Goal: Task Accomplishment & Management: Manage account settings

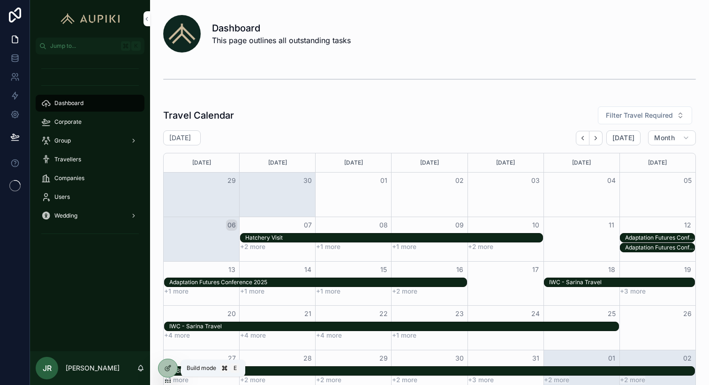
click at [169, 370] on icon at bounding box center [168, 368] width 8 height 8
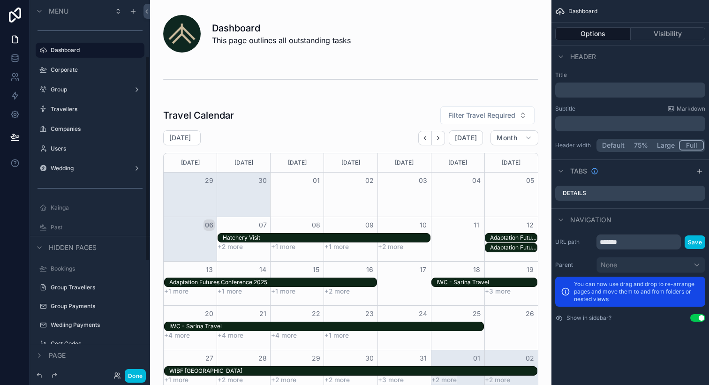
click at [72, 206] on label "Kainga" at bounding box center [95, 208] width 88 height 8
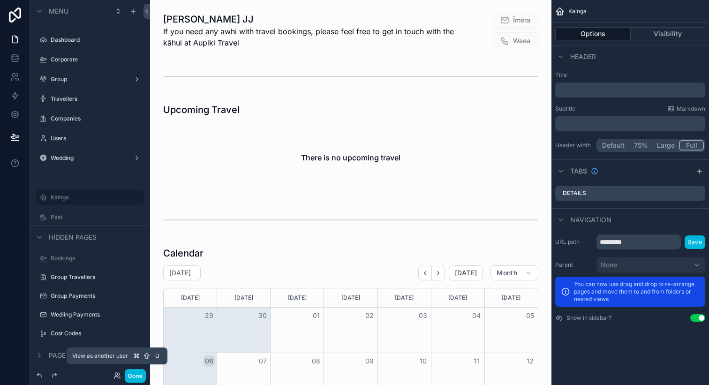
click at [115, 377] on icon at bounding box center [116, 378] width 4 height 2
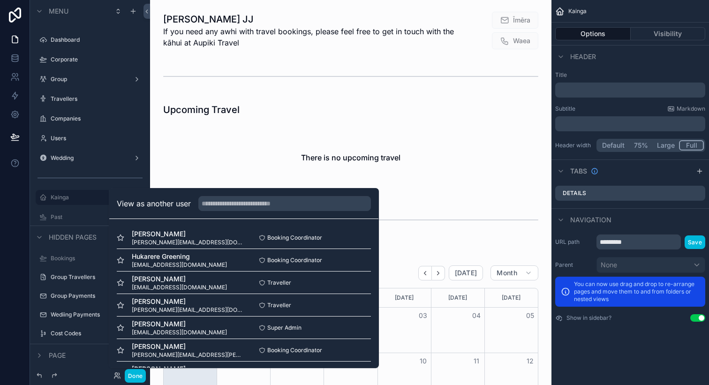
click at [0, 0] on button "Select" at bounding box center [0, 0] width 0 height 0
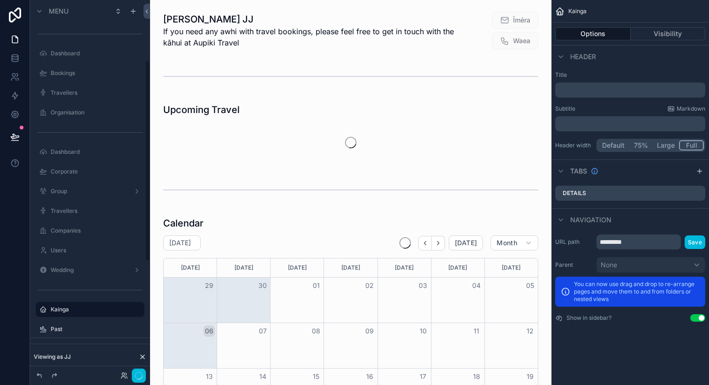
scroll to position [112, 0]
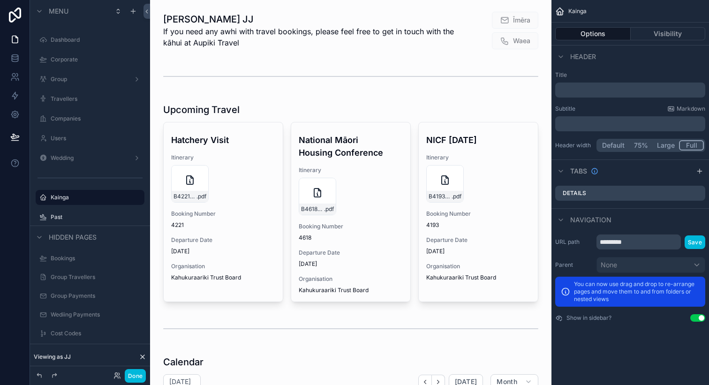
click at [227, 147] on div "scrollable content" at bounding box center [351, 202] width 386 height 206
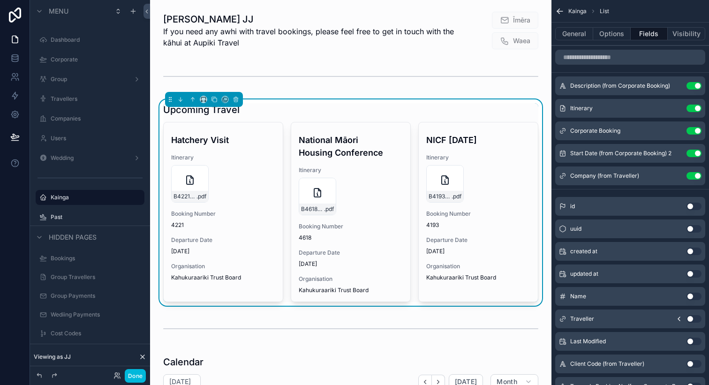
click at [212, 148] on div "Hatchery Visit Itinerary B4221_HONE_RIPIKOI .pdf Booking Number 4221 Departure …" at bounding box center [223, 205] width 119 height 166
click at [567, 36] on button "General" at bounding box center [574, 33] width 38 height 13
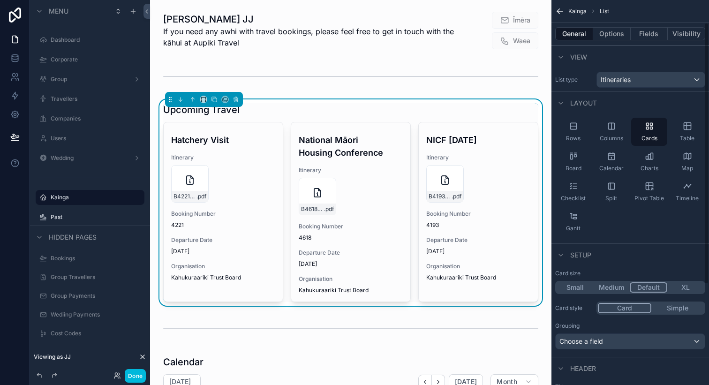
scroll to position [181, 0]
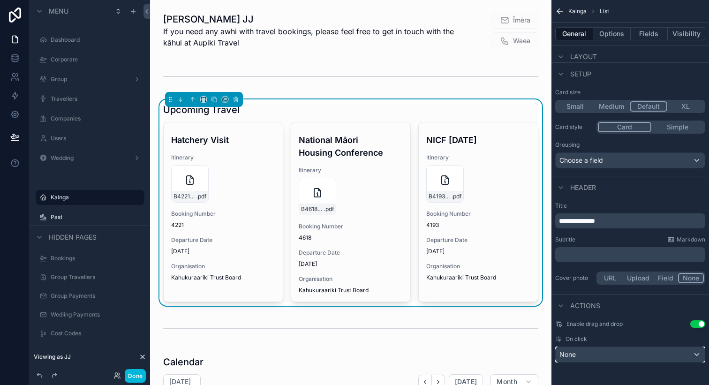
click at [580, 362] on div "None" at bounding box center [630, 354] width 149 height 15
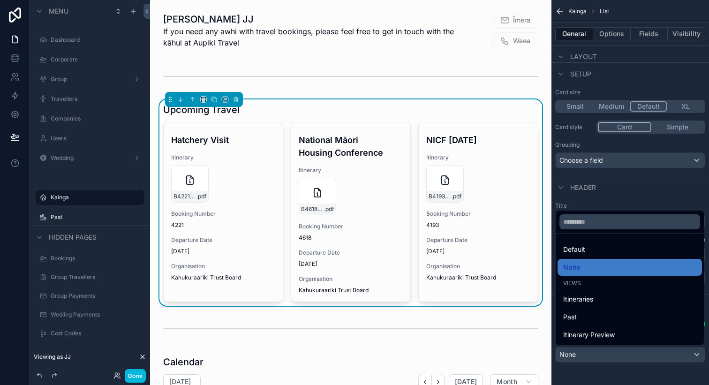
click at [597, 328] on div "Itinerary Preview" at bounding box center [630, 334] width 144 height 17
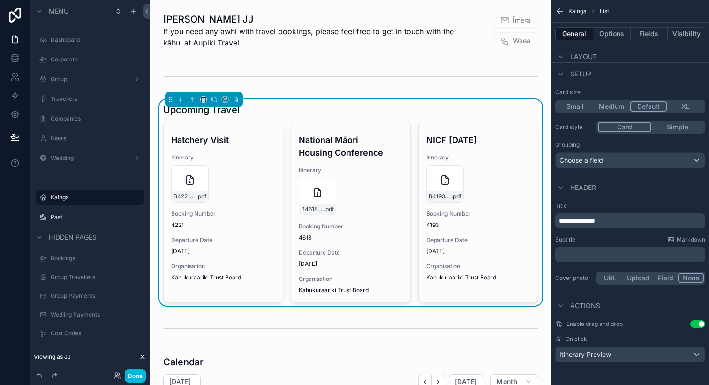
click at [263, 207] on div "Hatchery Visit Itinerary B4221_HONE_RIPIKOI .pdf Booking Number 4221 Departure …" at bounding box center [223, 205] width 119 height 166
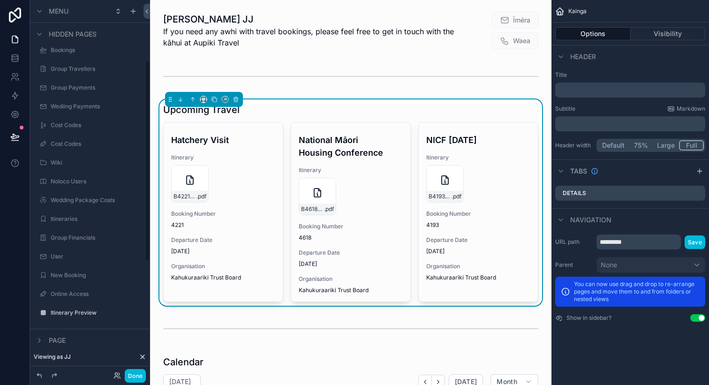
scroll to position [112, 0]
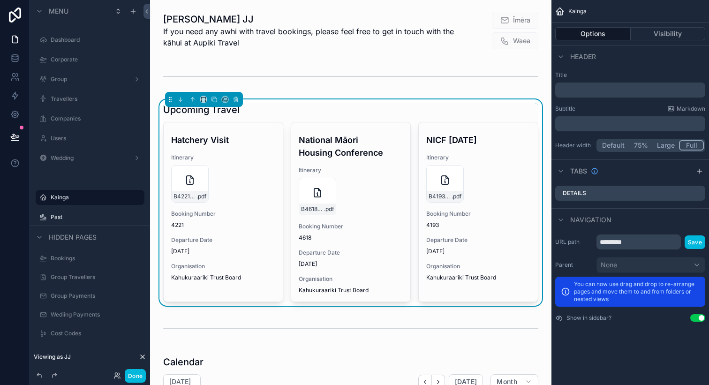
click at [667, 341] on div "Kainga Options Visibility Header Title ﻿ Subtitle Markdown ﻿ Header width Defau…" at bounding box center [631, 192] width 158 height 385
click at [338, 112] on div "Upcoming Travel" at bounding box center [350, 109] width 375 height 13
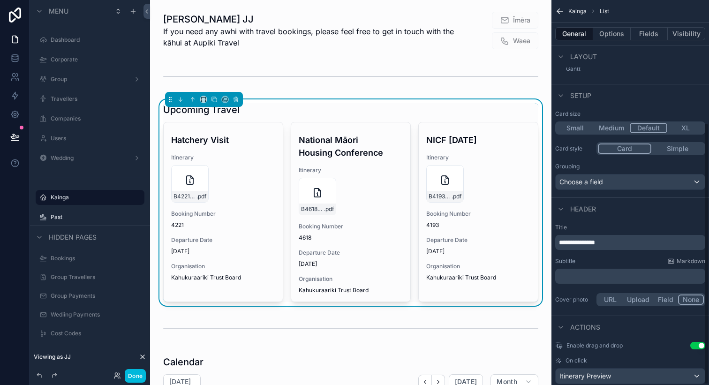
scroll to position [181, 0]
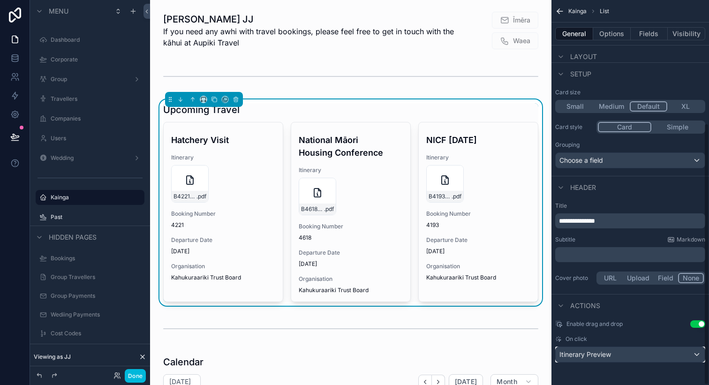
click at [598, 359] on span "Itinerary Preview" at bounding box center [585, 354] width 52 height 9
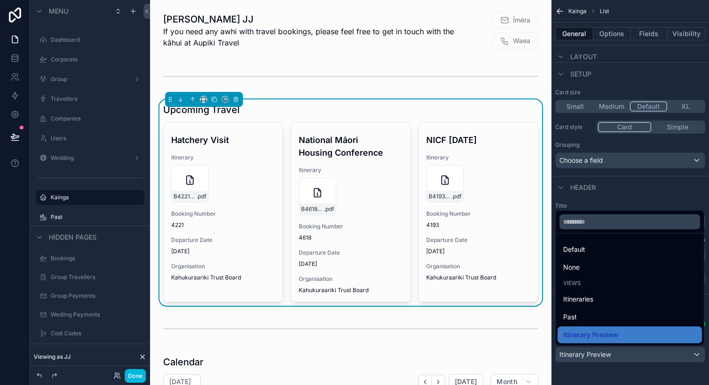
click at [597, 297] on div "Itineraries" at bounding box center [629, 299] width 133 height 11
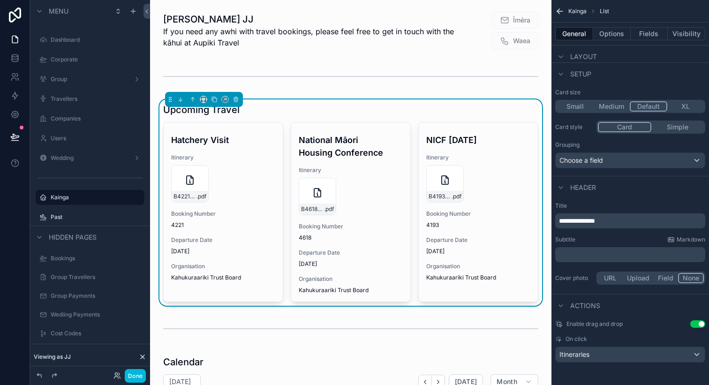
click at [213, 147] on div "Hatchery Visit Itinerary B4221_HONE_RIPIKOI .pdf Booking Number 4221 Departure …" at bounding box center [223, 205] width 119 height 166
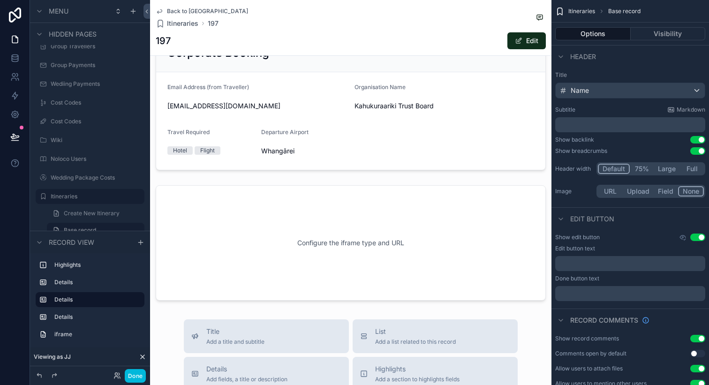
scroll to position [297, 0]
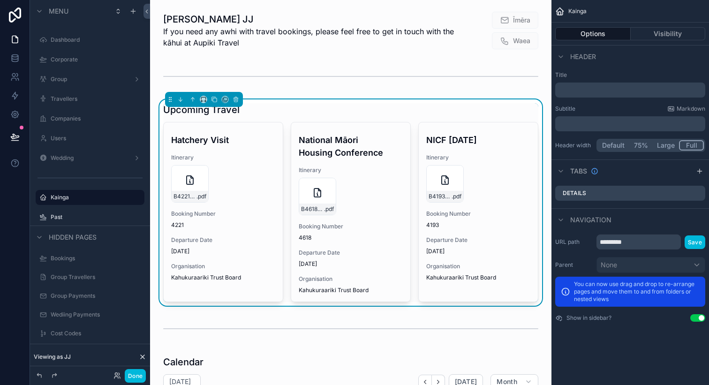
click at [280, 112] on div "Upcoming Travel" at bounding box center [350, 109] width 375 height 13
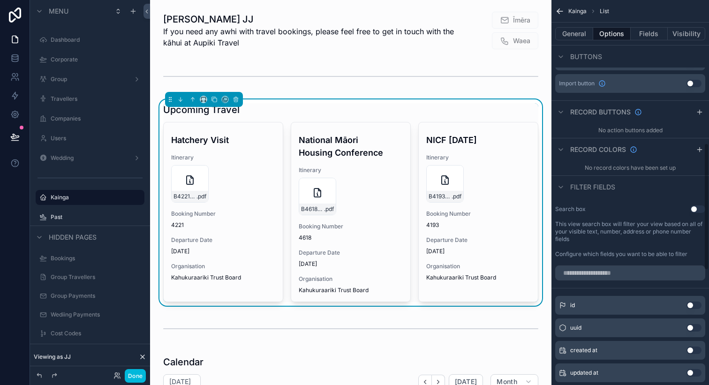
scroll to position [287, 0]
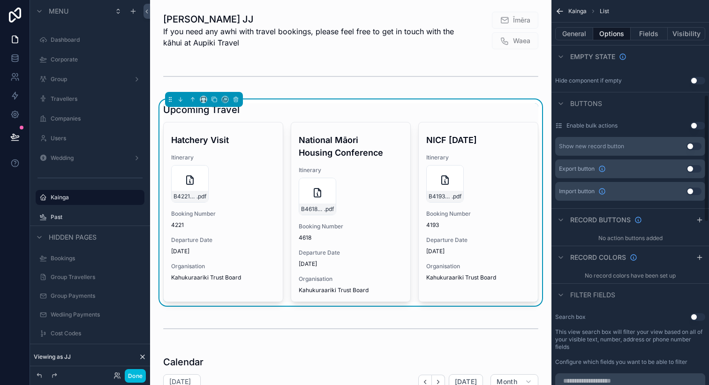
click at [579, 38] on button "General" at bounding box center [574, 33] width 38 height 13
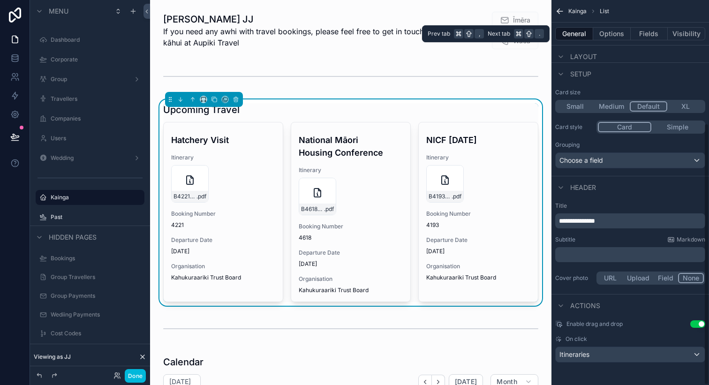
scroll to position [181, 0]
click at [643, 354] on div "Itineraries" at bounding box center [630, 354] width 149 height 15
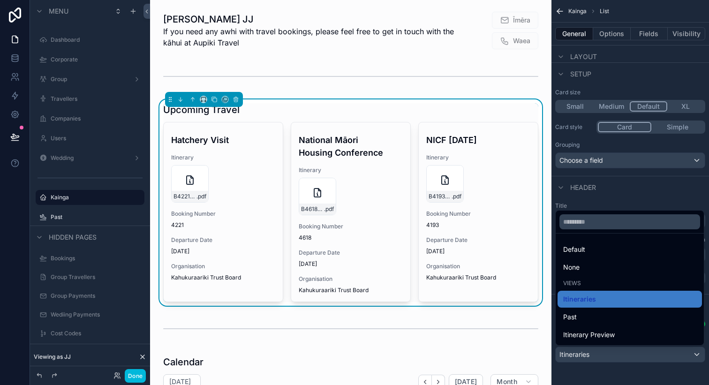
click at [618, 273] on div "None" at bounding box center [630, 267] width 144 height 17
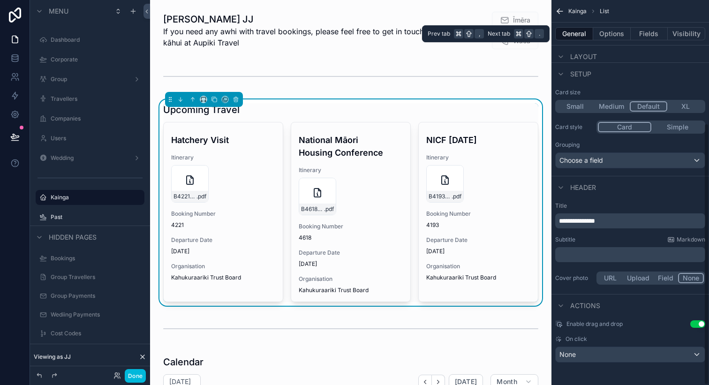
click at [640, 35] on button "Fields" at bounding box center [650, 33] width 38 height 13
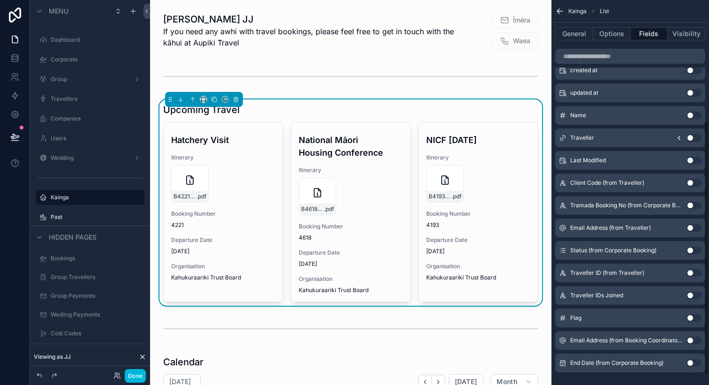
scroll to position [0, 0]
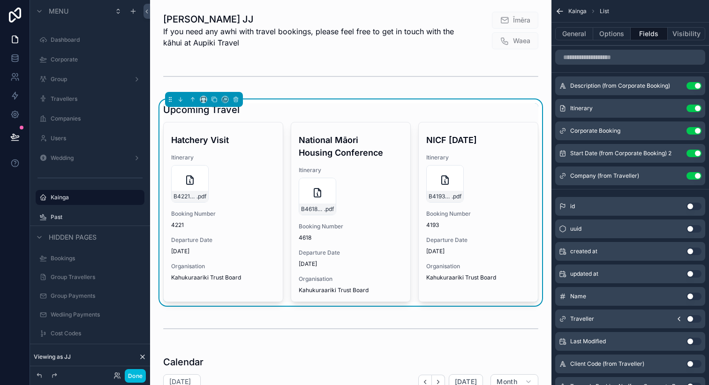
click at [0, 0] on icon "scrollable content" at bounding box center [0, 0] width 0 height 0
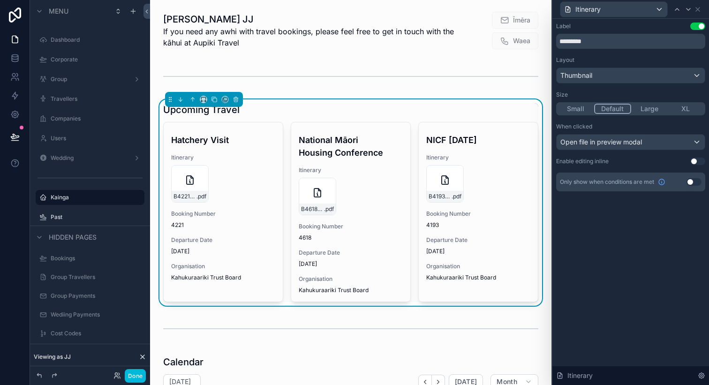
click at [682, 110] on button "XL" at bounding box center [686, 109] width 37 height 10
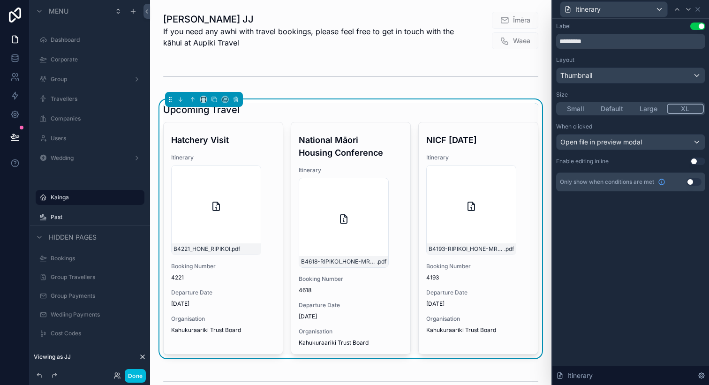
click at [643, 106] on button "Large" at bounding box center [648, 109] width 37 height 10
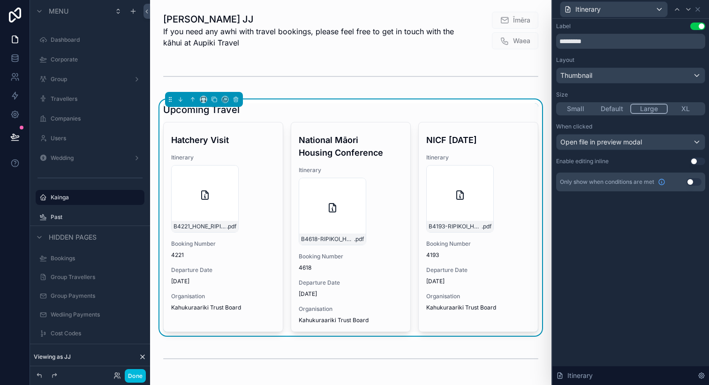
click at [602, 112] on button "Default" at bounding box center [612, 109] width 37 height 10
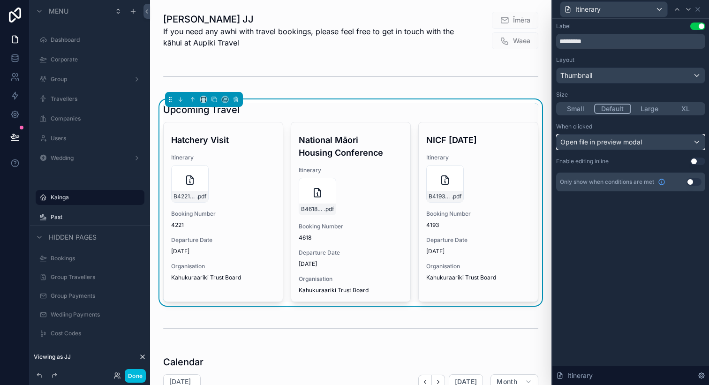
click at [607, 147] on div "Open file in preview modal" at bounding box center [631, 142] width 148 height 15
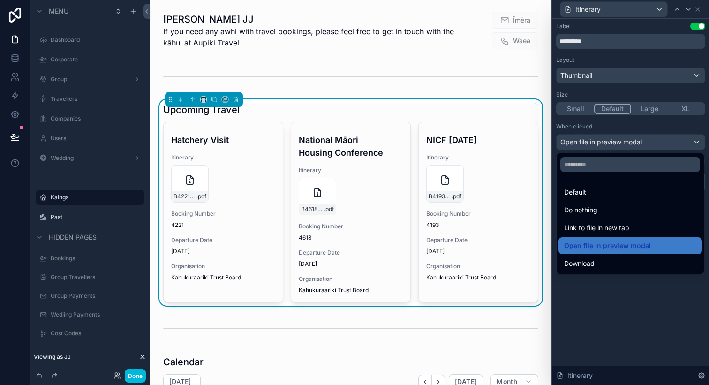
click at [598, 229] on span "Link to file in new tab" at bounding box center [596, 227] width 65 height 11
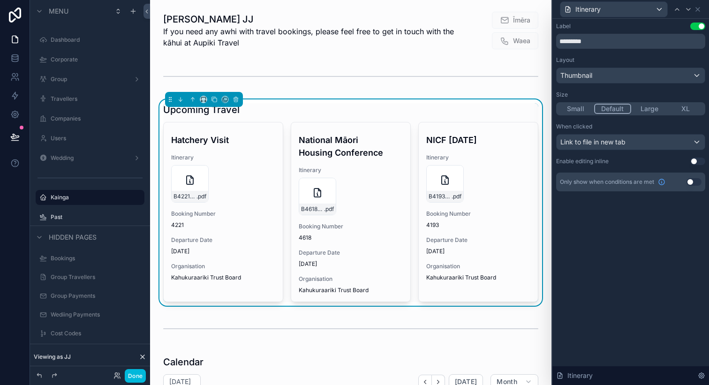
click at [137, 374] on button "Done" at bounding box center [135, 376] width 21 height 14
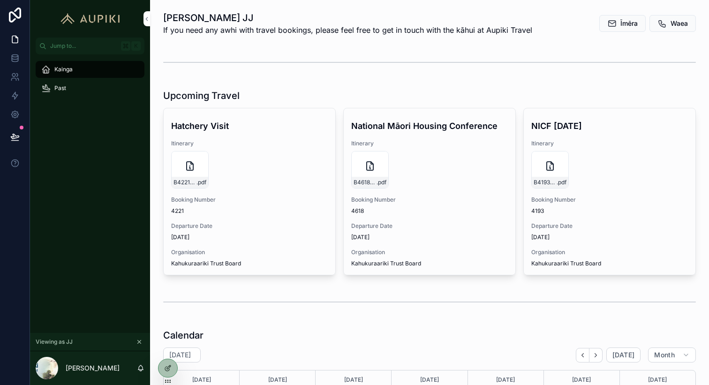
click at [185, 169] on icon "scrollable content" at bounding box center [189, 165] width 11 height 11
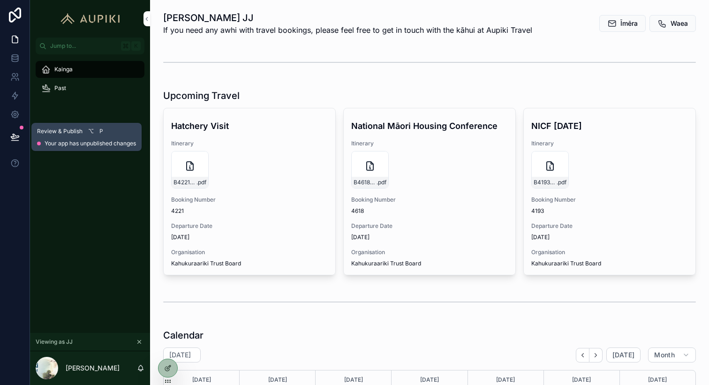
click at [15, 133] on icon at bounding box center [14, 136] width 9 height 9
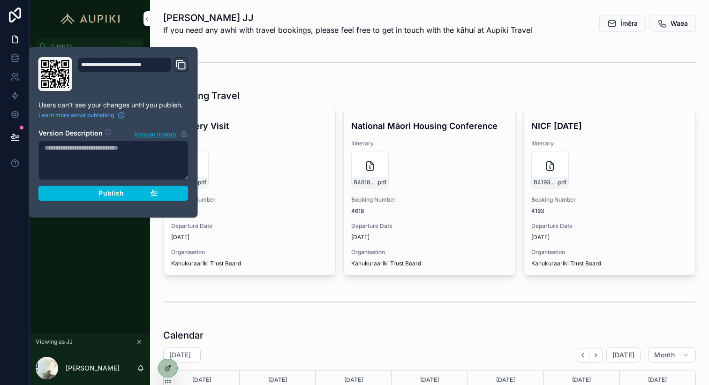
click at [113, 196] on span "Publish" at bounding box center [110, 193] width 25 height 8
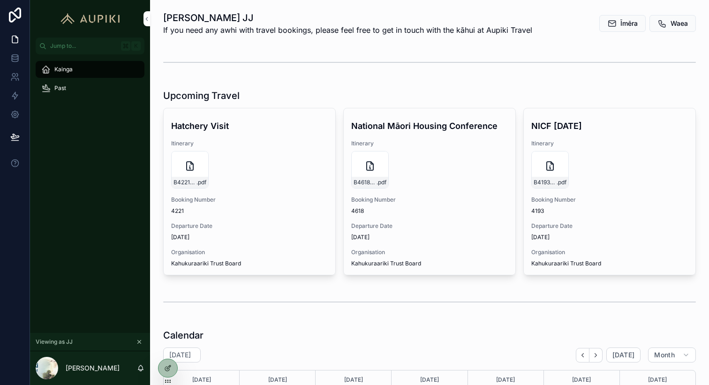
click at [114, 234] on div "Kainga Past" at bounding box center [90, 193] width 120 height 279
click at [17, 82] on link at bounding box center [15, 77] width 30 height 19
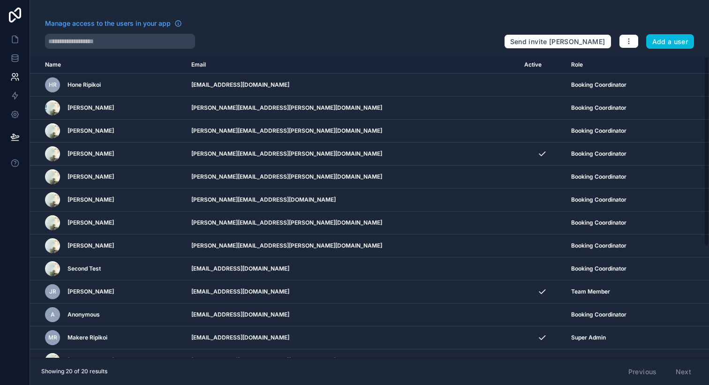
scroll to position [175, 0]
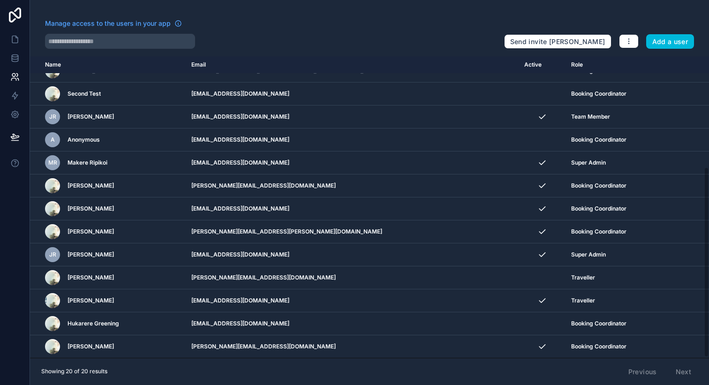
click at [0, 0] on icon "scrollable content" at bounding box center [0, 0] width 0 height 0
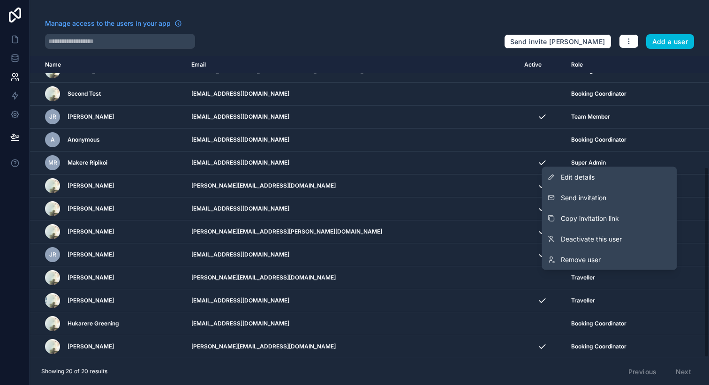
click at [611, 221] on span "Copy invitation link" at bounding box center [590, 218] width 58 height 9
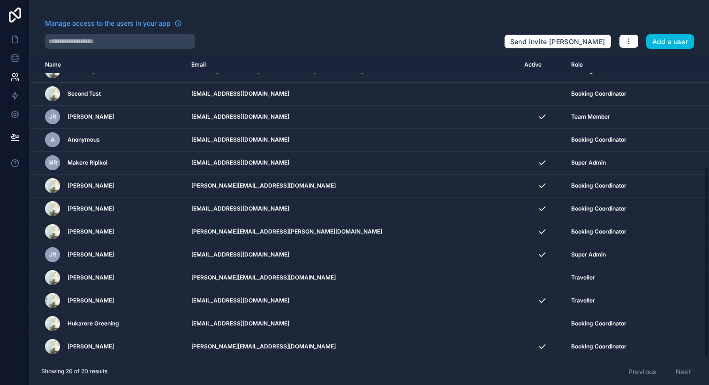
drag, startPoint x: 316, startPoint y: 278, endPoint x: 211, endPoint y: 276, distance: 105.1
click at [211, 276] on tr "Janis DeThierry janis.dethierry@rangitane.org.nz Traveller" at bounding box center [369, 277] width 679 height 23
copy tr "[PERSON_NAME][EMAIL_ADDRESS][DOMAIN_NAME]"
click at [6, 42] on link at bounding box center [15, 39] width 30 height 19
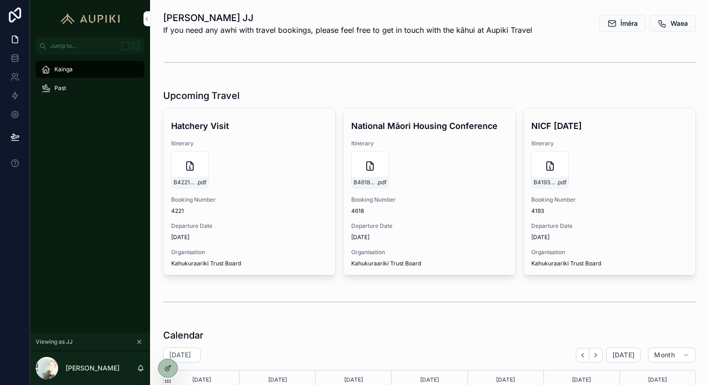
click at [140, 341] on icon "scrollable content" at bounding box center [139, 342] width 7 height 7
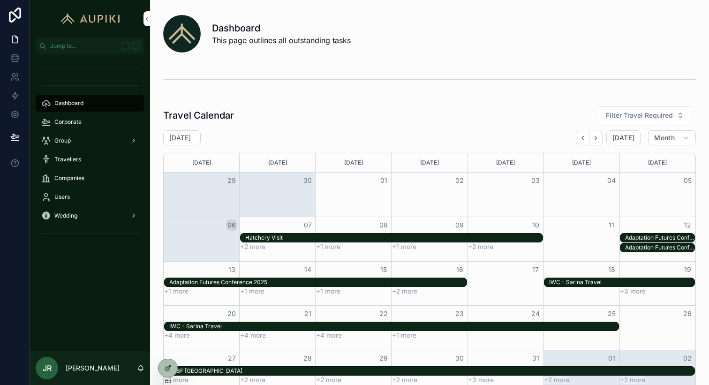
click at [76, 46] on span "Jump to..." at bounding box center [83, 46] width 67 height 8
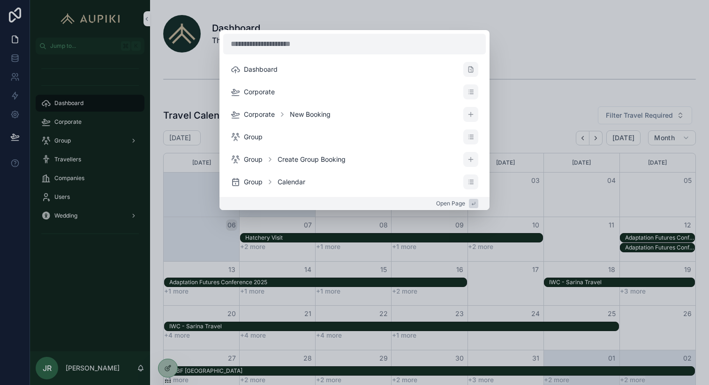
click at [297, 24] on div "Dashboard Corporate Corporate New Booking Group Group Create Group Booking Grou…" at bounding box center [354, 192] width 709 height 385
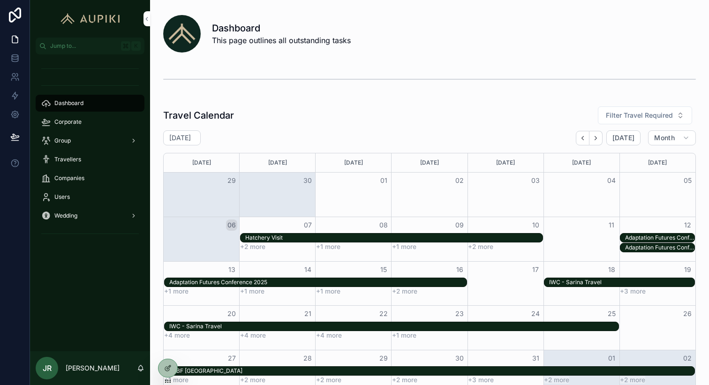
click at [75, 120] on span "Corporate" at bounding box center [67, 122] width 27 height 8
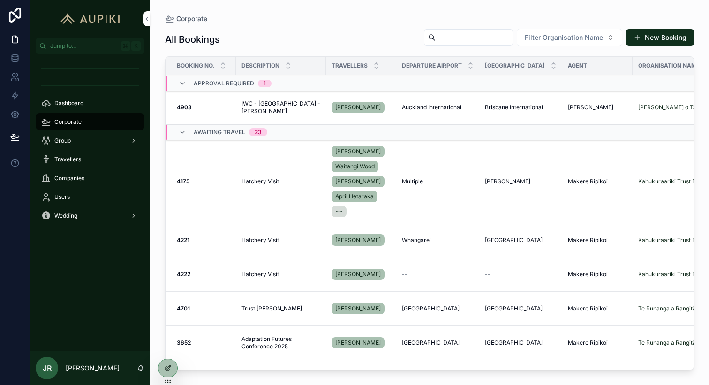
click at [491, 42] on input "scrollable content" at bounding box center [474, 37] width 77 height 13
type input "*****"
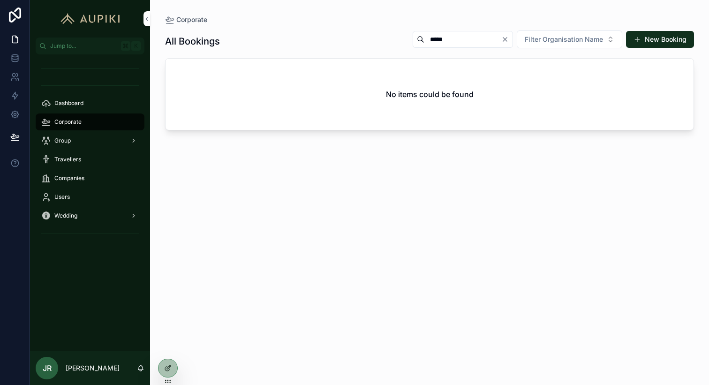
drag, startPoint x: 494, startPoint y: 41, endPoint x: 404, endPoint y: 38, distance: 89.6
click at [413, 38] on div "*****" at bounding box center [463, 39] width 100 height 17
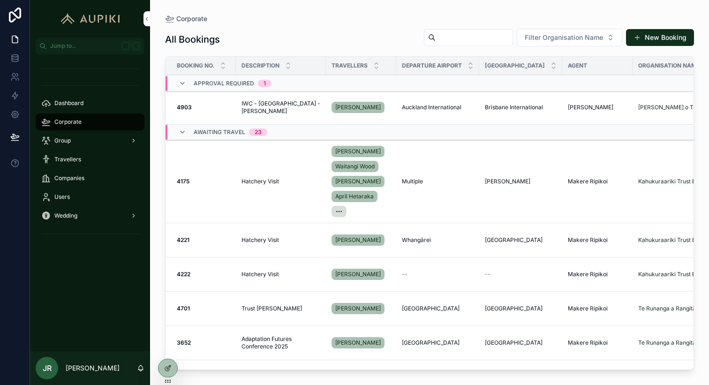
click at [600, 33] on span "Filter Organisation Name" at bounding box center [564, 37] width 78 height 9
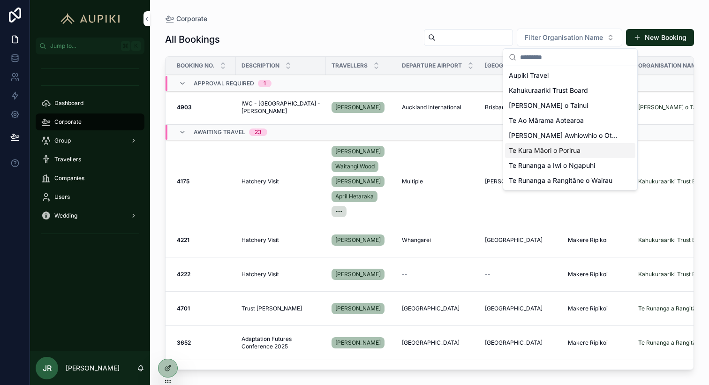
click at [88, 163] on div "Travellers" at bounding box center [90, 159] width 98 height 15
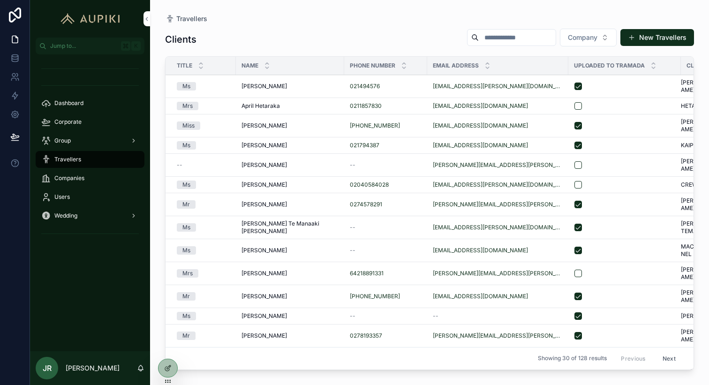
click at [485, 39] on input "scrollable content" at bounding box center [517, 37] width 77 height 13
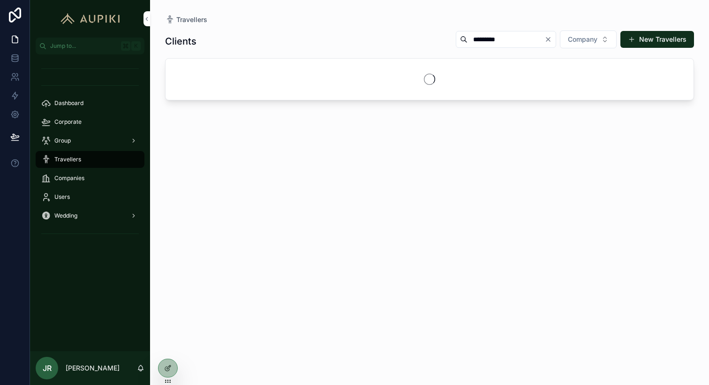
type input "*********"
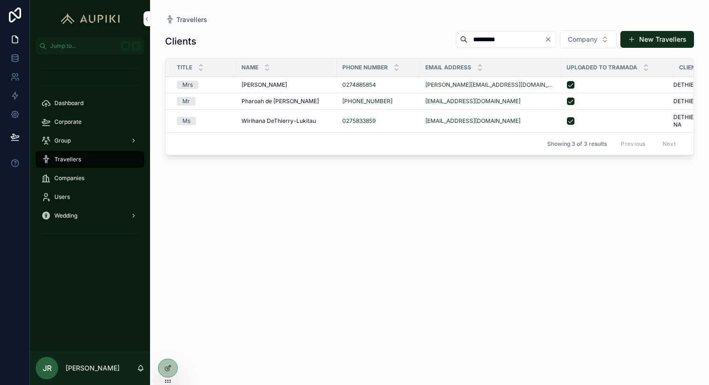
click at [288, 81] on div "[PERSON_NAME] [PERSON_NAME]" at bounding box center [287, 85] width 90 height 8
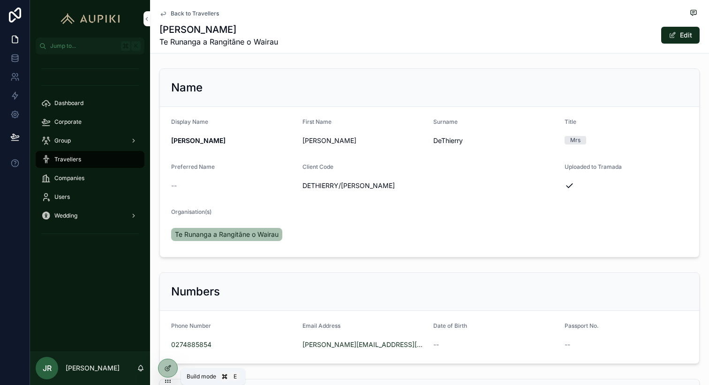
click at [171, 368] on icon at bounding box center [168, 368] width 8 height 8
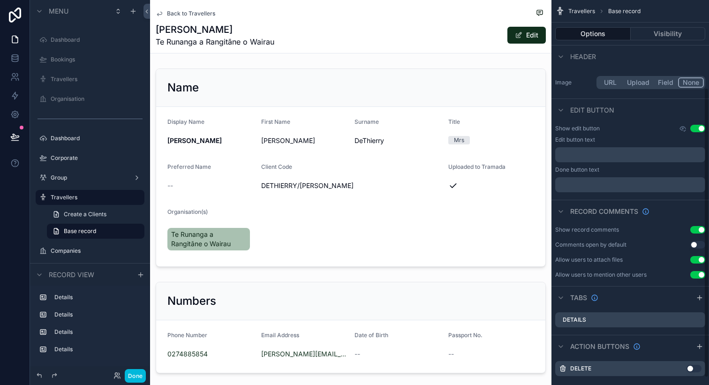
scroll to position [126, 0]
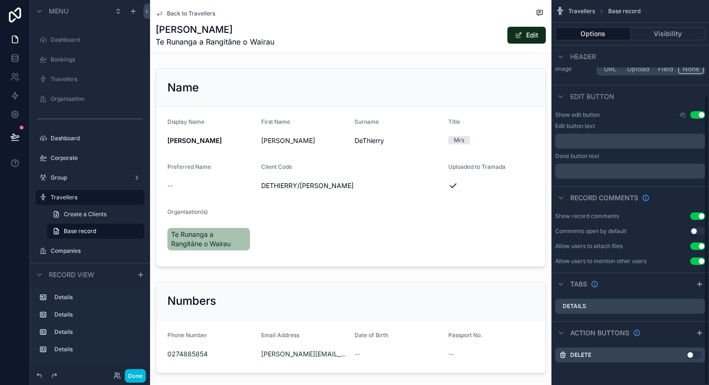
click at [700, 281] on icon "scrollable content" at bounding box center [700, 284] width 8 height 8
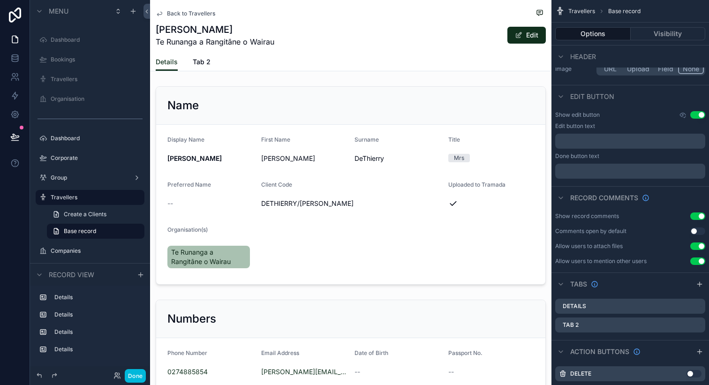
click at [0, 0] on icon "scrollable content" at bounding box center [0, 0] width 0 height 0
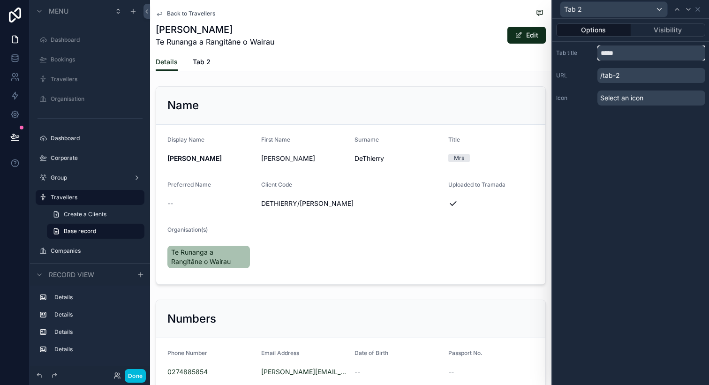
drag, startPoint x: 631, startPoint y: 55, endPoint x: 497, endPoint y: 55, distance: 134.1
click at [497, 55] on div "Tab 2 Options Visibility Tab title ***** URL /tab-2 Icon Select an icon Menu Da…" at bounding box center [354, 192] width 709 height 385
type input "******"
click at [700, 10] on icon at bounding box center [698, 10] width 8 height 8
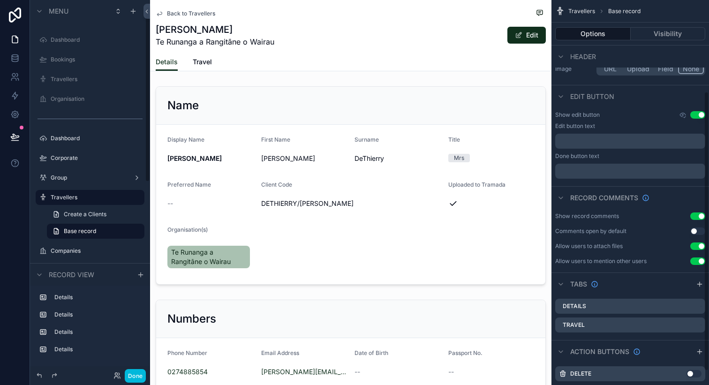
click at [211, 65] on span "Travel" at bounding box center [202, 61] width 19 height 9
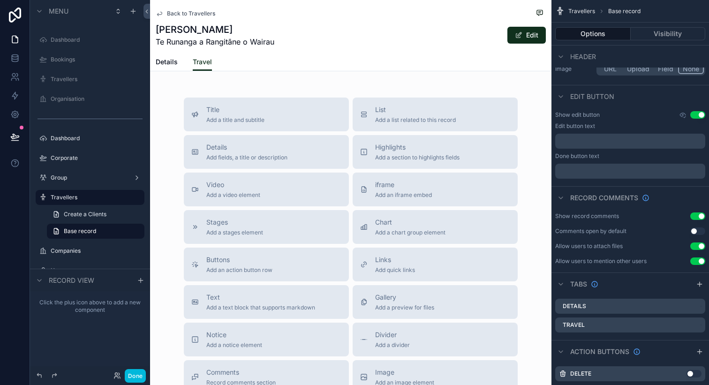
click at [401, 110] on span "List" at bounding box center [415, 109] width 81 height 9
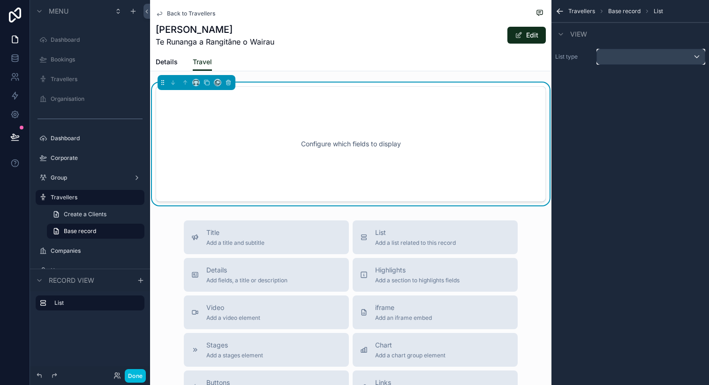
click at [650, 64] on div "scrollable content" at bounding box center [651, 56] width 108 height 15
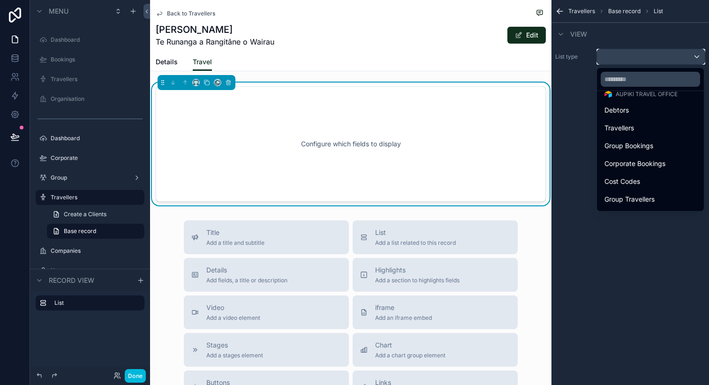
scroll to position [54, 0]
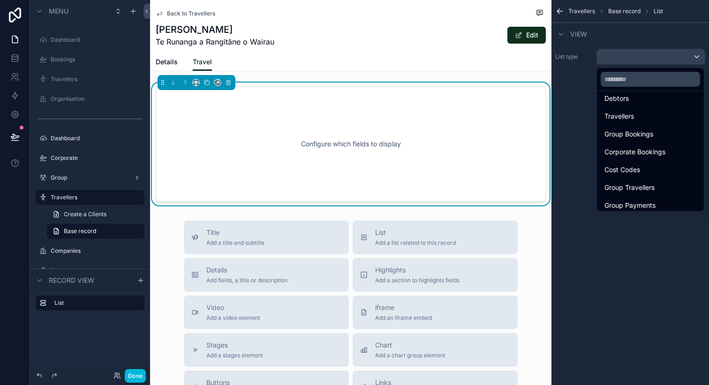
click at [640, 149] on span "Corporate Bookings" at bounding box center [635, 151] width 61 height 11
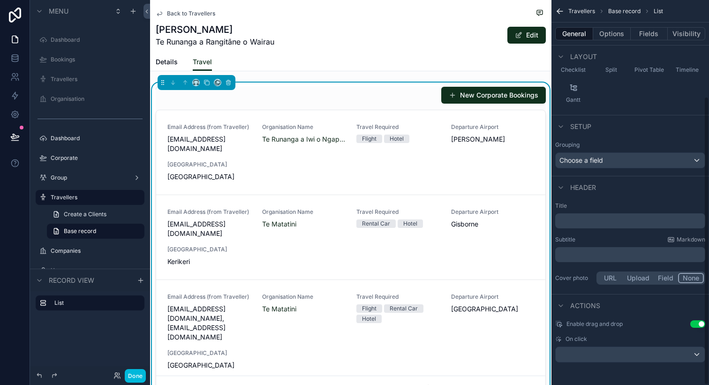
scroll to position [0, 0]
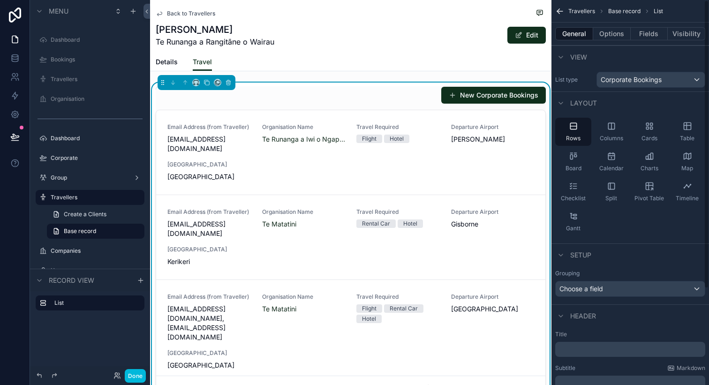
click at [617, 30] on button "Options" at bounding box center [612, 33] width 38 height 13
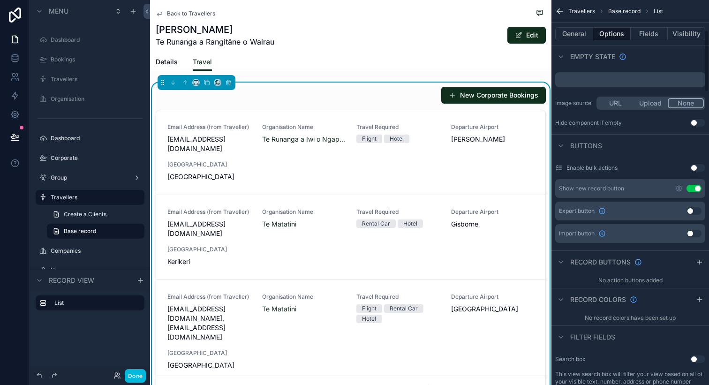
scroll to position [215, 0]
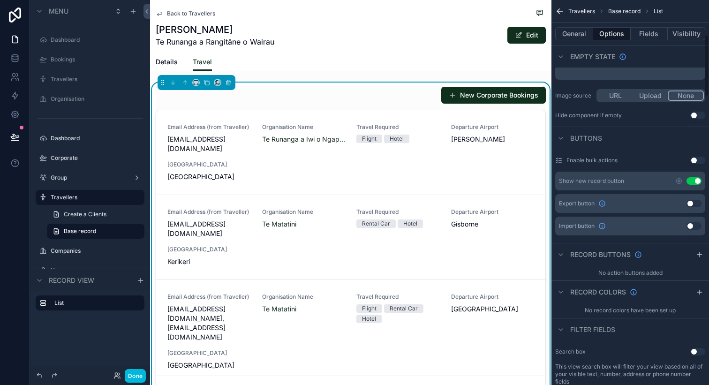
click at [695, 180] on button "Use setting" at bounding box center [694, 181] width 15 height 8
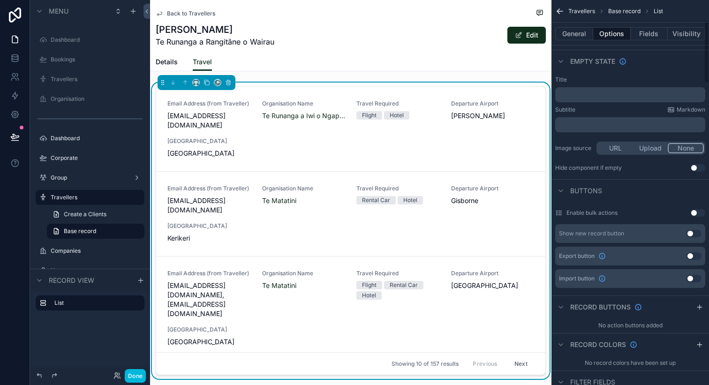
scroll to position [104, 0]
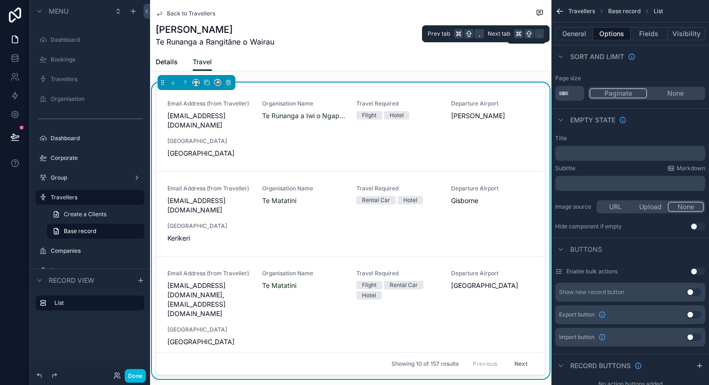
click at [575, 35] on button "General" at bounding box center [574, 33] width 38 height 13
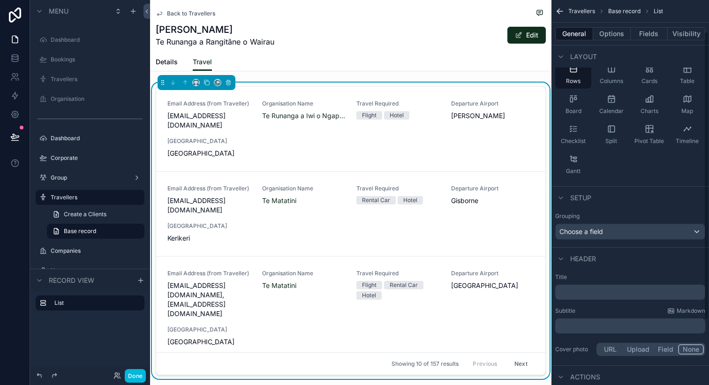
scroll to position [0, 0]
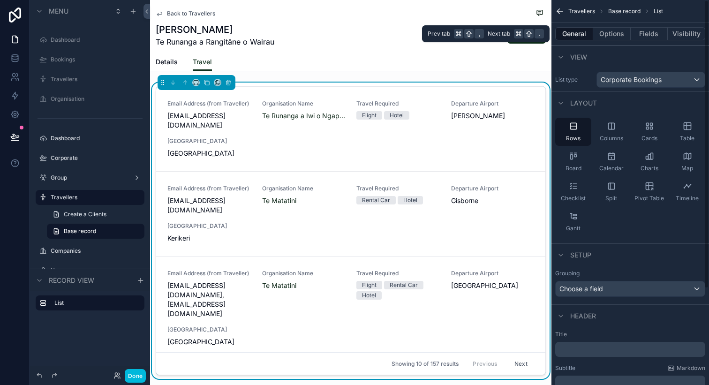
click at [612, 30] on button "Options" at bounding box center [612, 33] width 38 height 13
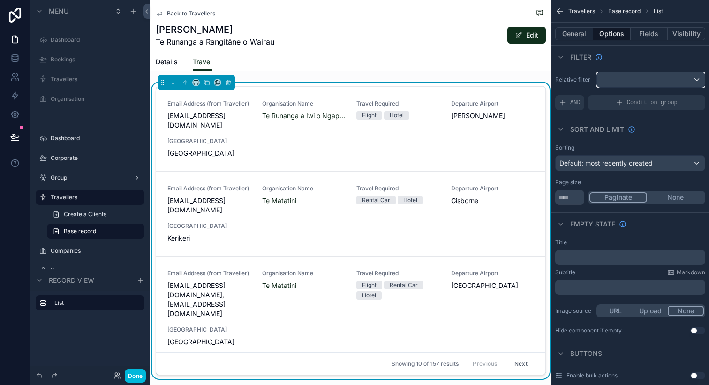
click at [620, 78] on div "scrollable content" at bounding box center [651, 79] width 108 height 15
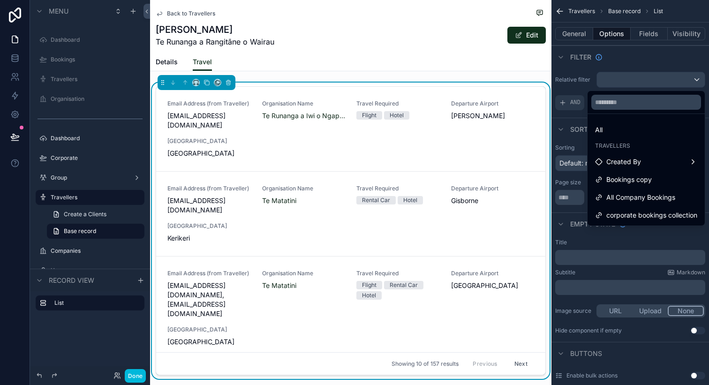
click at [629, 213] on span "corporate bookings collection" at bounding box center [651, 215] width 91 height 11
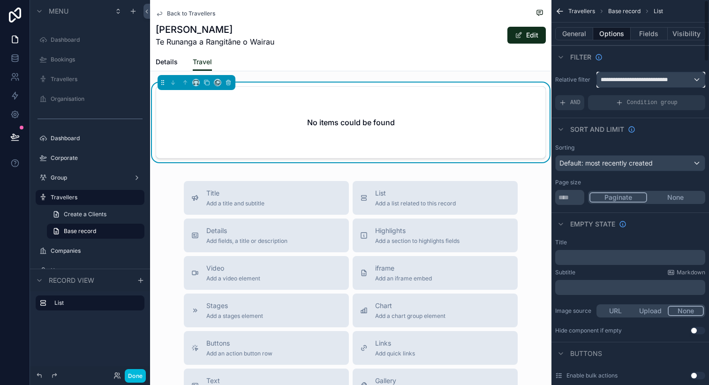
click at [643, 83] on span "**********" at bounding box center [640, 80] width 79 height 8
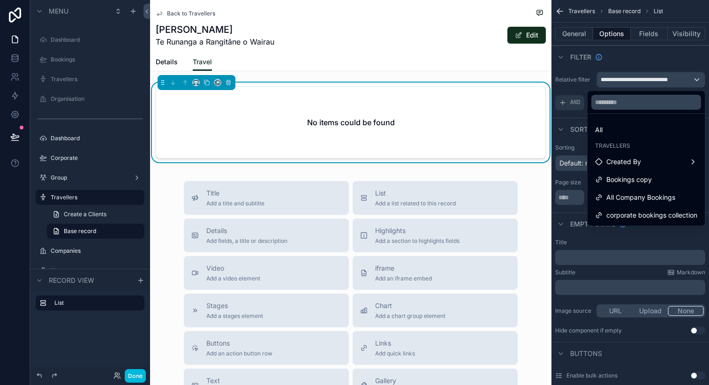
click at [634, 186] on div "Bookings copy" at bounding box center [646, 179] width 113 height 17
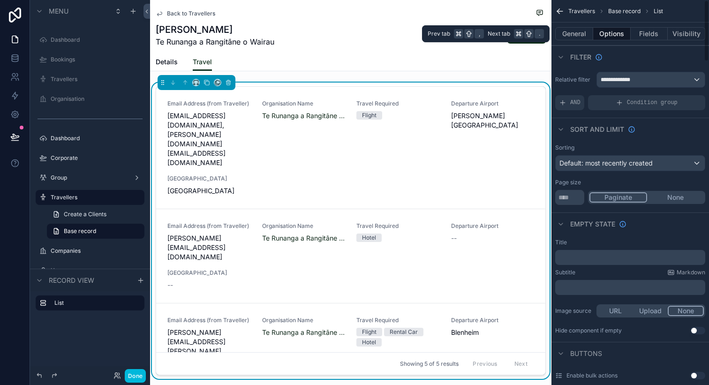
click at [576, 34] on button "General" at bounding box center [574, 33] width 38 height 13
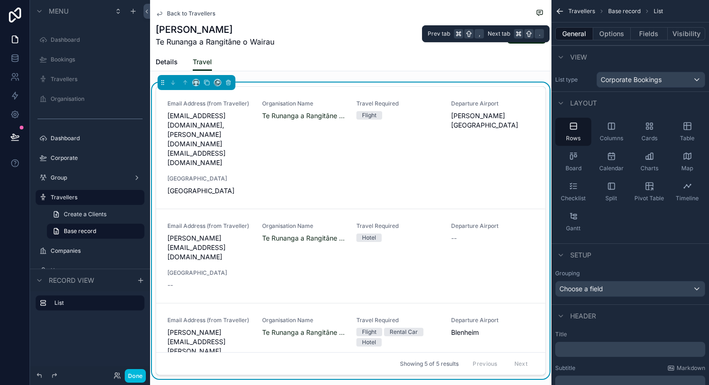
click at [617, 36] on button "Options" at bounding box center [612, 33] width 38 height 13
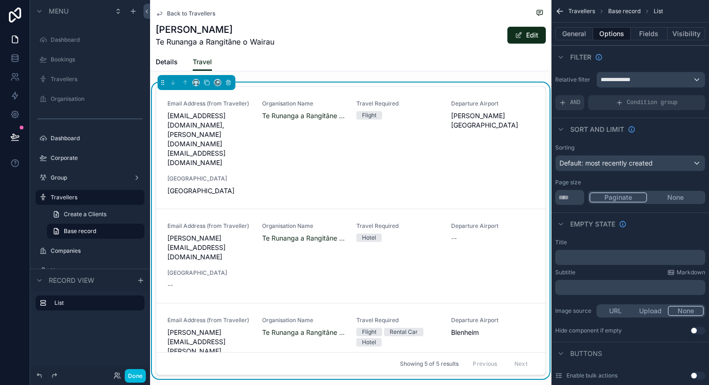
click at [579, 103] on span "AND" at bounding box center [575, 103] width 10 height 8
click at [0, 0] on icon "scrollable content" at bounding box center [0, 0] width 0 height 0
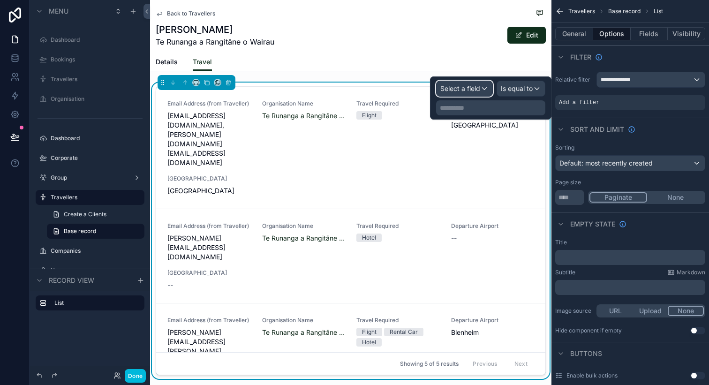
click at [455, 87] on span "Select a field" at bounding box center [460, 88] width 40 height 8
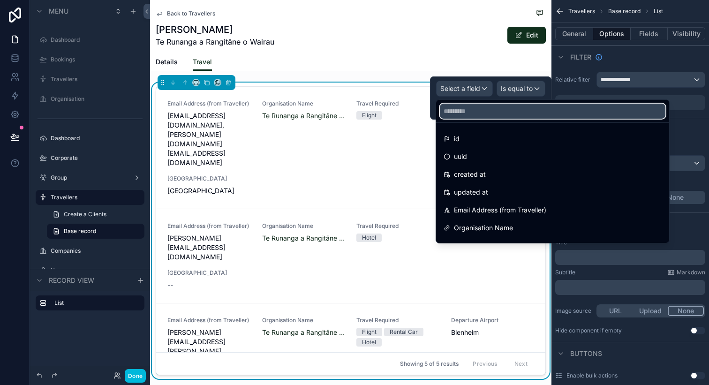
click at [454, 117] on input "text" at bounding box center [553, 111] width 226 height 15
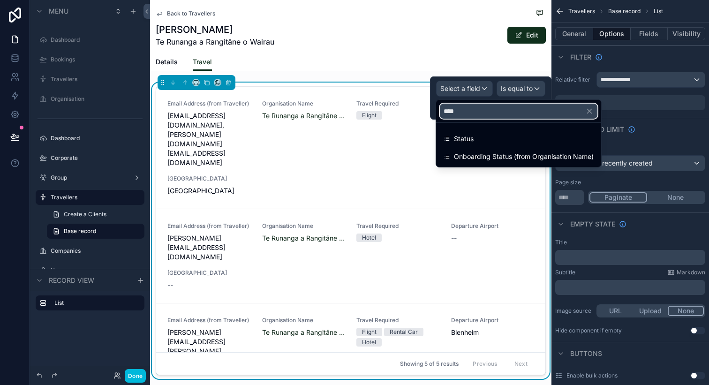
type input "****"
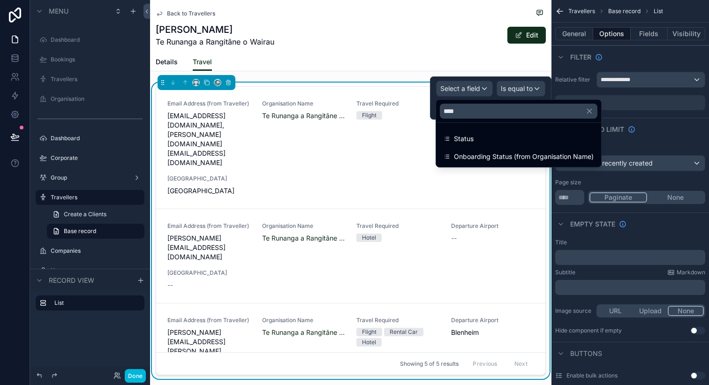
click at [479, 136] on div "Status" at bounding box center [519, 138] width 150 height 11
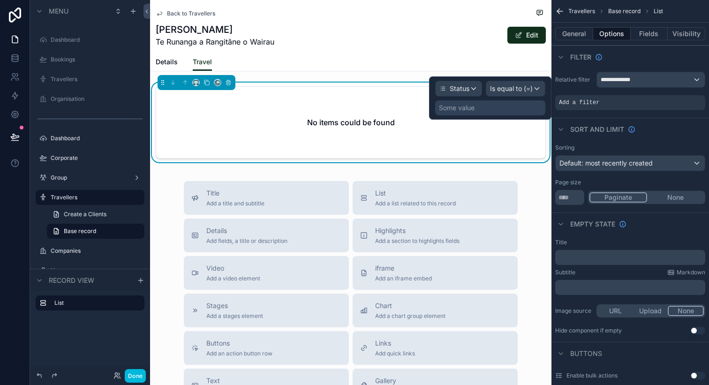
click at [517, 107] on div "Some value" at bounding box center [490, 107] width 110 height 15
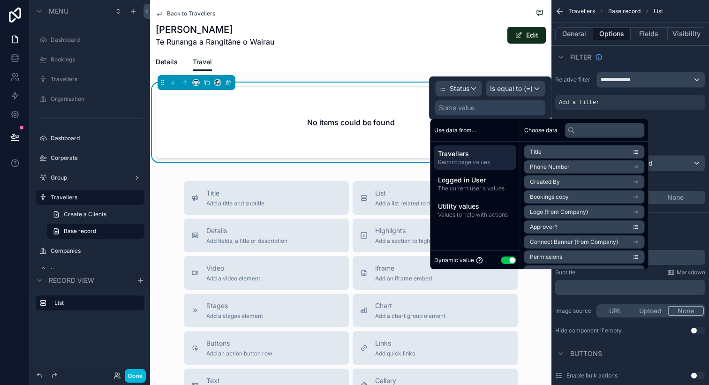
click at [512, 258] on button "Use setting" at bounding box center [508, 261] width 15 height 8
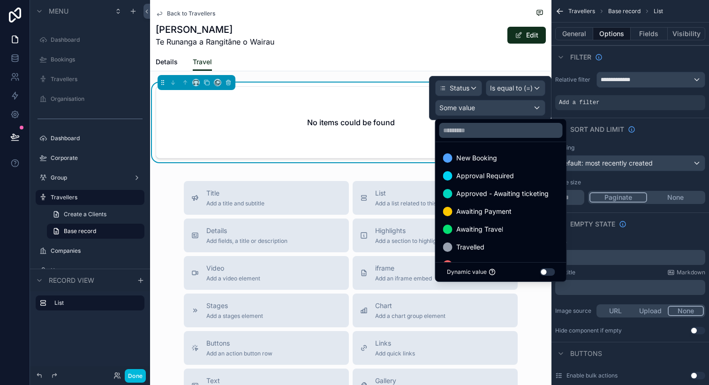
click at [496, 226] on span "Awaiting Travel" at bounding box center [479, 229] width 47 height 11
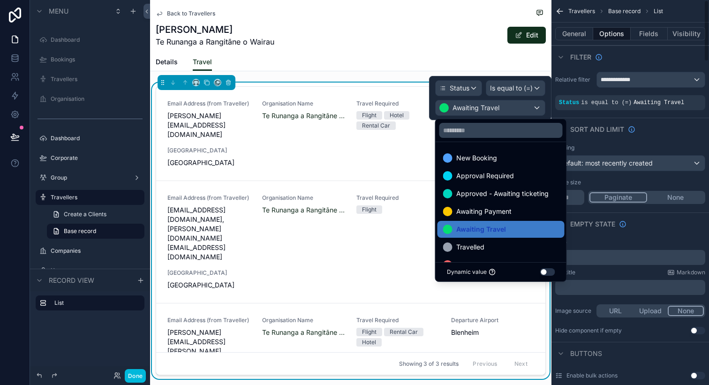
click at [582, 71] on div "**********" at bounding box center [631, 91] width 158 height 46
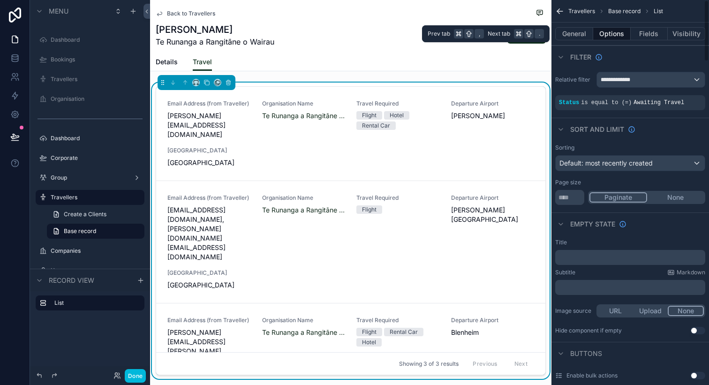
click at [647, 36] on button "Fields" at bounding box center [650, 33] width 38 height 13
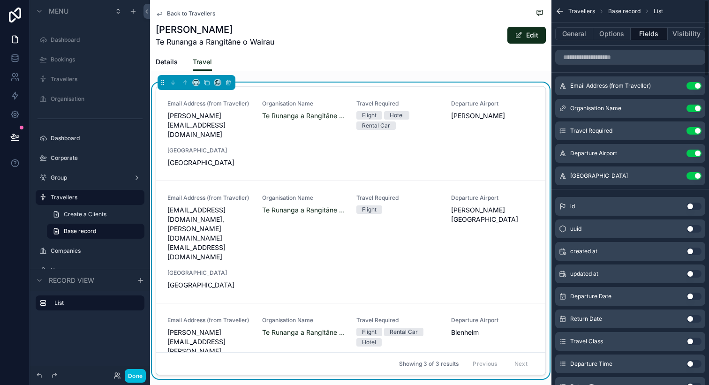
click at [696, 85] on button "Use setting" at bounding box center [694, 86] width 15 height 8
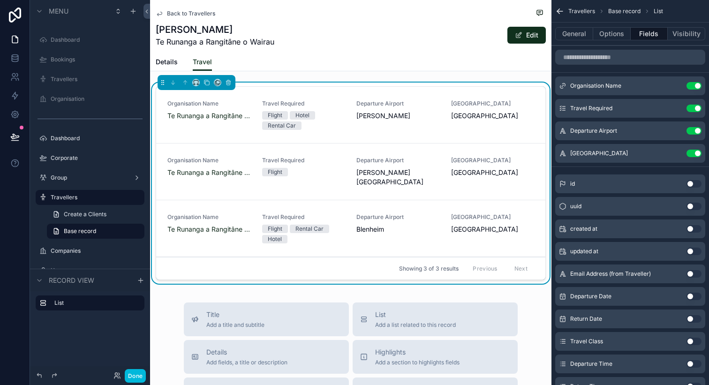
click at [692, 130] on button "Use setting" at bounding box center [694, 131] width 15 height 8
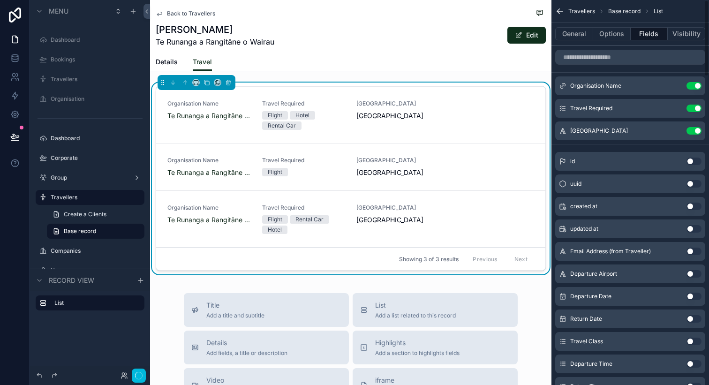
click at [692, 130] on button "Use setting" at bounding box center [694, 131] width 15 height 8
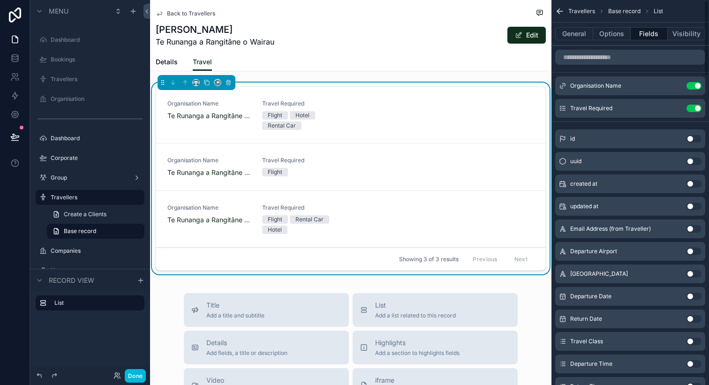
click at [695, 107] on button "Use setting" at bounding box center [694, 109] width 15 height 8
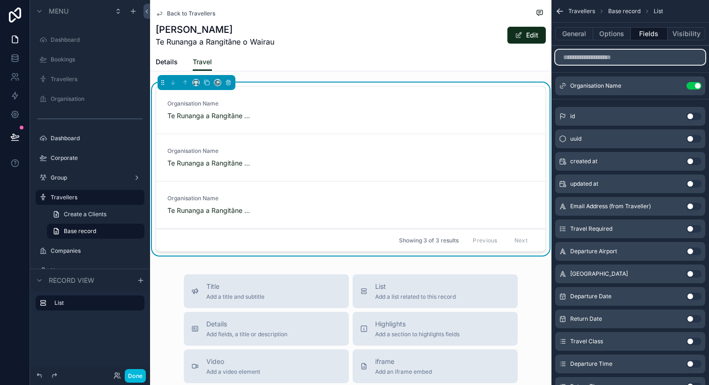
click at [604, 57] on input "scrollable content" at bounding box center [630, 57] width 150 height 15
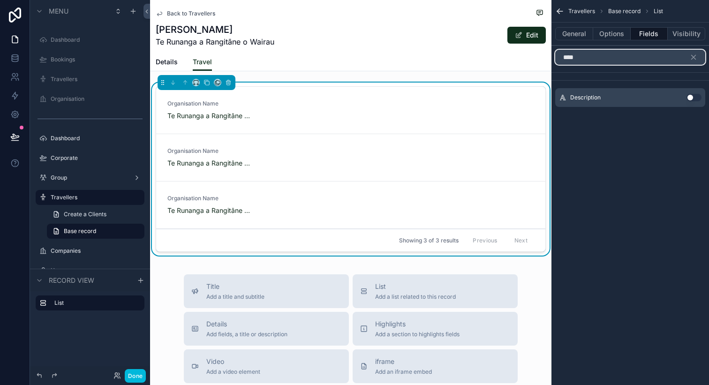
type input "****"
click at [691, 98] on button "Use setting" at bounding box center [694, 98] width 15 height 8
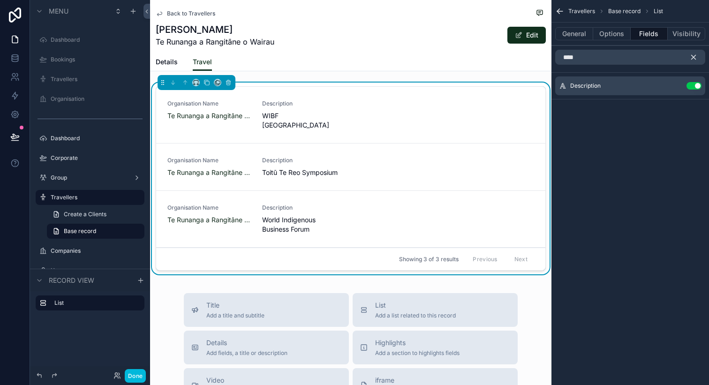
click at [694, 56] on icon "scrollable content" at bounding box center [694, 57] width 4 height 4
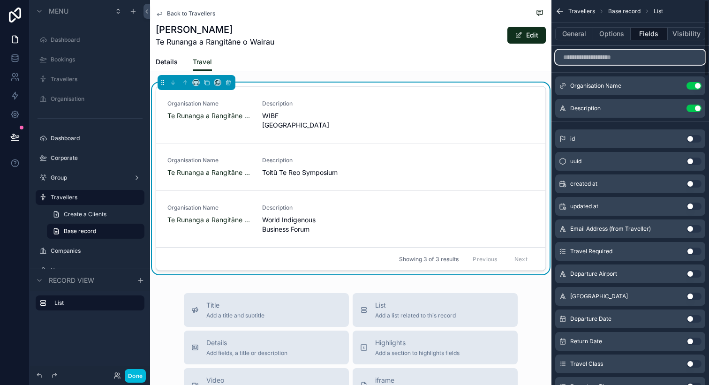
click at [653, 54] on input "scrollable content" at bounding box center [630, 57] width 150 height 15
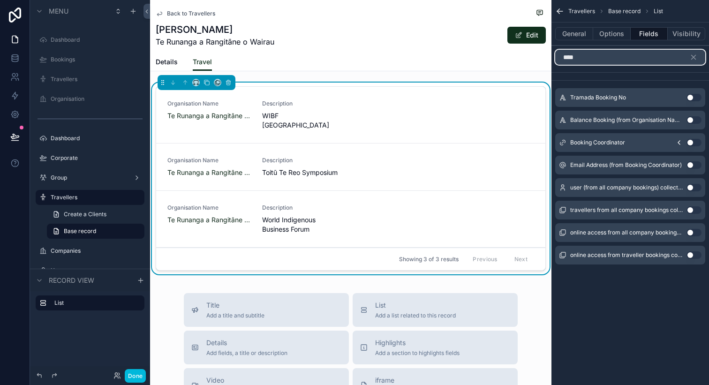
type input "****"
click at [689, 98] on button "Use setting" at bounding box center [694, 98] width 15 height 8
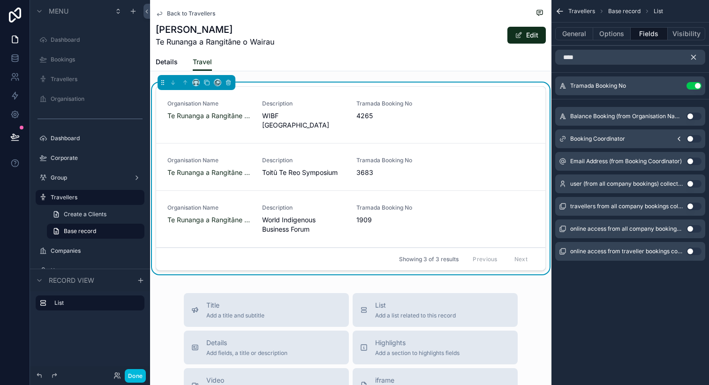
click at [690, 53] on icon "scrollable content" at bounding box center [693, 57] width 8 height 8
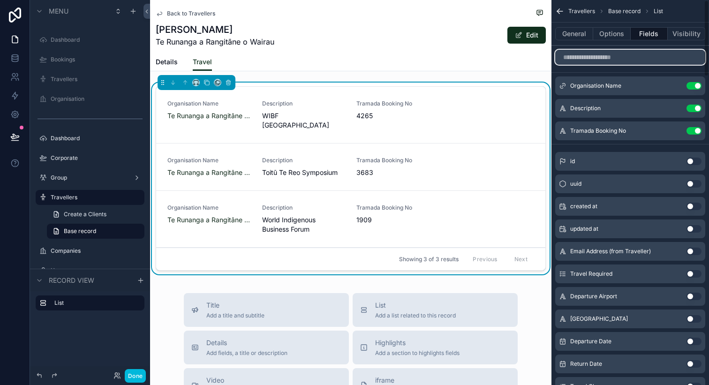
click at [671, 62] on input "scrollable content" at bounding box center [630, 57] width 150 height 15
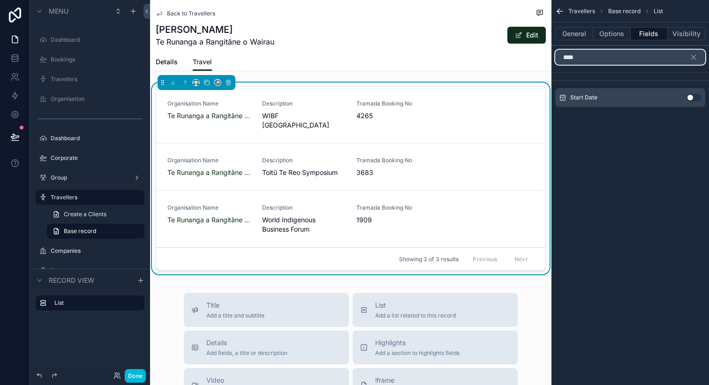
type input "****"
click at [693, 100] on button "Use setting" at bounding box center [694, 98] width 15 height 8
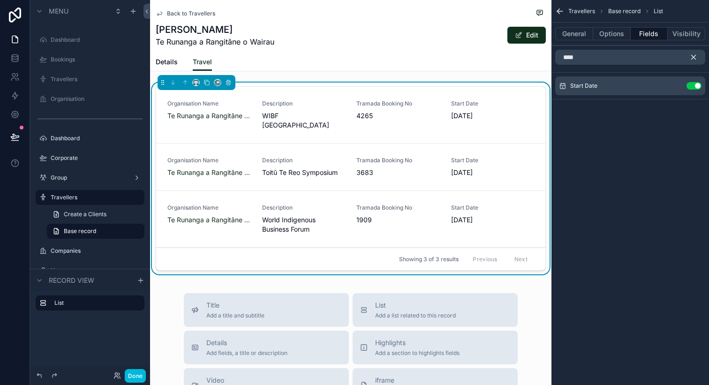
click at [693, 54] on icon "scrollable content" at bounding box center [693, 57] width 8 height 8
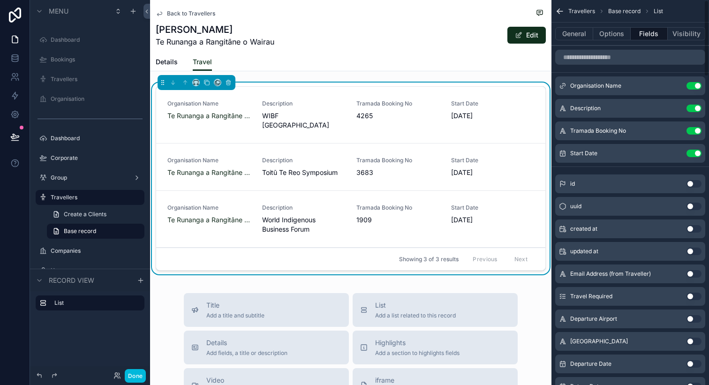
click at [694, 86] on button "Use setting" at bounding box center [694, 86] width 15 height 8
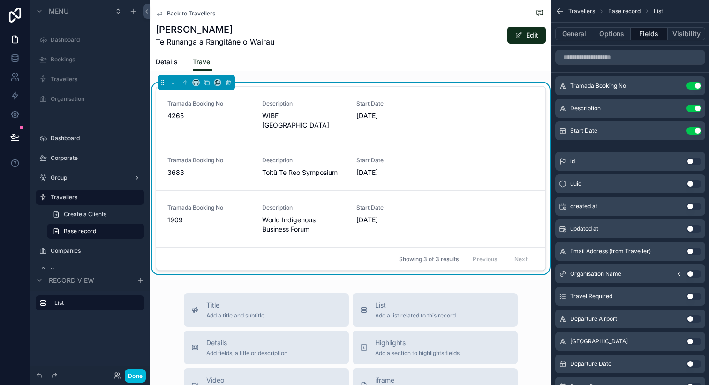
click at [0, 0] on icon "scrollable content" at bounding box center [0, 0] width 0 height 0
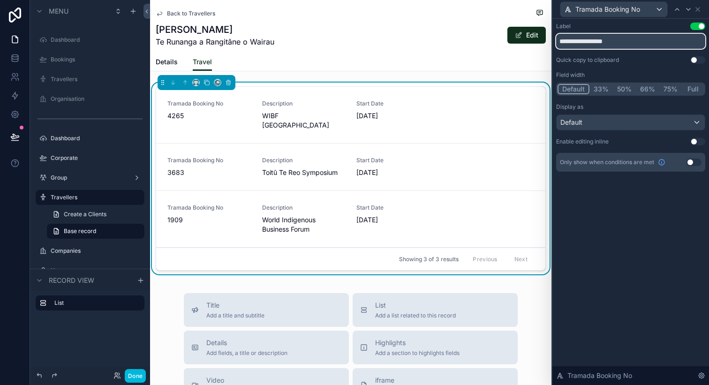
click at [596, 41] on input "**********" at bounding box center [630, 41] width 149 height 15
type input "*******"
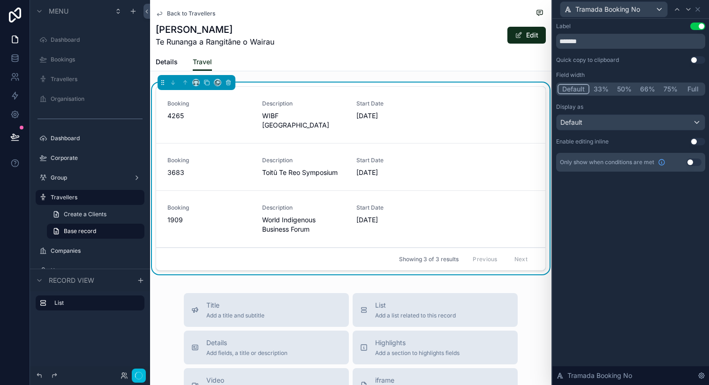
click at [695, 11] on icon at bounding box center [698, 10] width 8 height 8
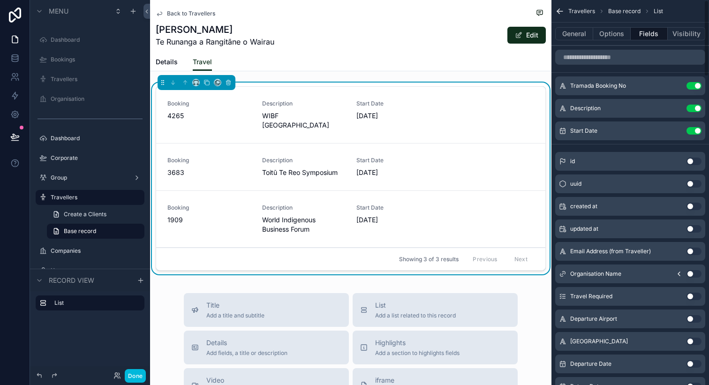
click at [0, 0] on icon "scrollable content" at bounding box center [0, 0] width 0 height 0
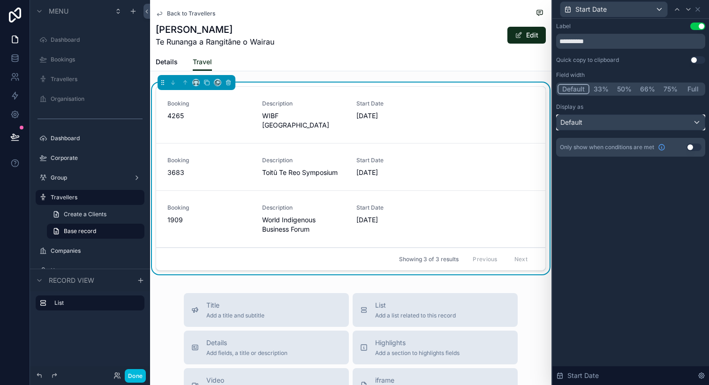
click at [665, 119] on div "Default" at bounding box center [631, 122] width 148 height 15
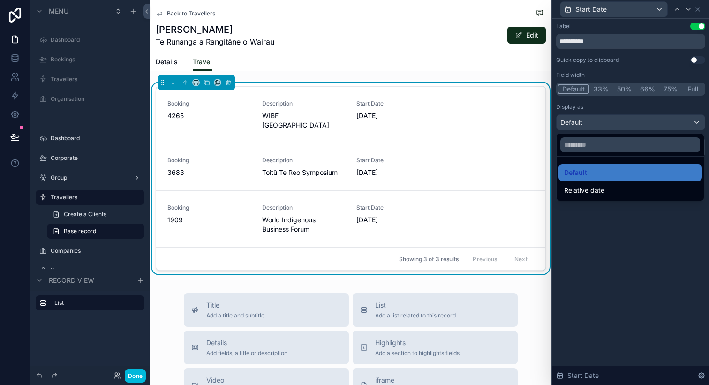
click at [665, 119] on div at bounding box center [630, 192] width 157 height 385
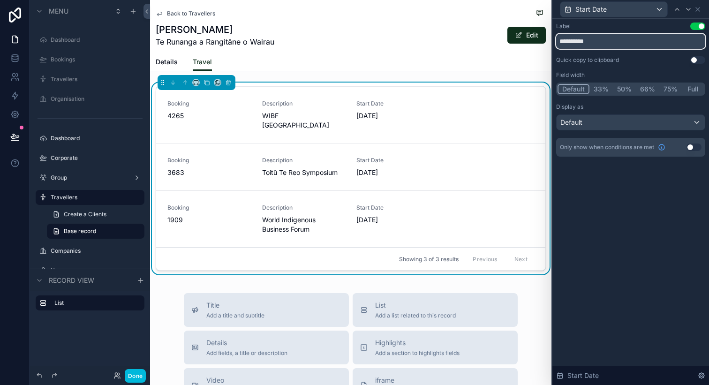
drag, startPoint x: 608, startPoint y: 42, endPoint x: 541, endPoint y: 38, distance: 67.2
click at [541, 38] on div "**********" at bounding box center [354, 192] width 709 height 385
type input "**********"
click at [699, 9] on icon at bounding box center [698, 10] width 8 height 8
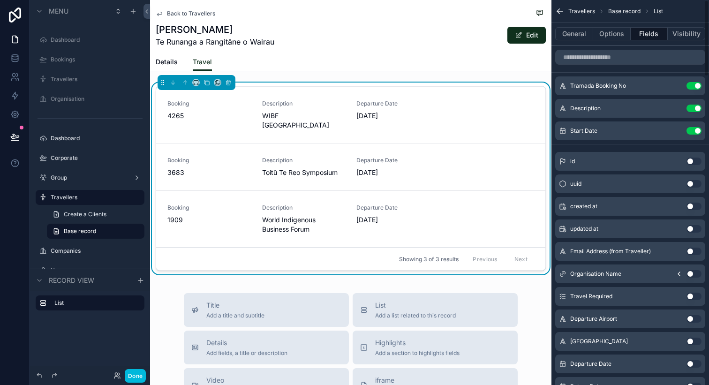
click at [387, 104] on span "Departure Date" at bounding box center [397, 104] width 83 height 8
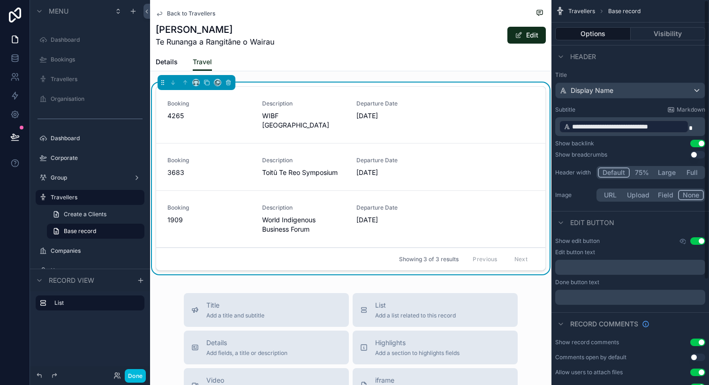
click at [429, 87] on link "Booking 4265 Description WIBF Australia Departure Date 27/10/2025" at bounding box center [350, 115] width 389 height 57
click at [651, 89] on div "Display Name" at bounding box center [630, 90] width 149 height 15
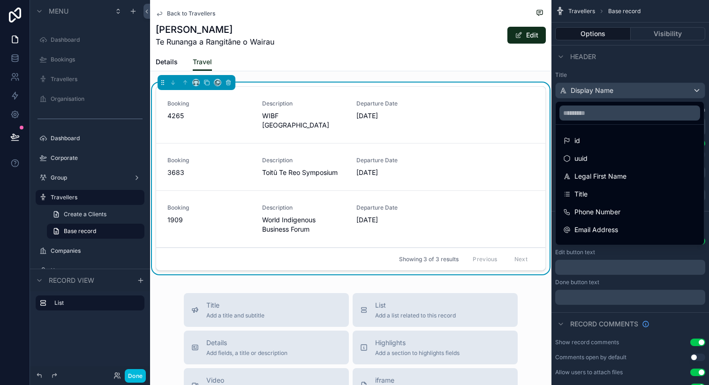
click at [651, 89] on div "scrollable content" at bounding box center [354, 192] width 709 height 385
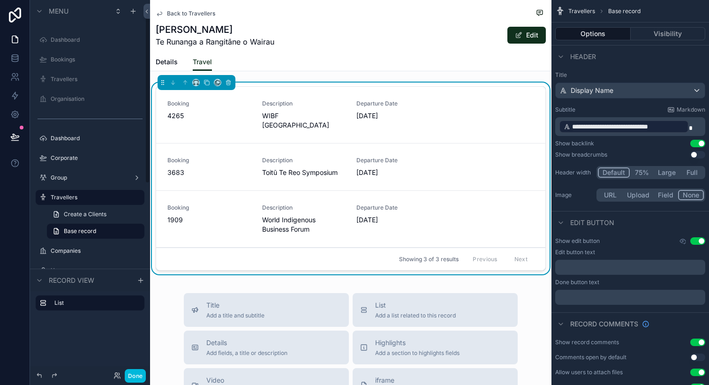
click at [301, 66] on div "Details Travel" at bounding box center [351, 62] width 390 height 18
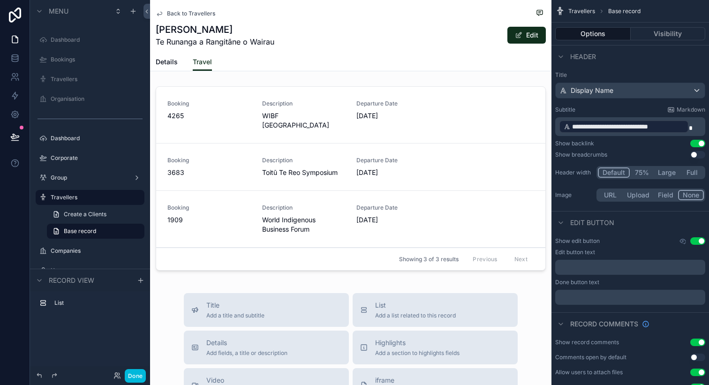
click at [322, 83] on div "scrollable content" at bounding box center [350, 181] width 401 height 196
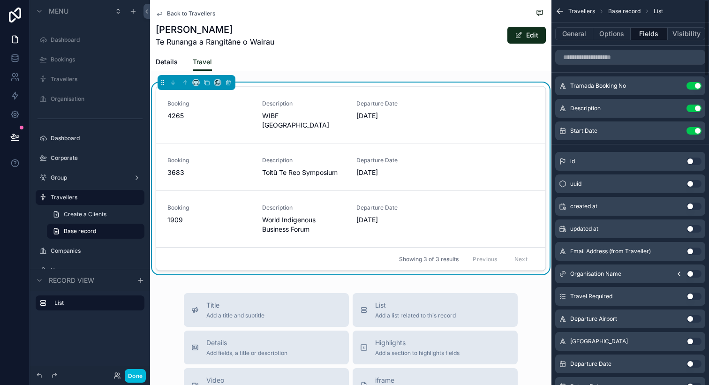
click at [576, 30] on button "General" at bounding box center [574, 33] width 38 height 13
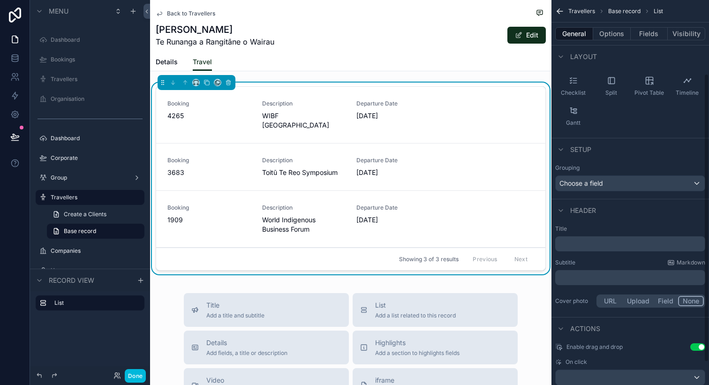
scroll to position [128, 0]
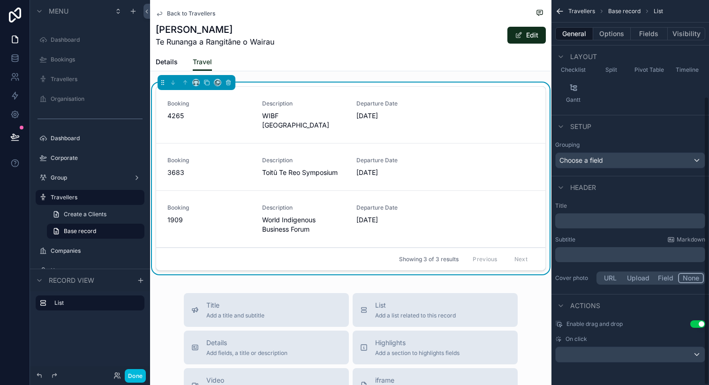
click at [584, 218] on p "﻿" at bounding box center [631, 220] width 144 height 9
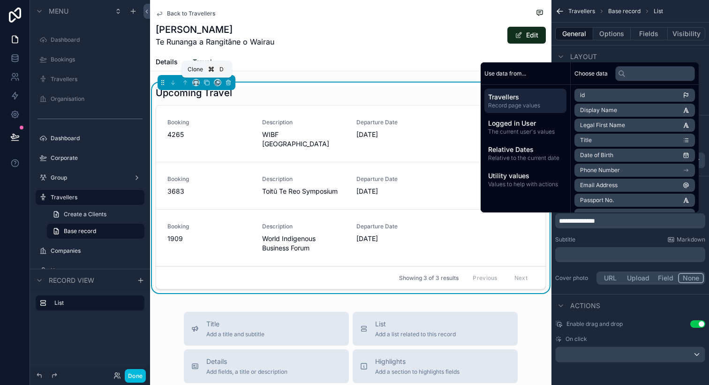
click at [206, 82] on icon "scrollable content" at bounding box center [207, 82] width 7 height 7
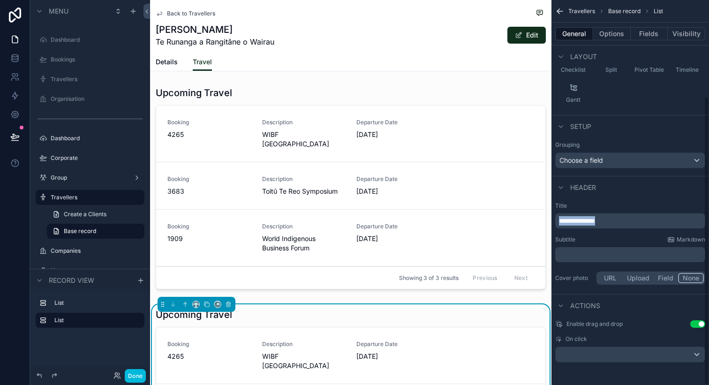
drag, startPoint x: 626, startPoint y: 220, endPoint x: 527, endPoint y: 214, distance: 98.7
click at [527, 214] on div "Jump to... K Dashboard Bookings Travellers Organisation Dashboard Corporate Gro…" at bounding box center [429, 192] width 559 height 385
click at [645, 38] on button "Fields" at bounding box center [650, 33] width 38 height 13
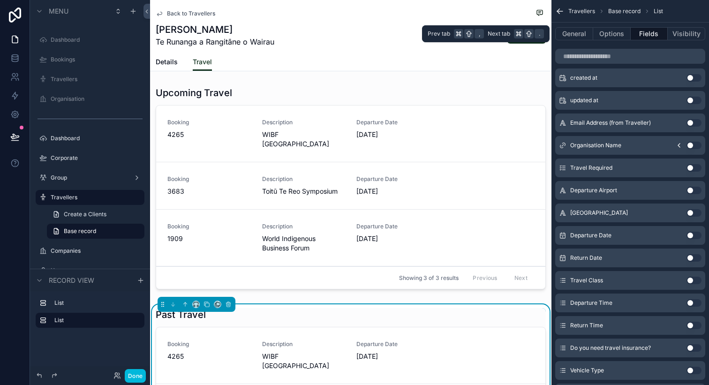
click at [610, 25] on div "General Options Fields Visibility" at bounding box center [631, 34] width 158 height 23
click at [612, 30] on button "Options" at bounding box center [612, 33] width 38 height 13
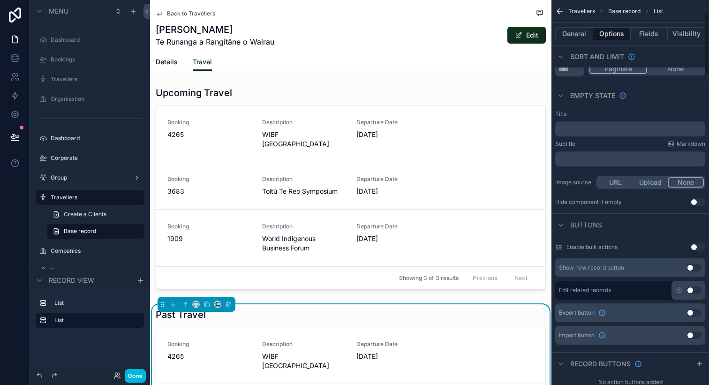
scroll to position [0, 0]
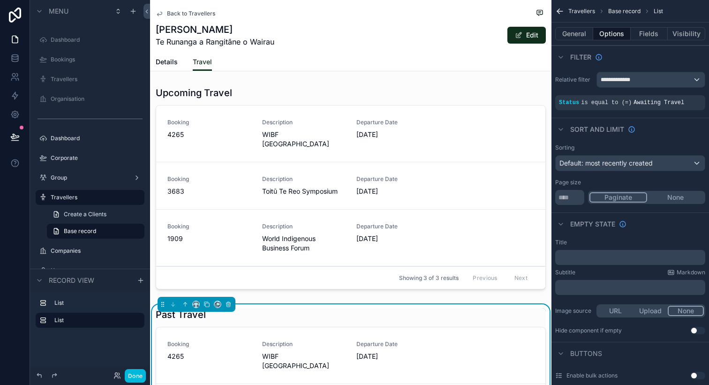
click at [0, 0] on icon "scrollable content" at bounding box center [0, 0] width 0 height 0
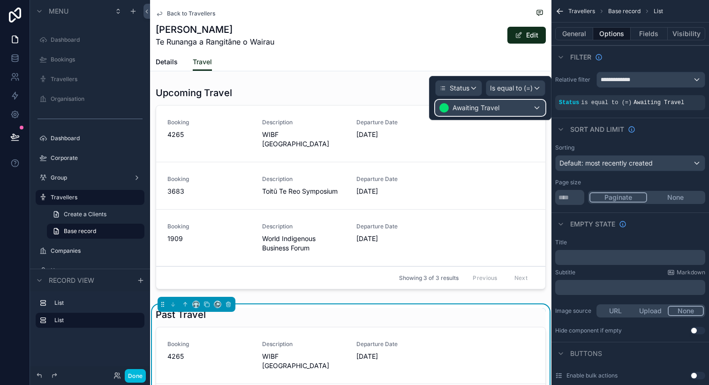
click at [489, 106] on span "Awaiting Travel" at bounding box center [476, 107] width 47 height 9
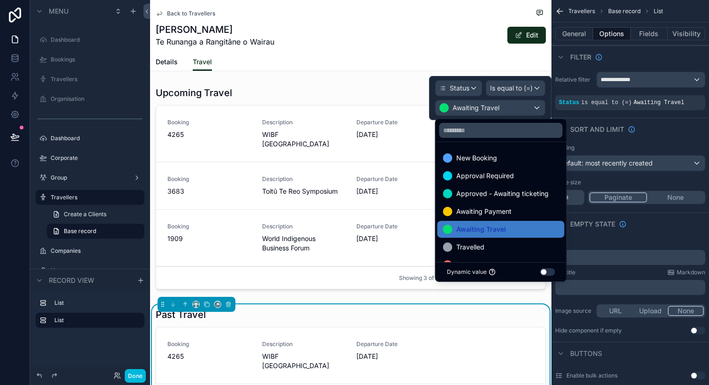
click at [479, 242] on span "Travelled" at bounding box center [470, 247] width 28 height 11
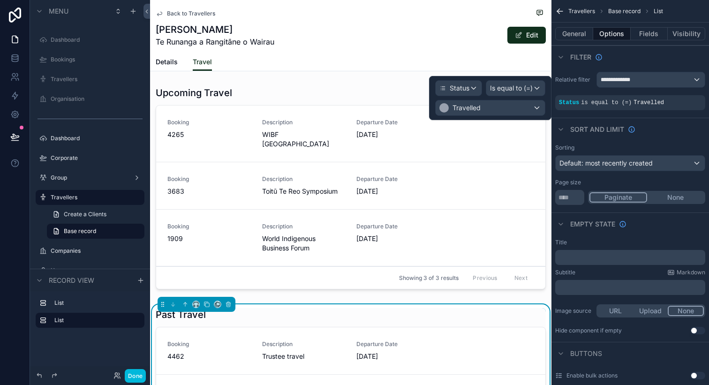
click at [397, 44] on div "Janis DeThierry Te Runanga a Rangitāne o Wairau Edit" at bounding box center [351, 35] width 390 height 24
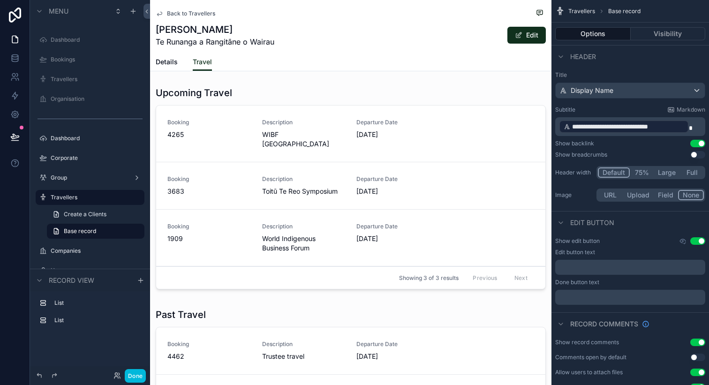
click at [137, 374] on button "Done" at bounding box center [135, 376] width 21 height 14
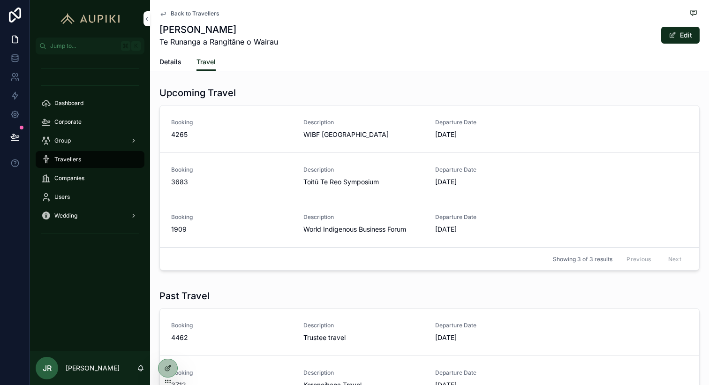
click at [285, 221] on div "Booking 1909" at bounding box center [231, 223] width 121 height 21
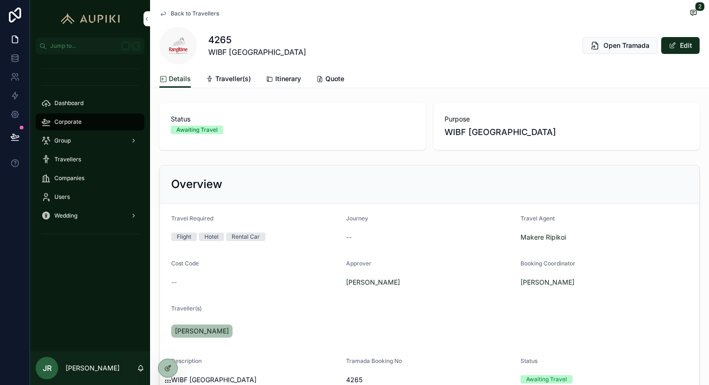
click at [284, 75] on span "Itinerary" at bounding box center [288, 78] width 26 height 9
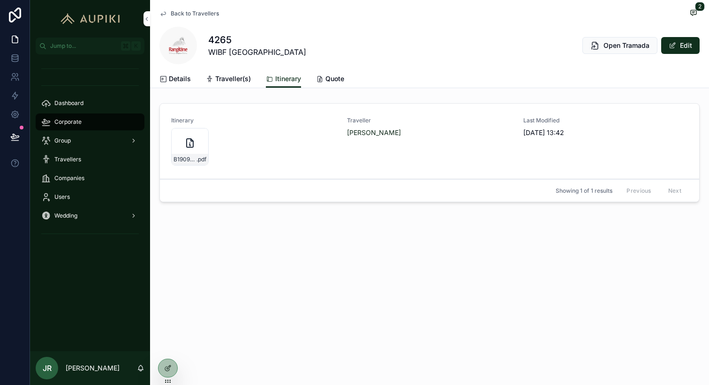
click at [185, 152] on div "B1909-[PERSON_NAME]-deThierry-Itinerary .pdf" at bounding box center [190, 147] width 38 height 38
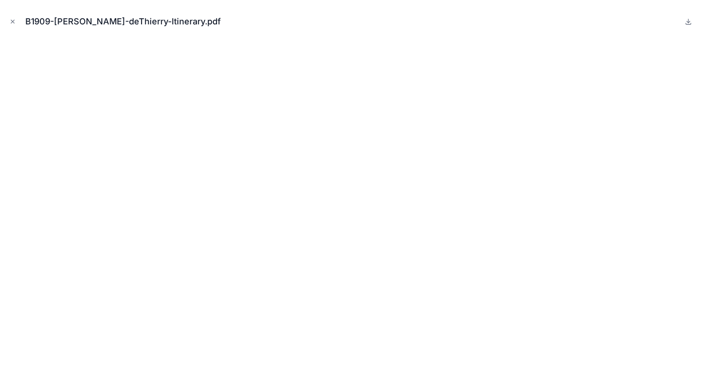
click at [13, 23] on icon "Close modal" at bounding box center [12, 21] width 7 height 7
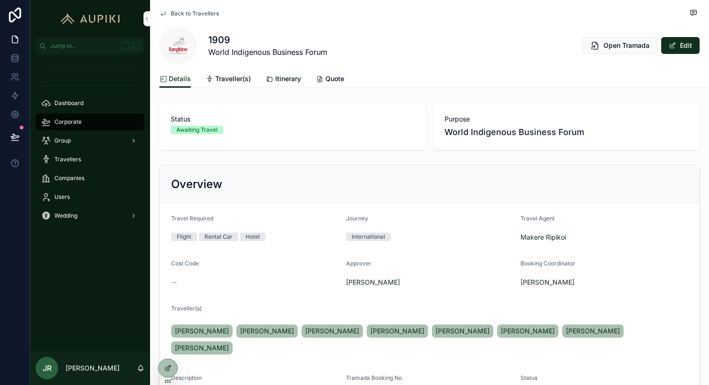
click at [282, 86] on link "Itinerary" at bounding box center [283, 79] width 35 height 19
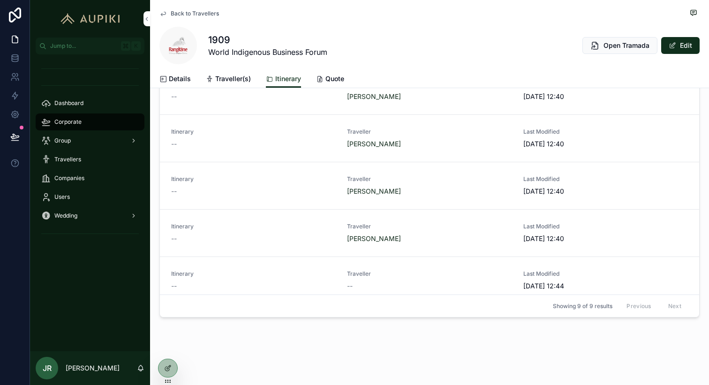
scroll to position [161, 0]
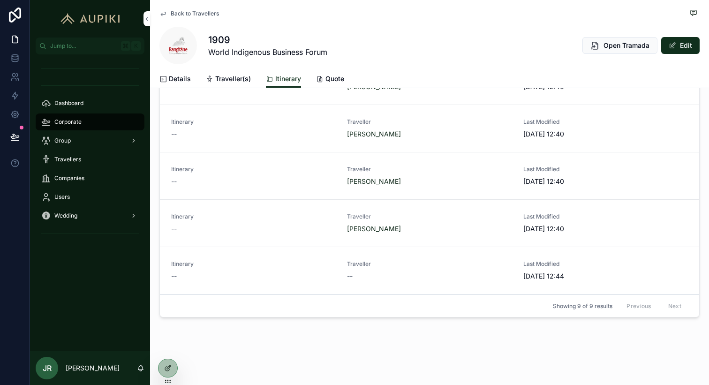
click at [328, 266] on span "Itinerary" at bounding box center [253, 264] width 165 height 8
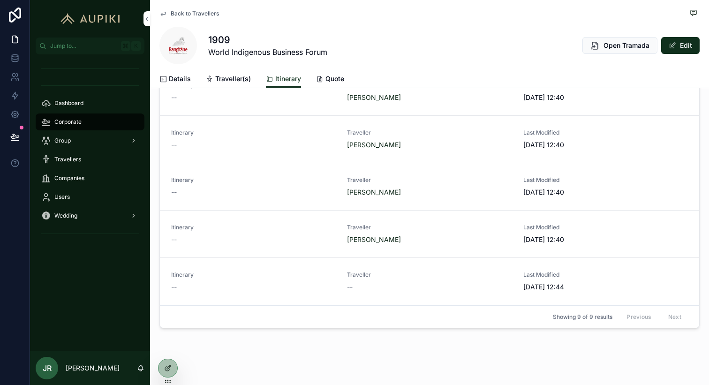
scroll to position [75, 0]
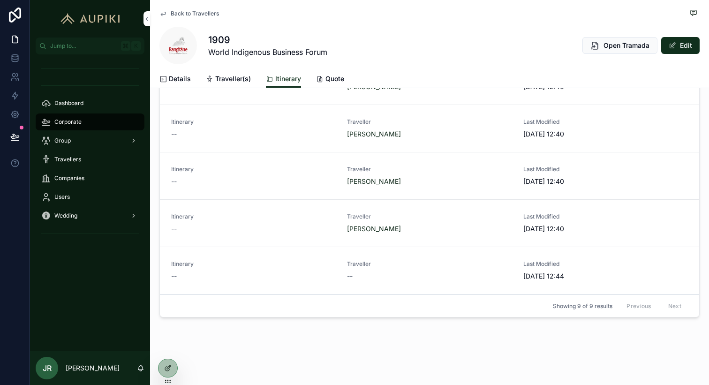
click at [169, 365] on icon at bounding box center [168, 368] width 8 height 8
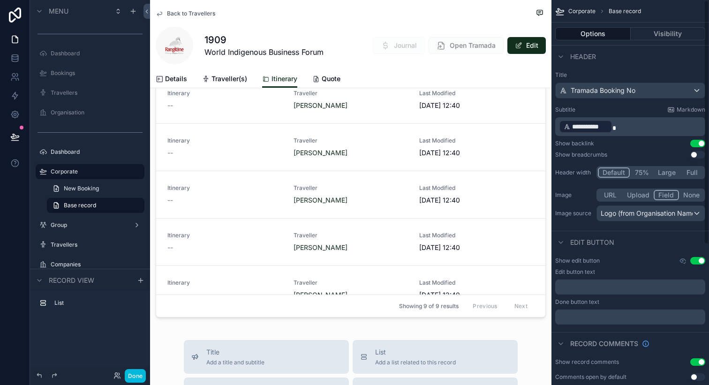
click at [132, 383] on div "Done" at bounding box center [90, 375] width 120 height 19
click at [136, 374] on button "Done" at bounding box center [135, 376] width 21 height 14
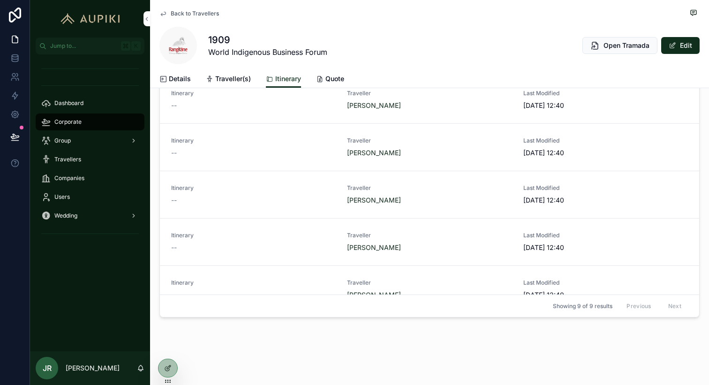
scroll to position [0, 0]
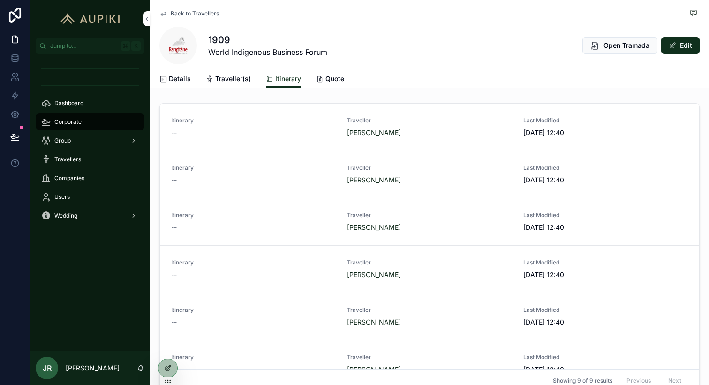
click at [234, 81] on span "Traveller(s)" at bounding box center [233, 78] width 36 height 9
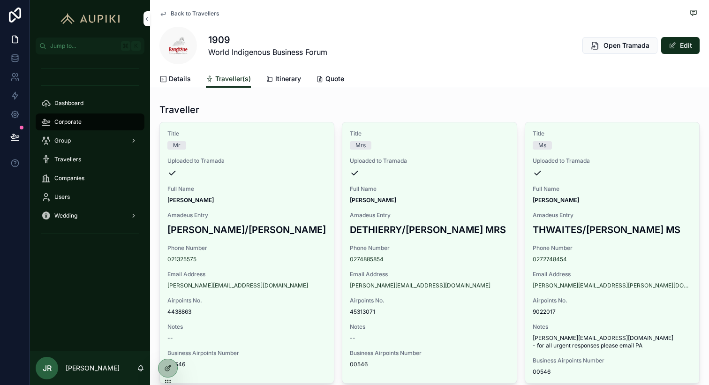
click at [199, 11] on span "Back to Travellers" at bounding box center [195, 14] width 48 height 8
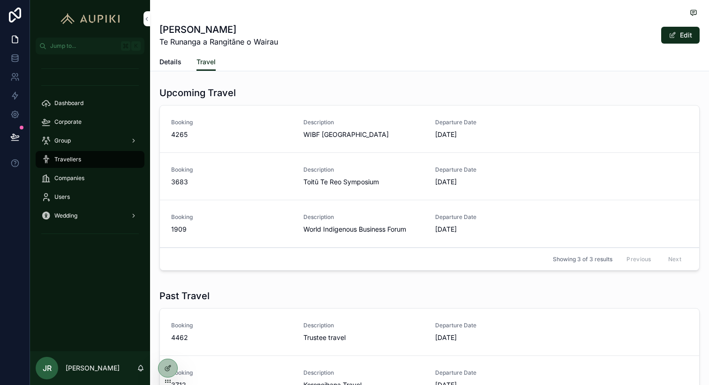
click at [93, 123] on div "Corporate" at bounding box center [90, 121] width 98 height 15
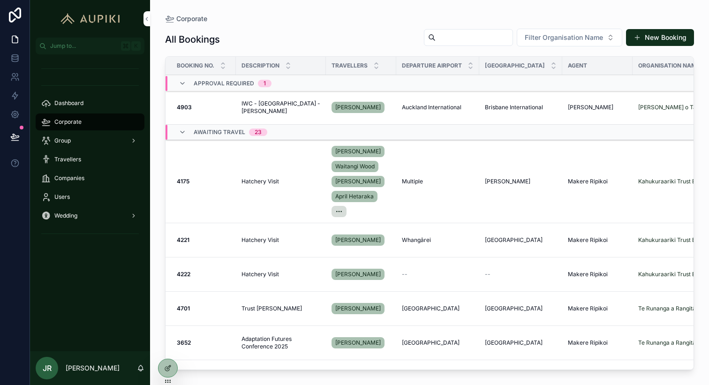
click at [584, 39] on span "Filter Organisation Name" at bounding box center [564, 37] width 78 height 9
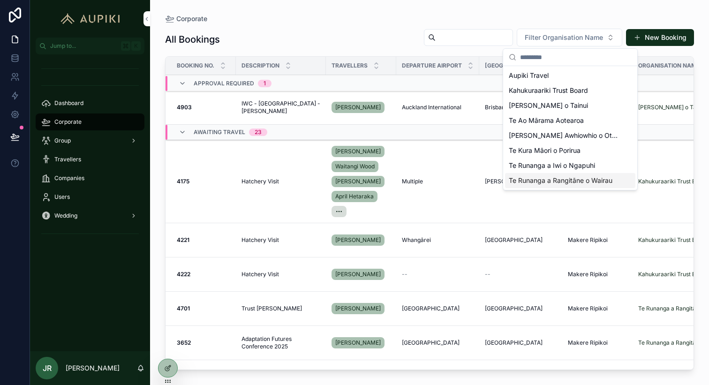
click at [576, 181] on span "Te Runanga a Rangitāne o Wairau" at bounding box center [561, 180] width 104 height 9
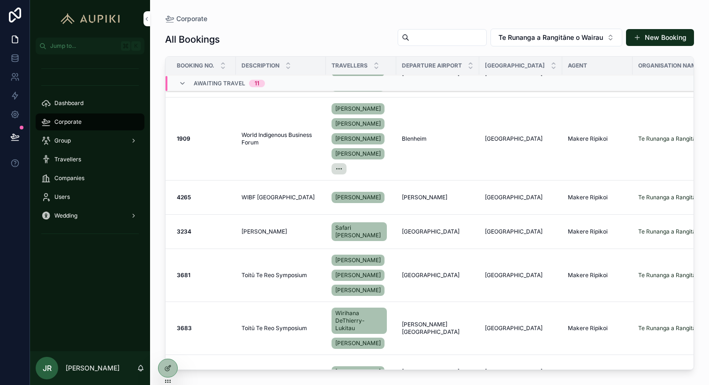
scroll to position [135, 0]
click at [310, 145] on span "World Indigenous Business Forum" at bounding box center [281, 137] width 79 height 15
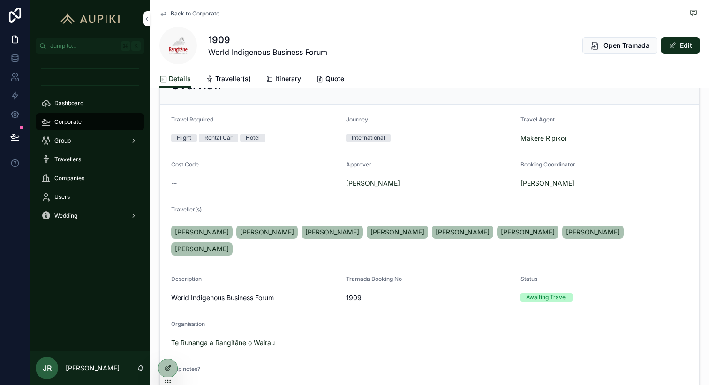
scroll to position [101, 0]
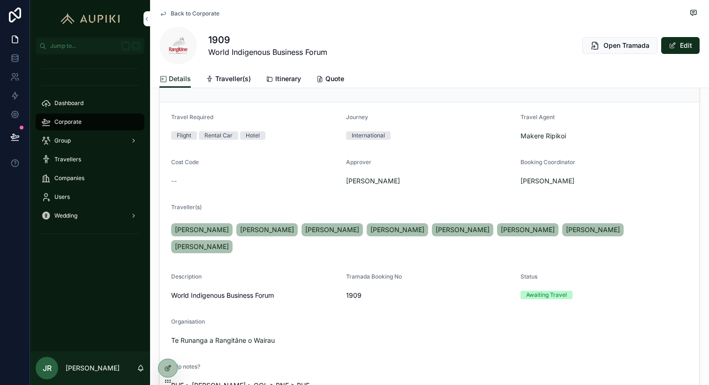
click at [678, 45] on button "Edit" at bounding box center [680, 45] width 38 height 17
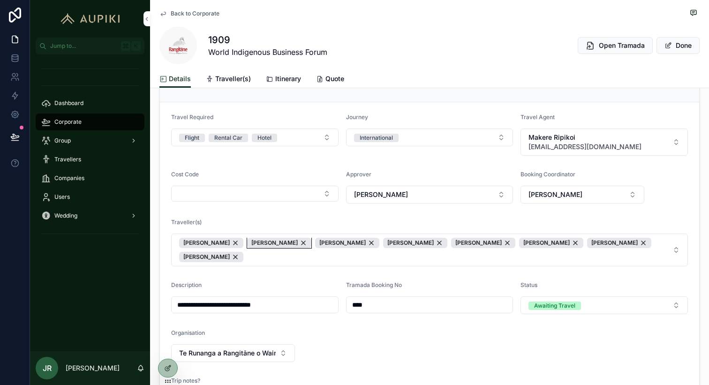
click at [293, 242] on div "[PERSON_NAME]" at bounding box center [279, 243] width 64 height 10
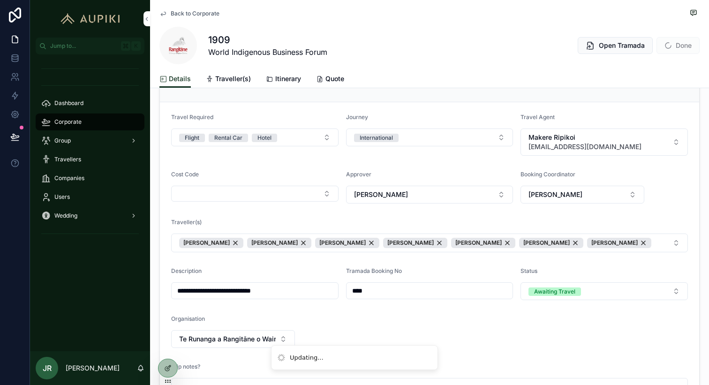
click at [279, 78] on span "Itinerary" at bounding box center [288, 78] width 26 height 9
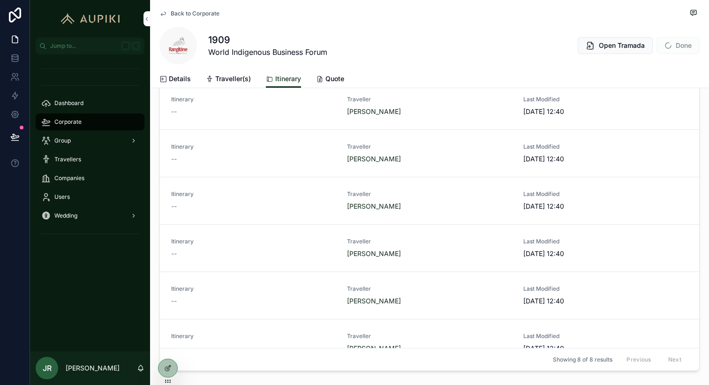
click at [182, 79] on span "Details" at bounding box center [180, 78] width 22 height 9
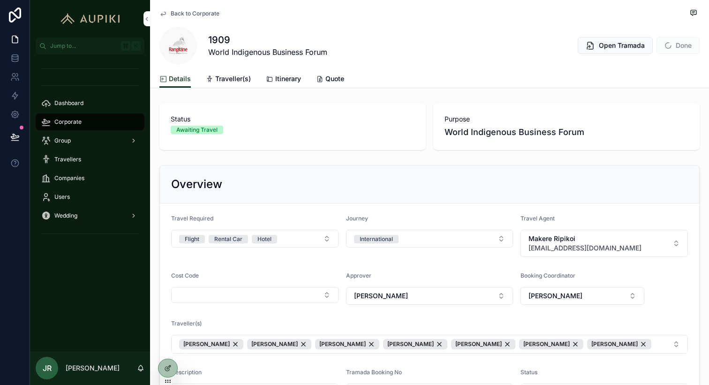
click at [198, 18] on div "Back to Corporate" at bounding box center [429, 14] width 540 height 12
click at [196, 13] on span "Back to Corporate" at bounding box center [195, 14] width 49 height 8
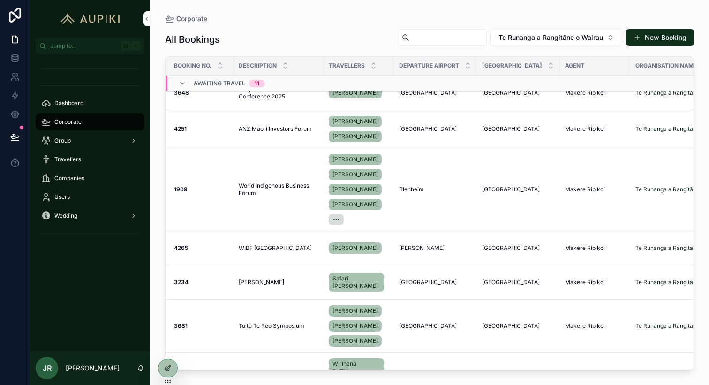
scroll to position [80, 4]
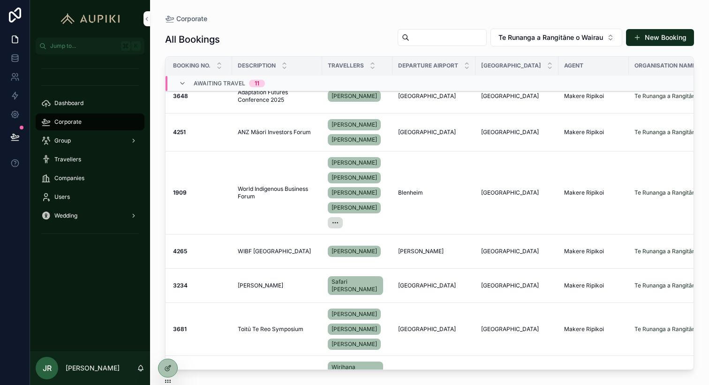
click at [284, 200] on span "World Indigenous Business Forum" at bounding box center [277, 192] width 79 height 15
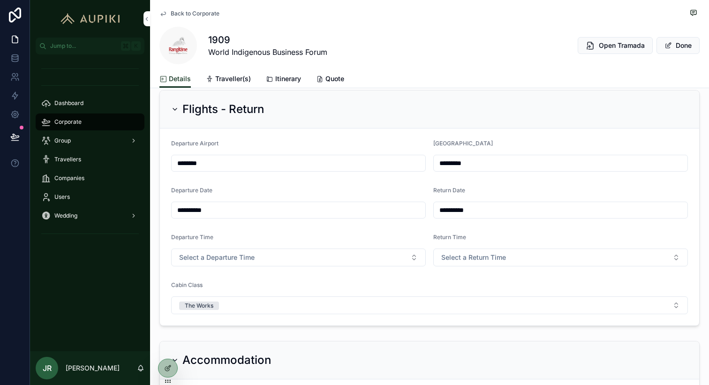
scroll to position [408, 0]
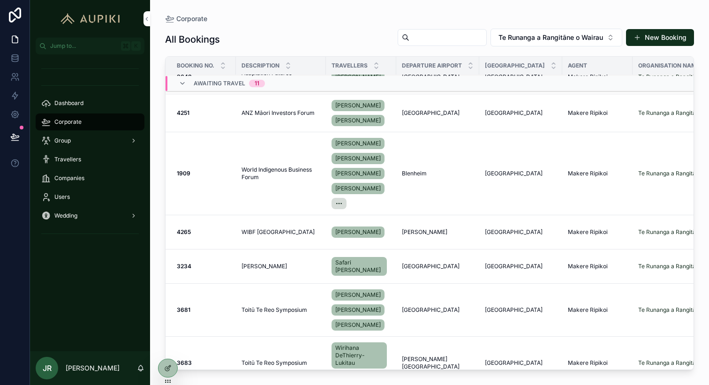
scroll to position [107, 0]
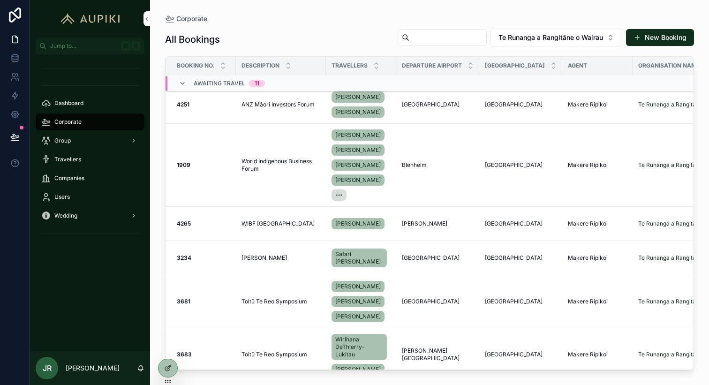
click at [287, 227] on div "WIBF Australia WIBF Australia" at bounding box center [281, 224] width 79 height 8
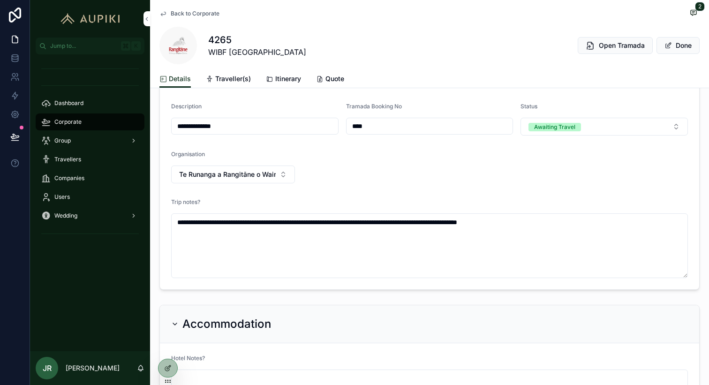
scroll to position [266, 0]
click at [687, 46] on button "Done" at bounding box center [678, 45] width 43 height 17
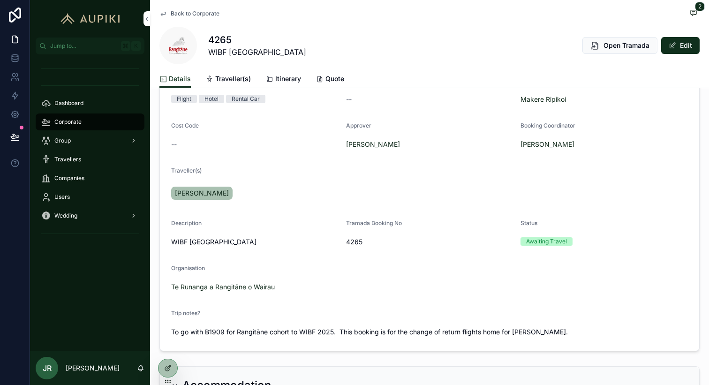
scroll to position [138, 0]
click at [166, 371] on icon at bounding box center [168, 368] width 8 height 8
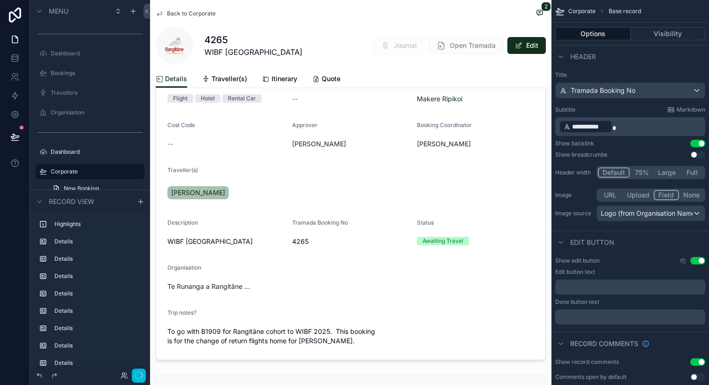
click at [363, 193] on div "scrollable content" at bounding box center [350, 193] width 401 height 341
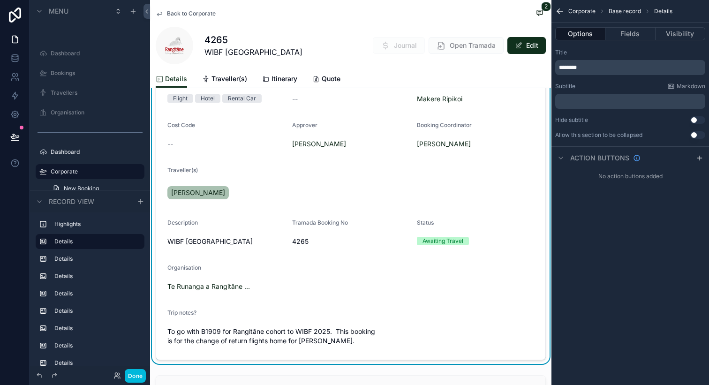
click at [634, 31] on button "Fields" at bounding box center [630, 33] width 50 height 13
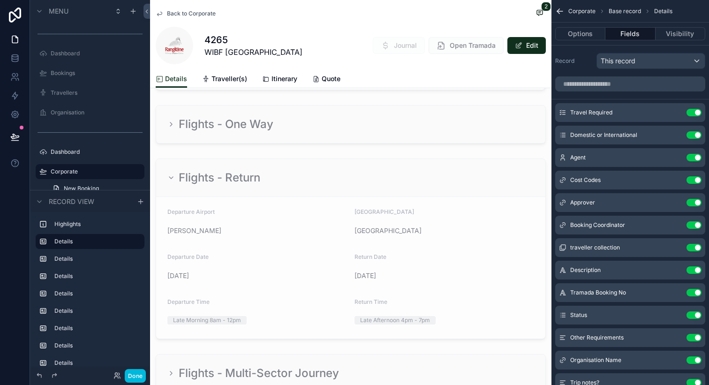
scroll to position [627, 0]
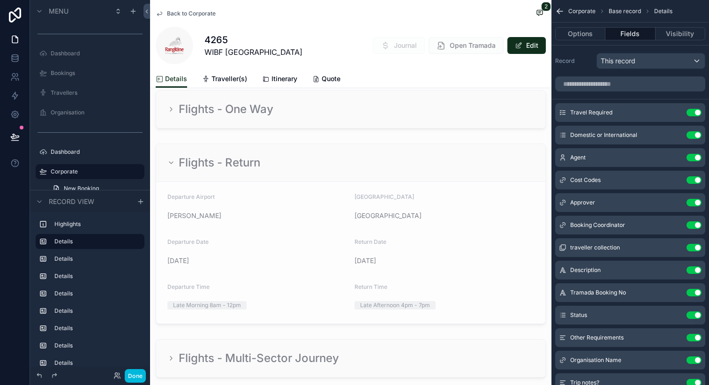
click at [167, 103] on div "scrollable content" at bounding box center [350, 109] width 401 height 46
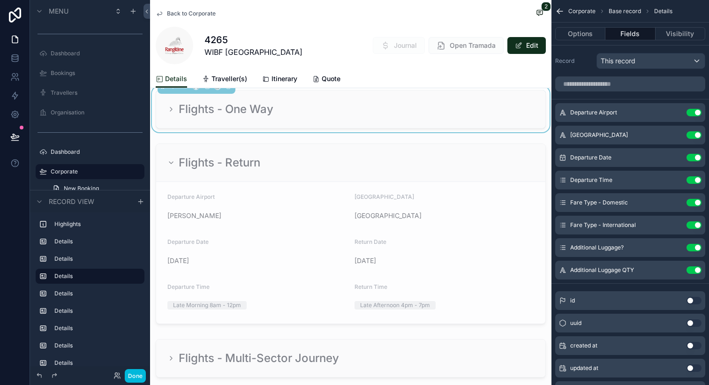
click at [168, 106] on icon "scrollable content" at bounding box center [171, 110] width 8 height 8
click at [239, 158] on div "scrollable content" at bounding box center [350, 234] width 401 height 188
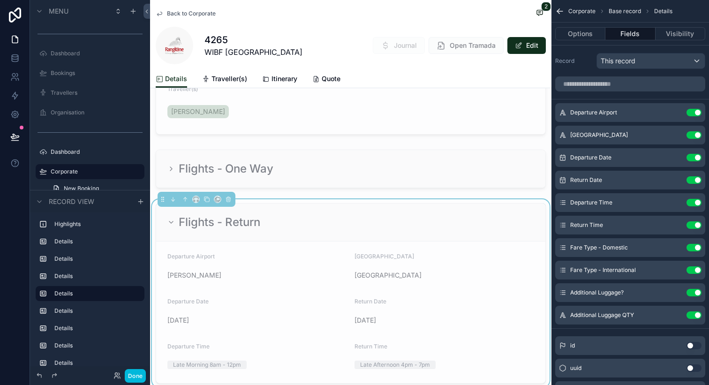
scroll to position [540, 0]
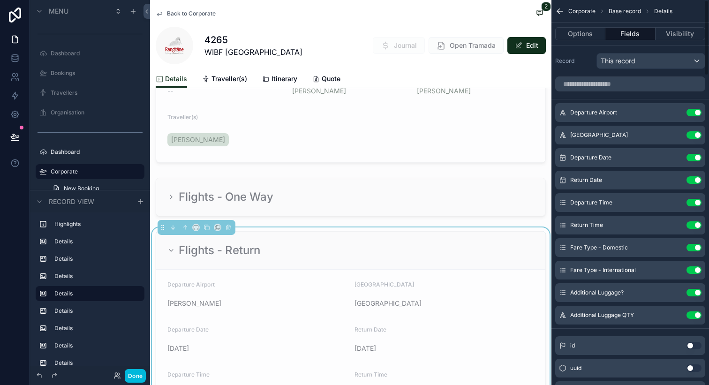
click at [691, 40] on button "Visibility" at bounding box center [681, 33] width 50 height 13
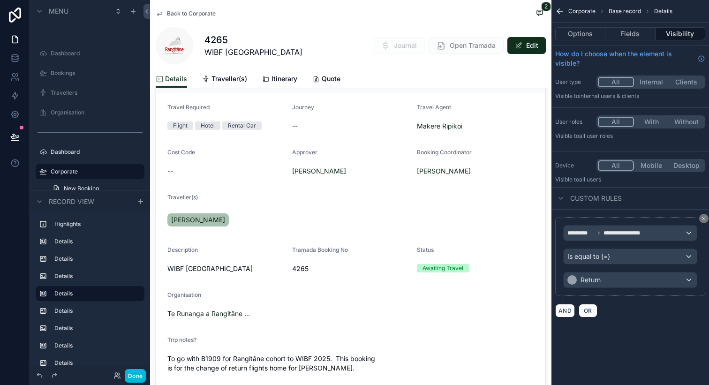
scroll to position [113, 0]
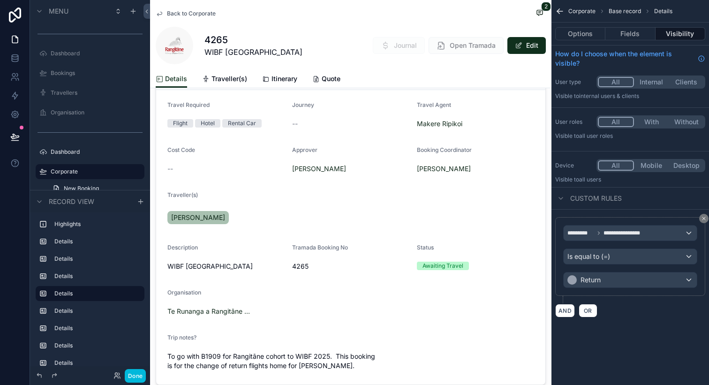
click at [333, 211] on div "scrollable content" at bounding box center [350, 218] width 401 height 341
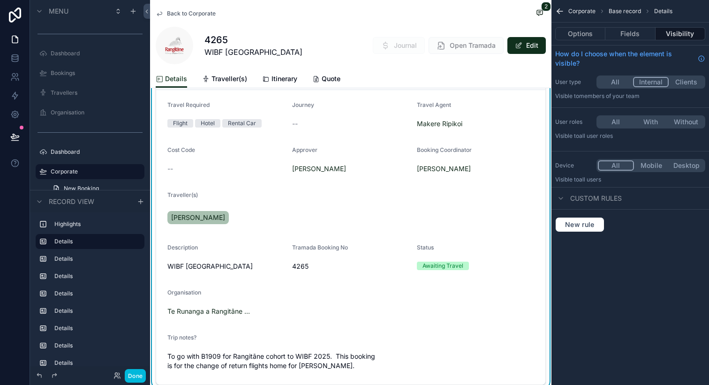
click at [630, 37] on button "Fields" at bounding box center [630, 33] width 50 height 13
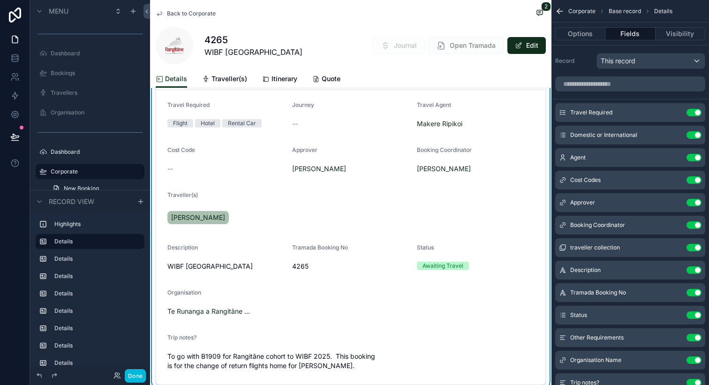
click at [626, 92] on div "scrollable content" at bounding box center [631, 84] width 158 height 23
click at [618, 83] on input "scrollable content" at bounding box center [630, 83] width 150 height 15
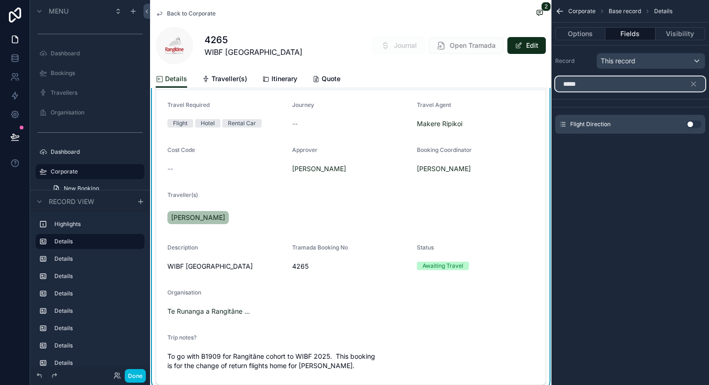
type input "*****"
click at [692, 125] on button "Use setting" at bounding box center [694, 125] width 15 height 8
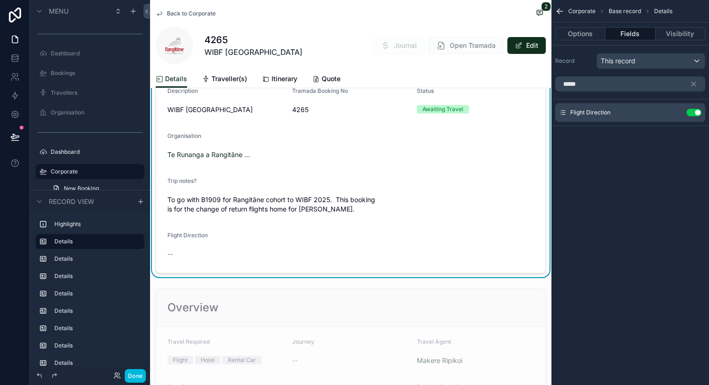
scroll to position [274, 0]
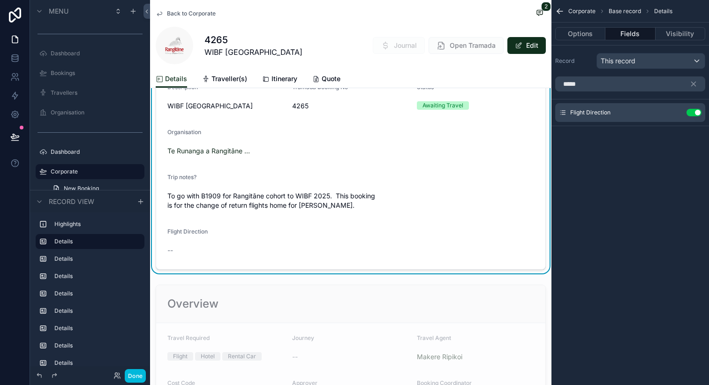
click at [0, 0] on icon "scrollable content" at bounding box center [0, 0] width 0 height 0
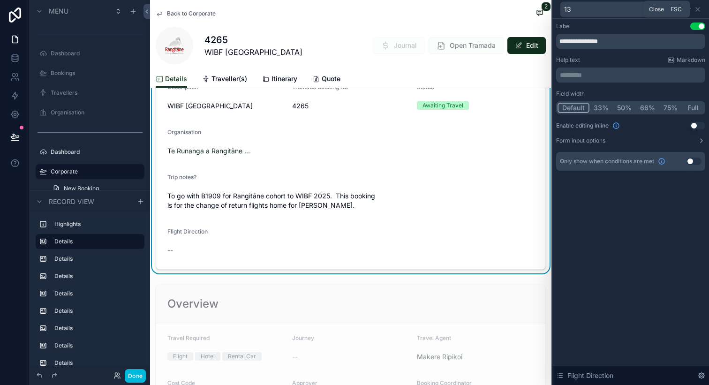
click at [695, 9] on icon at bounding box center [698, 10] width 8 height 8
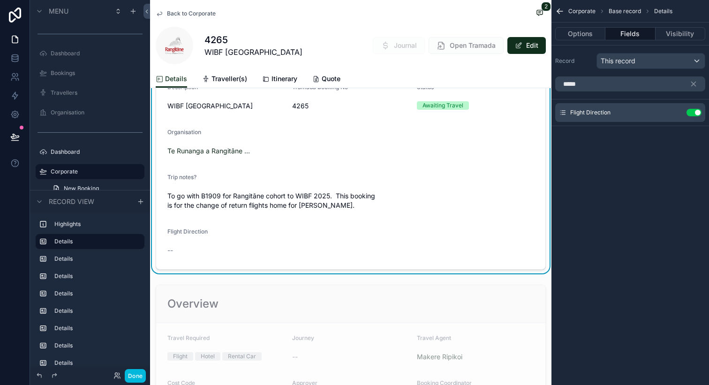
click at [529, 44] on button "Edit" at bounding box center [526, 45] width 38 height 17
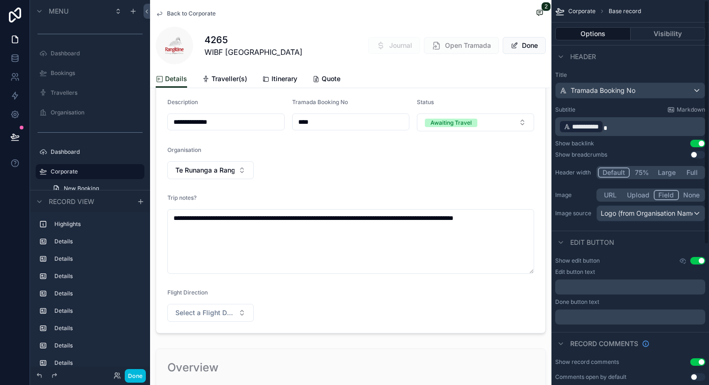
scroll to position [290, 0]
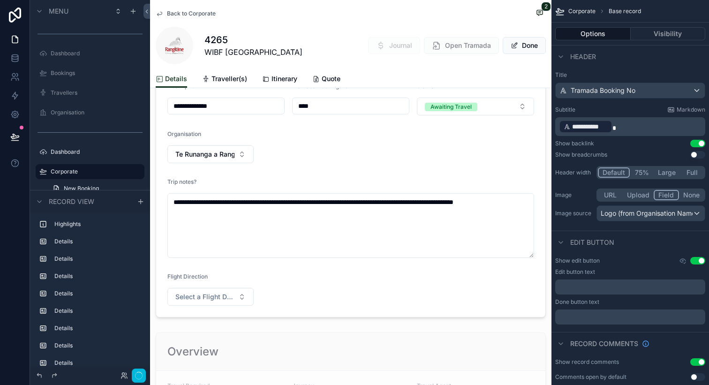
click at [226, 295] on div "scrollable content" at bounding box center [350, 97] width 401 height 450
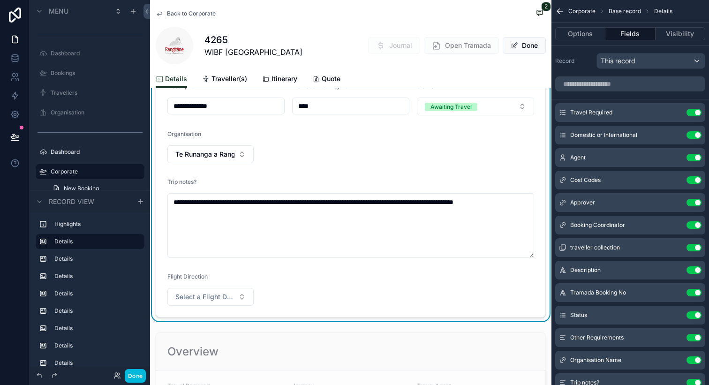
click at [231, 296] on span "Select a Flight Direction" at bounding box center [204, 296] width 59 height 9
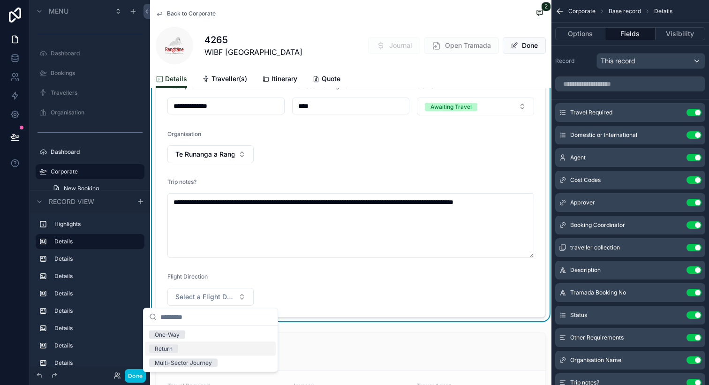
click at [208, 348] on div "Return" at bounding box center [210, 349] width 130 height 14
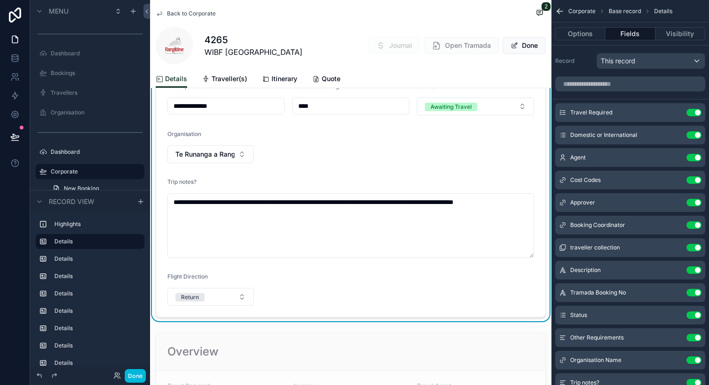
click at [539, 39] on button "Done" at bounding box center [524, 45] width 43 height 17
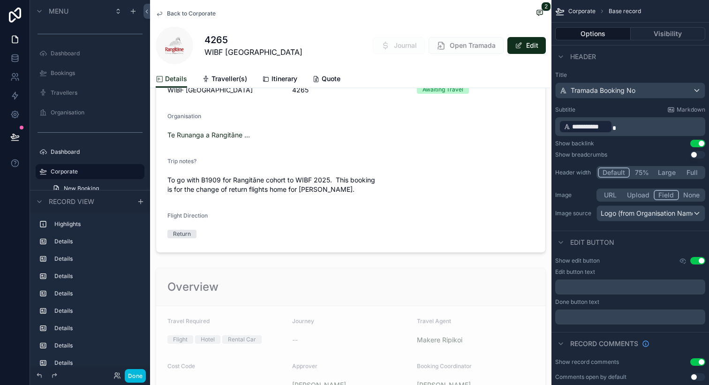
scroll to position [274, 0]
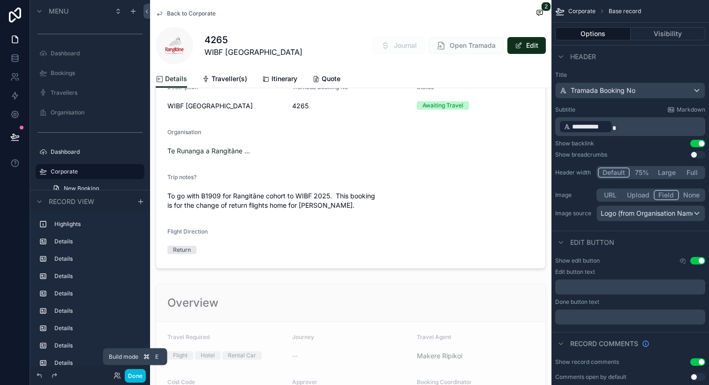
click at [135, 373] on button "Done" at bounding box center [135, 376] width 21 height 14
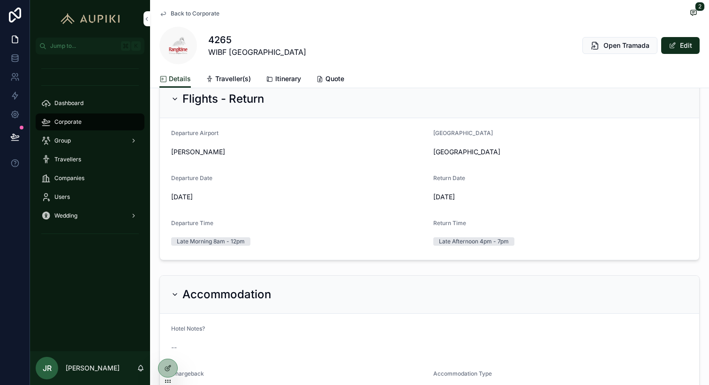
scroll to position [474, 0]
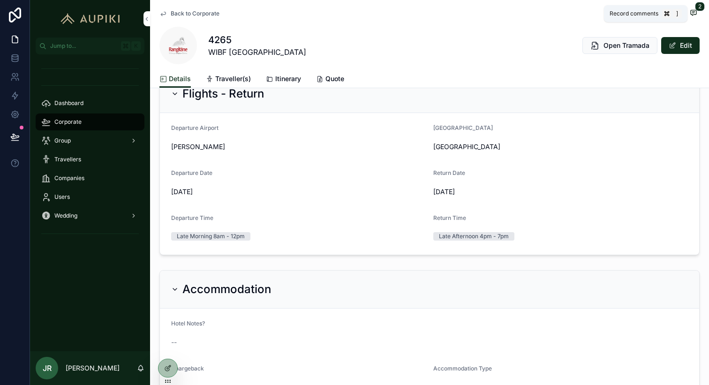
click at [693, 13] on icon "scrollable content" at bounding box center [693, 13] width 2 height 0
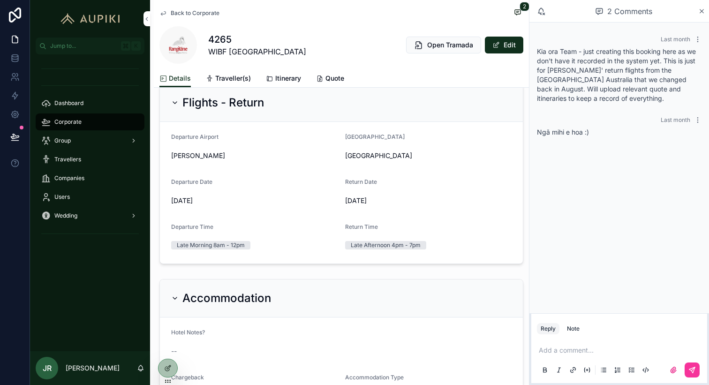
click at [338, 83] on span "Quote" at bounding box center [334, 78] width 19 height 9
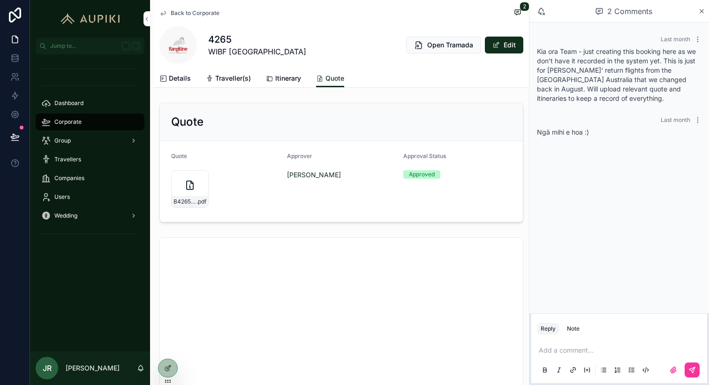
click at [189, 196] on div "B4265-DETHIERRY_JANIS-MS-Quote-(1) .pdf" at bounding box center [190, 189] width 38 height 38
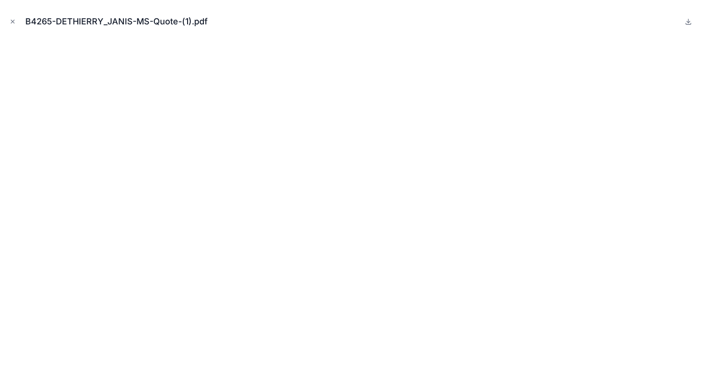
click at [7, 21] on div "B4265-DETHIERRY_JANIS-MS-Quote-(1).pdf" at bounding box center [354, 192] width 709 height 385
click at [9, 21] on icon "Close modal" at bounding box center [12, 21] width 7 height 7
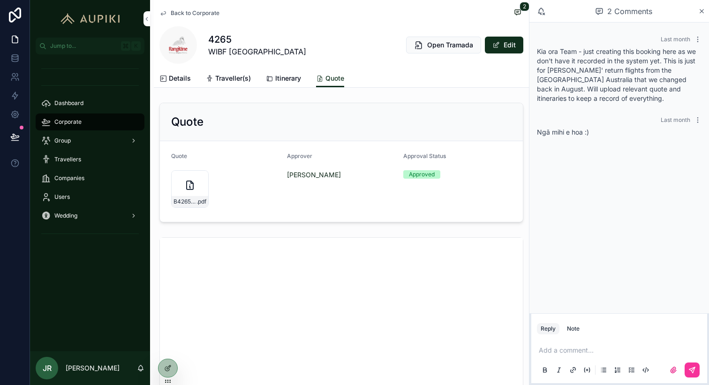
click at [172, 14] on span "Back to Corporate" at bounding box center [195, 13] width 49 height 8
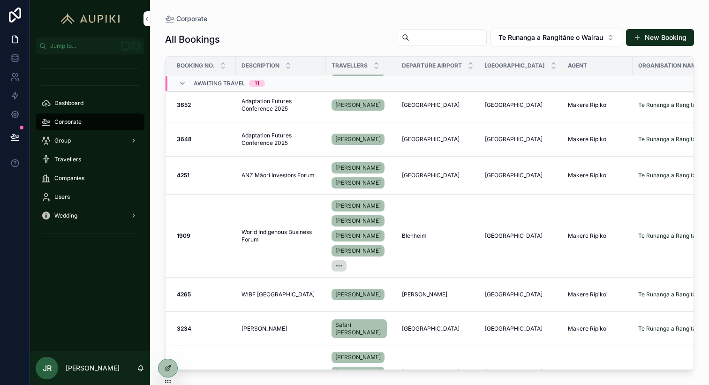
scroll to position [39, 0]
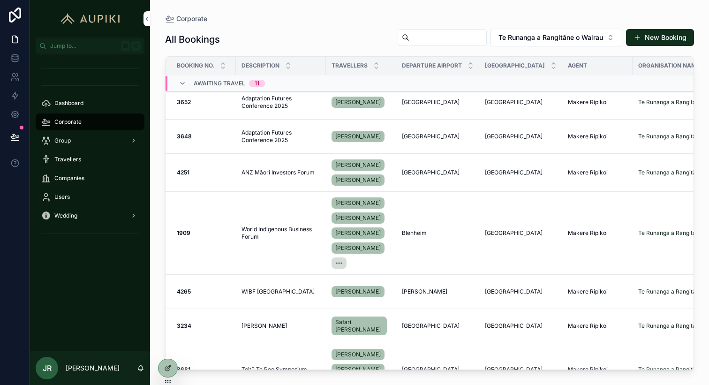
click at [294, 240] on span "World Indigenous Business Forum" at bounding box center [281, 233] width 79 height 15
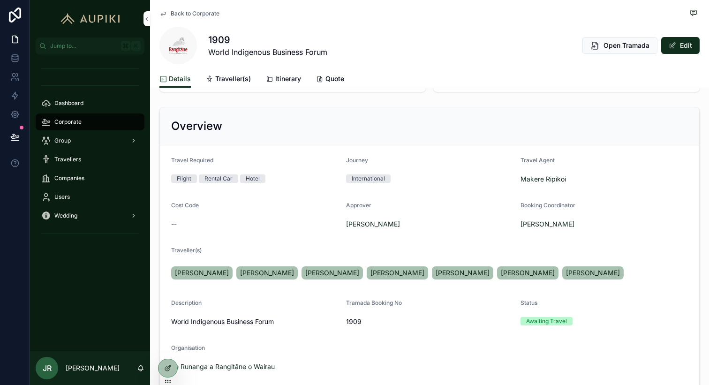
scroll to position [76, 0]
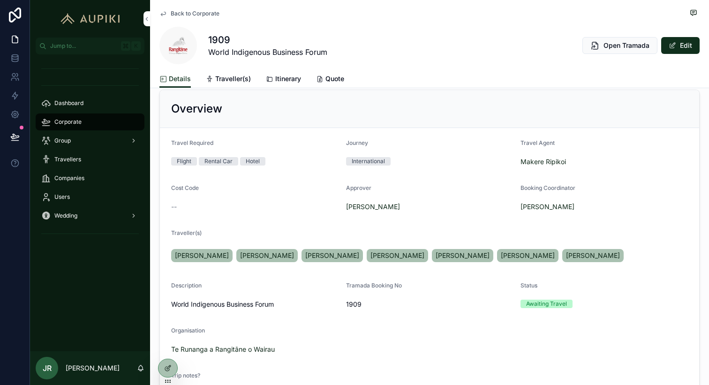
click at [682, 45] on button "Edit" at bounding box center [680, 45] width 38 height 17
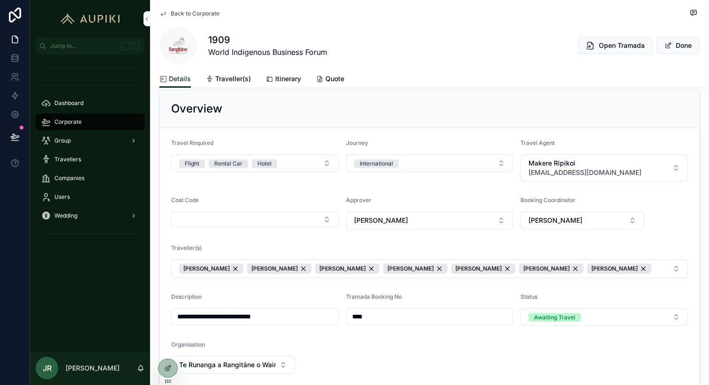
click at [672, 260] on button "Peter Meihana Judith Thwaites Haysley MacDonald Keelan Walker Taylah MacDonald …" at bounding box center [429, 268] width 517 height 19
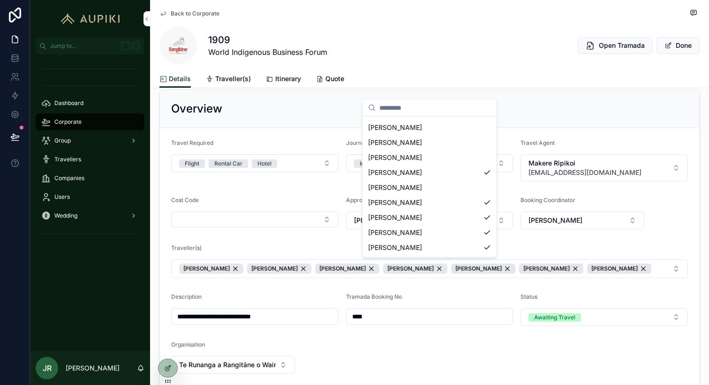
scroll to position [314, 0]
click at [424, 187] on div "[PERSON_NAME]" at bounding box center [429, 187] width 130 height 15
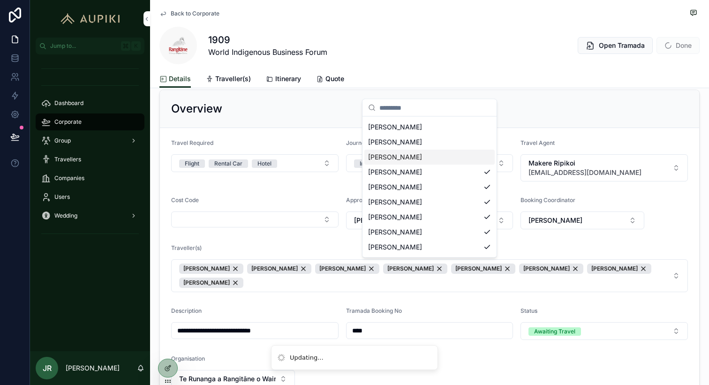
scroll to position [0, 0]
click at [670, 76] on div "Details Traveller(s) Itinerary Quote" at bounding box center [429, 79] width 540 height 18
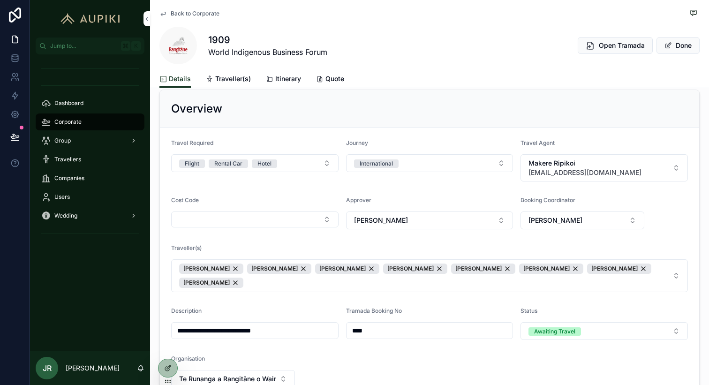
click at [680, 40] on button "Done" at bounding box center [678, 45] width 43 height 17
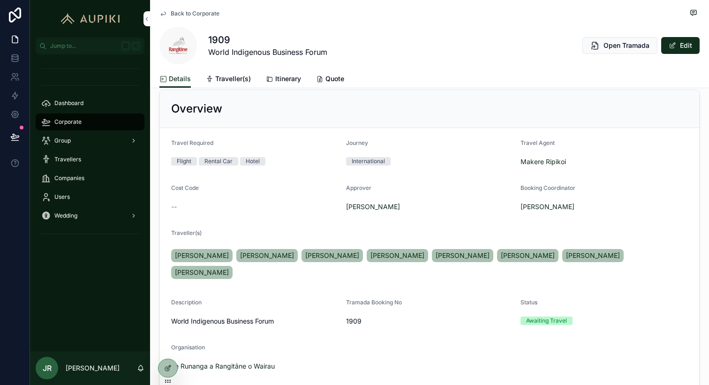
click at [97, 197] on div "Users" at bounding box center [90, 196] width 98 height 15
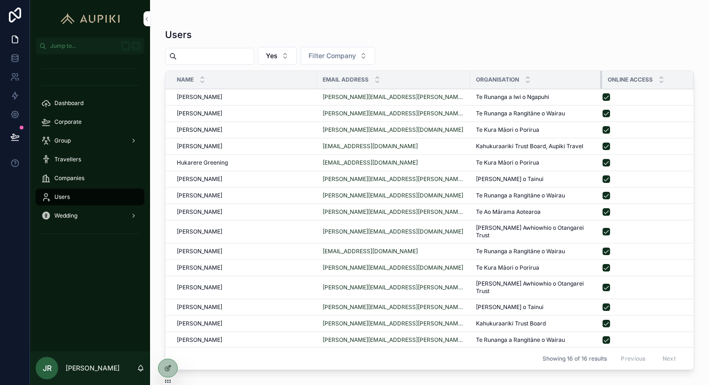
drag, startPoint x: 621, startPoint y: 79, endPoint x: 529, endPoint y: 88, distance: 92.4
click at [529, 88] on th "Organisation" at bounding box center [536, 80] width 132 height 18
click at [168, 368] on icon at bounding box center [169, 367] width 4 height 4
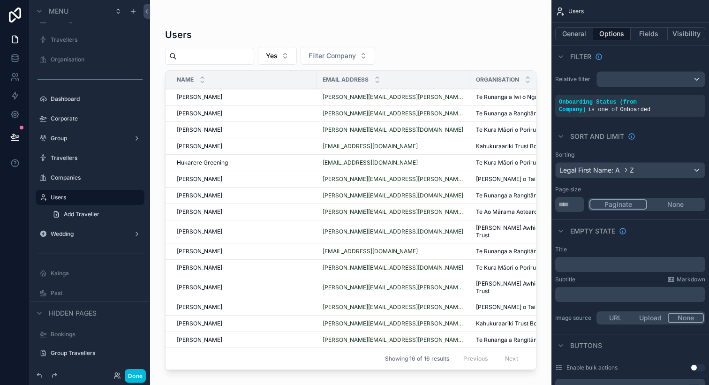
click at [137, 372] on button "Done" at bounding box center [135, 376] width 21 height 14
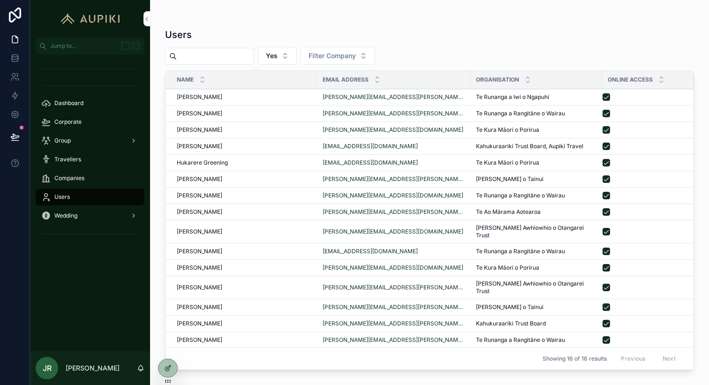
click at [82, 162] on div "Travellers" at bounding box center [90, 159] width 98 height 15
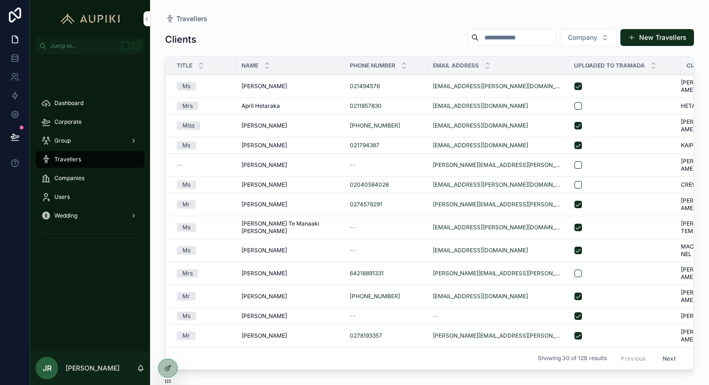
click at [76, 176] on span "Companies" at bounding box center [69, 178] width 30 height 8
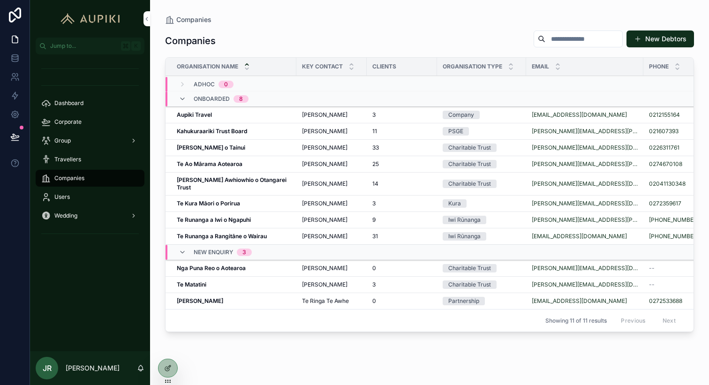
click at [86, 121] on div "Corporate" at bounding box center [90, 121] width 98 height 15
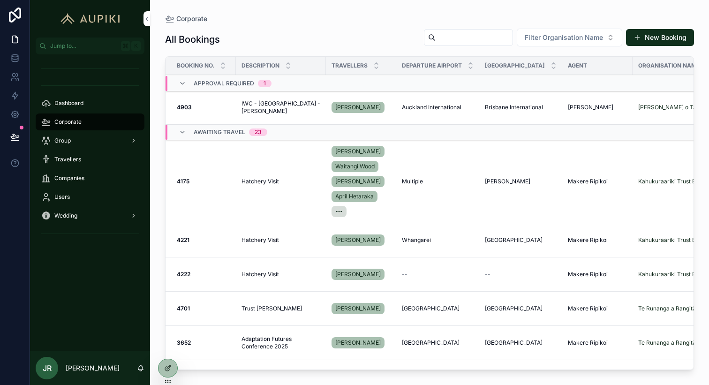
click at [458, 43] on input "scrollable content" at bounding box center [474, 37] width 77 height 13
type input "****"
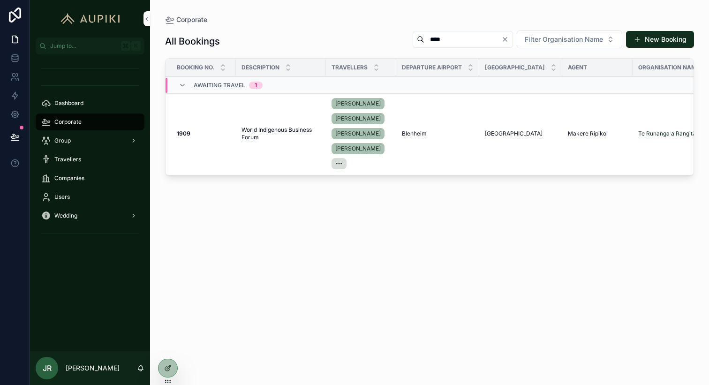
click at [274, 132] on span "World Indigenous Business Forum" at bounding box center [281, 133] width 79 height 15
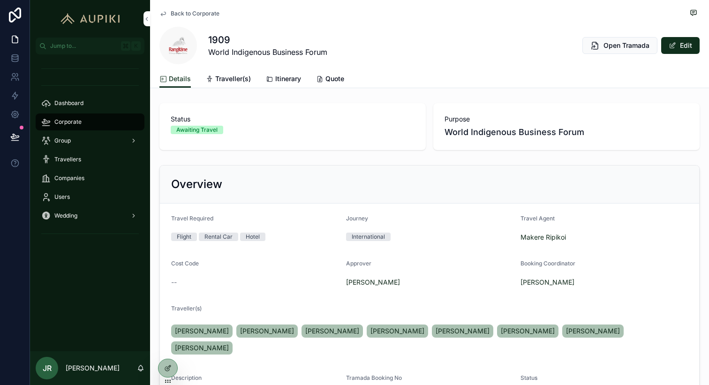
click at [280, 77] on span "Itinerary" at bounding box center [288, 78] width 26 height 9
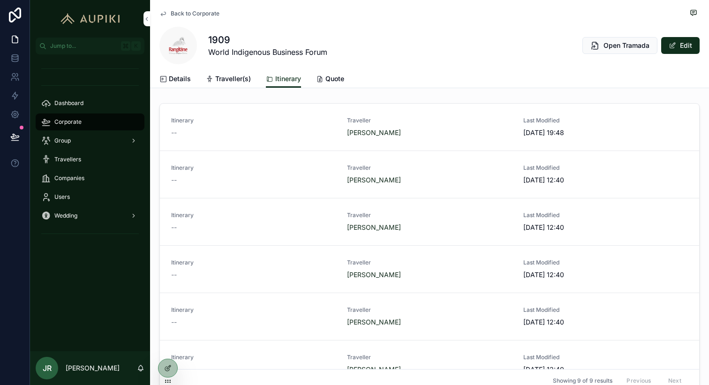
click at [682, 45] on button "Edit" at bounding box center [680, 45] width 38 height 17
click at [303, 123] on span "Itinerary" at bounding box center [253, 121] width 165 height 8
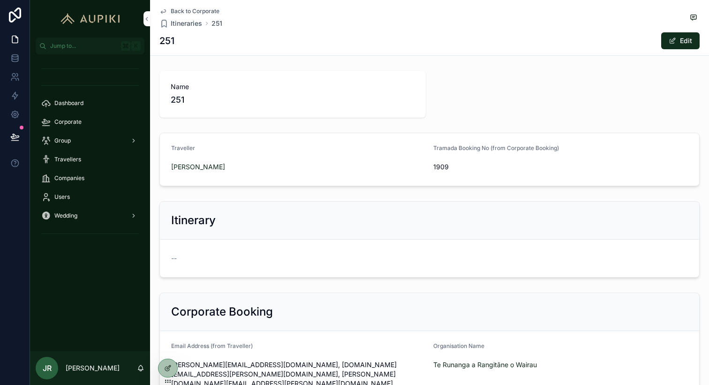
scroll to position [59, 0]
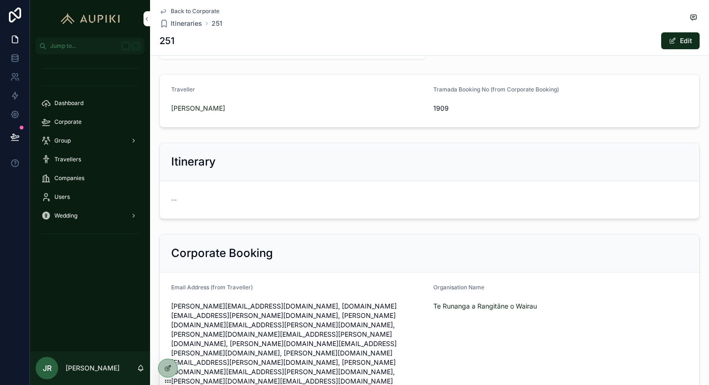
click at [667, 39] on button "Edit" at bounding box center [680, 40] width 38 height 17
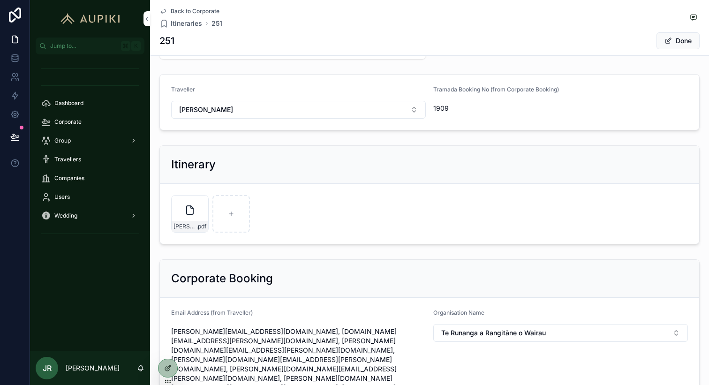
click at [669, 39] on span "scrollable content" at bounding box center [669, 41] width 8 height 8
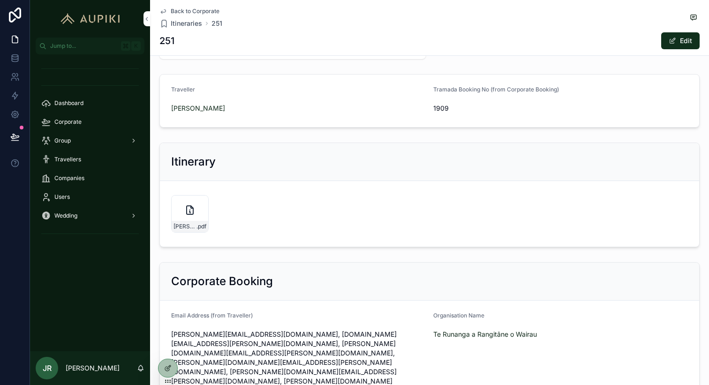
scroll to position [0, 0]
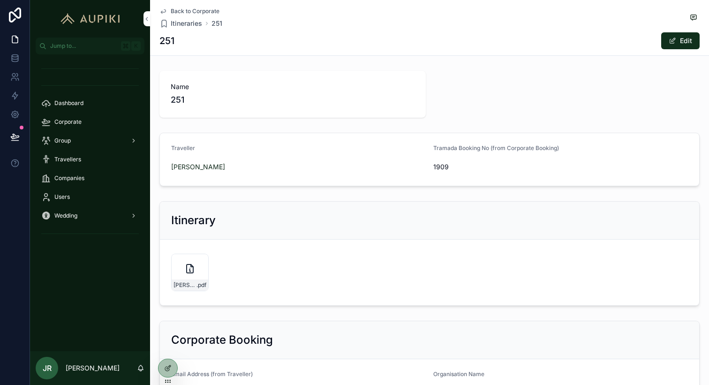
click at [168, 370] on icon at bounding box center [168, 368] width 8 height 8
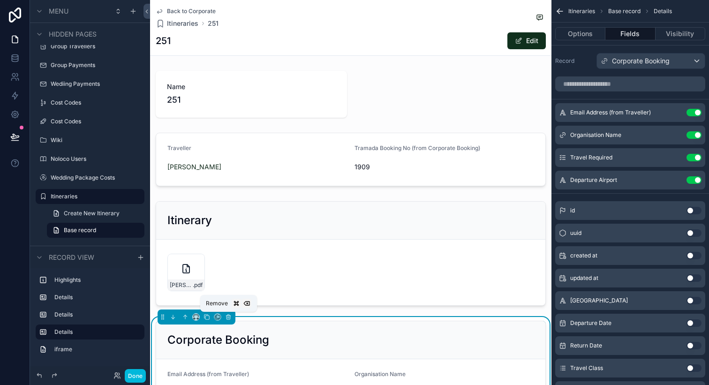
click at [227, 320] on button "scrollable content" at bounding box center [228, 317] width 10 height 10
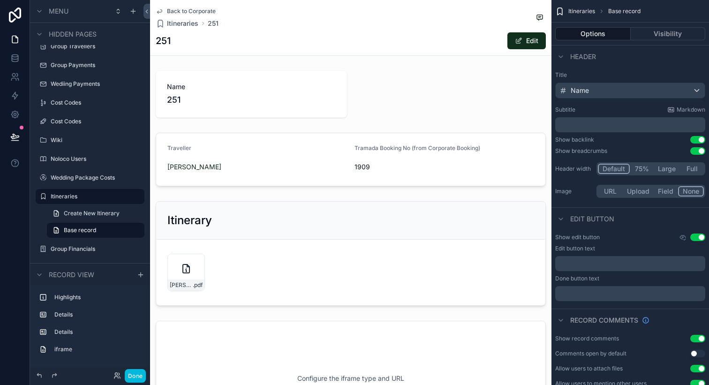
click at [340, 151] on div "scrollable content" at bounding box center [350, 159] width 401 height 61
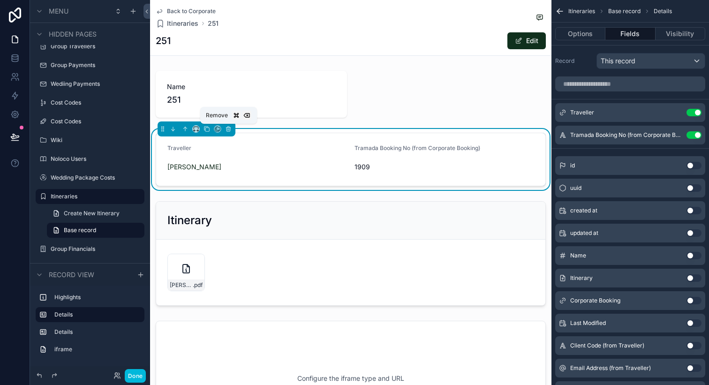
click at [229, 127] on icon "scrollable content" at bounding box center [228, 127] width 2 height 1
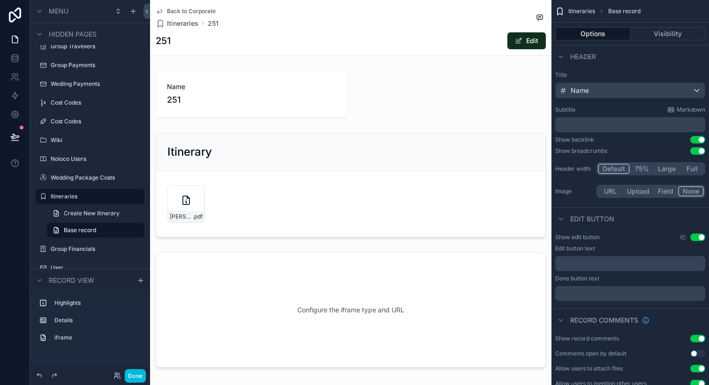
click at [239, 95] on div "scrollable content" at bounding box center [350, 94] width 401 height 54
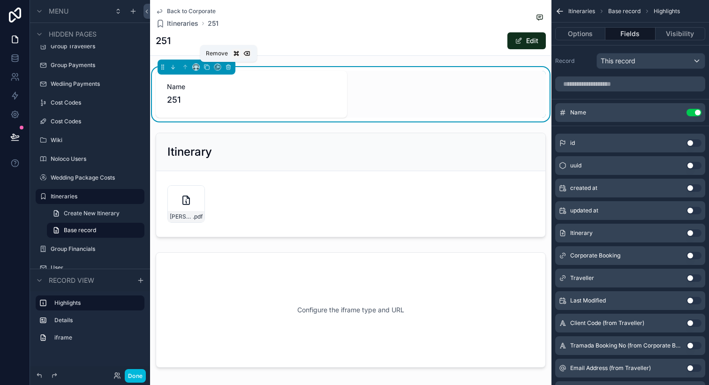
click at [228, 66] on icon "scrollable content" at bounding box center [228, 66] width 4 height 0
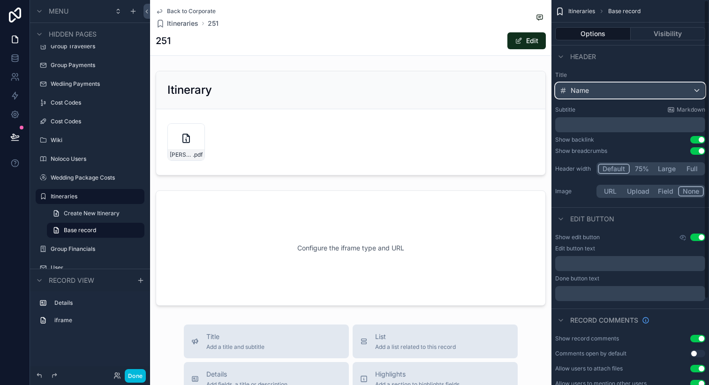
click at [607, 89] on div "Name" at bounding box center [630, 90] width 149 height 15
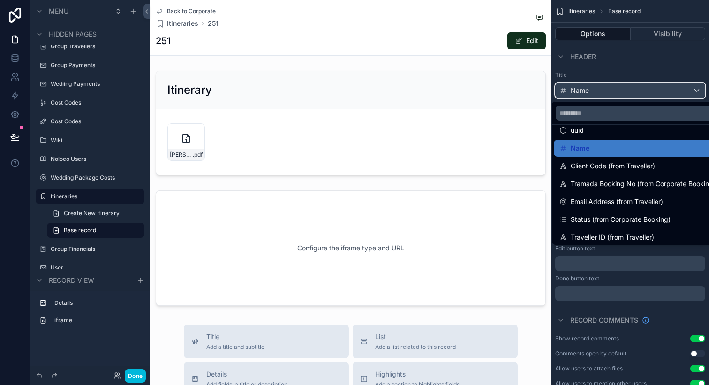
scroll to position [22, 0]
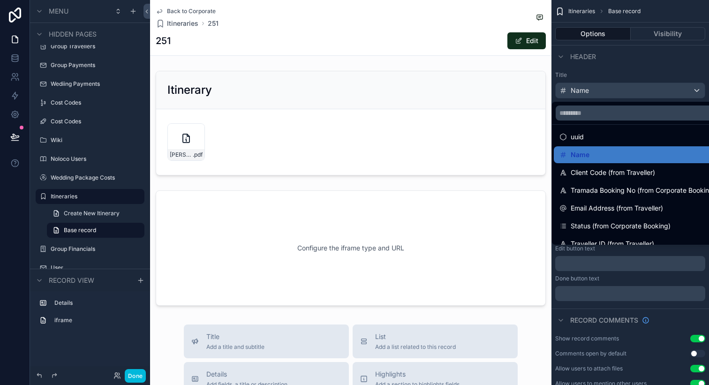
click at [616, 169] on span "Client Code (from Traveller)" at bounding box center [613, 172] width 84 height 11
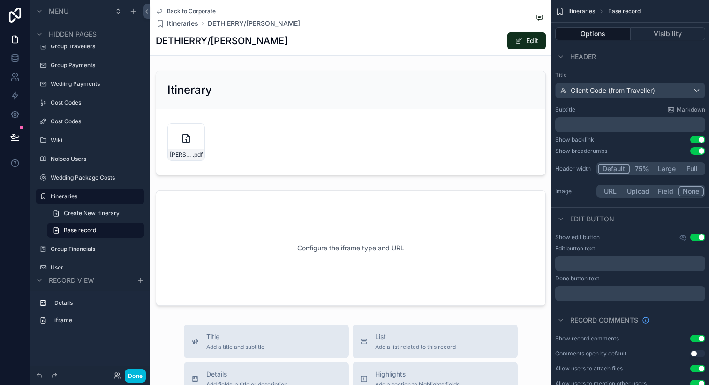
click at [405, 113] on div "scrollable content" at bounding box center [350, 123] width 401 height 112
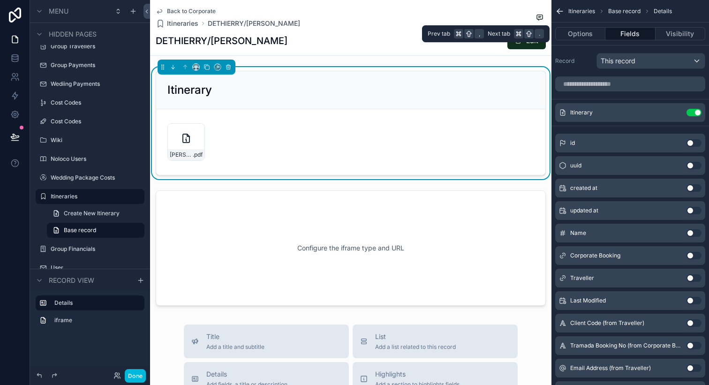
click at [582, 30] on button "Options" at bounding box center [580, 33] width 50 height 13
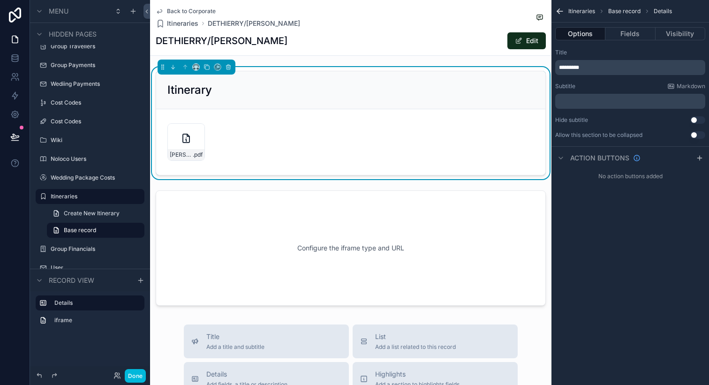
click at [605, 67] on p "*********" at bounding box center [631, 68] width 144 height 8
drag, startPoint x: 605, startPoint y: 67, endPoint x: 546, endPoint y: 67, distance: 58.2
click at [546, 67] on div "Jump to... K Dashboard Bookings Travellers Organisation Dashboard Corporate Gro…" at bounding box center [429, 192] width 559 height 385
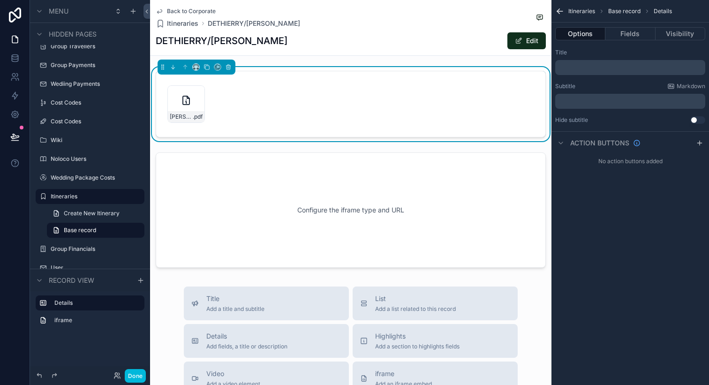
click at [599, 69] on p "﻿" at bounding box center [631, 68] width 144 height 8
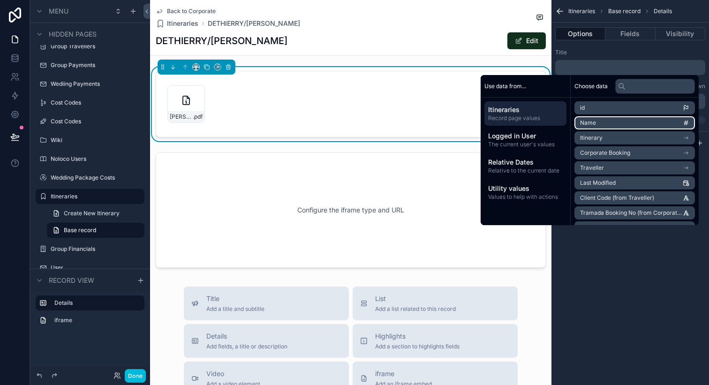
click at [603, 122] on li "Name" at bounding box center [634, 122] width 121 height 13
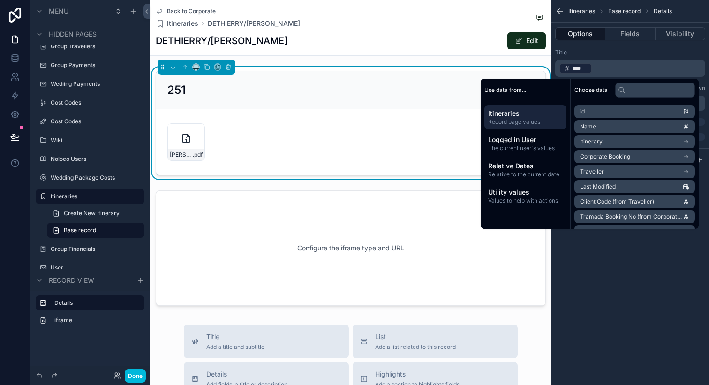
click at [623, 68] on p "﻿ **** ﻿ ﻿" at bounding box center [631, 68] width 144 height 13
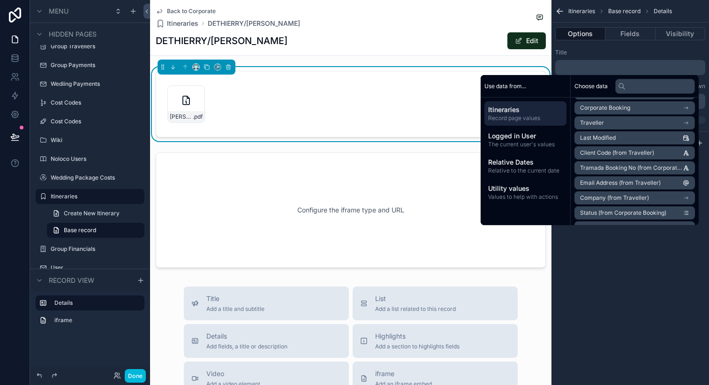
scroll to position [43, 0]
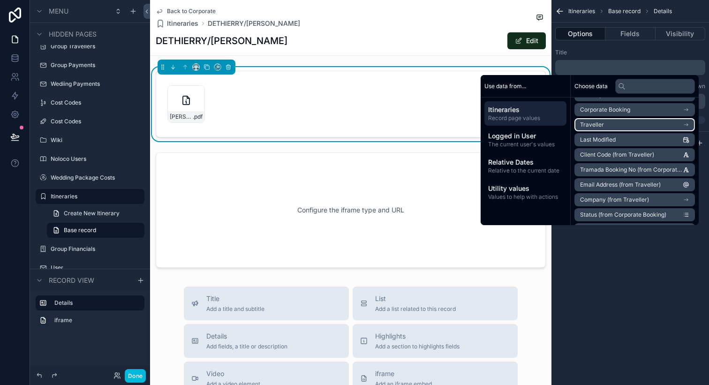
click at [634, 125] on li "Traveller" at bounding box center [634, 124] width 121 height 13
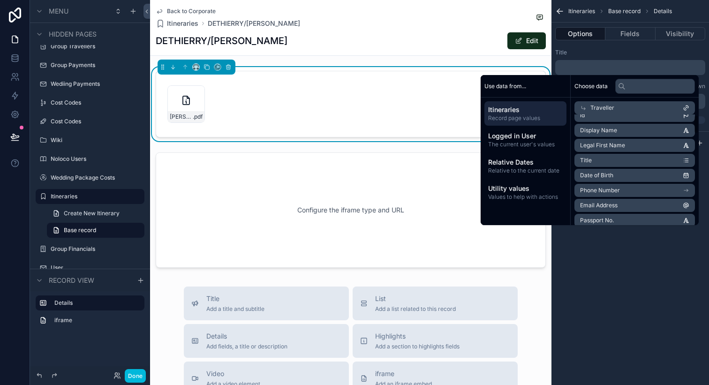
scroll to position [0, 0]
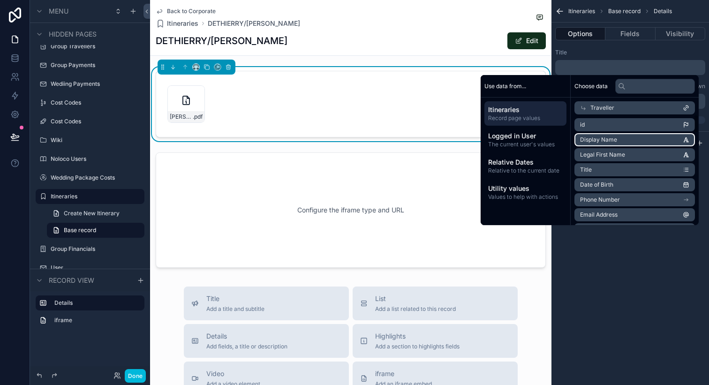
click at [615, 139] on li "Display Name" at bounding box center [634, 139] width 121 height 13
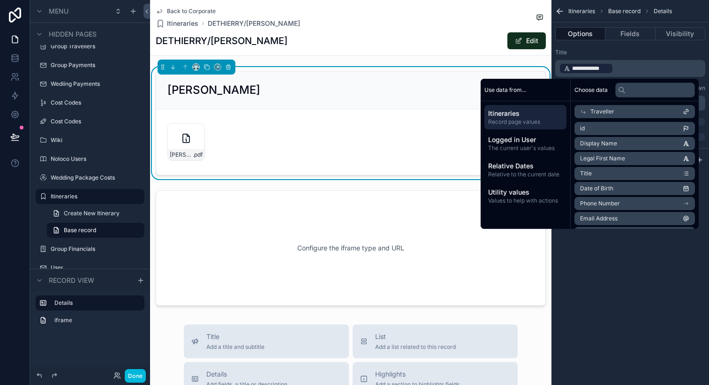
click at [619, 68] on p "**********" at bounding box center [631, 68] width 144 height 13
click at [621, 46] on div "**********" at bounding box center [631, 94] width 158 height 99
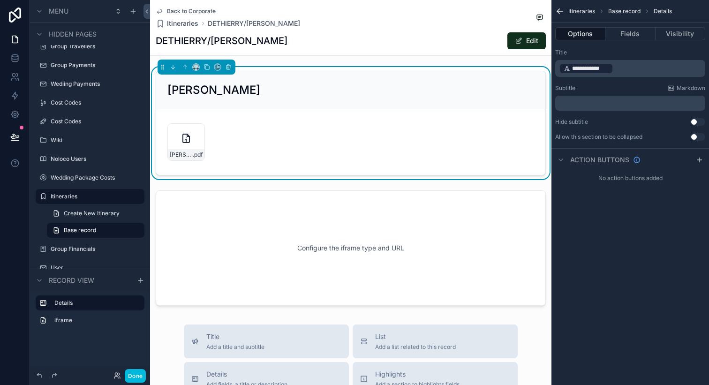
click at [558, 8] on icon "scrollable content" at bounding box center [559, 11] width 9 height 9
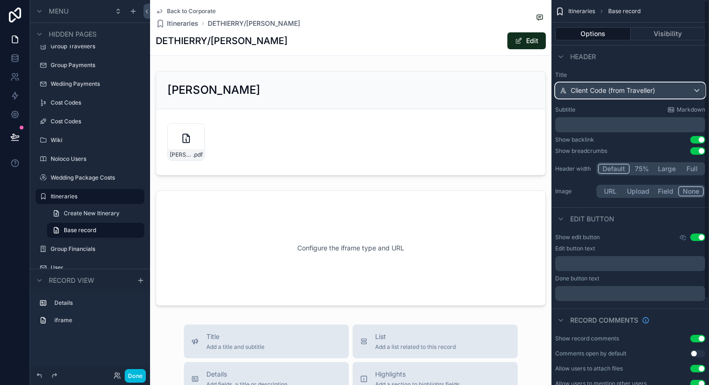
click at [642, 92] on span "Client Code (from Traveller)" at bounding box center [613, 90] width 84 height 9
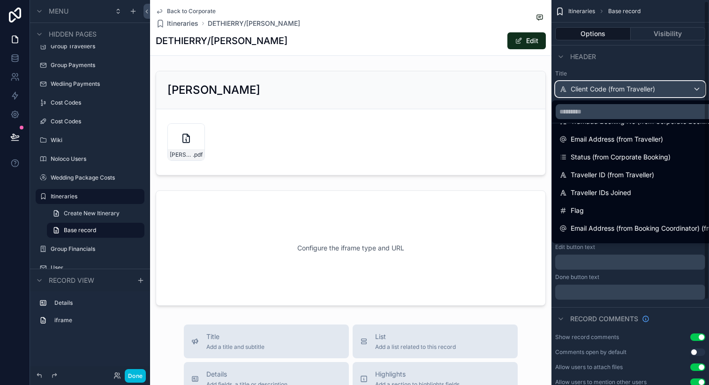
scroll to position [102, 0]
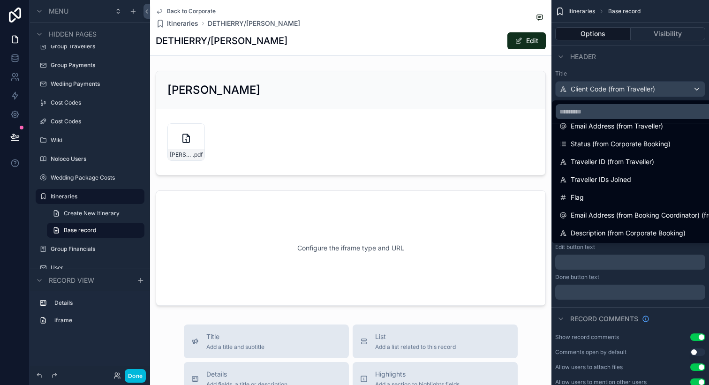
click at [609, 227] on span "Description (from Corporate Booking)" at bounding box center [628, 232] width 115 height 11
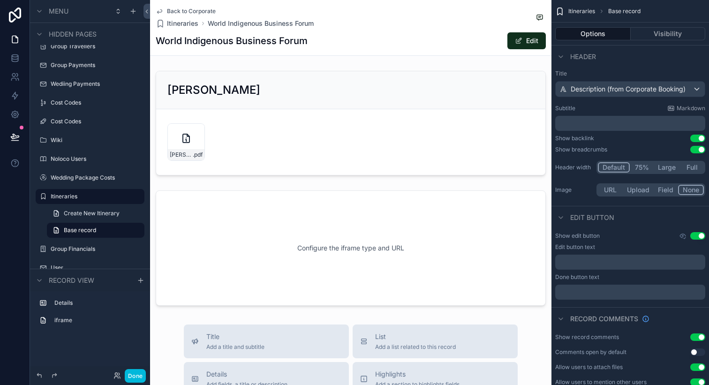
click at [438, 103] on div "scrollable content" at bounding box center [350, 123] width 401 height 112
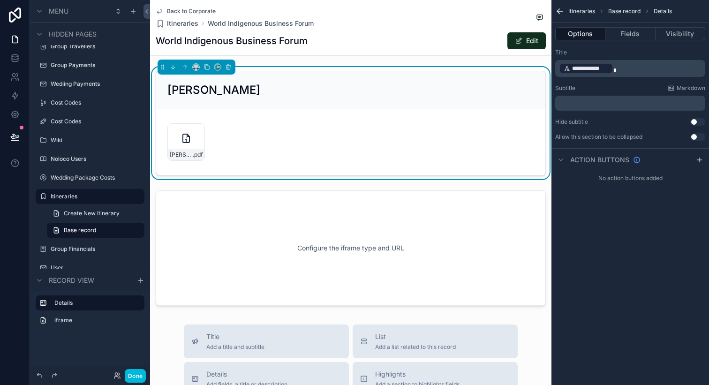
scroll to position [0, 0]
click at [635, 33] on button "Fields" at bounding box center [630, 33] width 50 height 13
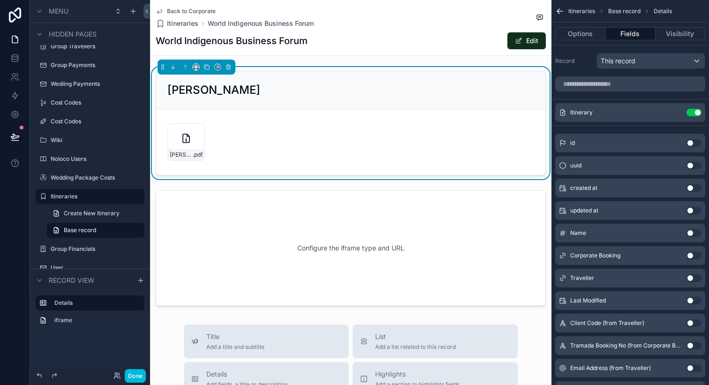
click at [689, 207] on button "Use setting" at bounding box center [694, 211] width 15 height 8
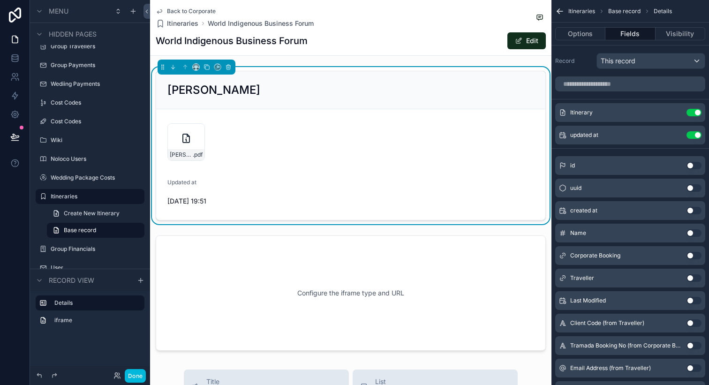
click at [0, 0] on icon "scrollable content" at bounding box center [0, 0] width 0 height 0
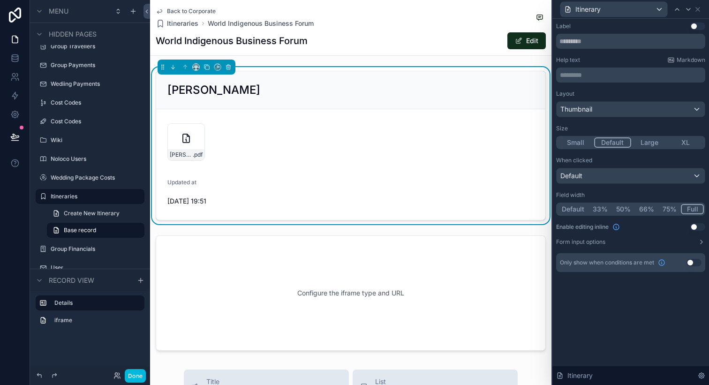
click at [617, 207] on button "50%" at bounding box center [623, 209] width 23 height 10
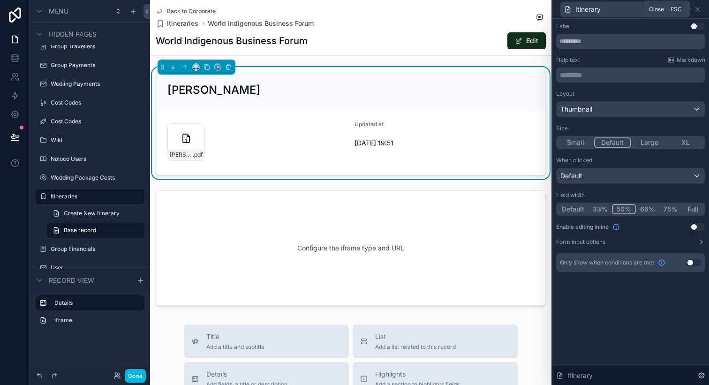
click at [695, 8] on icon at bounding box center [698, 10] width 8 height 8
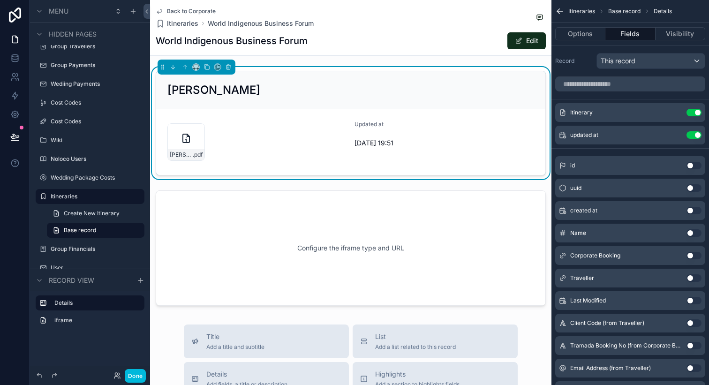
click at [363, 237] on div "scrollable content" at bounding box center [350, 248] width 401 height 123
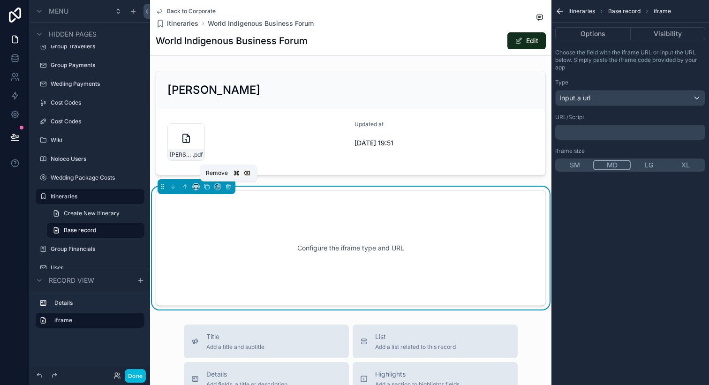
click at [230, 186] on icon "scrollable content" at bounding box center [228, 186] width 7 height 7
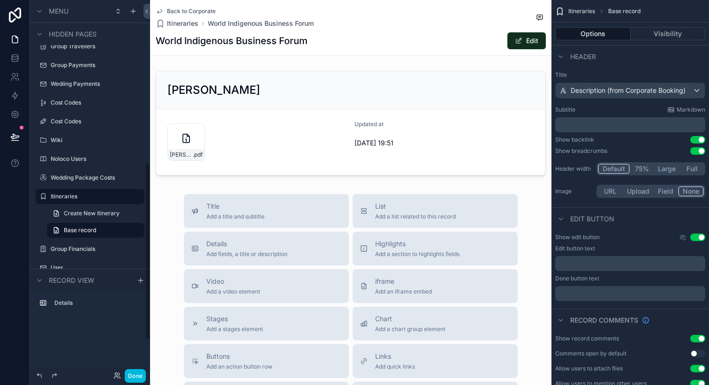
click at [134, 374] on button "Done" at bounding box center [135, 376] width 21 height 14
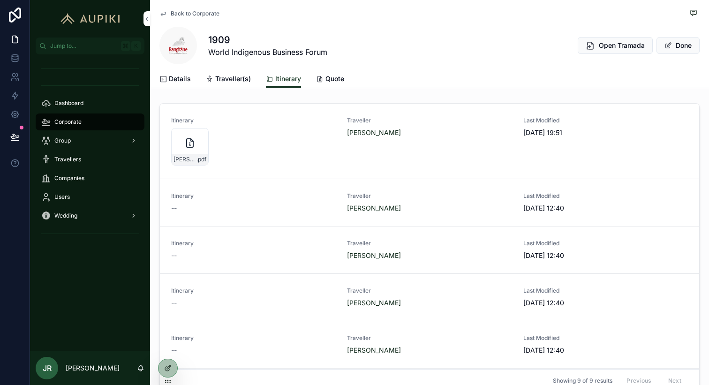
click at [167, 367] on icon at bounding box center [169, 367] width 4 height 4
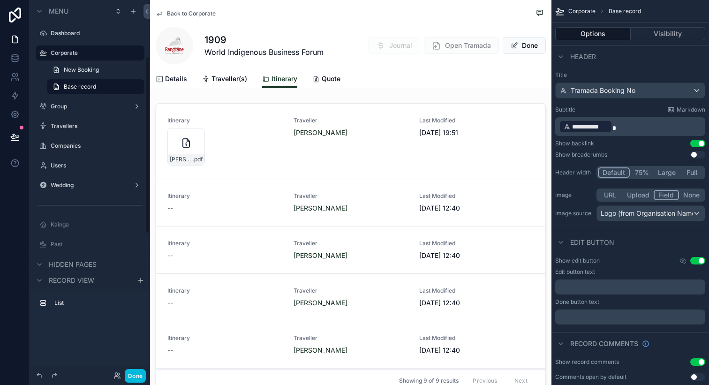
scroll to position [120, 0]
click at [105, 125] on label "Travellers" at bounding box center [95, 125] width 88 height 8
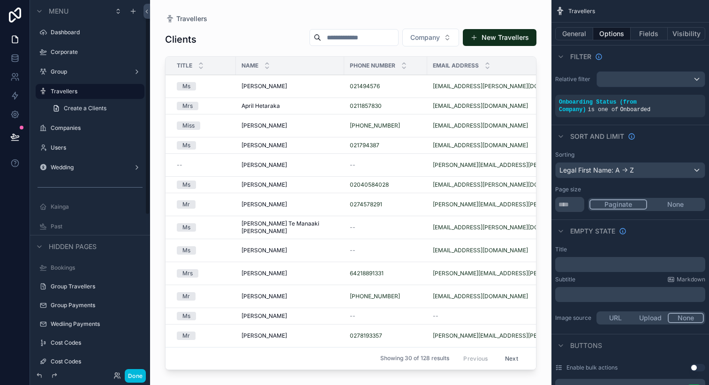
scroll to position [14, 0]
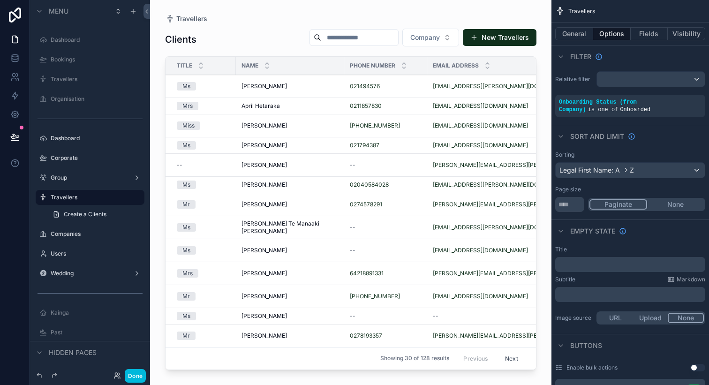
click at [274, 82] on div "scrollable content" at bounding box center [350, 187] width 401 height 374
click at [283, 83] on div "Aeireira Walker Aeireira Walker" at bounding box center [290, 87] width 97 height 8
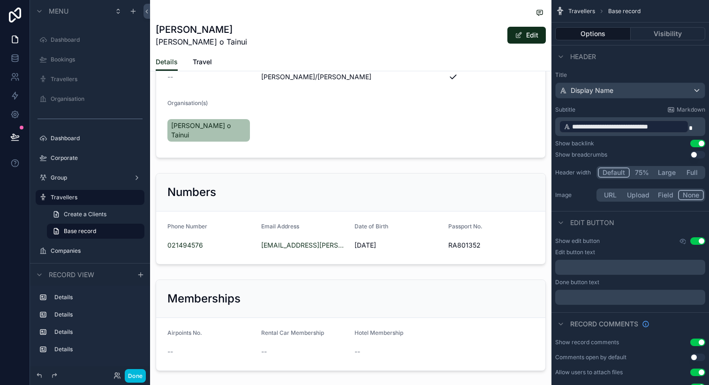
scroll to position [91, 0]
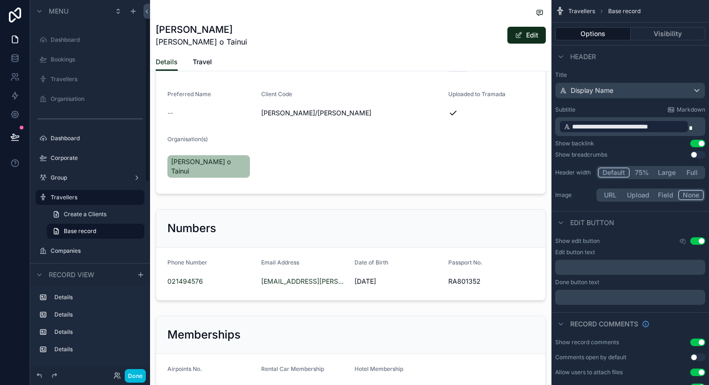
click at [87, 78] on label "Travellers" at bounding box center [95, 80] width 88 height 8
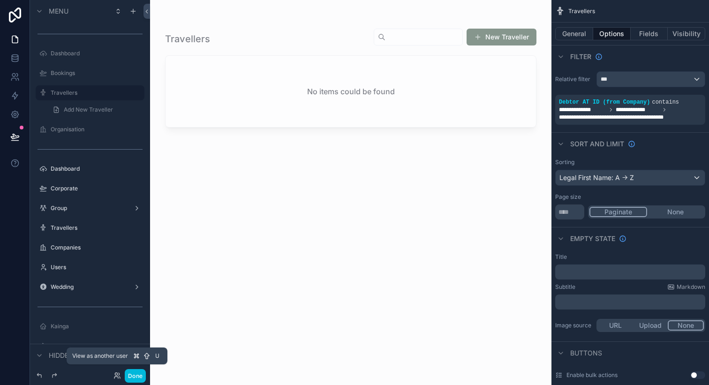
click at [116, 376] on icon at bounding box center [117, 376] width 8 height 8
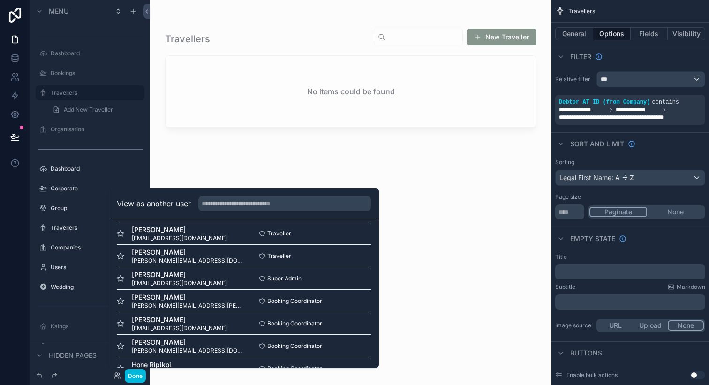
scroll to position [71, 0]
click at [0, 0] on button "Select" at bounding box center [0, 0] width 0 height 0
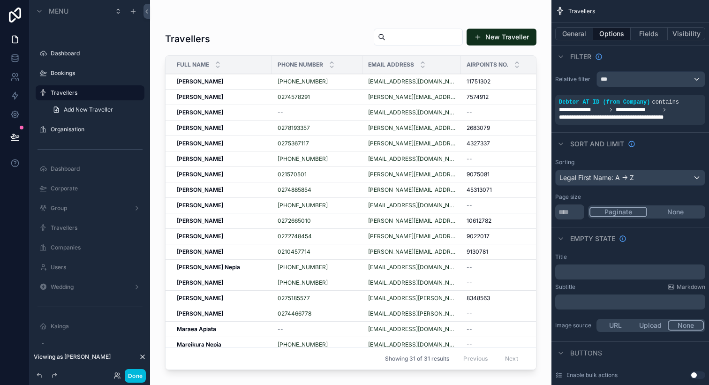
click at [231, 81] on div "scrollable content" at bounding box center [350, 187] width 401 height 374
click at [221, 189] on div "[PERSON_NAME] [PERSON_NAME]" at bounding box center [222, 190] width 90 height 8
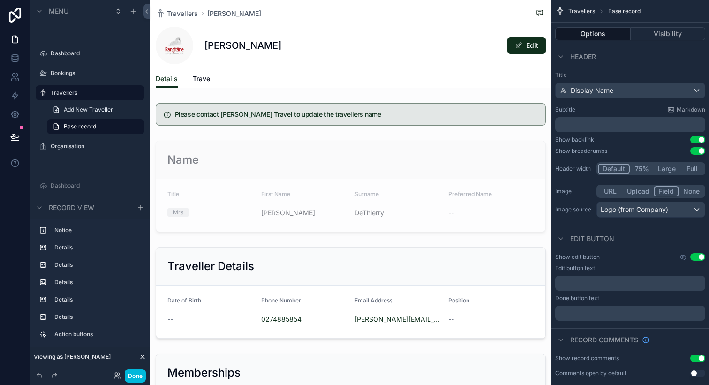
click at [0, 0] on icon "scrollable content" at bounding box center [0, 0] width 0 height 0
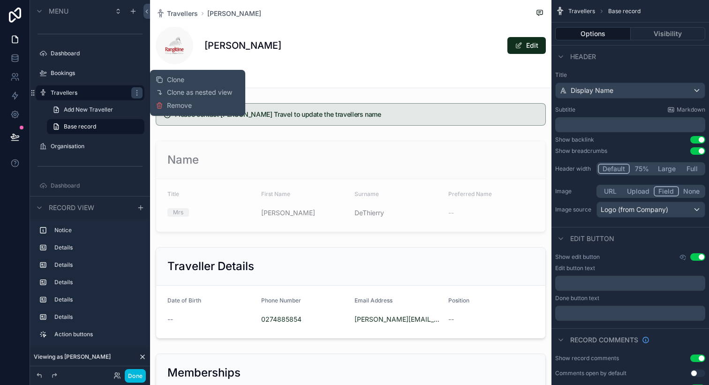
click at [175, 81] on span "Clone" at bounding box center [175, 79] width 17 height 9
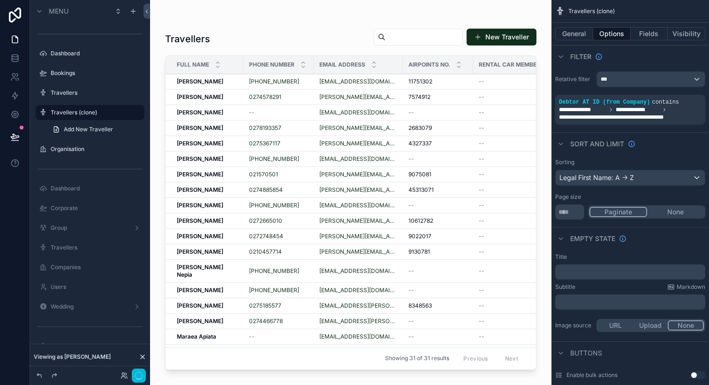
click at [0, 0] on icon "scrollable content" at bounding box center [0, 0] width 0 height 0
click at [103, 112] on input "**********" at bounding box center [83, 112] width 64 height 11
type input "*******"
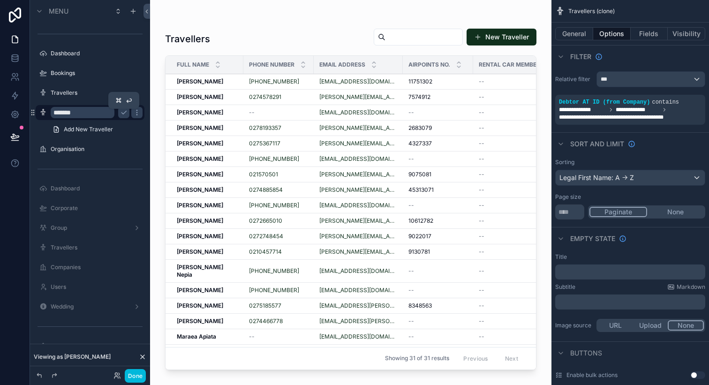
click at [122, 113] on icon "scrollable content" at bounding box center [123, 112] width 5 height 3
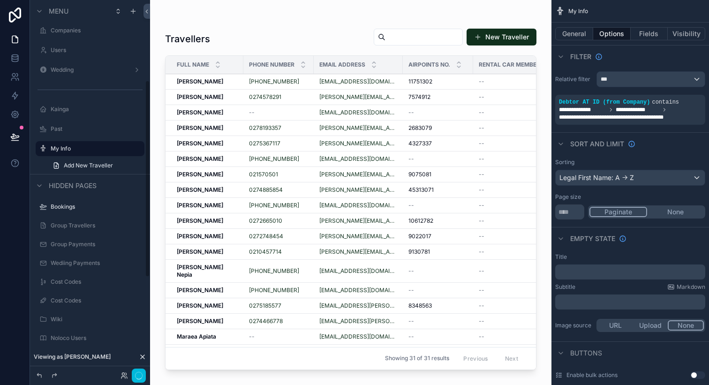
scroll to position [151, 0]
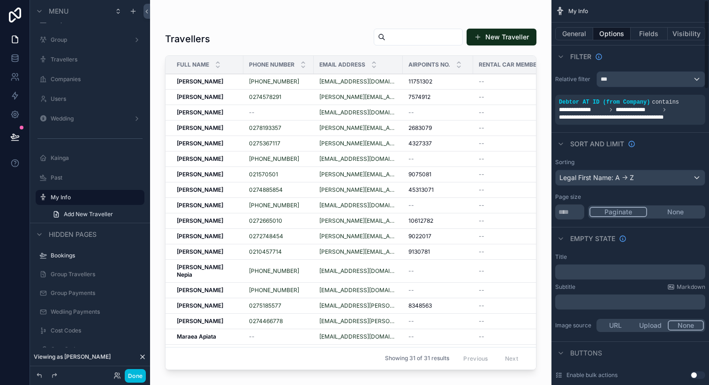
click at [578, 37] on button "General" at bounding box center [574, 33] width 38 height 13
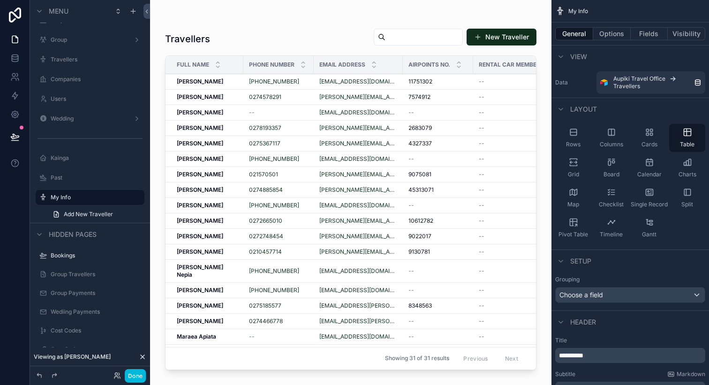
click at [649, 195] on icon "scrollable content" at bounding box center [649, 192] width 7 height 6
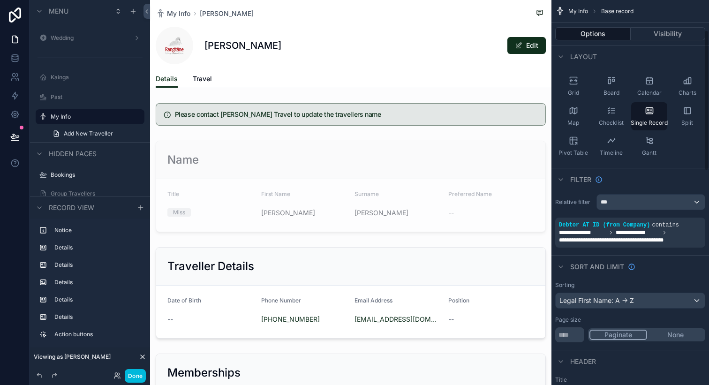
scroll to position [83, 0]
click at [649, 200] on div "***" at bounding box center [651, 200] width 108 height 15
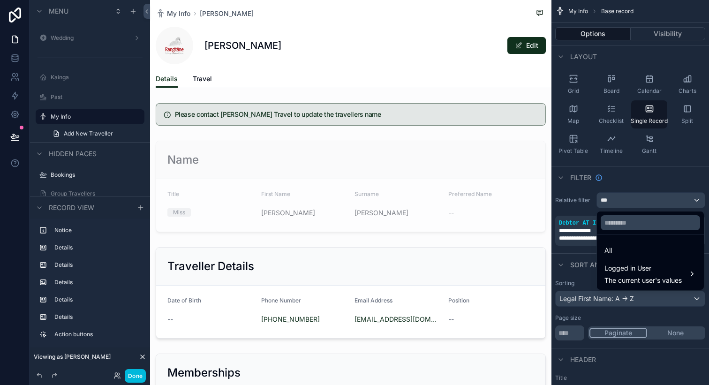
click at [648, 275] on div "Logged in User The current user's values" at bounding box center [643, 274] width 77 height 23
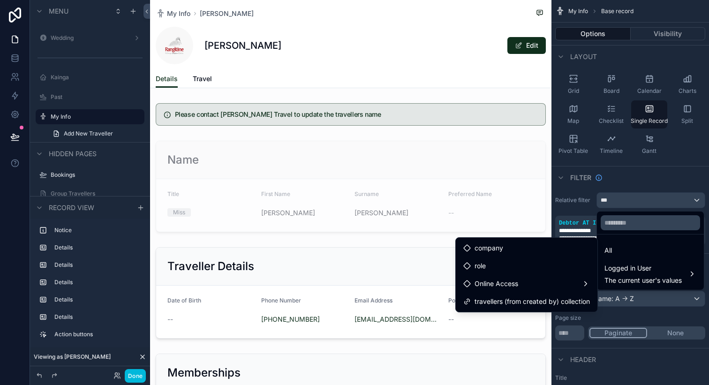
click at [549, 298] on span "travellers (from created by) collection" at bounding box center [532, 301] width 115 height 11
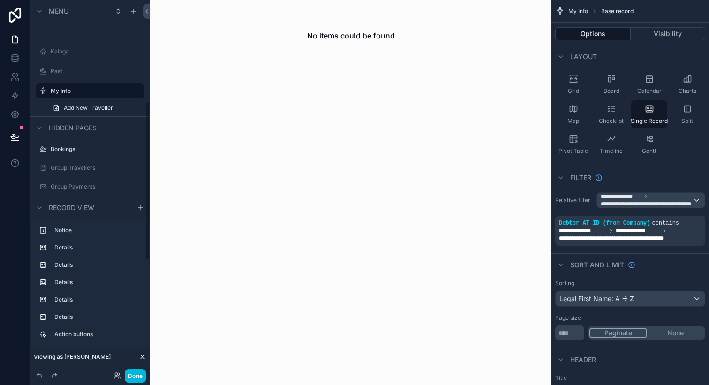
scroll to position [259, 0]
click at [115, 378] on icon at bounding box center [117, 376] width 8 height 8
click at [0, 0] on icon "scrollable content" at bounding box center [0, 0] width 0 height 0
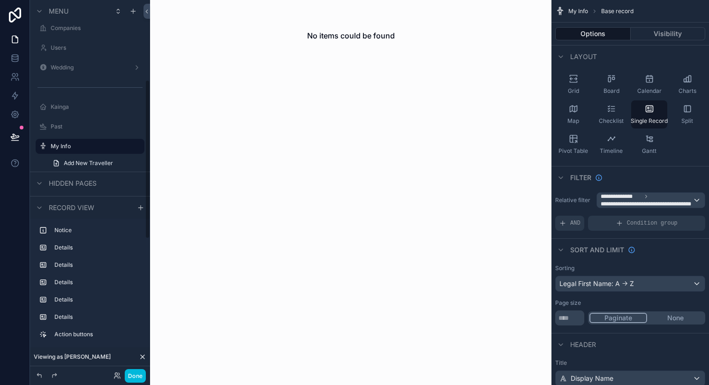
scroll to position [204, 0]
click at [647, 198] on icon "scrollable content" at bounding box center [646, 197] width 6 height 6
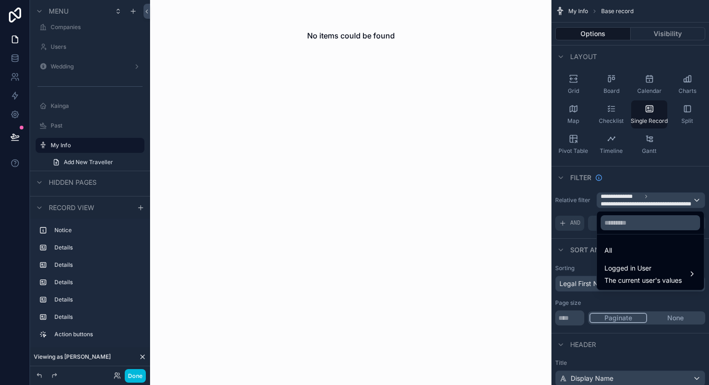
click at [656, 274] on div "Logged in User The current user's values" at bounding box center [643, 274] width 77 height 23
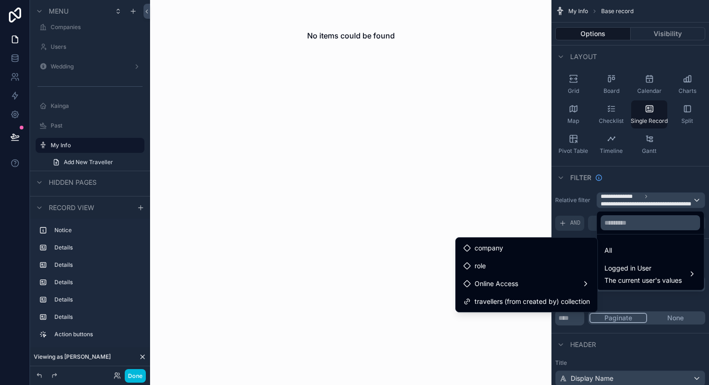
click at [560, 281] on div "Online Access" at bounding box center [526, 283] width 127 height 11
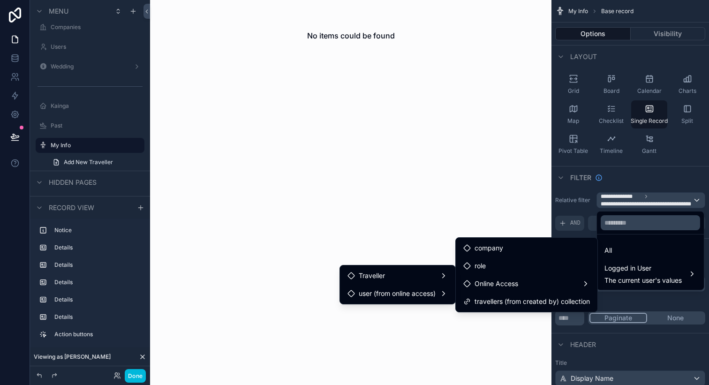
click at [411, 278] on div "Traveller" at bounding box center [398, 275] width 100 height 11
click at [412, 289] on span "user (from online access)" at bounding box center [397, 293] width 77 height 11
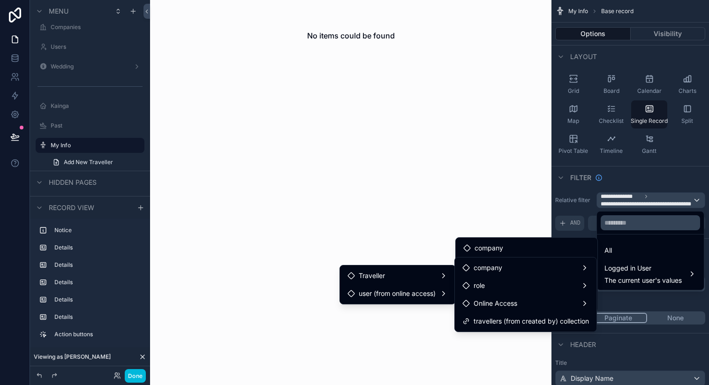
click at [491, 319] on span "travellers (from created by) collection" at bounding box center [531, 321] width 115 height 11
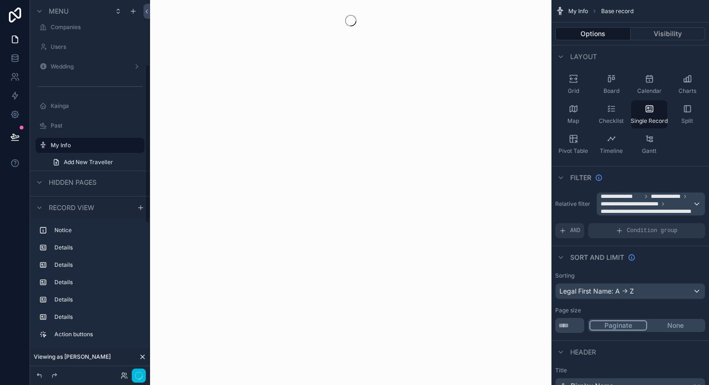
scroll to position [151, 0]
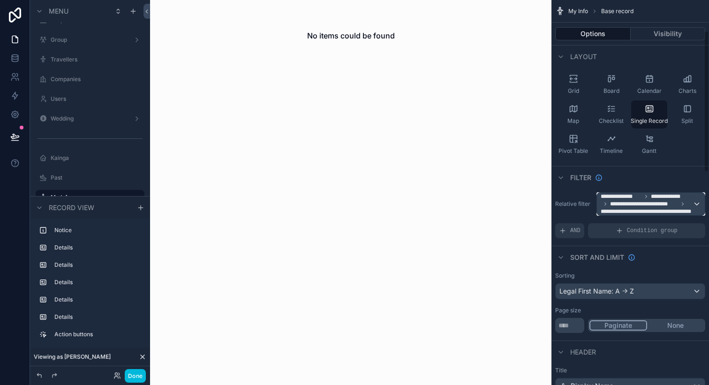
click at [642, 209] on span "**********" at bounding box center [647, 212] width 92 height 8
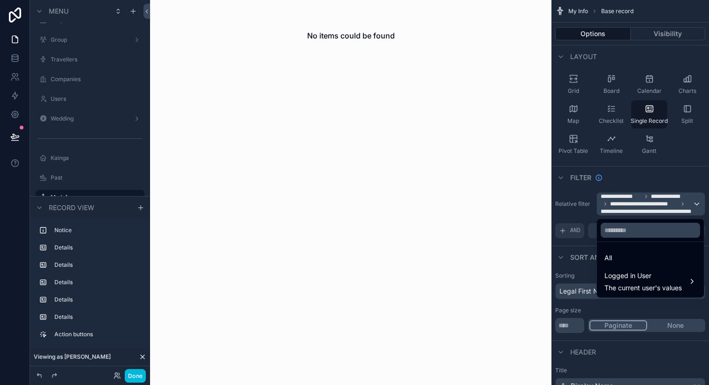
click at [637, 280] on span "Logged in User" at bounding box center [643, 275] width 77 height 11
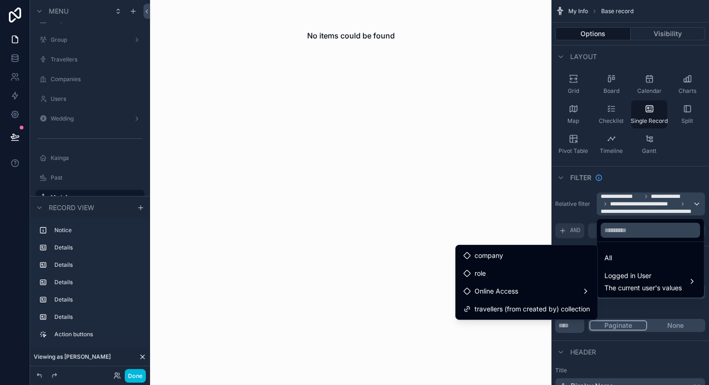
click at [543, 284] on div "Online Access" at bounding box center [527, 291] width 138 height 17
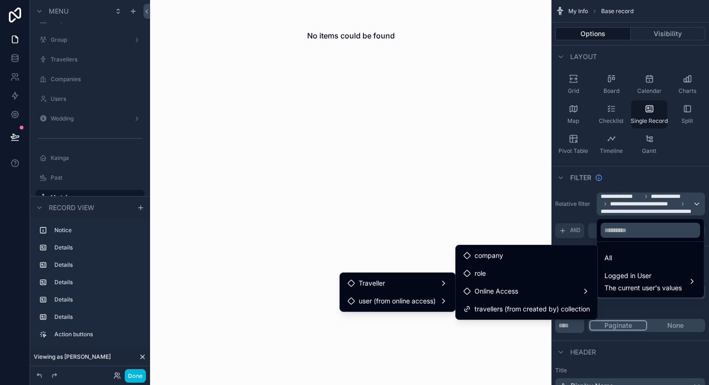
click at [413, 300] on span "user (from online access)" at bounding box center [397, 300] width 77 height 11
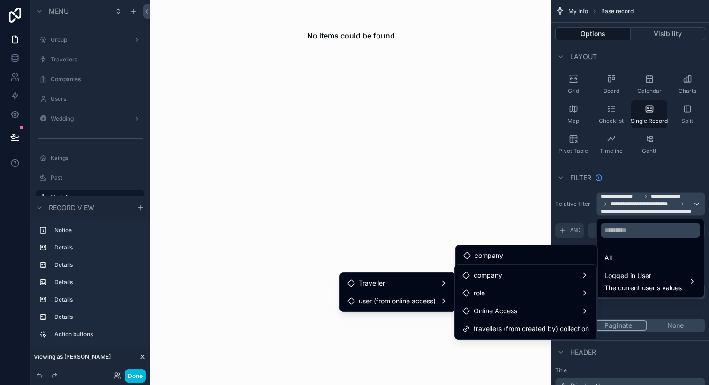
click at [515, 309] on span "Online Access" at bounding box center [496, 310] width 44 height 11
click at [584, 209] on div "scrollable content" at bounding box center [354, 192] width 709 height 385
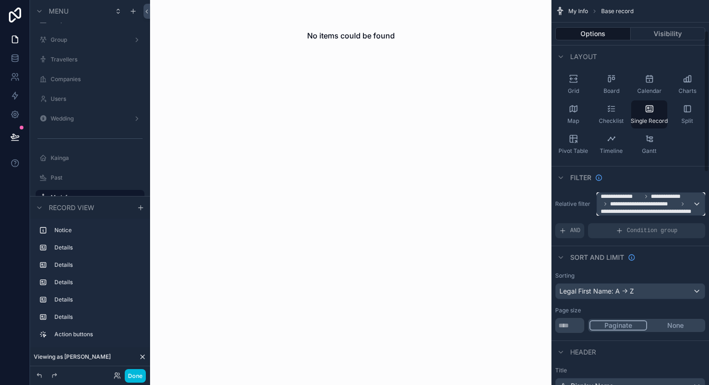
click at [658, 202] on span "**********" at bounding box center [644, 204] width 68 height 8
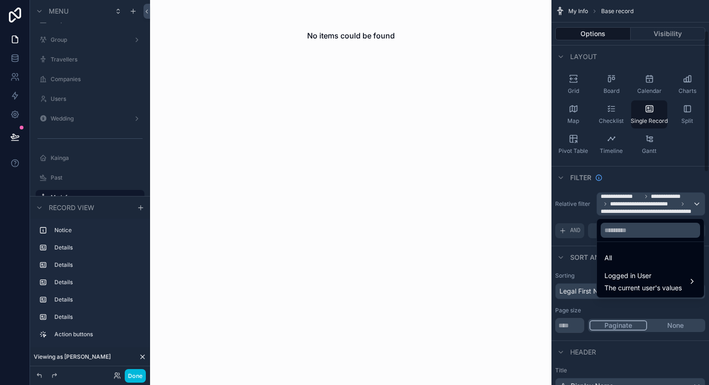
click at [658, 202] on div "scrollable content" at bounding box center [354, 192] width 709 height 385
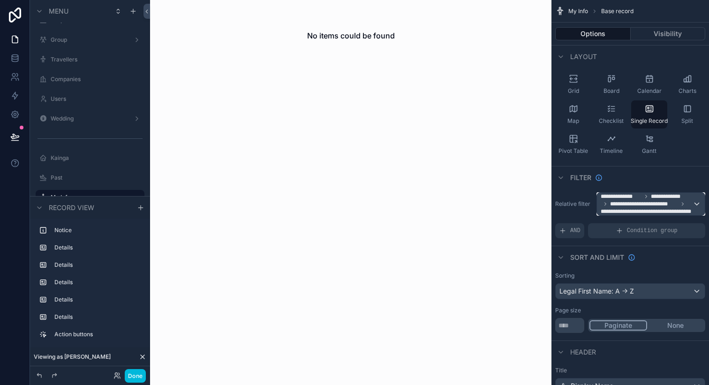
click at [687, 202] on span "**********" at bounding box center [647, 204] width 92 height 23
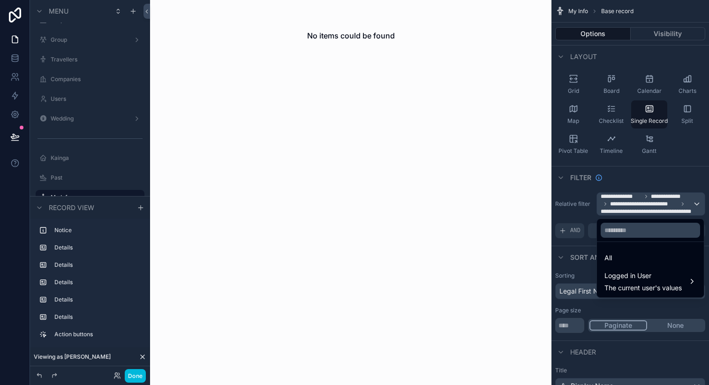
click at [633, 250] on div "All" at bounding box center [650, 257] width 103 height 17
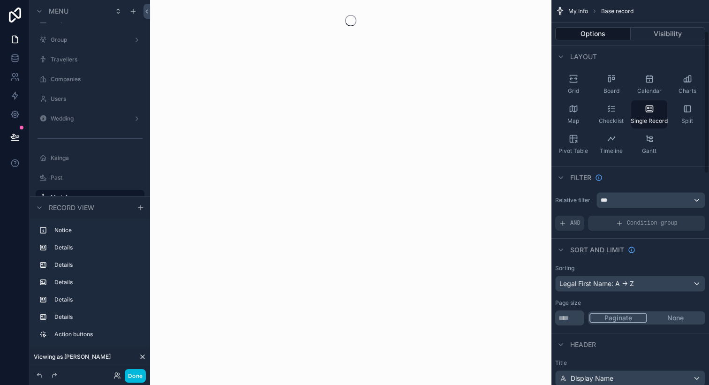
click at [572, 218] on div "AND" at bounding box center [569, 223] width 29 height 15
click at [0, 0] on div "scrollable content" at bounding box center [0, 0] width 0 height 0
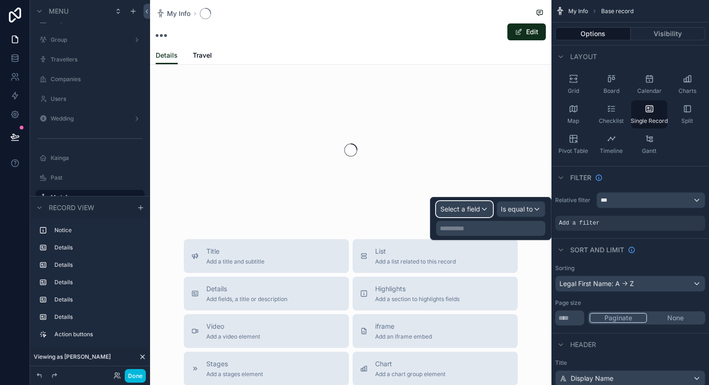
click at [488, 210] on div "Select a field" at bounding box center [465, 209] width 56 height 15
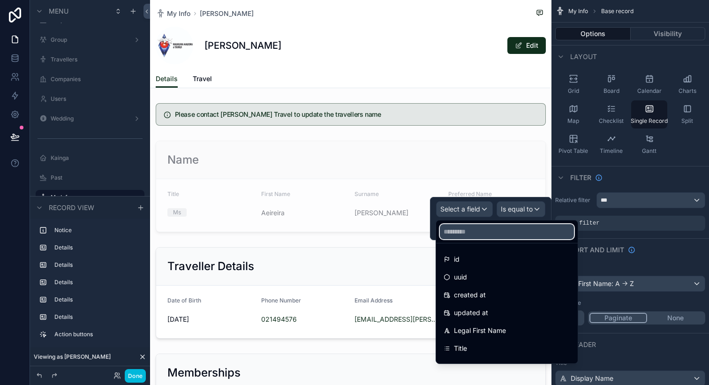
click at [476, 235] on input "text" at bounding box center [507, 231] width 134 height 15
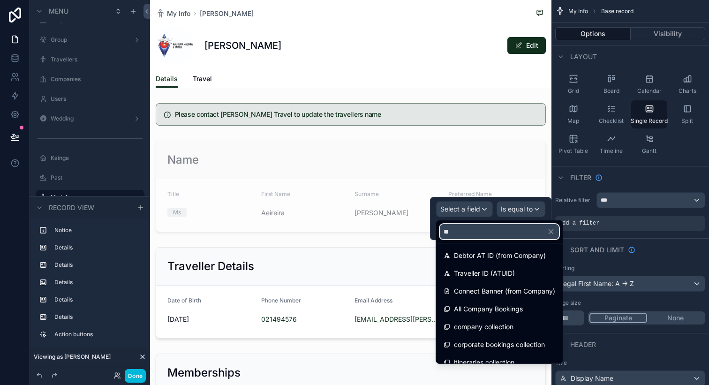
scroll to position [98, 0]
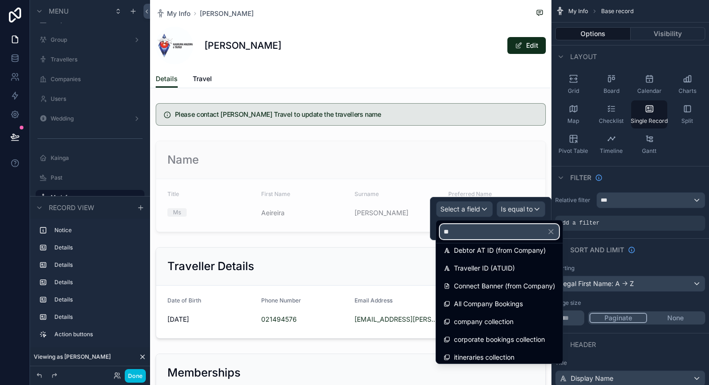
type input "**"
click at [484, 264] on span "Traveller ID (ATUID)" at bounding box center [484, 268] width 61 height 11
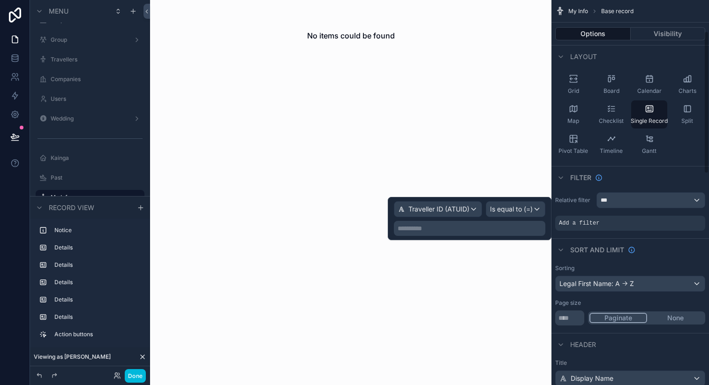
click at [508, 224] on p "**********" at bounding box center [471, 228] width 146 height 9
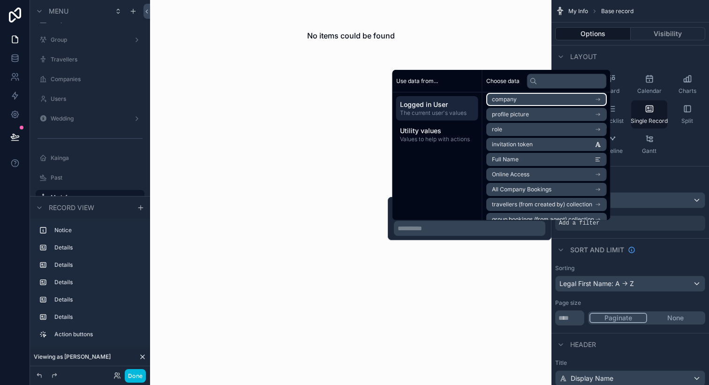
scroll to position [74, 0]
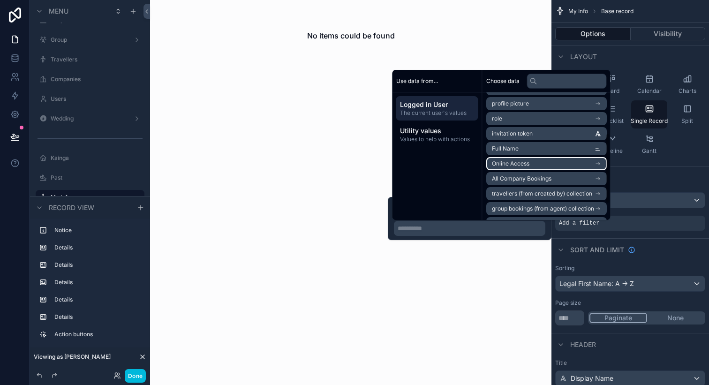
click at [555, 161] on li "Online Access" at bounding box center [546, 163] width 121 height 13
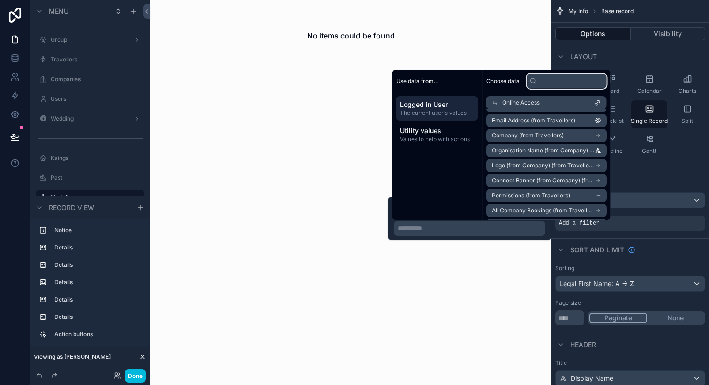
click at [553, 84] on input "text" at bounding box center [567, 81] width 80 height 15
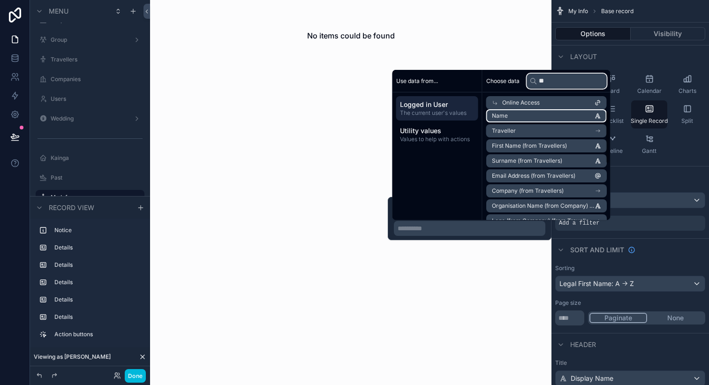
scroll to position [0, 0]
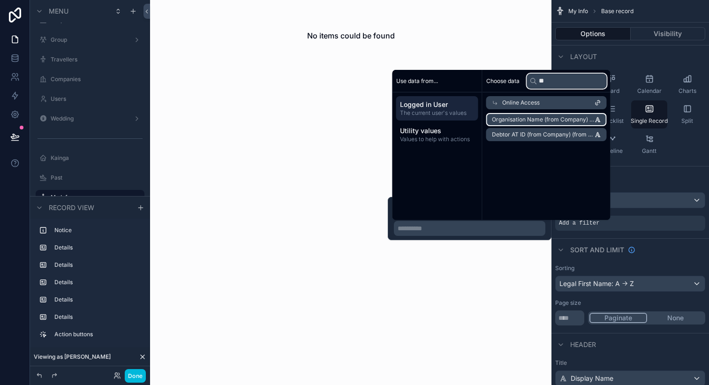
type input "*"
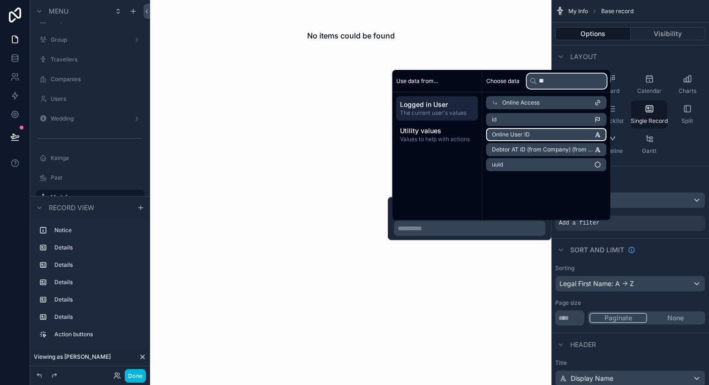
type input "**"
click at [543, 135] on li "Online User ID" at bounding box center [546, 134] width 121 height 13
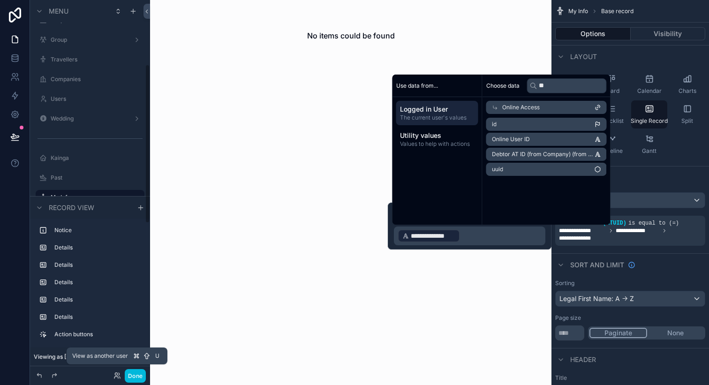
click at [118, 377] on icon at bounding box center [116, 378] width 4 height 2
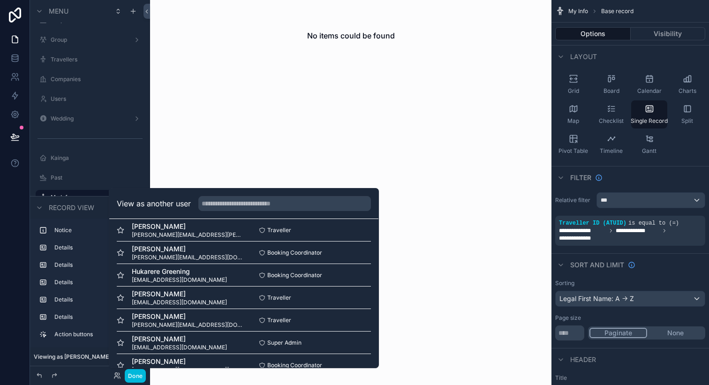
scroll to position [8, 0]
click at [0, 0] on button "Select" at bounding box center [0, 0] width 0 height 0
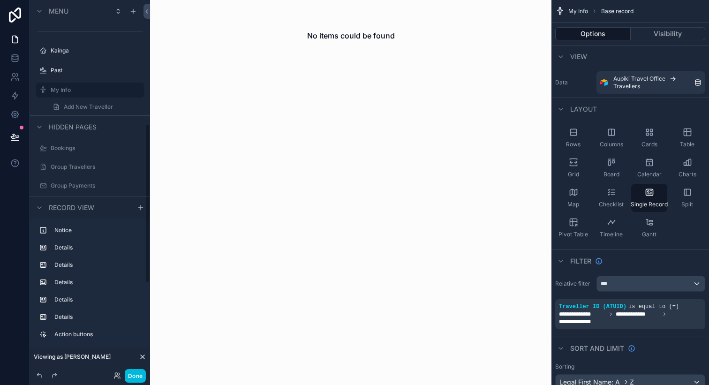
scroll to position [255, 0]
click at [650, 32] on button "Visibility" at bounding box center [668, 33] width 75 height 13
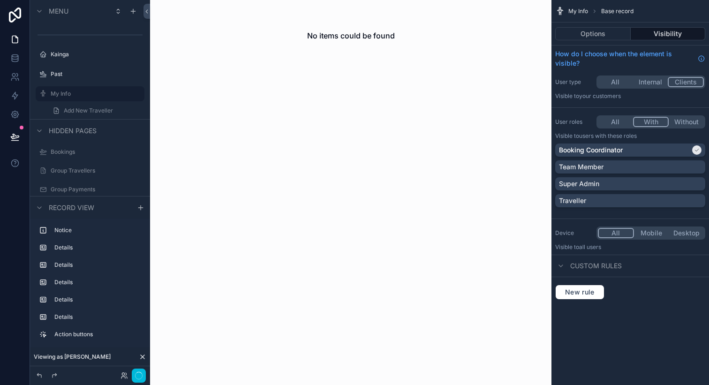
click at [656, 122] on button "With" at bounding box center [651, 122] width 36 height 10
click at [616, 192] on div "Booking Coordinator Team Member Super Admin Traveller" at bounding box center [630, 178] width 150 height 68
click at [616, 194] on div "Traveller" at bounding box center [630, 200] width 150 height 13
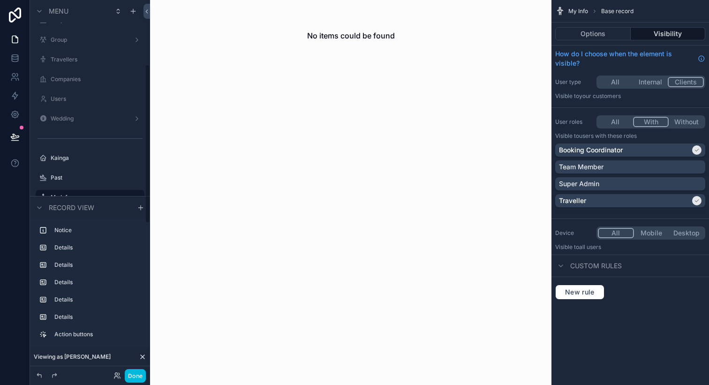
click at [630, 148] on div "Booking Coordinator" at bounding box center [624, 149] width 131 height 9
click at [136, 377] on button "Done" at bounding box center [135, 376] width 21 height 14
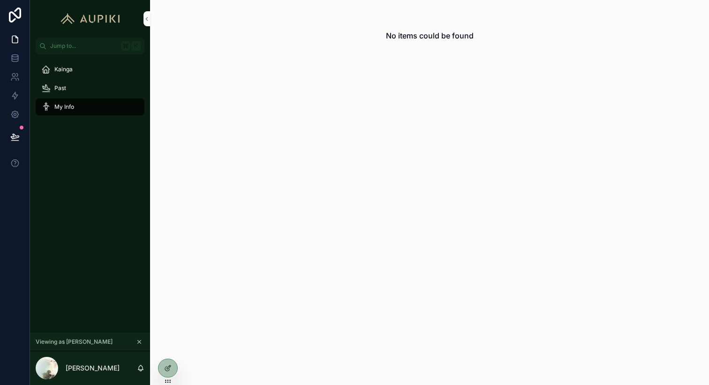
click at [166, 364] on div at bounding box center [168, 368] width 19 height 18
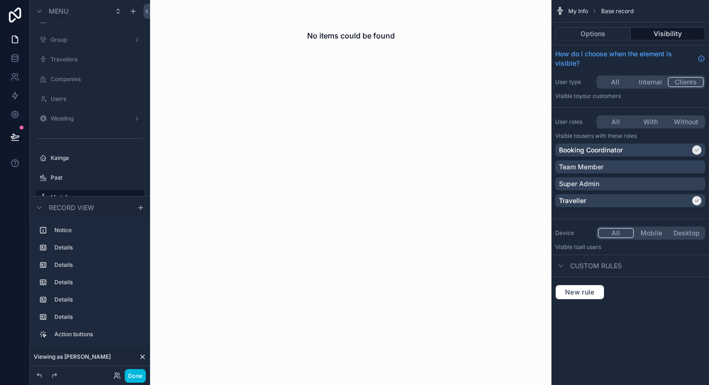
click at [317, 45] on div "scrollable content" at bounding box center [350, 35] width 401 height 71
click at [592, 31] on button "Options" at bounding box center [593, 33] width 76 height 13
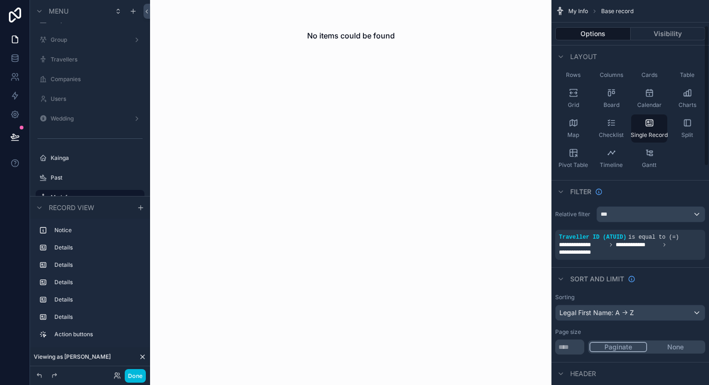
scroll to position [70, 0]
click at [628, 216] on div "***" at bounding box center [651, 213] width 108 height 15
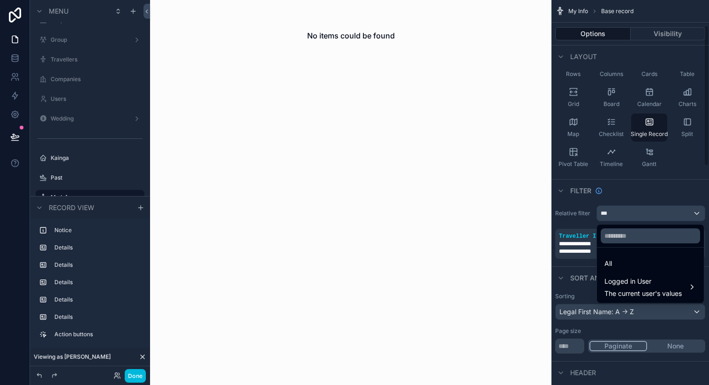
click at [628, 216] on div "scrollable content" at bounding box center [354, 192] width 709 height 385
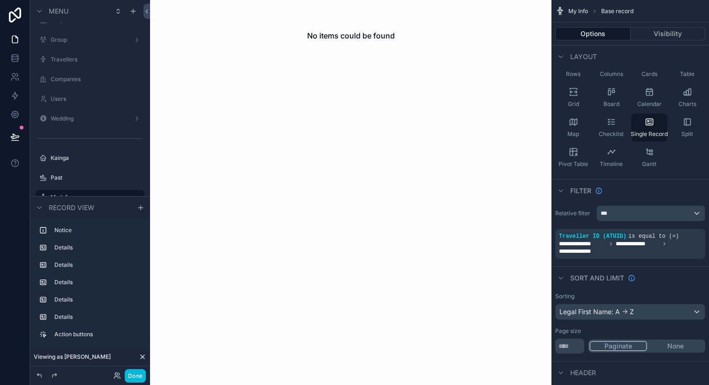
click at [0, 0] on icon "scrollable content" at bounding box center [0, 0] width 0 height 0
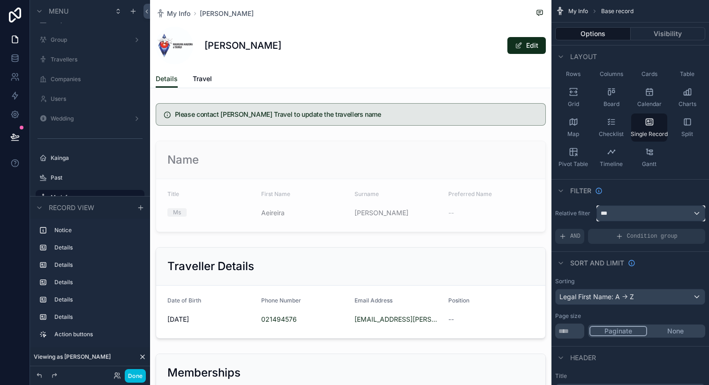
click at [647, 216] on div "***" at bounding box center [651, 213] width 108 height 15
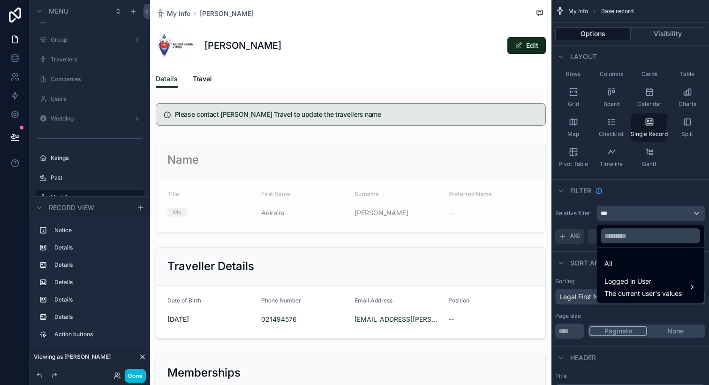
click at [640, 281] on span "Logged in User" at bounding box center [643, 281] width 77 height 11
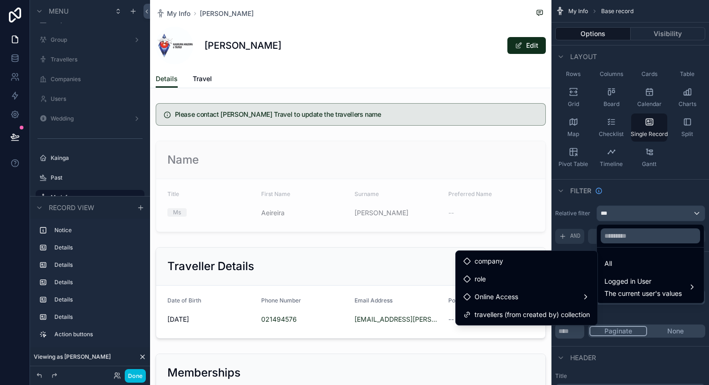
click at [565, 295] on div "Online Access" at bounding box center [526, 296] width 127 height 11
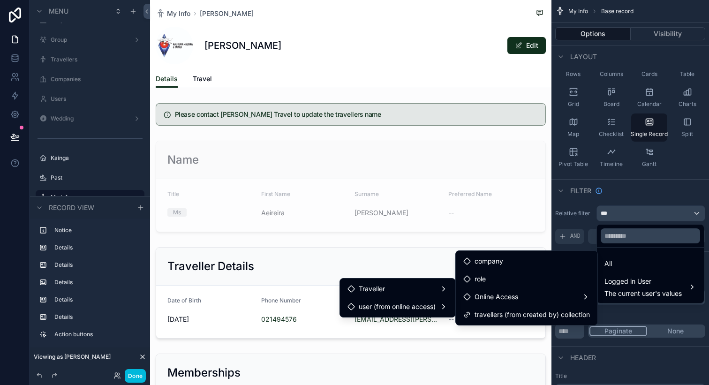
click at [427, 304] on span "user (from online access)" at bounding box center [397, 306] width 77 height 11
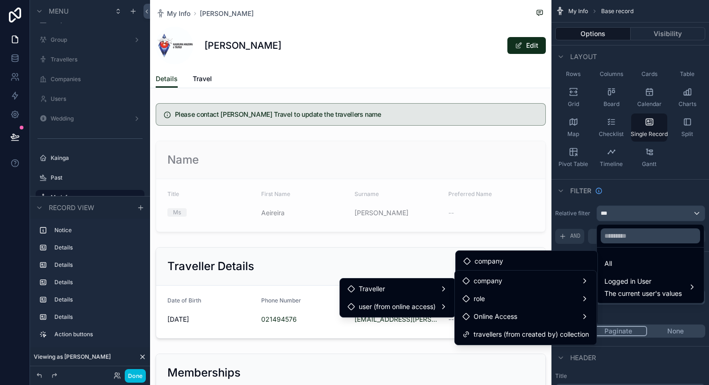
click at [519, 299] on div "role" at bounding box center [525, 298] width 127 height 11
click at [521, 281] on div "company" at bounding box center [525, 280] width 127 height 11
click at [521, 319] on div "Online Access" at bounding box center [525, 316] width 127 height 11
click at [575, 204] on div "scrollable content" at bounding box center [354, 192] width 709 height 385
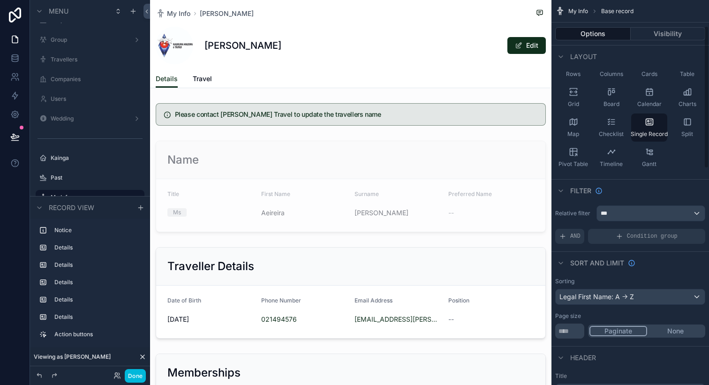
click at [574, 234] on span "AND" at bounding box center [575, 237] width 10 height 8
click at [0, 0] on icon "scrollable content" at bounding box center [0, 0] width 0 height 0
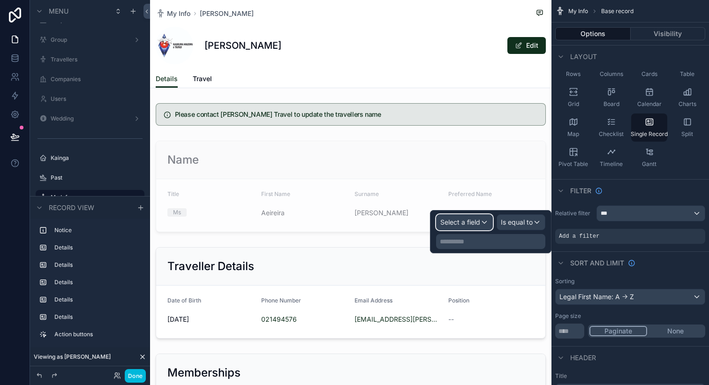
click at [483, 222] on div "Select a field" at bounding box center [465, 222] width 56 height 15
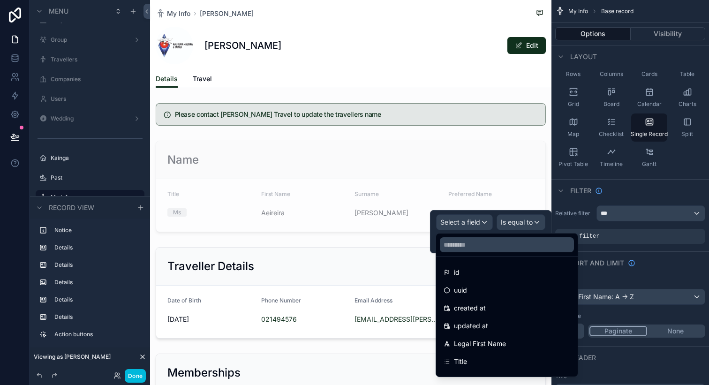
click at [489, 273] on div "id" at bounding box center [507, 272] width 127 height 11
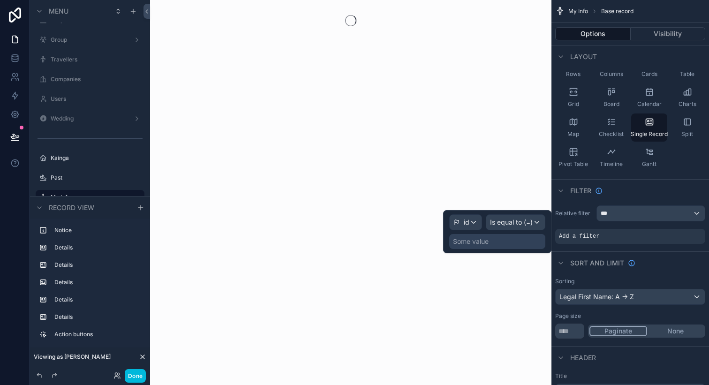
click at [509, 242] on div "Some value" at bounding box center [497, 241] width 96 height 15
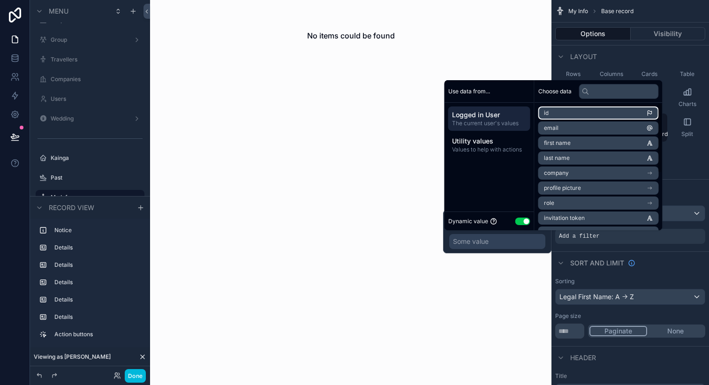
click at [557, 110] on li "id" at bounding box center [598, 112] width 121 height 13
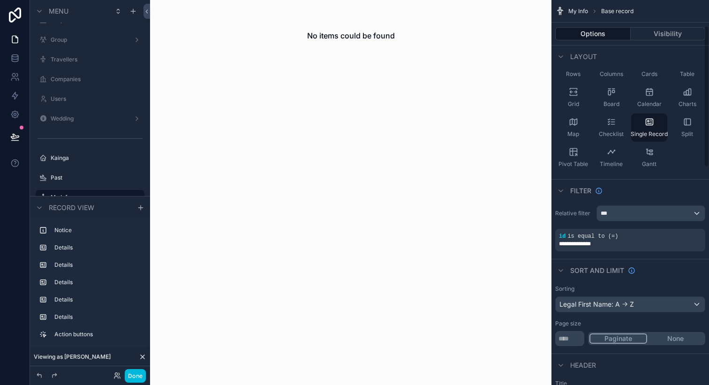
click at [660, 269] on div "Sort And Limit" at bounding box center [631, 270] width 158 height 23
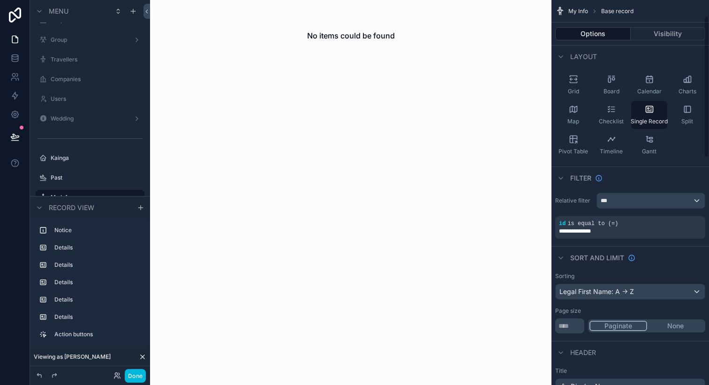
scroll to position [86, 0]
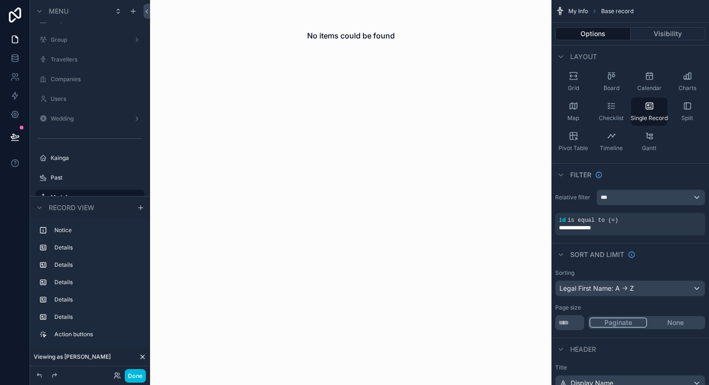
click at [0, 0] on icon "scrollable content" at bounding box center [0, 0] width 0 height 0
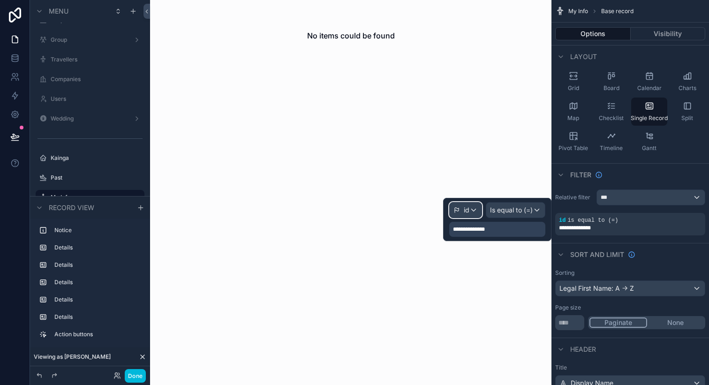
click at [476, 208] on div "id" at bounding box center [466, 210] width 32 height 15
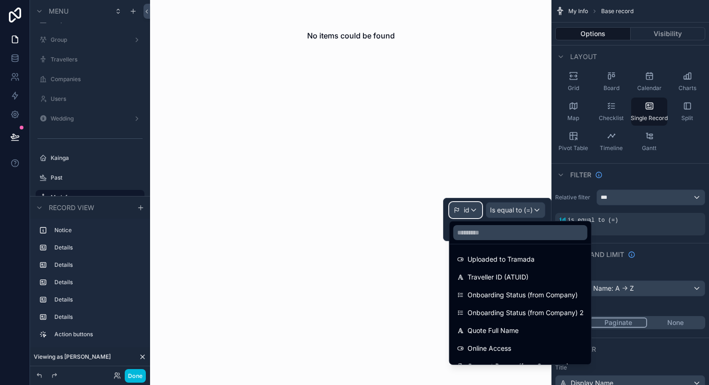
scroll to position [494, 0]
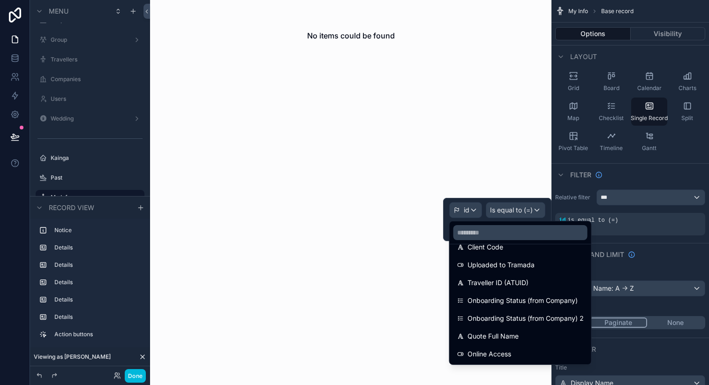
click at [507, 279] on span "Traveller ID (ATUID)" at bounding box center [498, 282] width 61 height 11
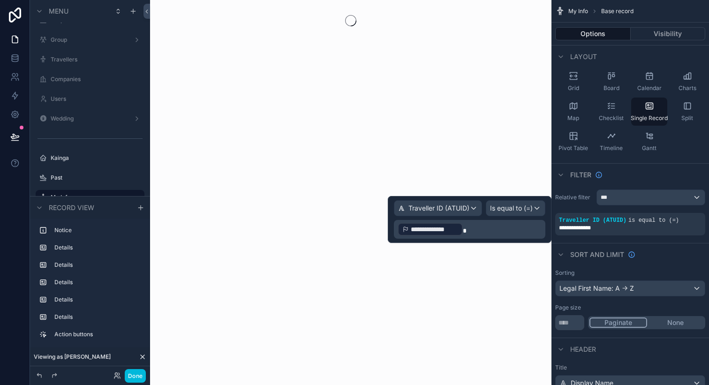
click at [512, 228] on p "**********" at bounding box center [471, 229] width 146 height 15
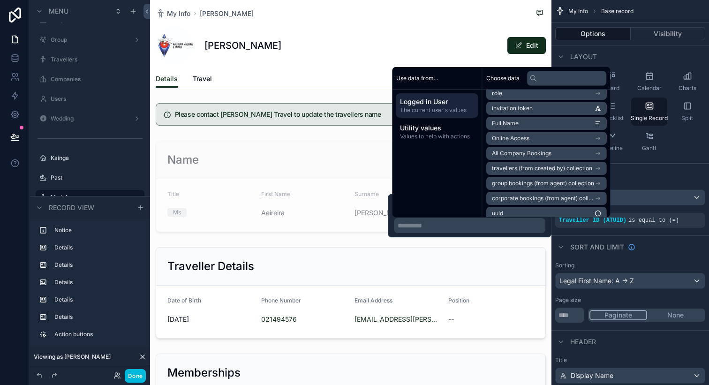
scroll to position [103, 0]
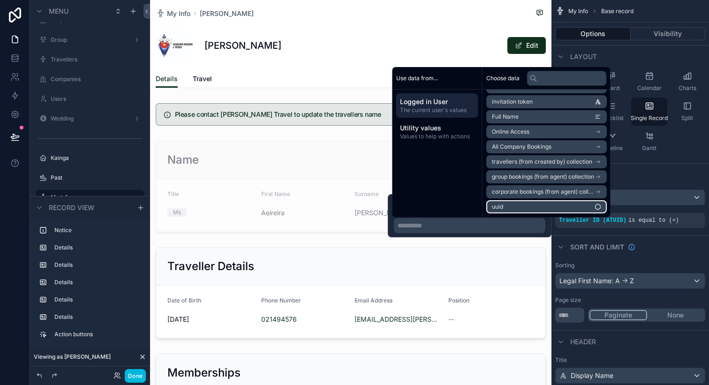
click at [535, 205] on li "uuid" at bounding box center [546, 206] width 121 height 13
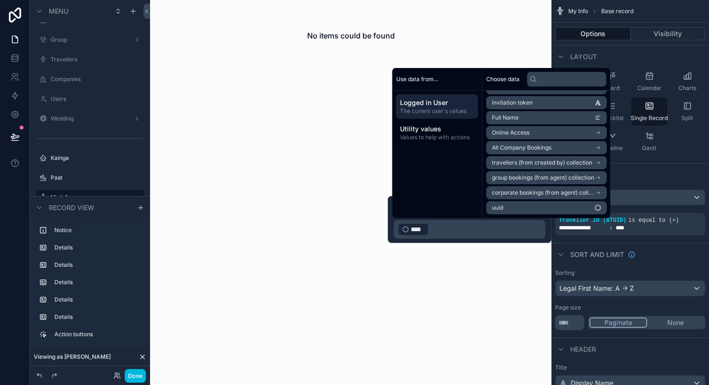
click at [460, 232] on p "﻿ **** ﻿ ﻿" at bounding box center [471, 229] width 146 height 15
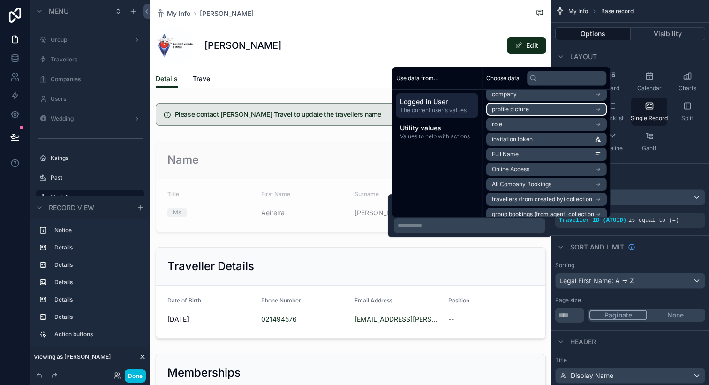
scroll to position [67, 0]
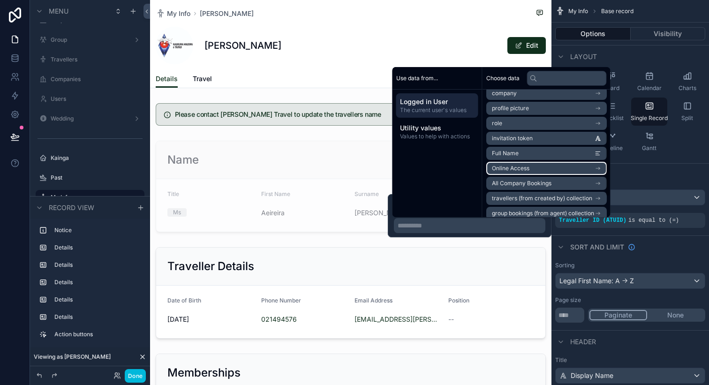
click at [519, 172] on li "Online Access" at bounding box center [546, 168] width 121 height 13
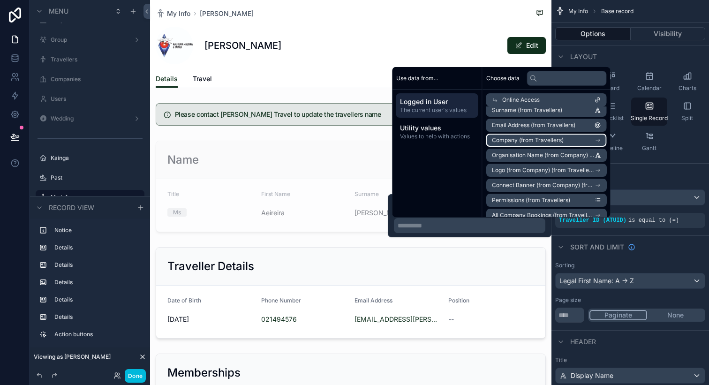
scroll to position [0, 0]
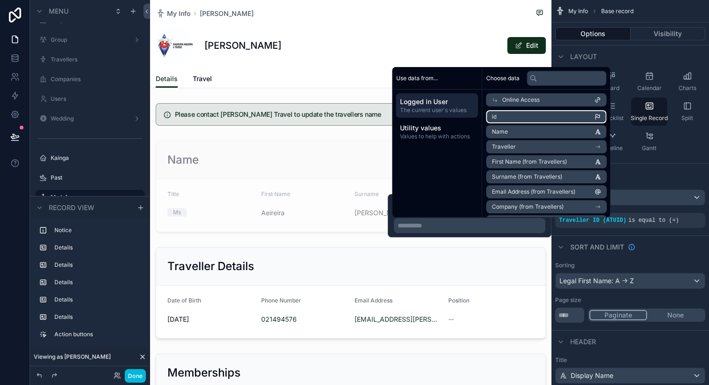
click at [531, 115] on li "id" at bounding box center [546, 116] width 121 height 13
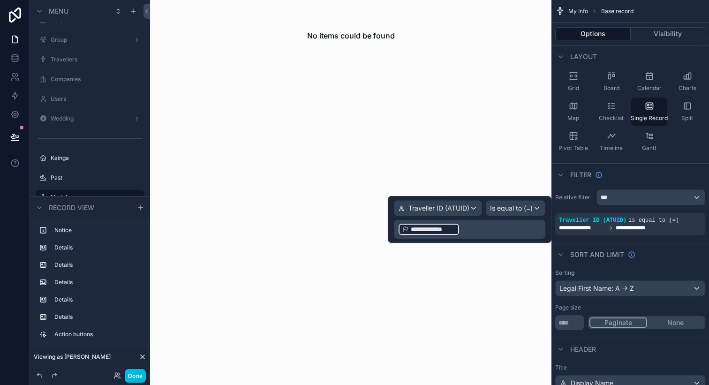
click at [471, 229] on p "**********" at bounding box center [471, 229] width 146 height 15
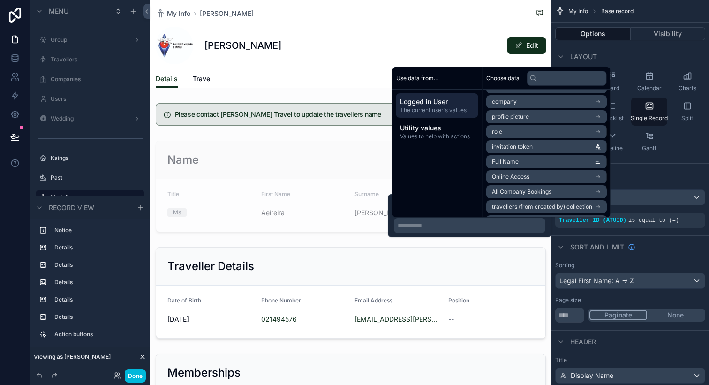
scroll to position [55, 0]
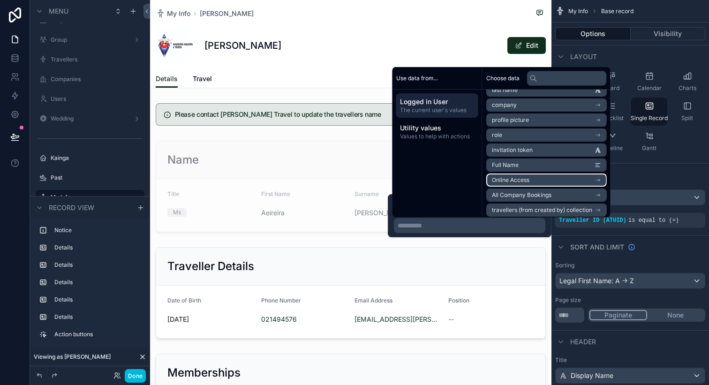
click at [530, 178] on li "Online Access" at bounding box center [546, 180] width 121 height 13
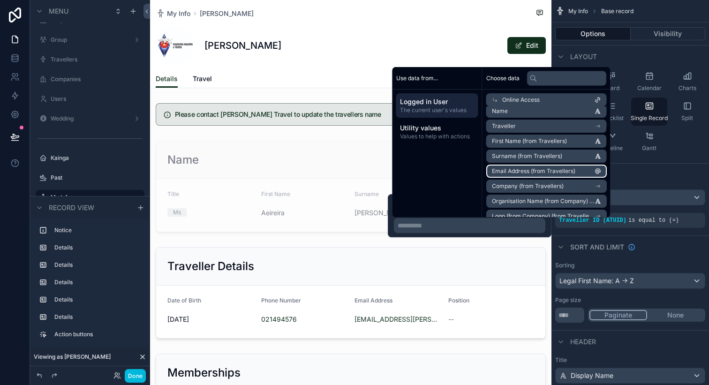
scroll to position [0, 0]
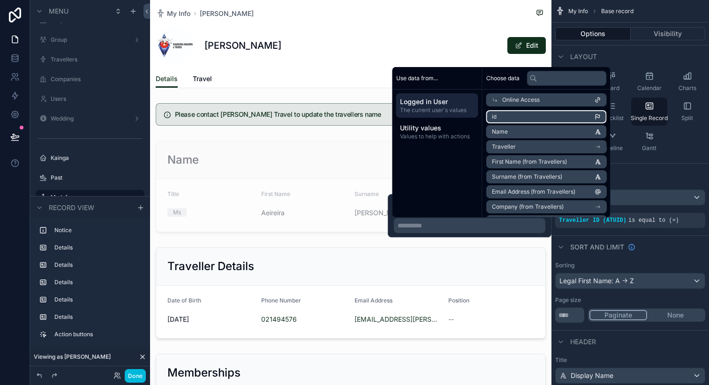
click at [535, 111] on li "id" at bounding box center [546, 116] width 121 height 13
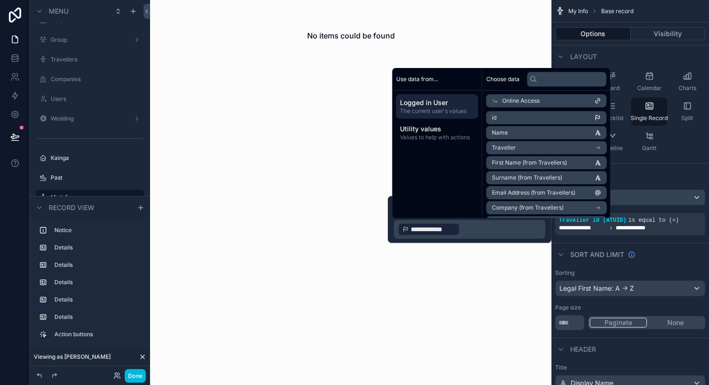
click at [480, 231] on p "**********" at bounding box center [471, 229] width 146 height 15
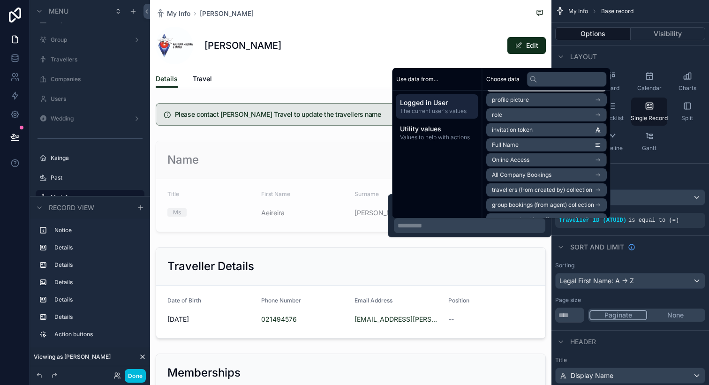
scroll to position [78, 0]
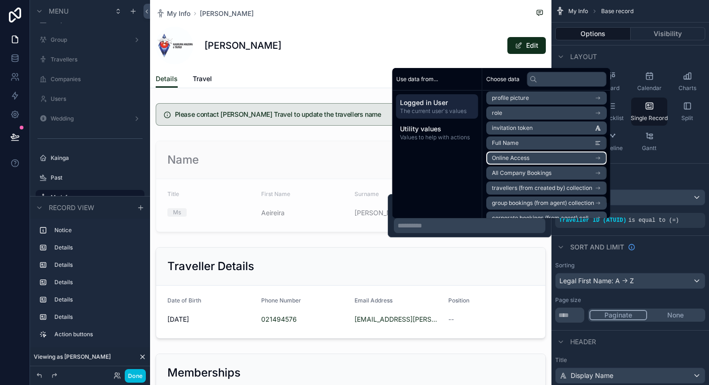
click at [513, 160] on span "Online Access" at bounding box center [511, 158] width 38 height 8
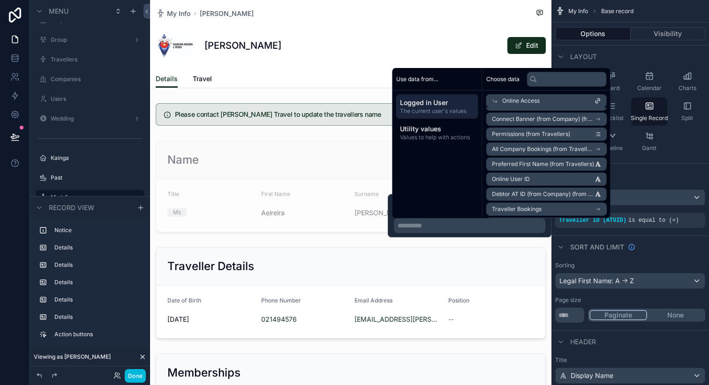
scroll to position [143, 0]
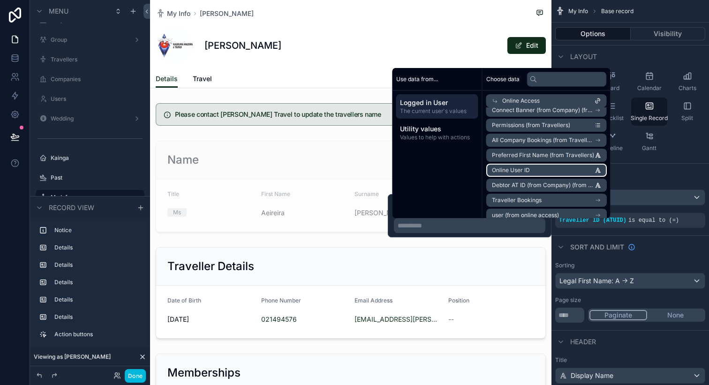
click at [542, 171] on li "Online User ID" at bounding box center [546, 170] width 121 height 13
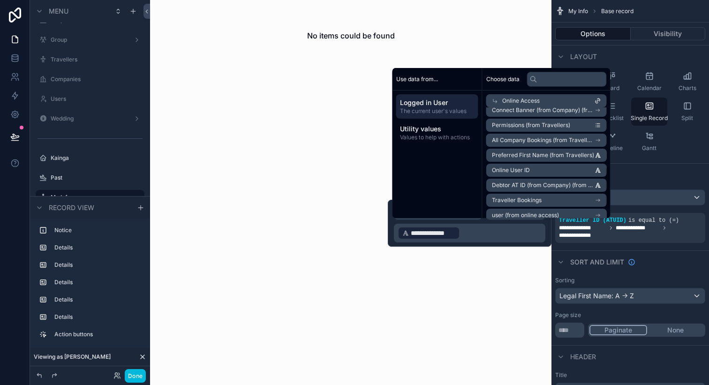
scroll to position [180, 0]
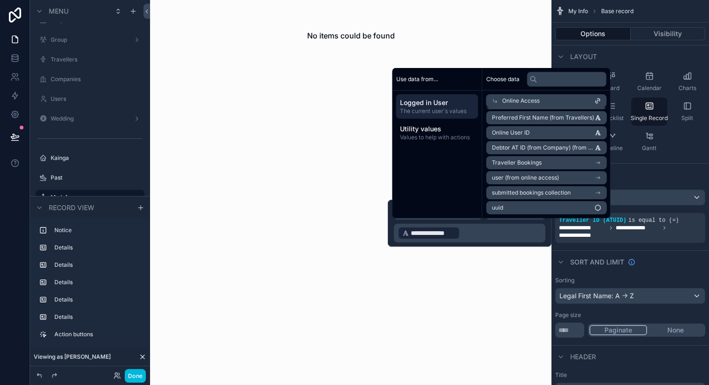
click at [500, 227] on p "**********" at bounding box center [471, 233] width 146 height 15
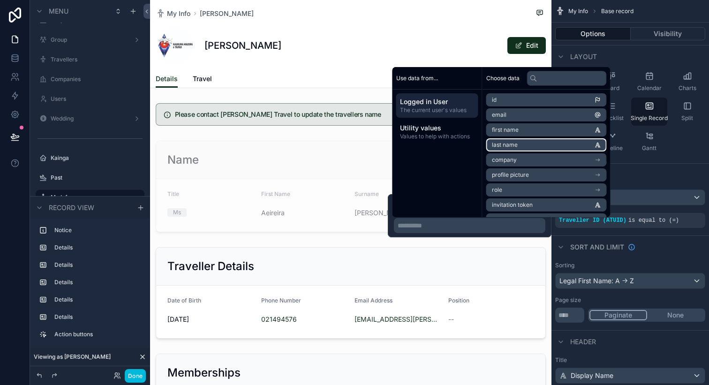
scroll to position [103, 0]
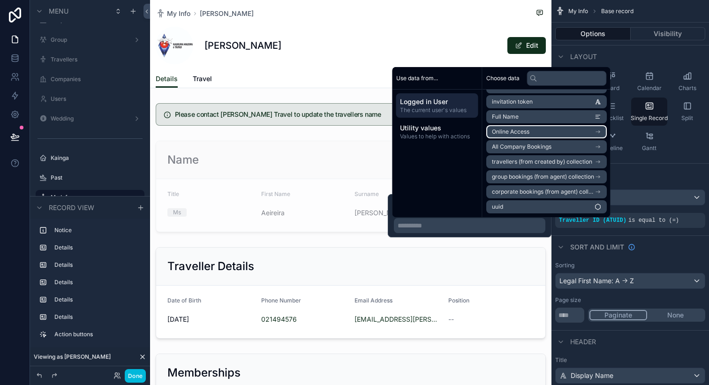
click at [526, 129] on span "Online Access" at bounding box center [511, 132] width 38 height 8
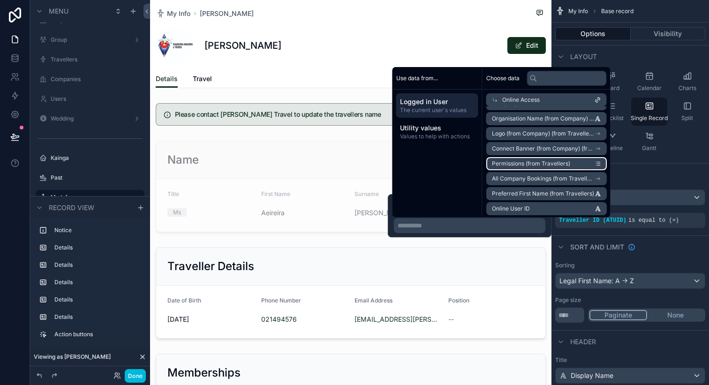
scroll to position [180, 0]
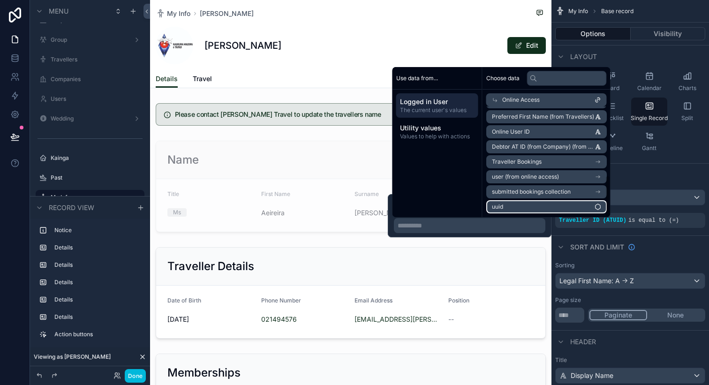
click at [522, 202] on li "uuid" at bounding box center [546, 206] width 121 height 13
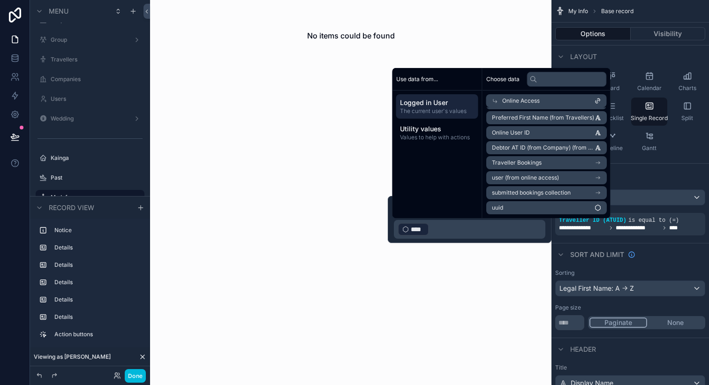
click at [502, 233] on p "﻿ **** ﻿ ﻿" at bounding box center [471, 229] width 146 height 15
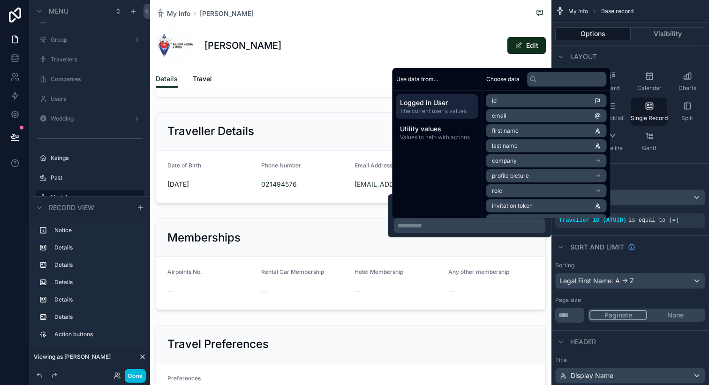
scroll to position [0, 0]
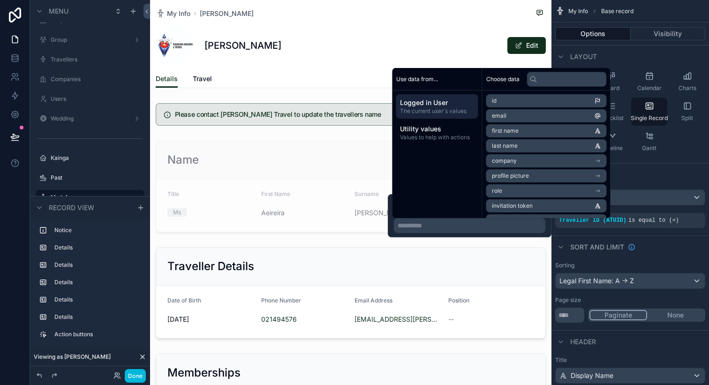
click at [185, 13] on span "My Info" at bounding box center [178, 13] width 23 height 9
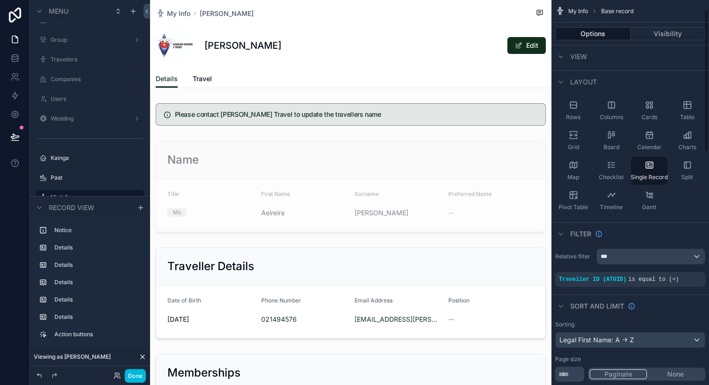
scroll to position [28, 0]
click at [0, 0] on icon "scrollable content" at bounding box center [0, 0] width 0 height 0
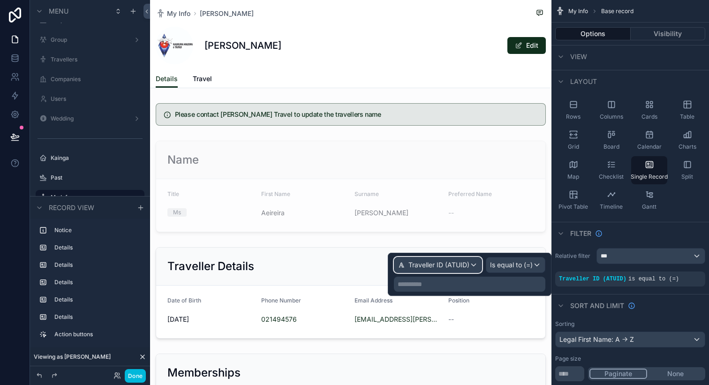
click at [460, 260] on span "Traveller ID (ATUID)" at bounding box center [438, 264] width 61 height 9
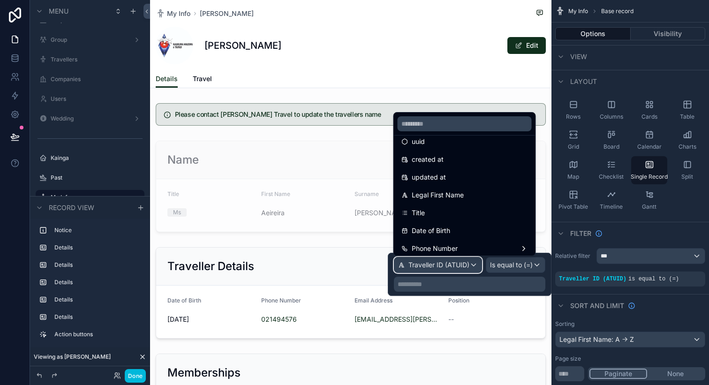
scroll to position [28, 0]
click at [462, 199] on span "Legal First Name" at bounding box center [438, 194] width 52 height 11
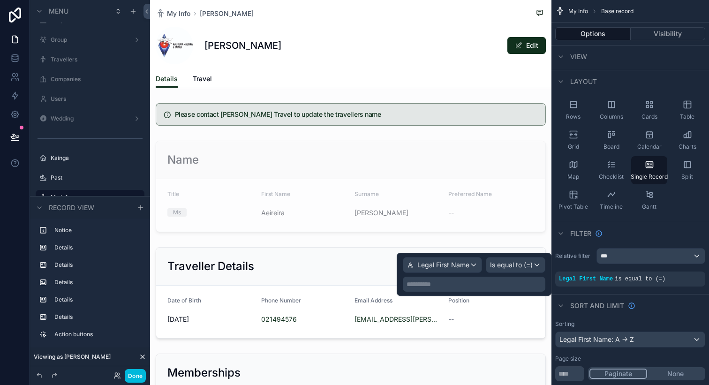
click at [495, 281] on p "**********" at bounding box center [475, 284] width 137 height 9
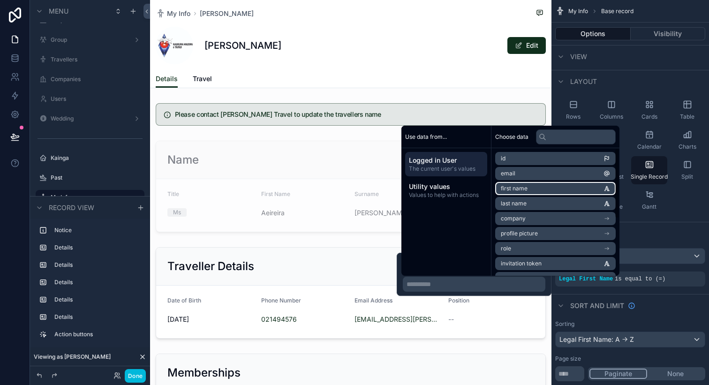
click at [514, 190] on span "first name" at bounding box center [514, 189] width 27 height 8
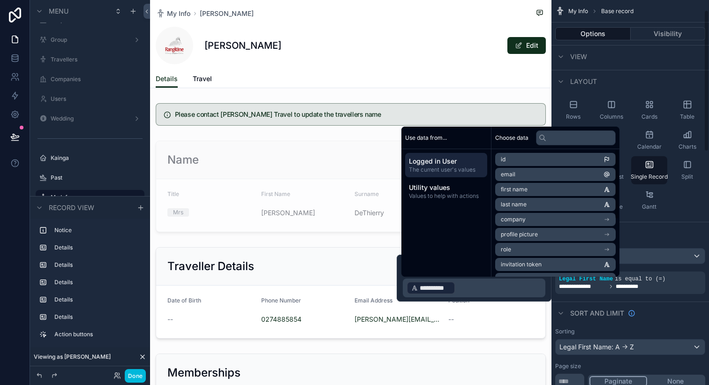
click at [662, 242] on div "Filter" at bounding box center [631, 233] width 158 height 23
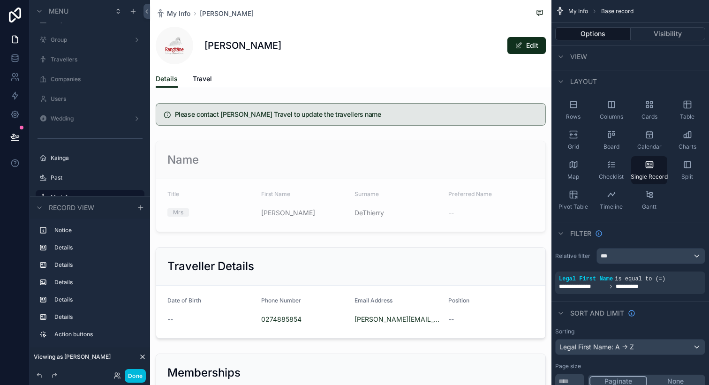
click at [0, 0] on icon "scrollable content" at bounding box center [0, 0] width 0 height 0
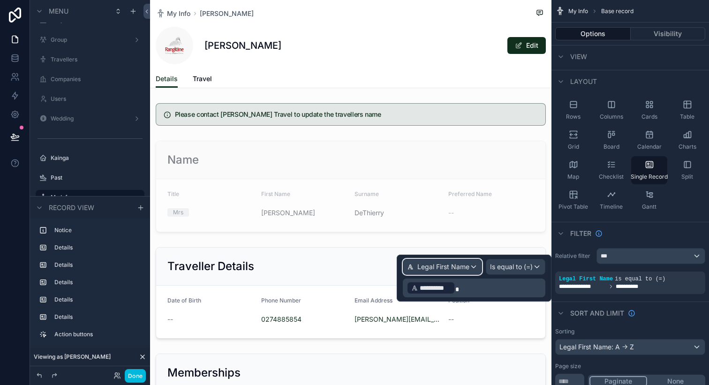
click at [472, 267] on div "Legal First Name" at bounding box center [442, 266] width 78 height 15
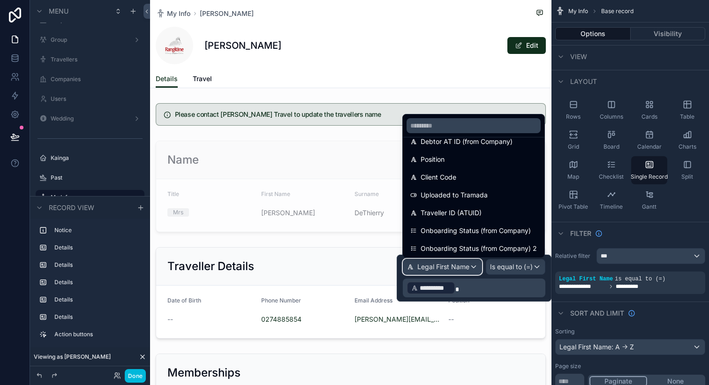
scroll to position [459, 0]
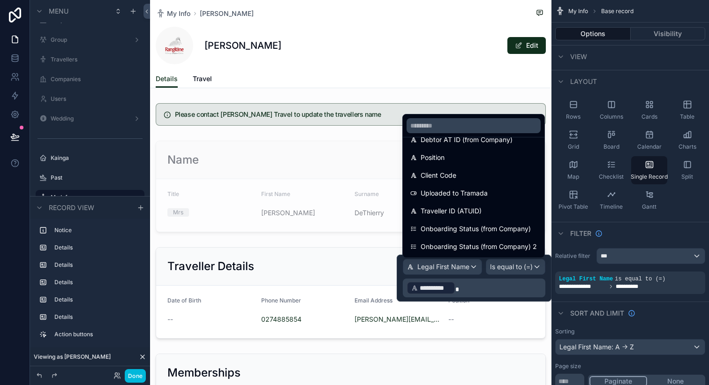
click at [475, 204] on div "Traveller ID (ATUID)" at bounding box center [474, 211] width 138 height 17
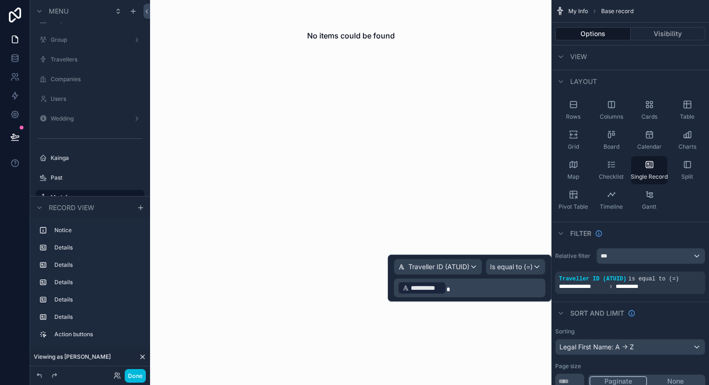
click at [499, 288] on p "**********" at bounding box center [471, 287] width 146 height 15
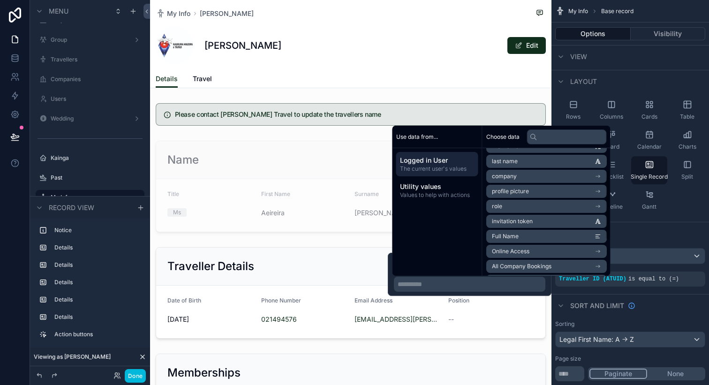
scroll to position [60, 0]
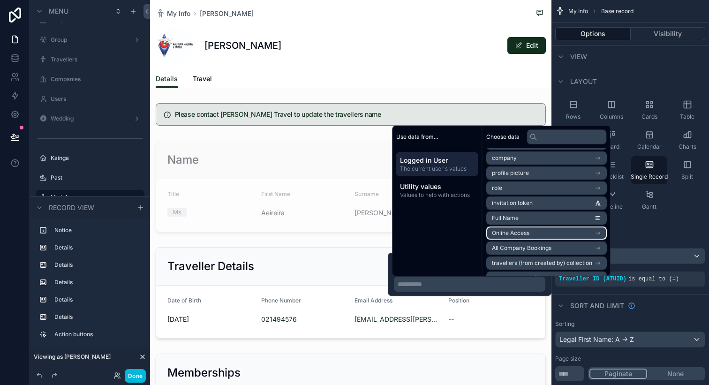
click at [529, 236] on span "Online Access" at bounding box center [511, 233] width 38 height 8
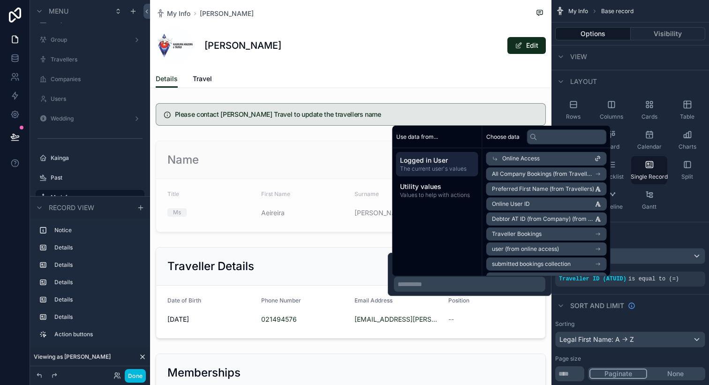
scroll to position [167, 0]
click at [541, 199] on li "Online User ID" at bounding box center [546, 203] width 121 height 13
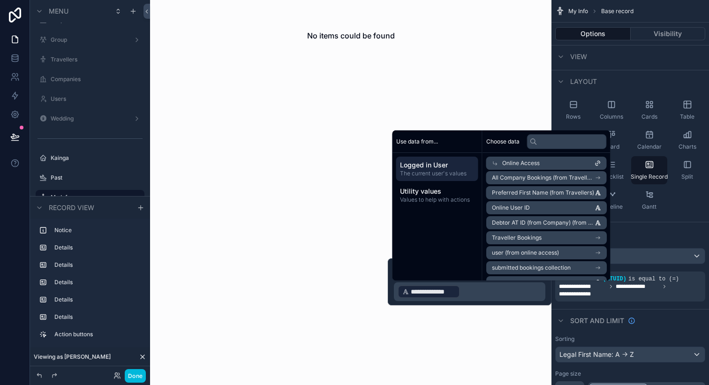
click at [491, 291] on p "**********" at bounding box center [471, 291] width 146 height 15
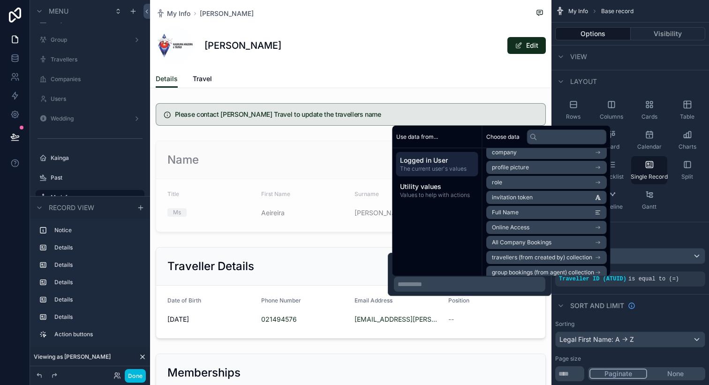
scroll to position [69, 0]
click at [523, 221] on span "Online Access" at bounding box center [511, 225] width 38 height 8
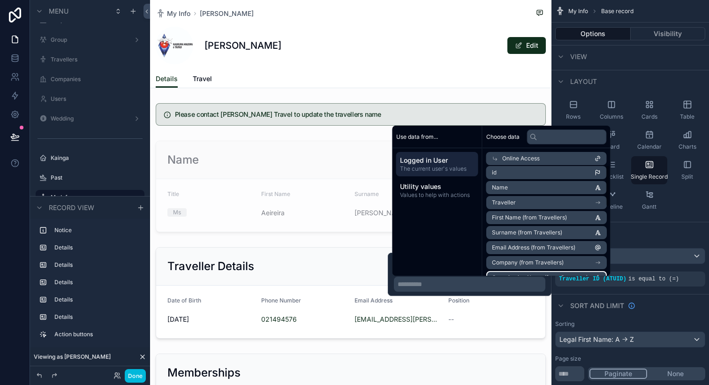
scroll to position [0, 0]
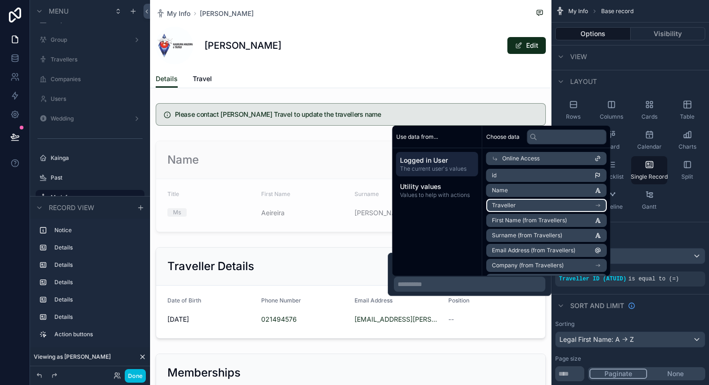
click at [551, 206] on li "Traveller" at bounding box center [546, 205] width 121 height 13
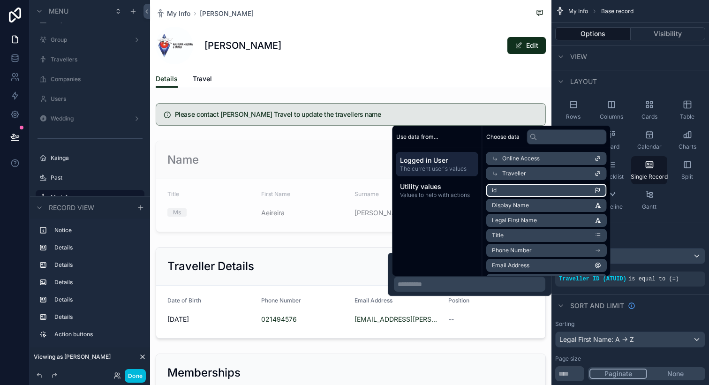
click at [553, 193] on li "id" at bounding box center [546, 190] width 121 height 13
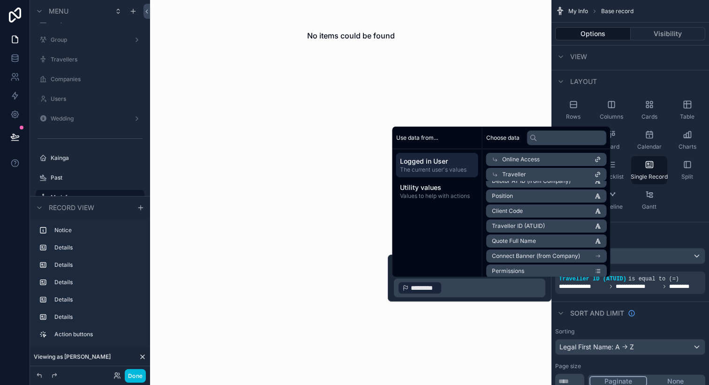
scroll to position [327, 0]
click at [521, 224] on span "Traveller ID (ATUID)" at bounding box center [518, 224] width 53 height 8
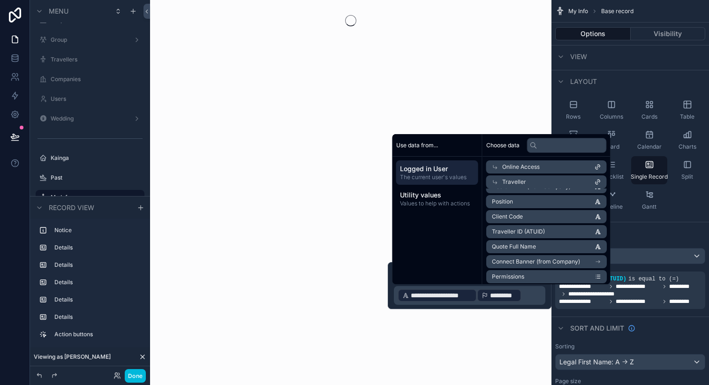
click at [530, 296] on p "**********" at bounding box center [471, 295] width 146 height 15
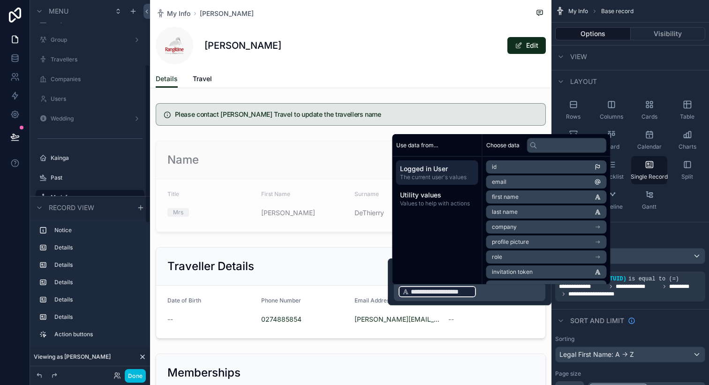
click at [139, 377] on button "Done" at bounding box center [135, 376] width 21 height 14
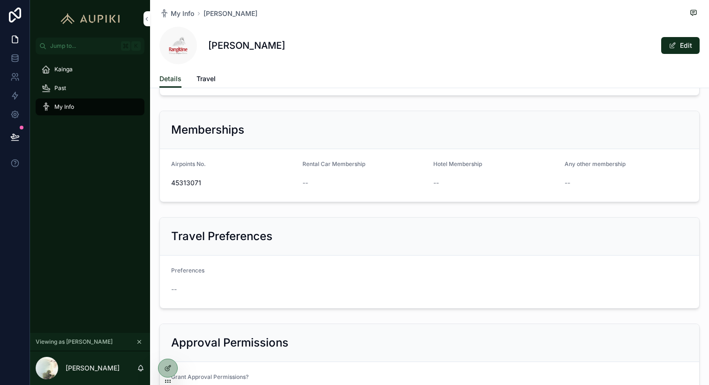
scroll to position [0, 0]
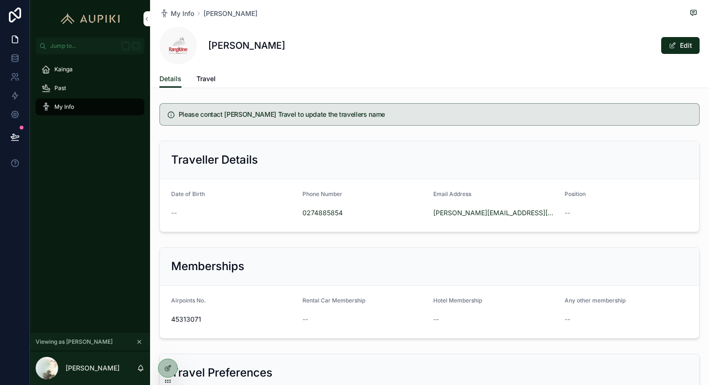
click at [166, 369] on icon at bounding box center [168, 368] width 8 height 8
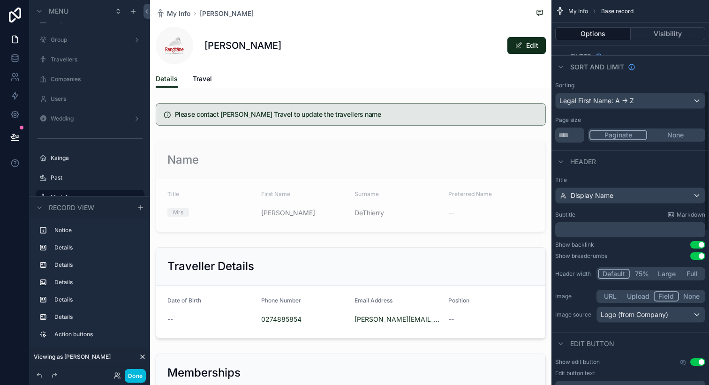
scroll to position [292, 0]
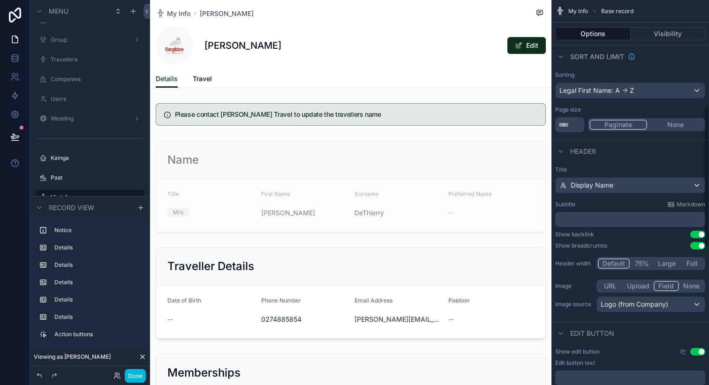
click at [372, 50] on div "Janis DeThierry Edit" at bounding box center [351, 46] width 390 height 38
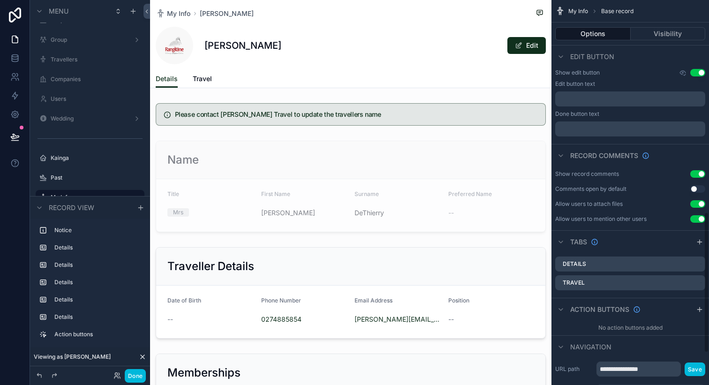
scroll to position [582, 0]
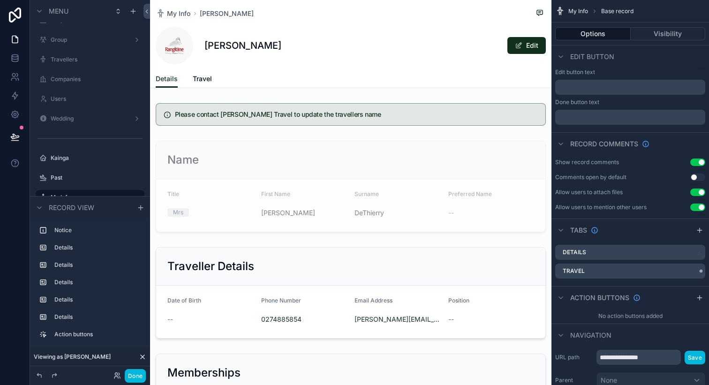
click at [0, 0] on icon "scrollable content" at bounding box center [0, 0] width 0 height 0
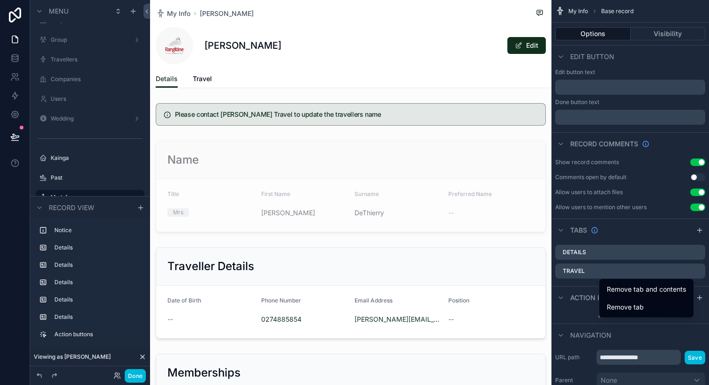
click at [649, 290] on span "Remove tab and contents" at bounding box center [646, 289] width 79 height 11
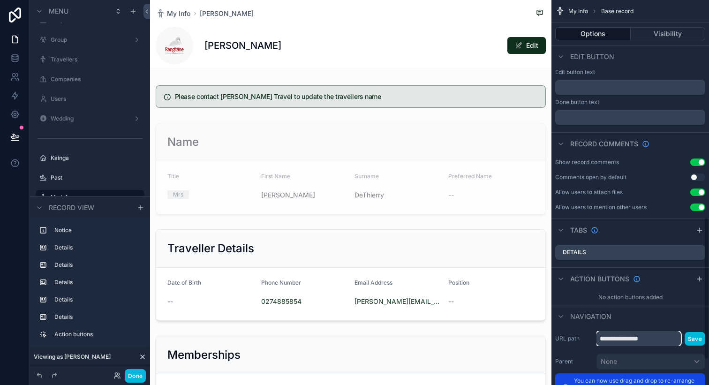
drag, startPoint x: 667, startPoint y: 338, endPoint x: 568, endPoint y: 336, distance: 99.0
click at [567, 337] on div "**********" at bounding box center [630, 338] width 150 height 15
type input "*******"
click at [696, 342] on button "Save" at bounding box center [695, 339] width 21 height 14
click at [698, 332] on button "Save" at bounding box center [695, 339] width 21 height 14
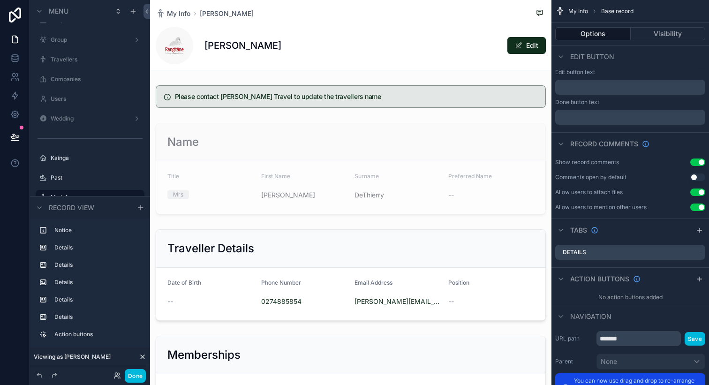
click at [697, 338] on button "Save" at bounding box center [695, 339] width 21 height 14
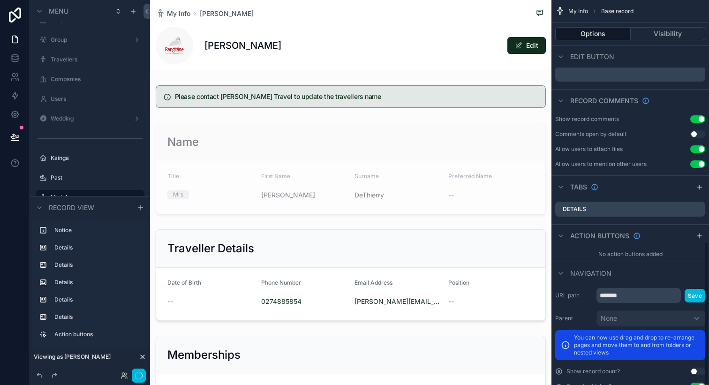
scroll to position [650, 0]
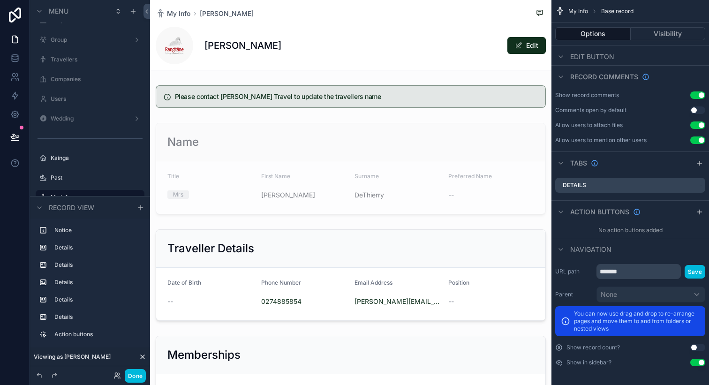
click at [140, 376] on button "Done" at bounding box center [135, 376] width 21 height 14
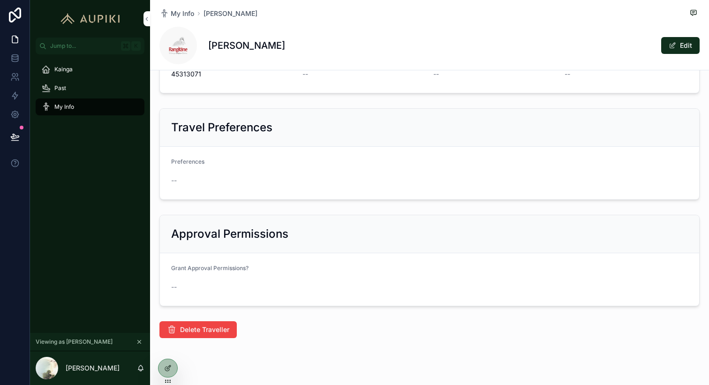
scroll to position [244, 0]
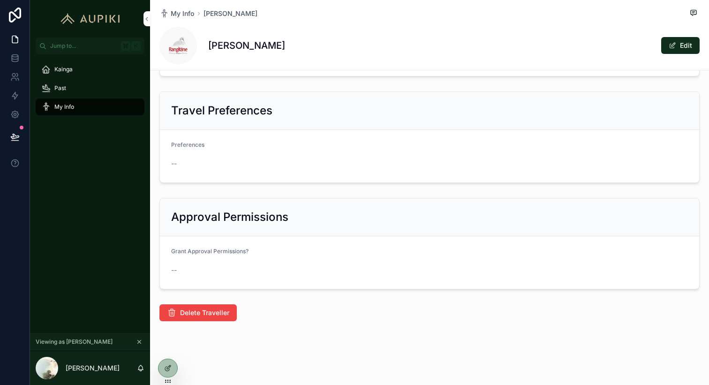
click at [165, 370] on icon at bounding box center [168, 368] width 8 height 8
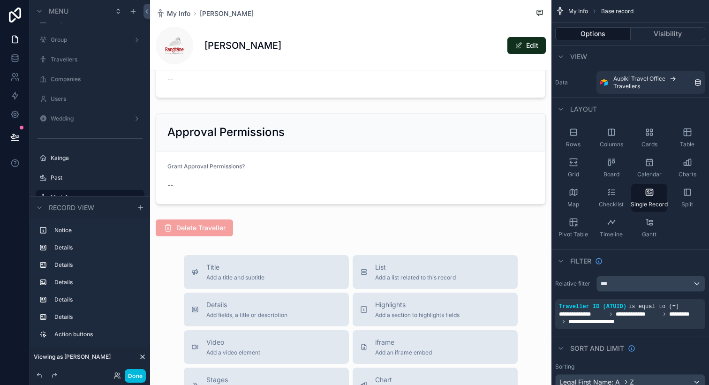
scroll to position [429, 0]
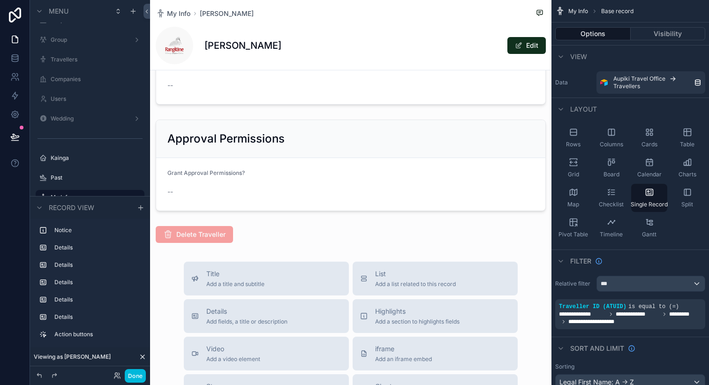
click at [300, 155] on div "scrollable content" at bounding box center [350, 121] width 401 height 1100
click at [324, 164] on div "scrollable content" at bounding box center [350, 165] width 401 height 99
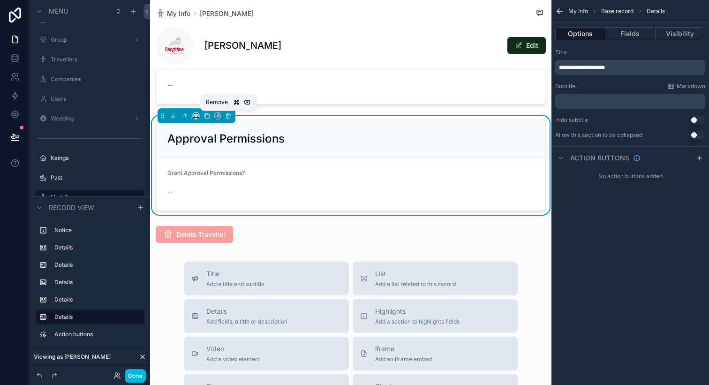
click at [226, 118] on icon "scrollable content" at bounding box center [228, 116] width 7 height 7
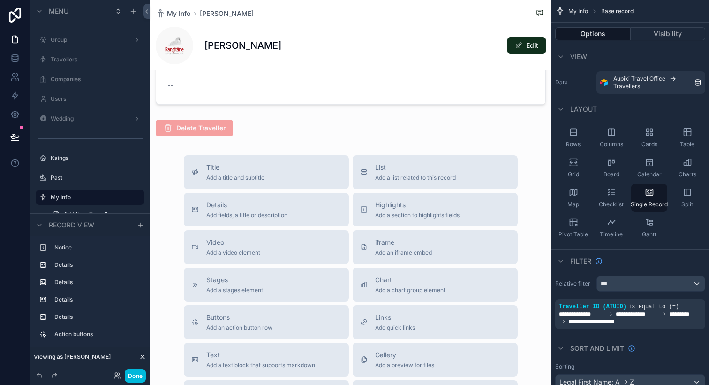
click at [409, 139] on div "scrollable content" at bounding box center [350, 67] width 401 height 993
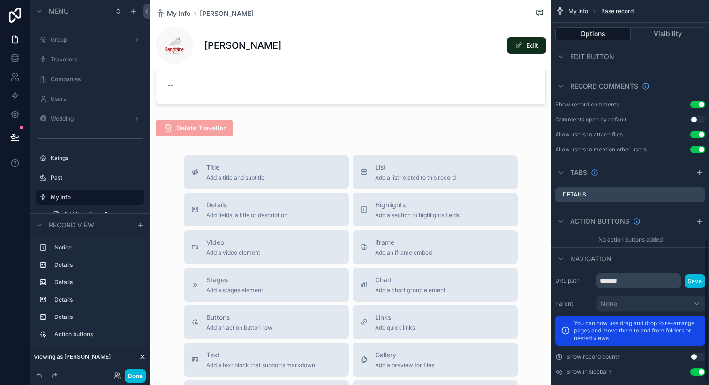
scroll to position [650, 0]
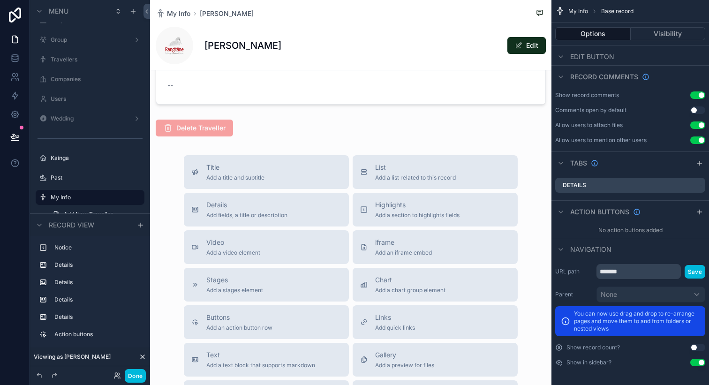
click at [272, 136] on div "scrollable content" at bounding box center [350, 128] width 401 height 24
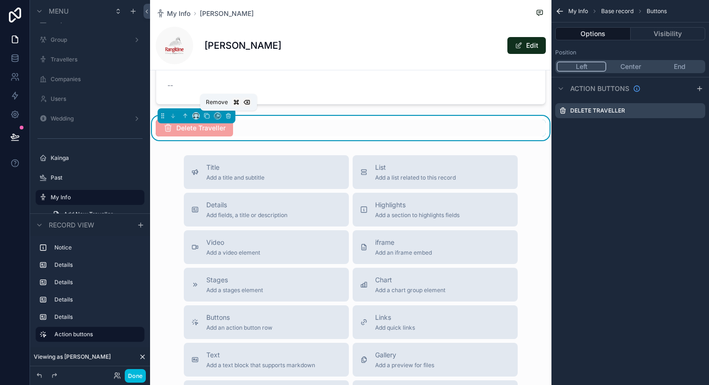
click at [229, 117] on icon "scrollable content" at bounding box center [228, 116] width 7 height 7
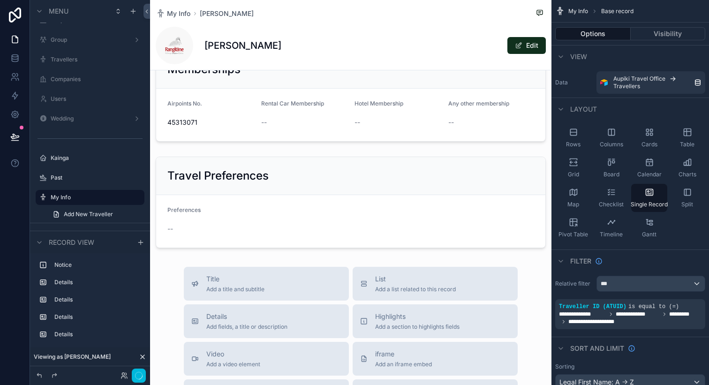
scroll to position [276, 0]
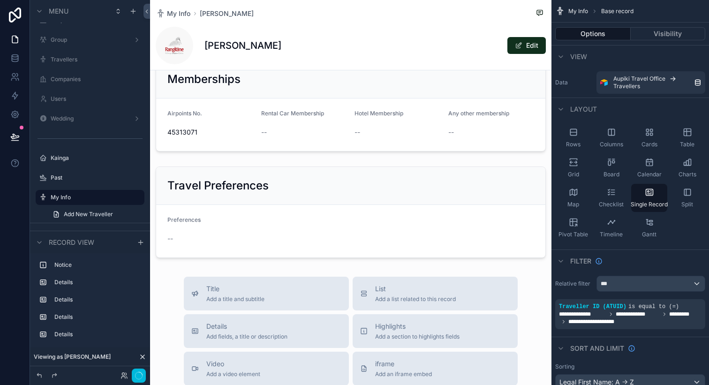
click at [267, 219] on div "scrollable content" at bounding box center [350, 204] width 401 height 961
click at [261, 201] on div "scrollable content" at bounding box center [350, 212] width 401 height 99
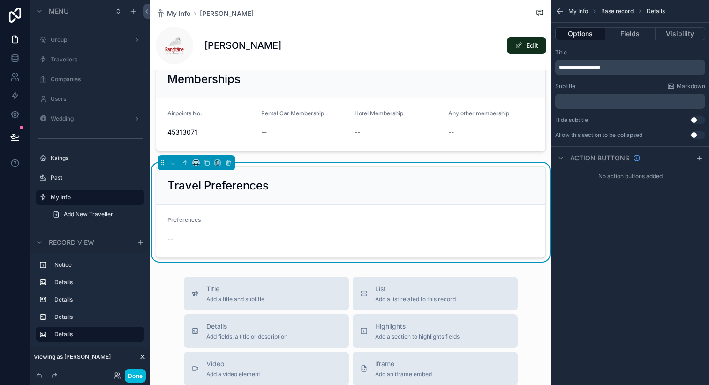
click at [624, 36] on button "Fields" at bounding box center [630, 33] width 50 height 13
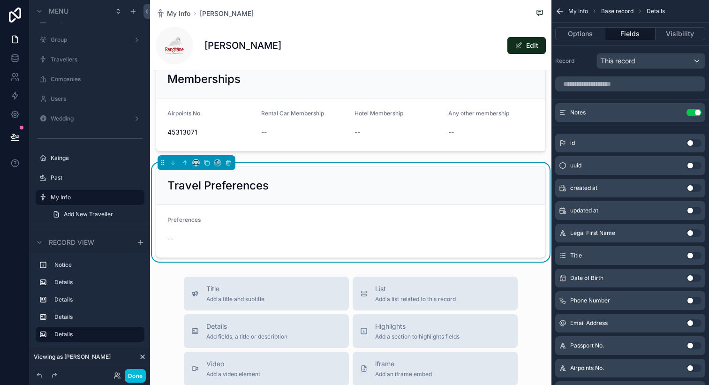
click at [0, 0] on icon "scrollable content" at bounding box center [0, 0] width 0 height 0
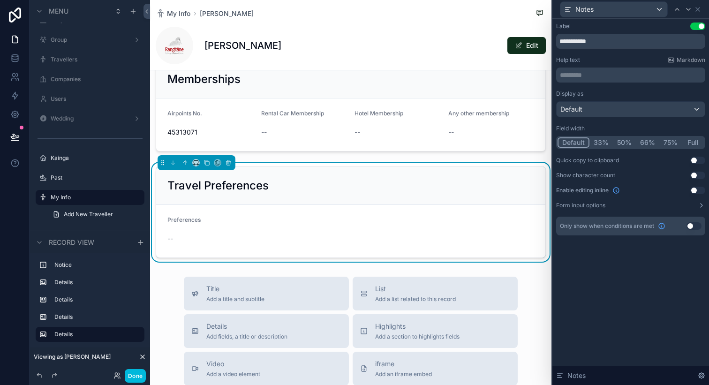
click at [693, 140] on button "Full" at bounding box center [693, 142] width 22 height 10
click at [697, 9] on icon at bounding box center [698, 10] width 8 height 8
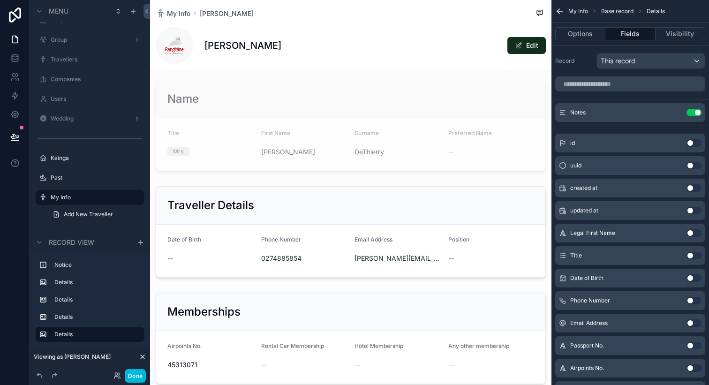
scroll to position [47, 0]
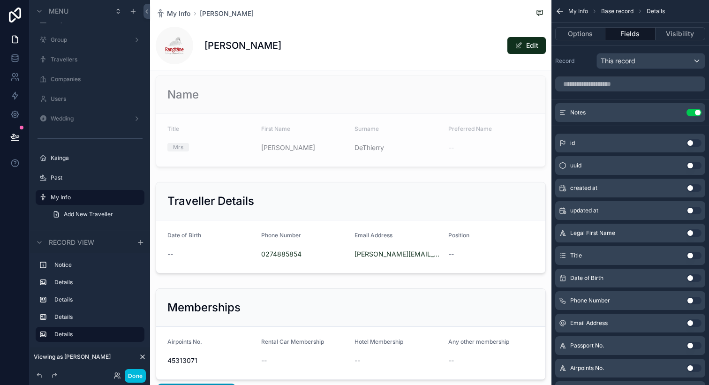
click at [378, 198] on div "scrollable content" at bounding box center [350, 227] width 401 height 99
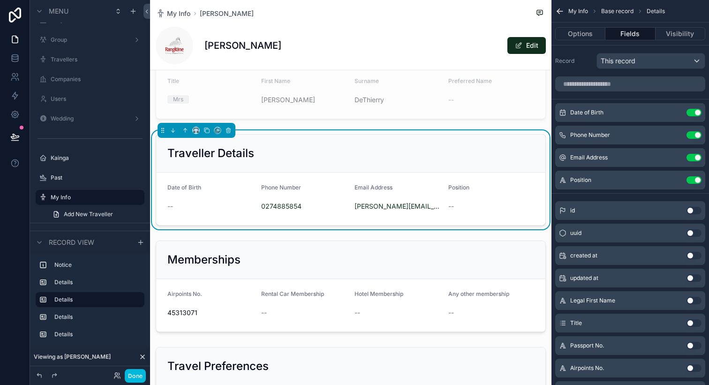
scroll to position [0, 0]
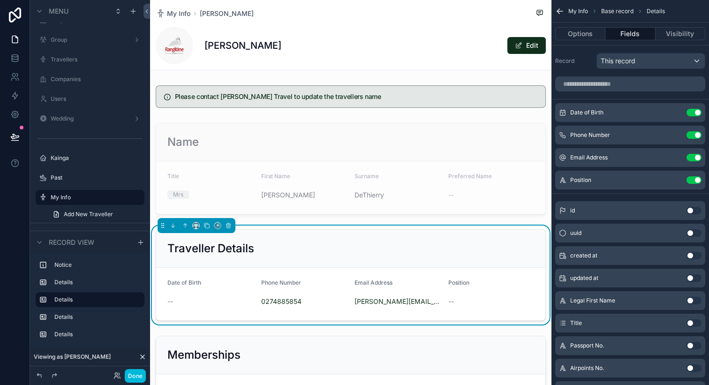
click at [356, 91] on div "scrollable content" at bounding box center [350, 97] width 401 height 30
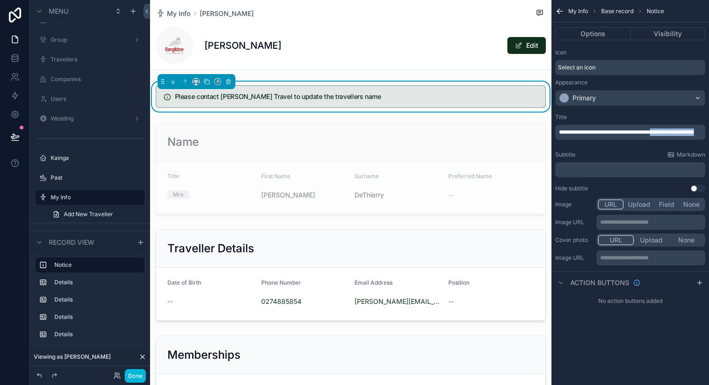
drag, startPoint x: 662, startPoint y: 130, endPoint x: 668, endPoint y: 146, distance: 16.6
click at [668, 146] on div "**********" at bounding box center [631, 153] width 158 height 86
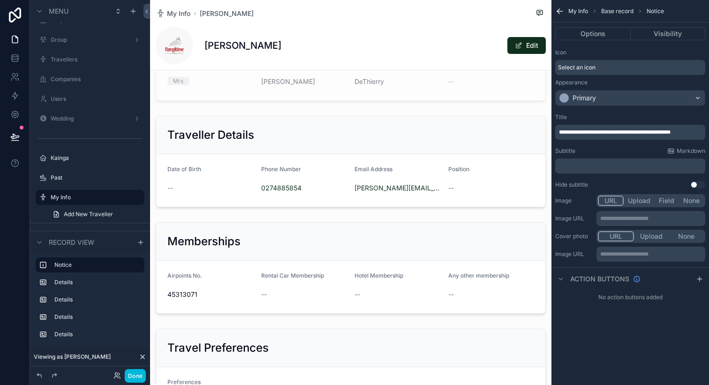
scroll to position [114, 0]
click at [397, 161] on div "scrollable content" at bounding box center [350, 160] width 401 height 99
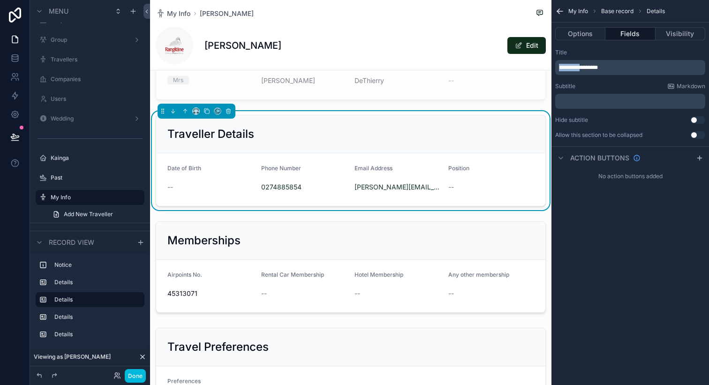
drag, startPoint x: 582, startPoint y: 67, endPoint x: 534, endPoint y: 67, distance: 48.3
click at [534, 67] on div "Jump to... K Dashboard Bookings Travellers Organisation Dashboard Corporate Gro…" at bounding box center [429, 192] width 559 height 385
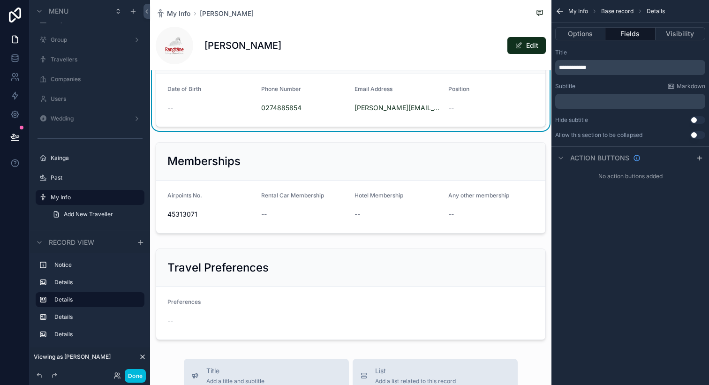
click at [380, 171] on div "scrollable content" at bounding box center [350, 187] width 401 height 99
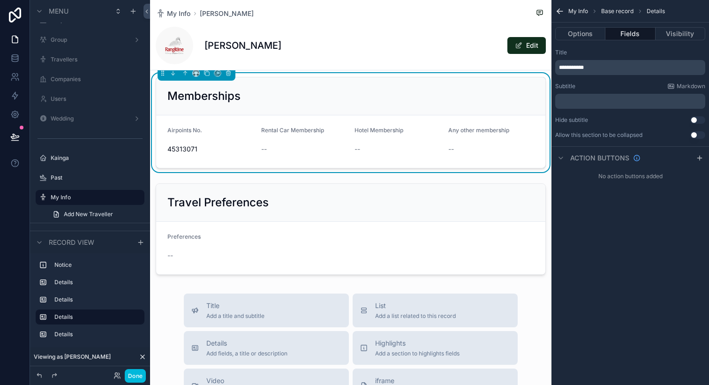
scroll to position [265, 0]
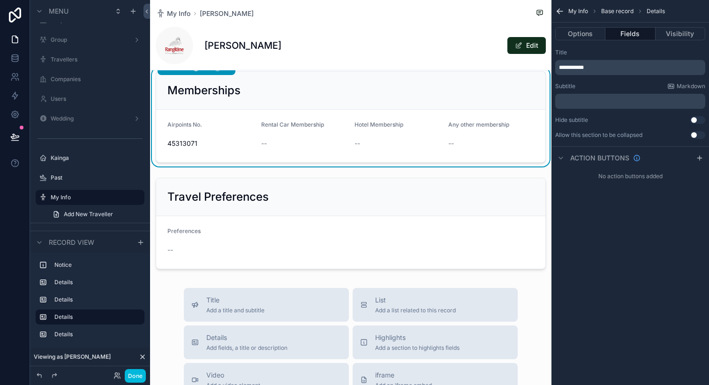
click at [371, 211] on div "scrollable content" at bounding box center [350, 223] width 401 height 99
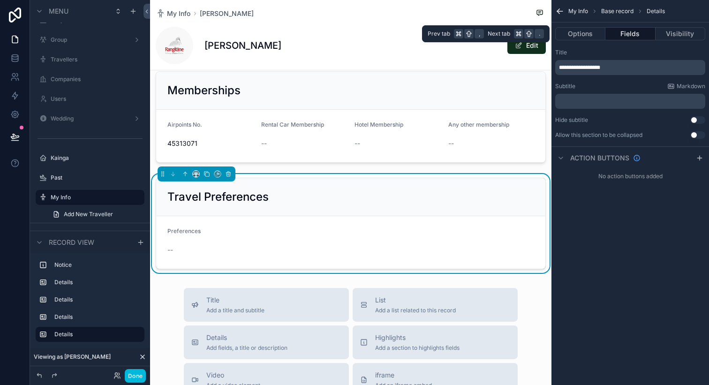
click at [634, 38] on button "Fields" at bounding box center [630, 33] width 50 height 13
click at [586, 107] on div "﻿" at bounding box center [630, 101] width 150 height 15
click at [586, 103] on p "﻿" at bounding box center [631, 102] width 144 height 8
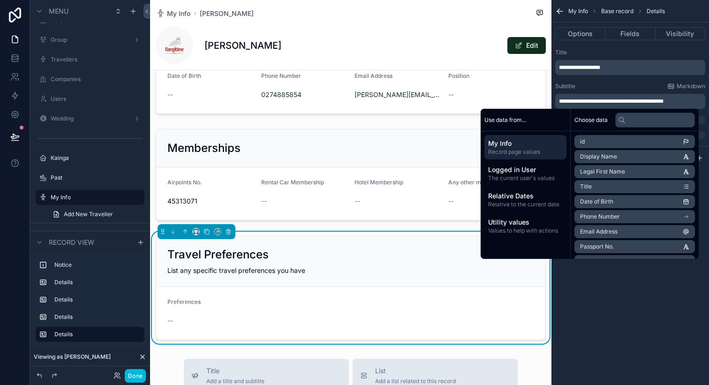
scroll to position [202, 0]
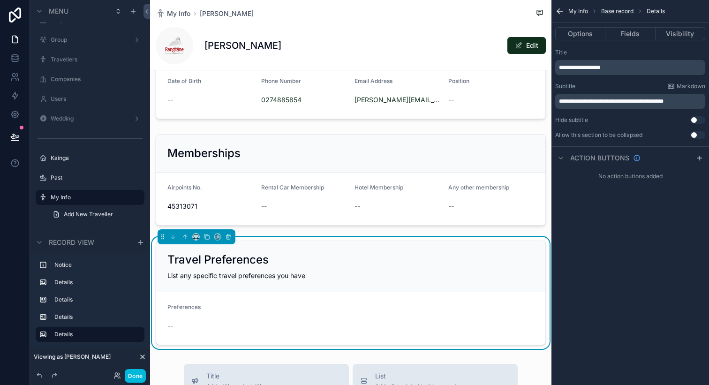
click at [323, 164] on div "scrollable content" at bounding box center [350, 179] width 401 height 99
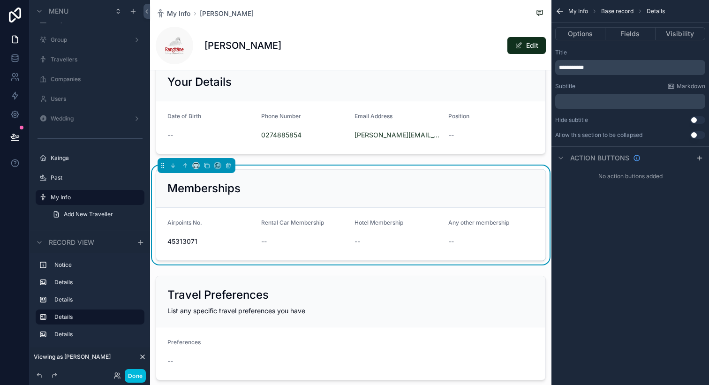
scroll to position [161, 0]
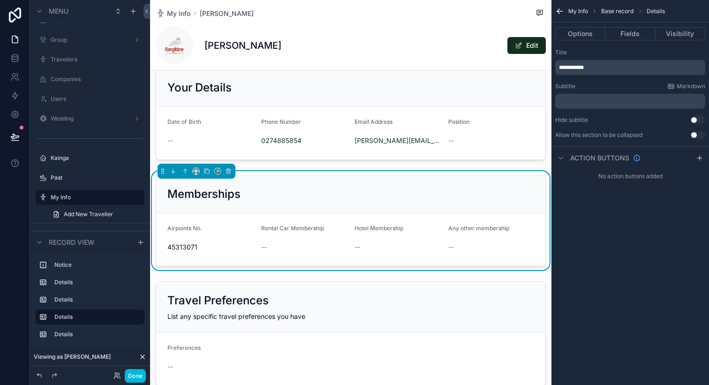
click at [591, 105] on div "﻿" at bounding box center [630, 101] width 150 height 15
click at [591, 103] on p "﻿" at bounding box center [631, 102] width 144 height 8
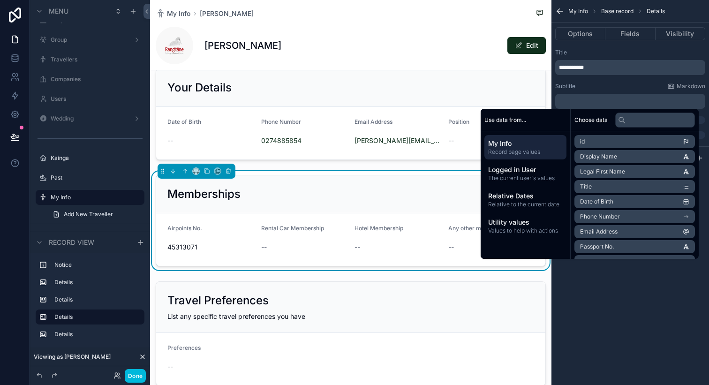
click at [226, 310] on div "scrollable content" at bounding box center [350, 334] width 401 height 112
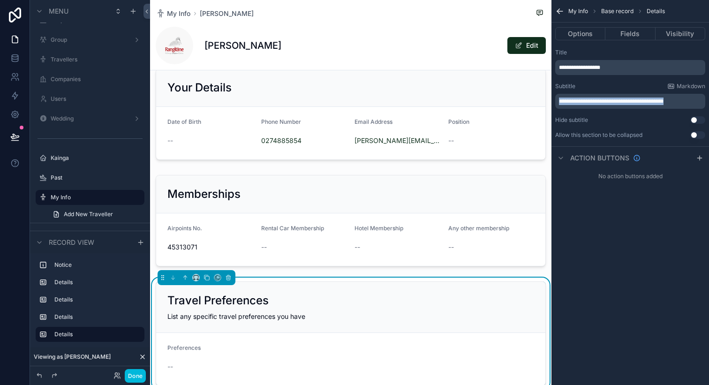
drag, startPoint x: 684, startPoint y: 98, endPoint x: 489, endPoint y: 91, distance: 195.2
click at [489, 91] on div "Jump to... K Dashboard Bookings Travellers Organisation Dashboard Corporate Gro…" at bounding box center [429, 192] width 559 height 385
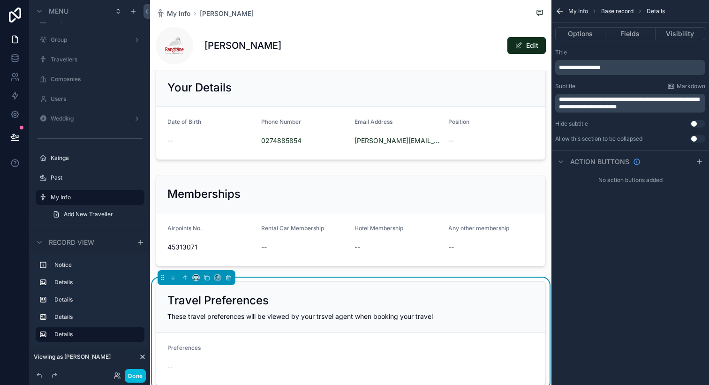
click at [665, 103] on p "**********" at bounding box center [631, 103] width 144 height 15
click at [695, 102] on span "**********" at bounding box center [629, 103] width 140 height 13
click at [628, 303] on div "**********" at bounding box center [631, 192] width 158 height 385
click at [427, 191] on div "scrollable content" at bounding box center [350, 220] width 401 height 99
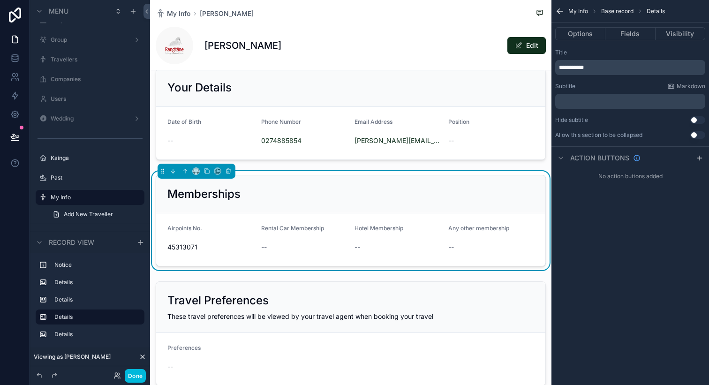
click at [621, 100] on p "﻿" at bounding box center [631, 102] width 144 height 8
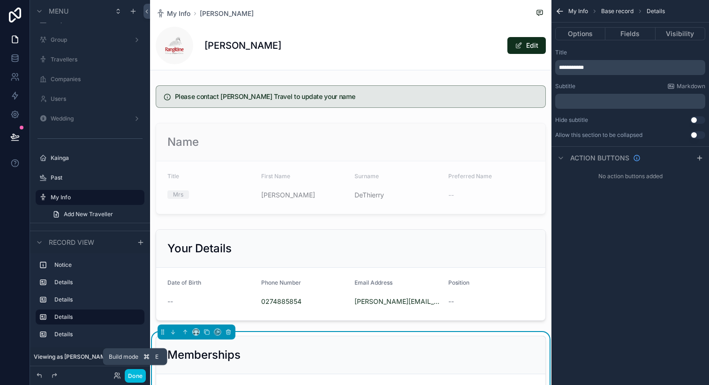
click at [139, 371] on button "Done" at bounding box center [135, 376] width 21 height 14
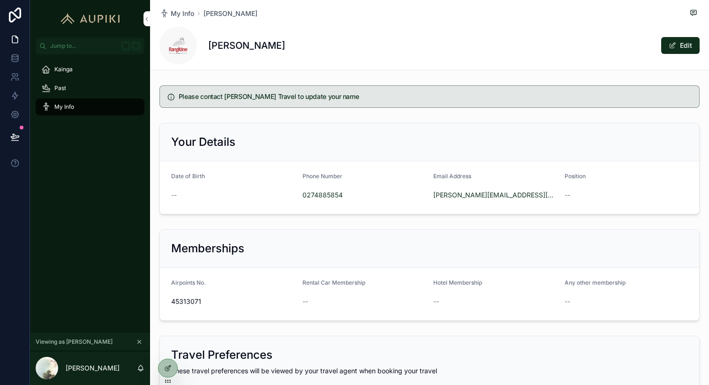
click at [111, 71] on div "Kainga" at bounding box center [90, 69] width 98 height 15
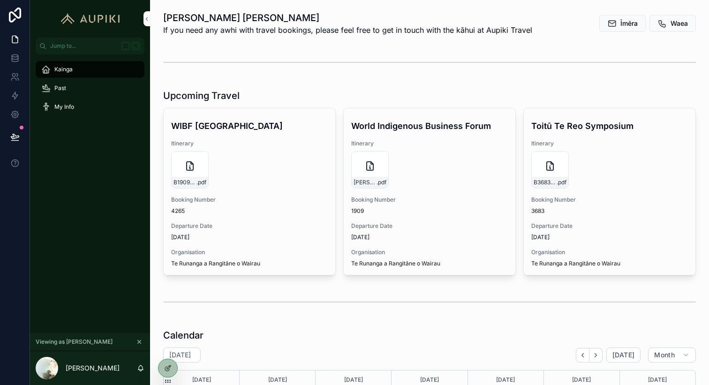
click at [167, 366] on icon at bounding box center [168, 368] width 8 height 8
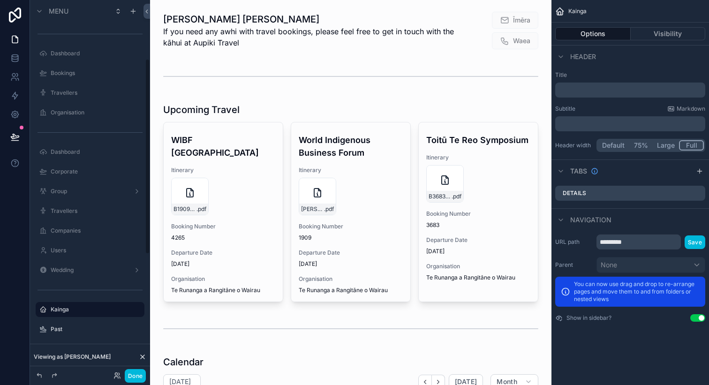
scroll to position [112, 0]
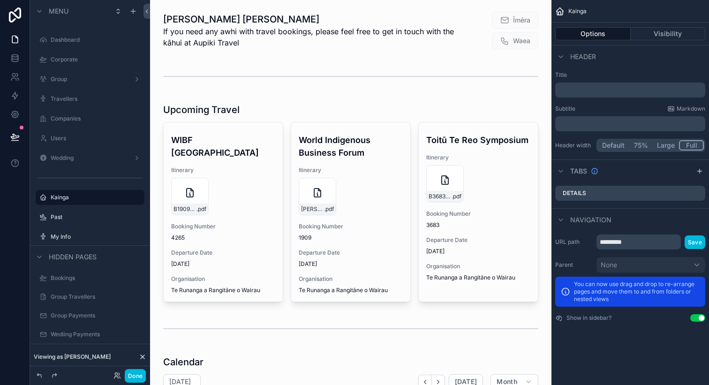
click at [291, 32] on div "scrollable content" at bounding box center [351, 31] width 386 height 46
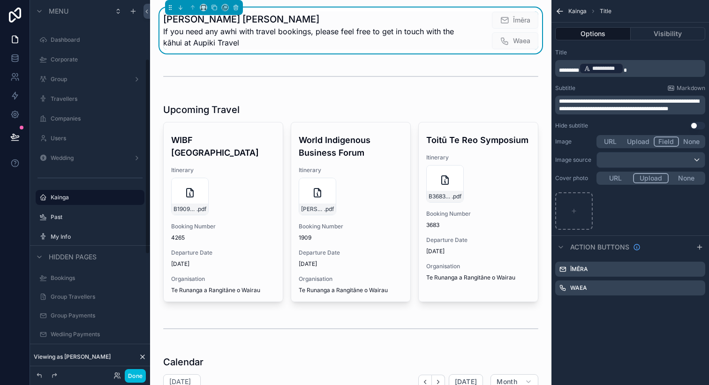
click at [537, 90] on div "scrollable content" at bounding box center [351, 76] width 386 height 31
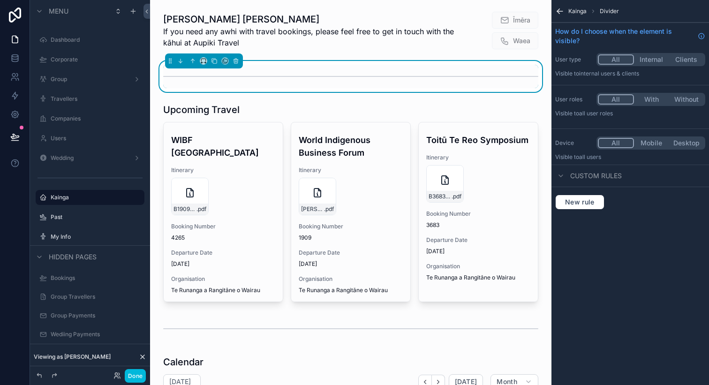
click at [470, 40] on div "scrollable content" at bounding box center [351, 31] width 386 height 46
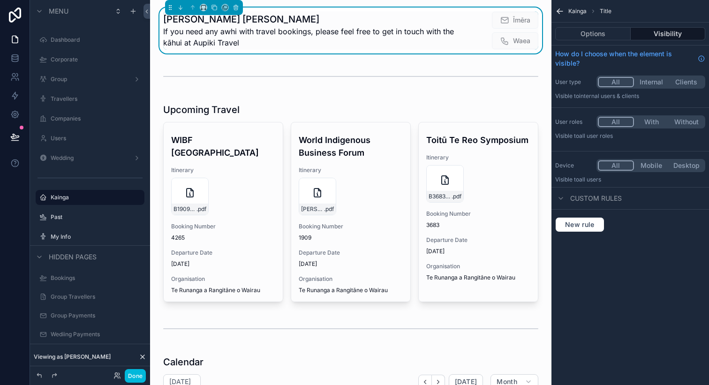
click at [597, 33] on button "Options" at bounding box center [593, 33] width 76 height 13
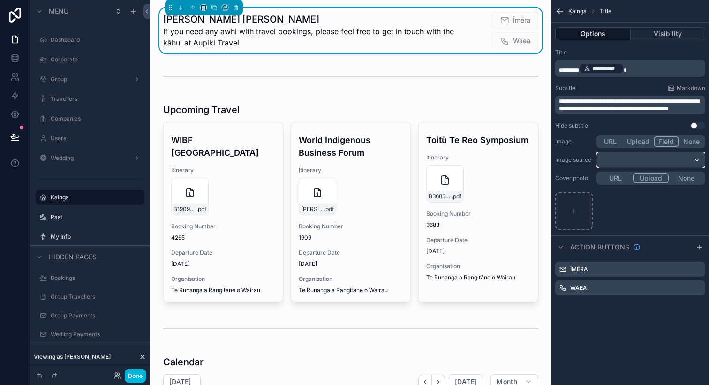
click at [671, 157] on div "scrollable content" at bounding box center [651, 159] width 108 height 15
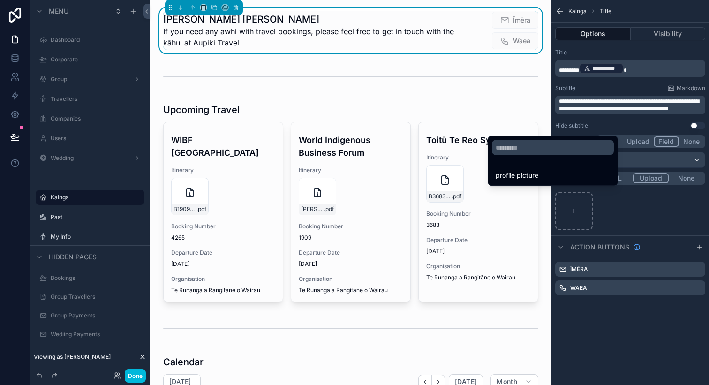
click at [564, 172] on div "profile picture" at bounding box center [553, 175] width 114 height 11
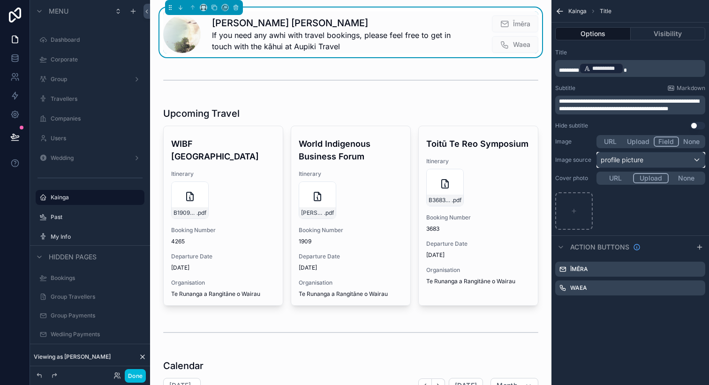
click at [657, 157] on div "profile picture" at bounding box center [651, 159] width 108 height 15
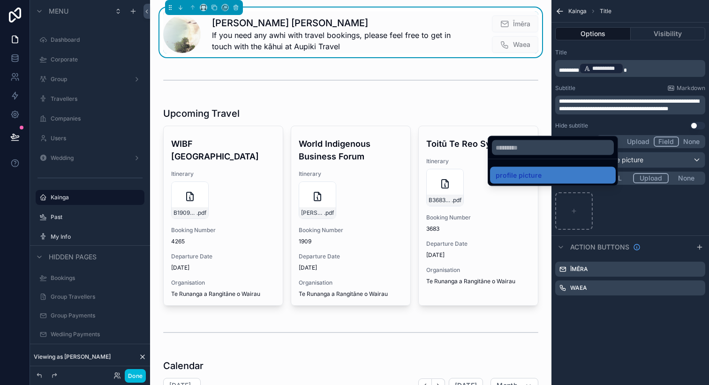
click at [666, 141] on div "scrollable content" at bounding box center [354, 192] width 709 height 385
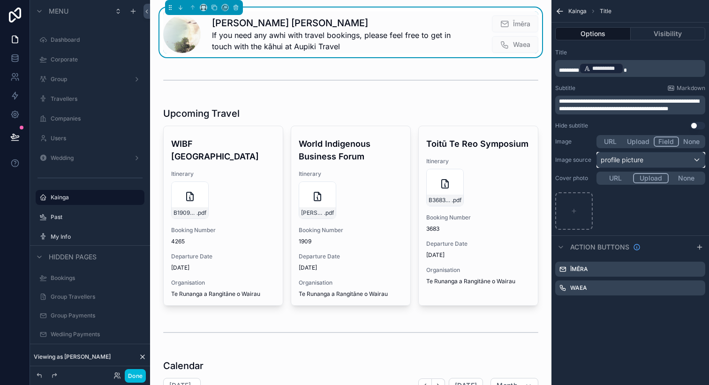
click at [670, 156] on div "profile picture" at bounding box center [651, 159] width 108 height 15
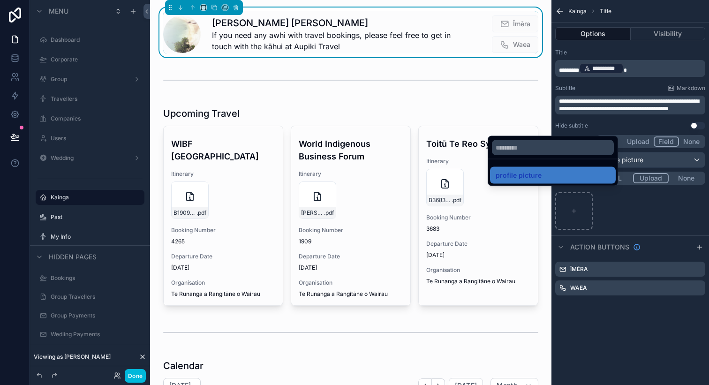
click at [695, 199] on div "scrollable content" at bounding box center [354, 192] width 709 height 385
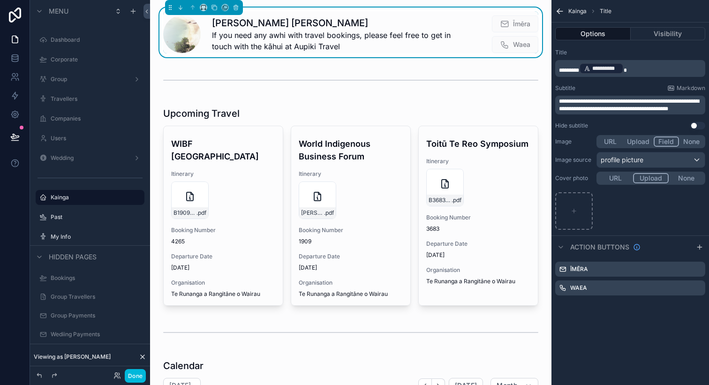
click at [689, 144] on button "None" at bounding box center [691, 141] width 25 height 10
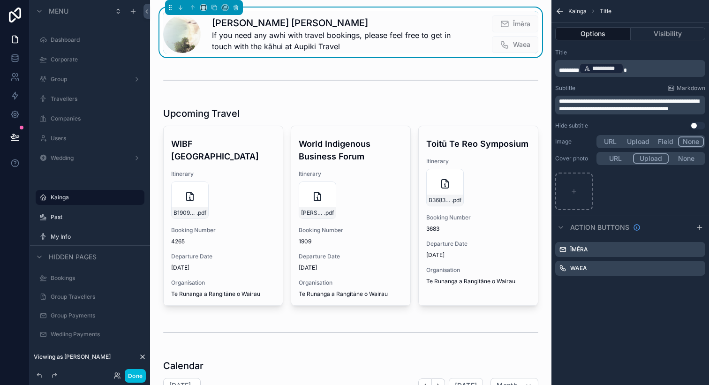
click at [684, 161] on button "None" at bounding box center [686, 158] width 35 height 10
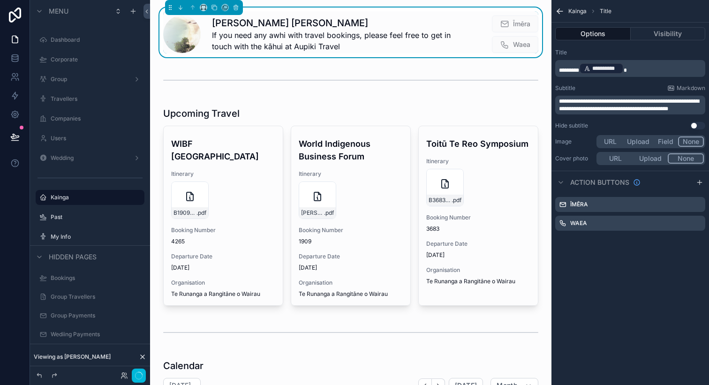
click at [655, 160] on button "Upload" at bounding box center [650, 158] width 35 height 10
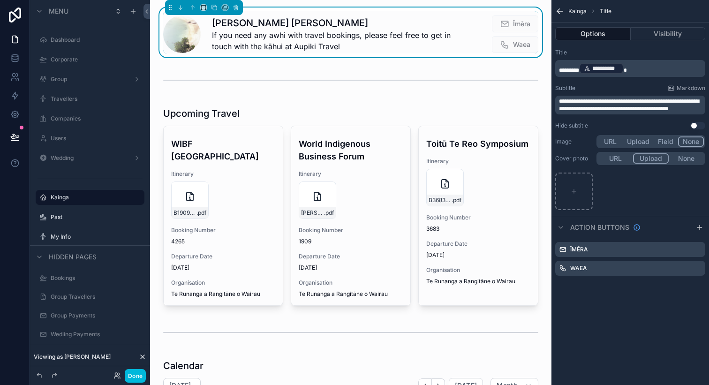
click at [674, 160] on button "None" at bounding box center [686, 158] width 35 height 10
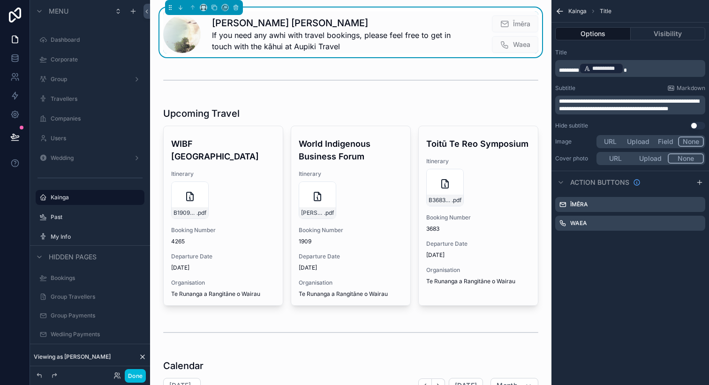
click at [137, 374] on button "Done" at bounding box center [135, 376] width 21 height 14
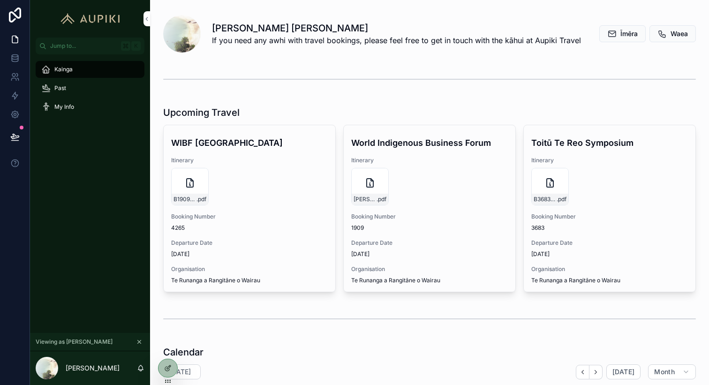
click at [165, 362] on div at bounding box center [168, 368] width 19 height 18
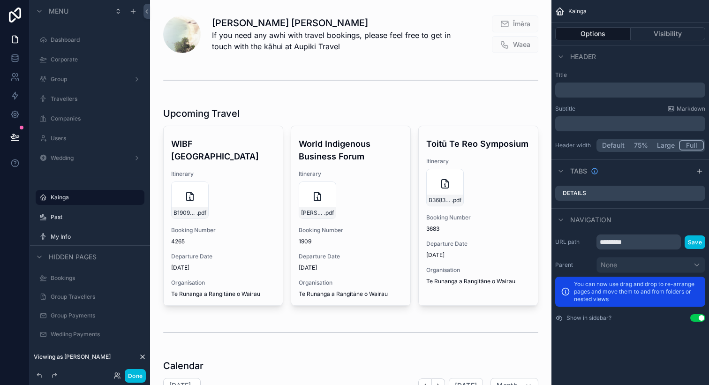
click at [185, 37] on div "scrollable content" at bounding box center [351, 33] width 386 height 50
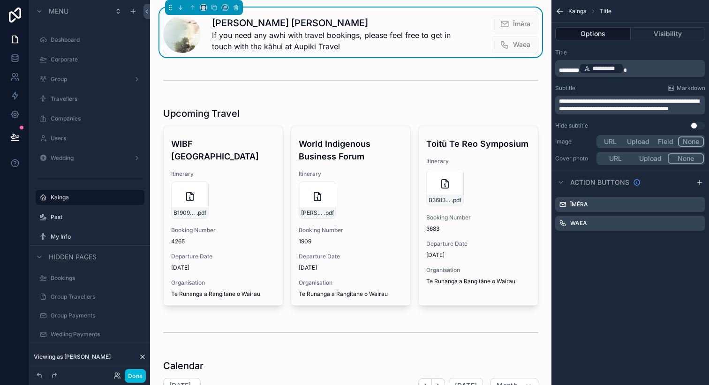
click at [694, 123] on button "Use setting" at bounding box center [697, 126] width 15 height 8
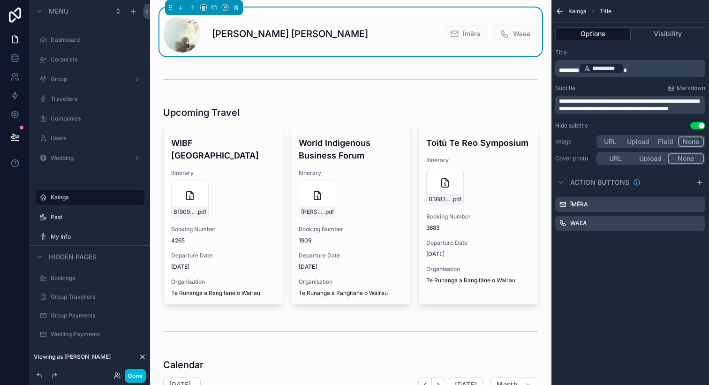
click at [694, 123] on button "Use setting" at bounding box center [697, 126] width 15 height 8
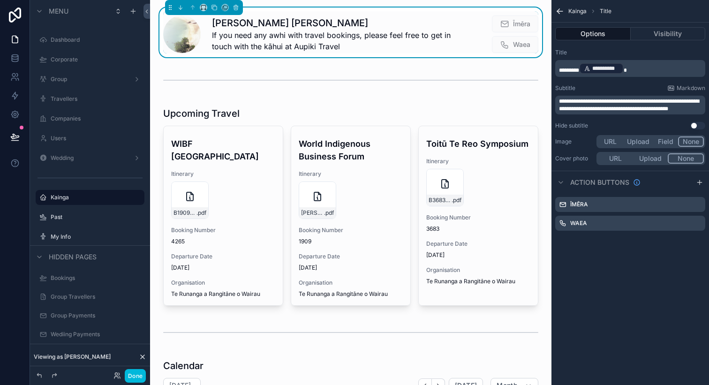
click at [661, 141] on button "Field" at bounding box center [666, 141] width 25 height 10
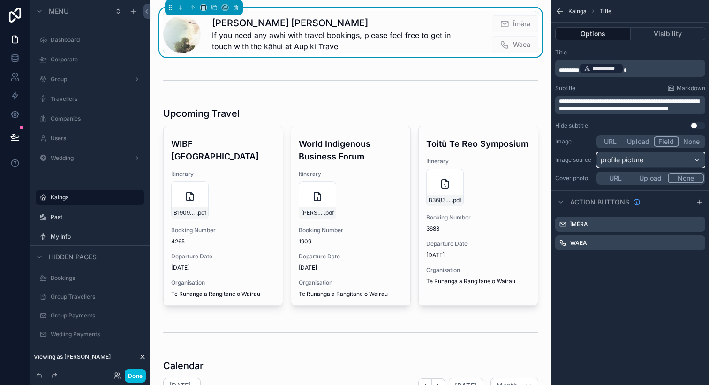
click at [664, 160] on div "profile picture" at bounding box center [651, 159] width 108 height 15
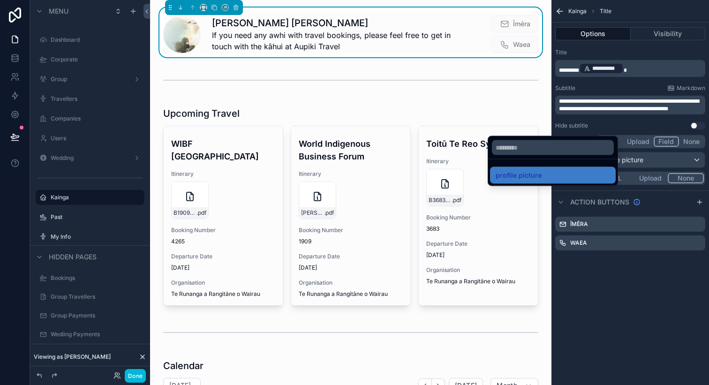
click at [636, 281] on div "scrollable content" at bounding box center [354, 192] width 709 height 385
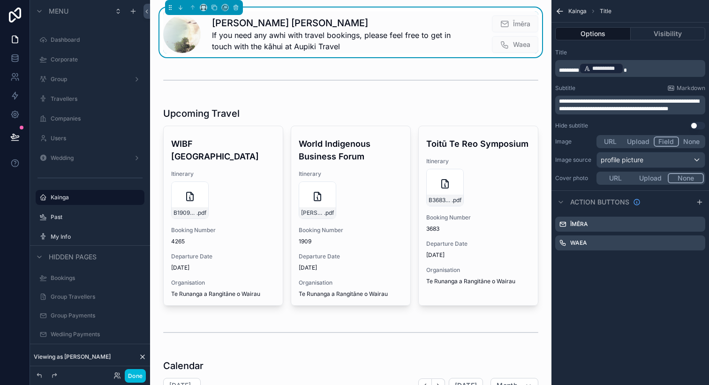
click at [684, 141] on button "None" at bounding box center [691, 141] width 25 height 10
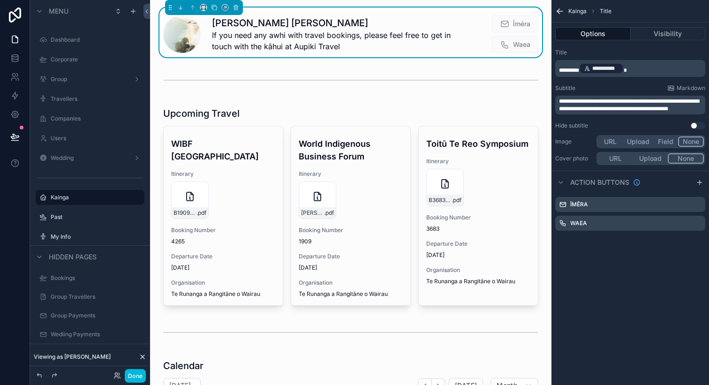
click at [684, 141] on button "None" at bounding box center [691, 141] width 26 height 10
click at [340, 22] on h1 "[PERSON_NAME] [PERSON_NAME]" at bounding box center [338, 22] width 253 height 13
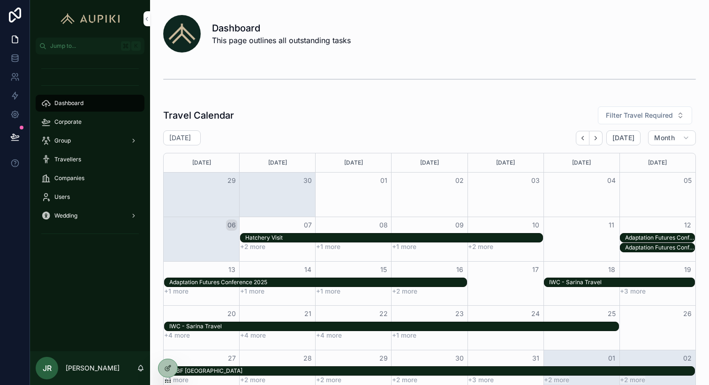
click at [73, 161] on span "Travellers" at bounding box center [67, 160] width 27 height 8
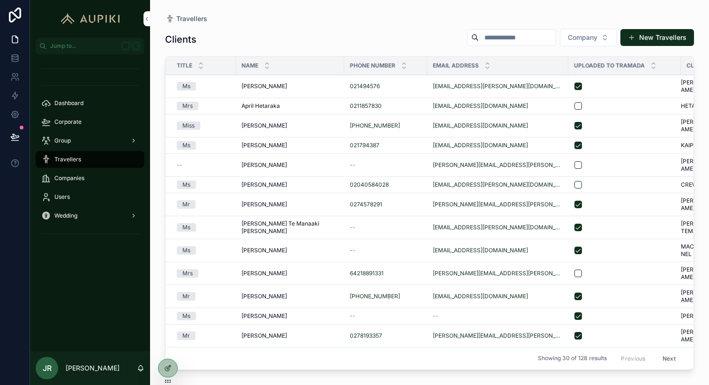
click at [0, 0] on icon at bounding box center [0, 0] width 0 height 0
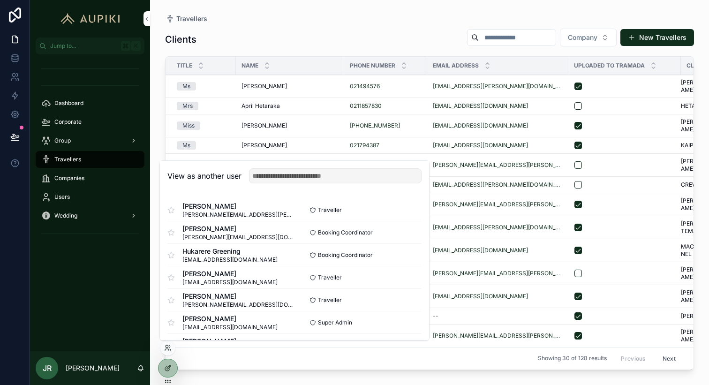
click at [0, 0] on button "Select" at bounding box center [0, 0] width 0 height 0
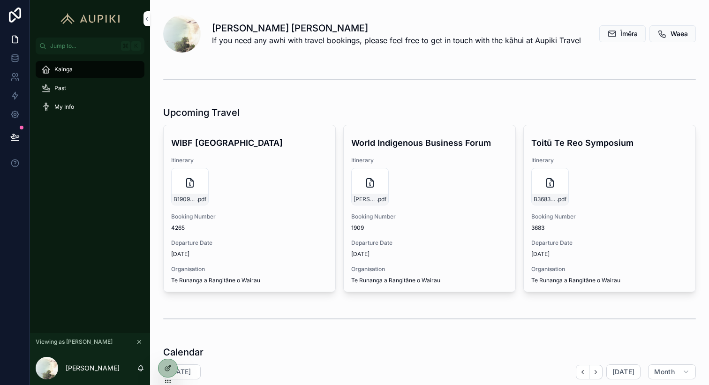
click at [166, 370] on icon at bounding box center [168, 368] width 8 height 8
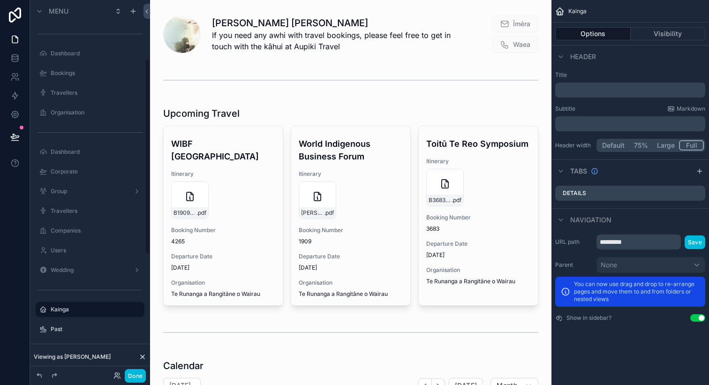
scroll to position [112, 0]
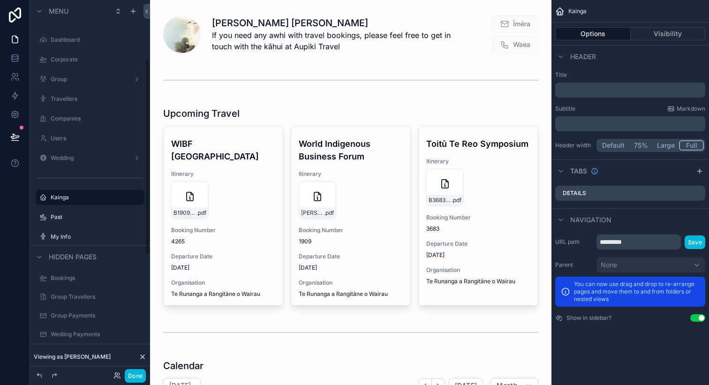
click at [387, 43] on div "scrollable content" at bounding box center [351, 33] width 386 height 50
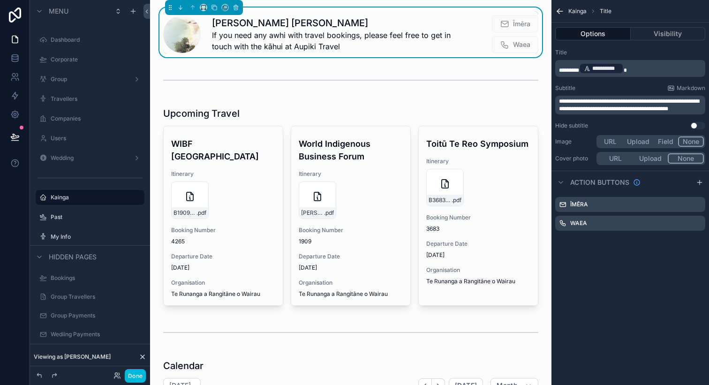
click at [687, 140] on button "None" at bounding box center [691, 141] width 26 height 10
click at [645, 158] on button "Upload" at bounding box center [650, 158] width 35 height 10
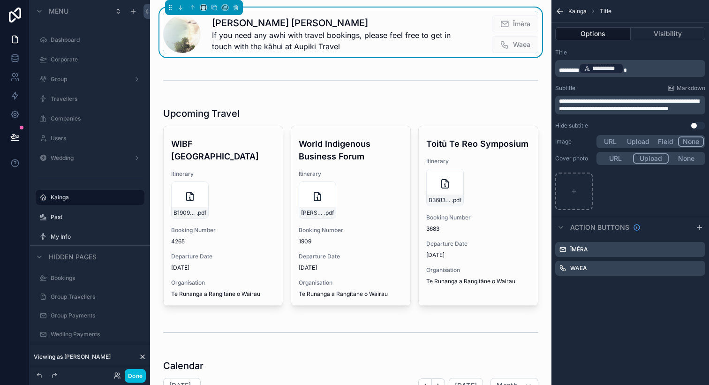
click at [669, 144] on button "Field" at bounding box center [666, 141] width 25 height 10
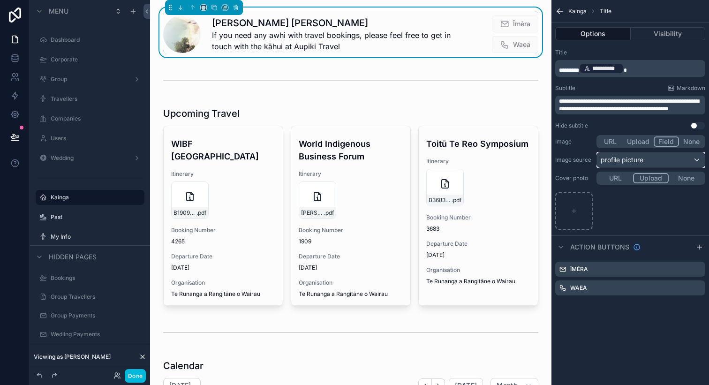
click at [674, 162] on div "profile picture" at bounding box center [651, 159] width 108 height 15
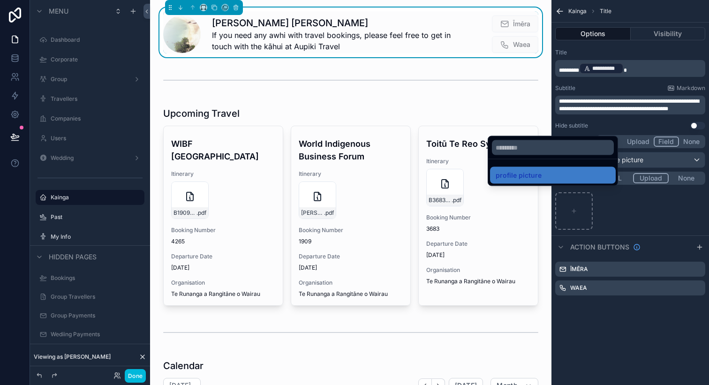
click at [643, 144] on div "scrollable content" at bounding box center [354, 192] width 709 height 385
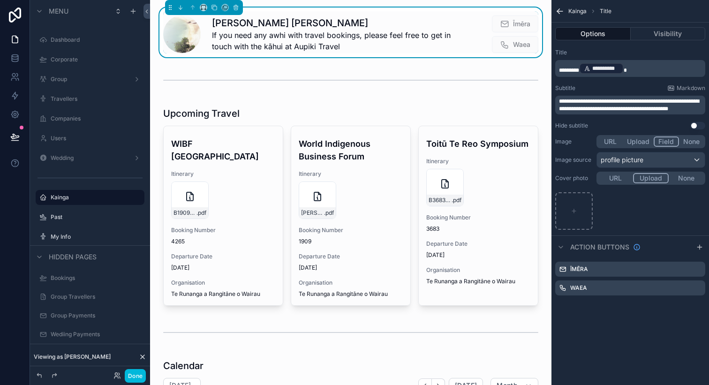
click at [641, 142] on button "Upload" at bounding box center [638, 141] width 31 height 10
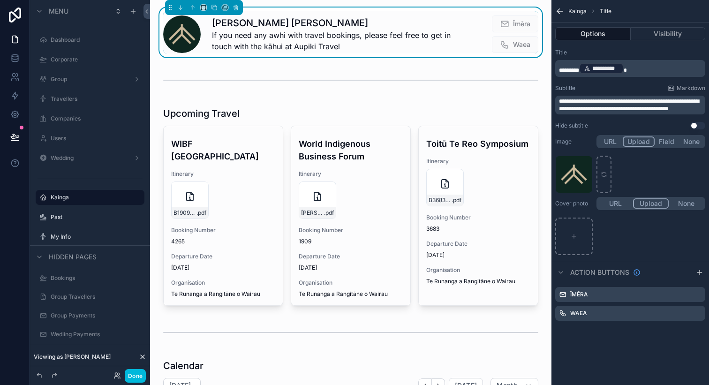
click at [136, 372] on button "Done" at bounding box center [135, 376] width 21 height 14
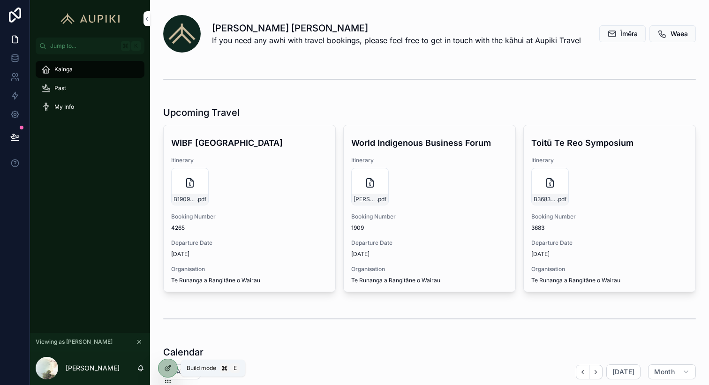
click at [166, 366] on icon at bounding box center [168, 368] width 8 height 8
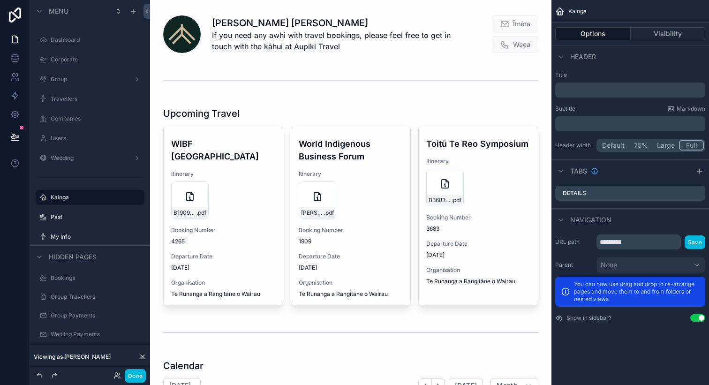
click at [442, 55] on div "scrollable content" at bounding box center [351, 33] width 386 height 50
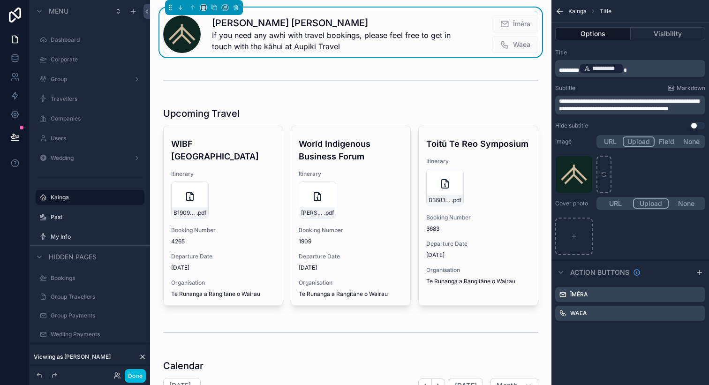
click at [610, 142] on button "URL" at bounding box center [610, 141] width 25 height 10
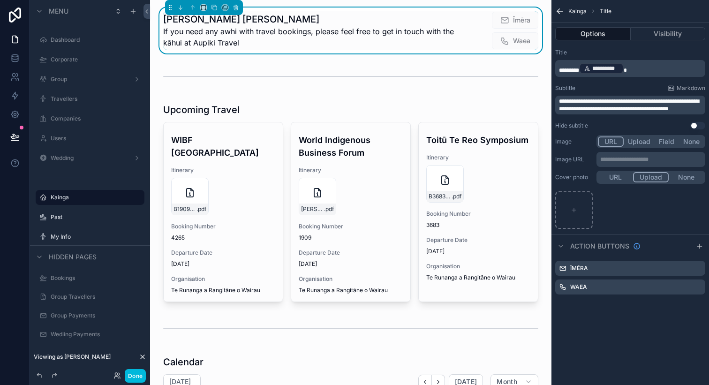
click at [143, 373] on button "Done" at bounding box center [135, 376] width 21 height 14
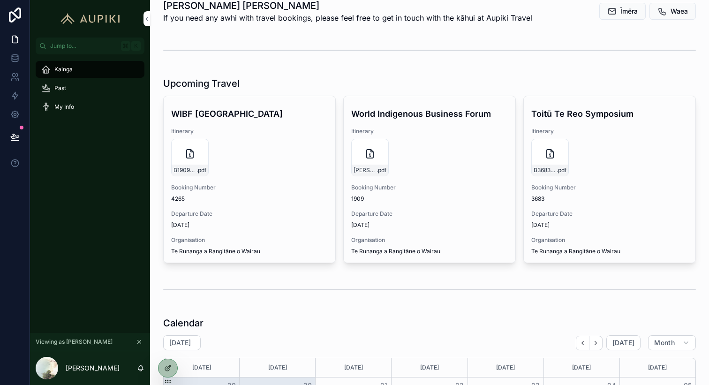
scroll to position [0, 0]
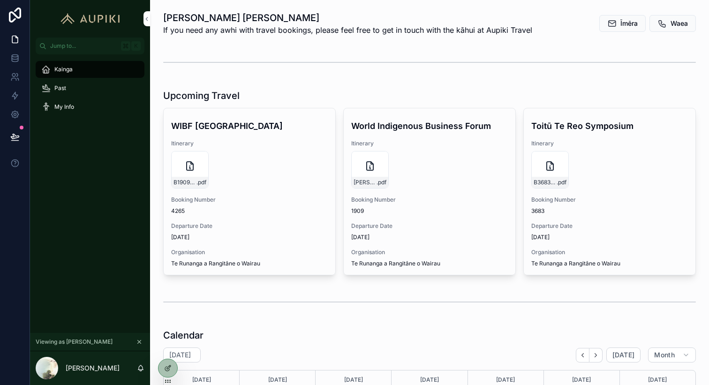
click at [244, 172] on div "B1909-[PERSON_NAME]-deThierry-Itinerary .pdf" at bounding box center [249, 170] width 157 height 38
click at [187, 168] on icon "scrollable content" at bounding box center [189, 165] width 11 height 11
click at [166, 369] on icon at bounding box center [168, 368] width 8 height 8
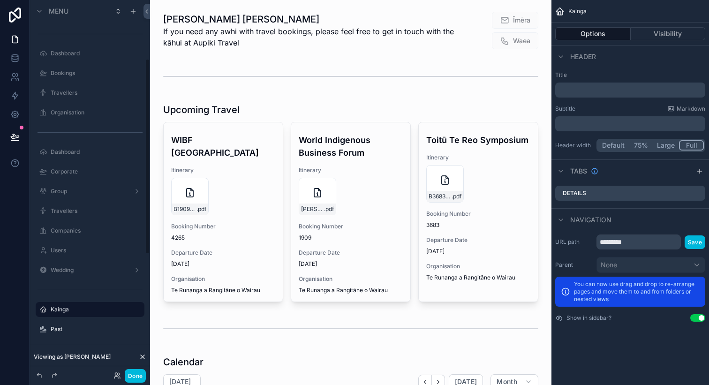
scroll to position [112, 0]
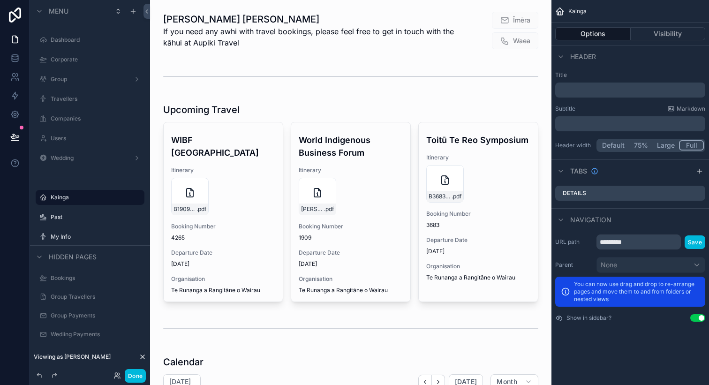
click at [236, 179] on div "scrollable content" at bounding box center [351, 202] width 386 height 206
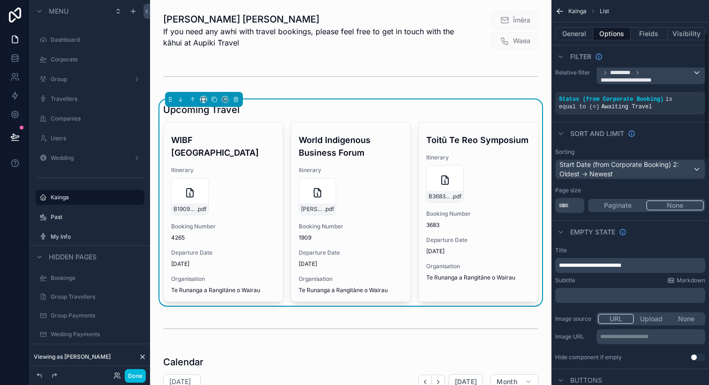
scroll to position [0, 0]
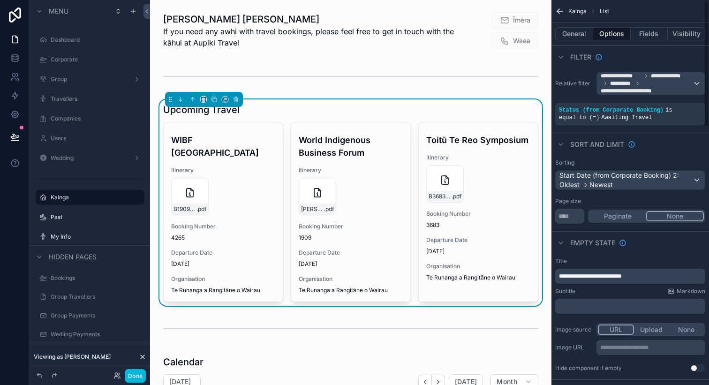
click at [655, 31] on button "Fields" at bounding box center [650, 33] width 38 height 13
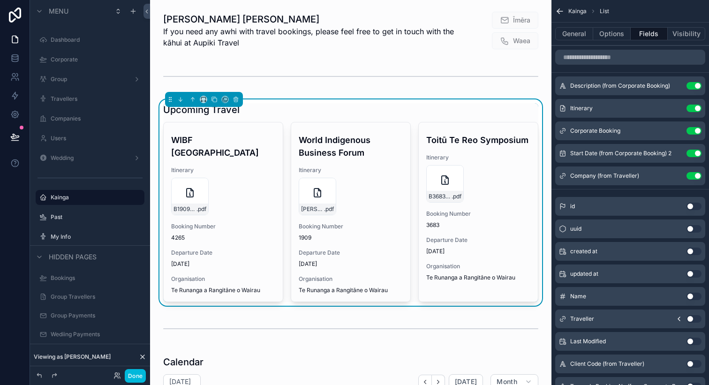
click at [0, 0] on icon "scrollable content" at bounding box center [0, 0] width 0 height 0
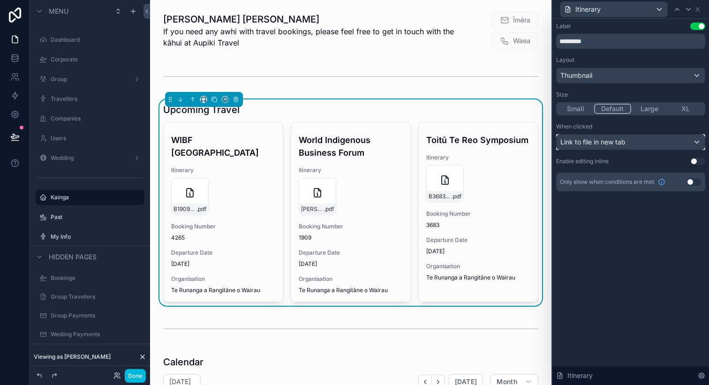
click at [621, 142] on span "Link to file in new tab" at bounding box center [592, 141] width 65 height 9
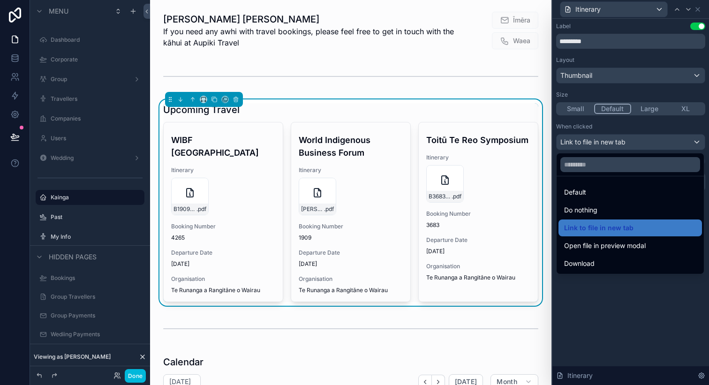
click at [621, 142] on div at bounding box center [630, 192] width 157 height 385
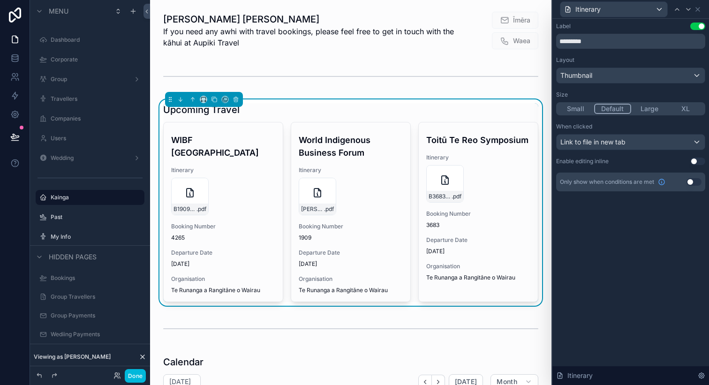
click at [143, 373] on button "Done" at bounding box center [135, 376] width 21 height 14
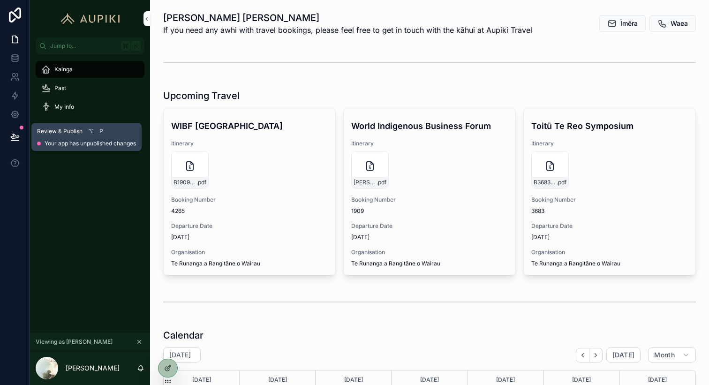
click at [16, 136] on icon at bounding box center [14, 136] width 9 height 9
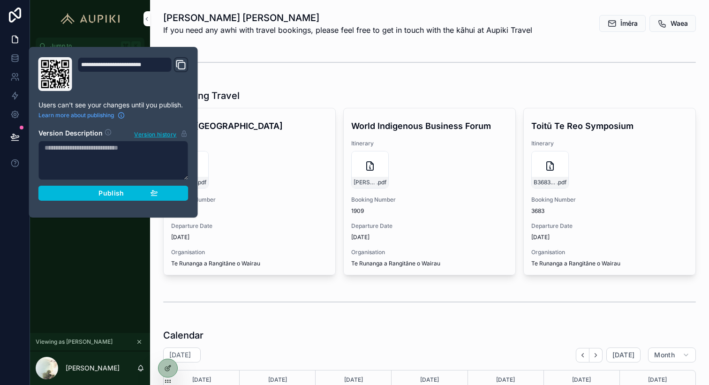
click at [100, 198] on button "Publish" at bounding box center [113, 193] width 150 height 15
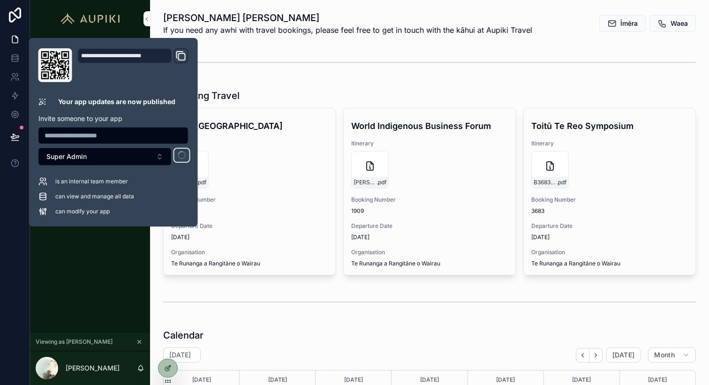
click at [113, 274] on div "Kainga Past My Info" at bounding box center [90, 193] width 120 height 279
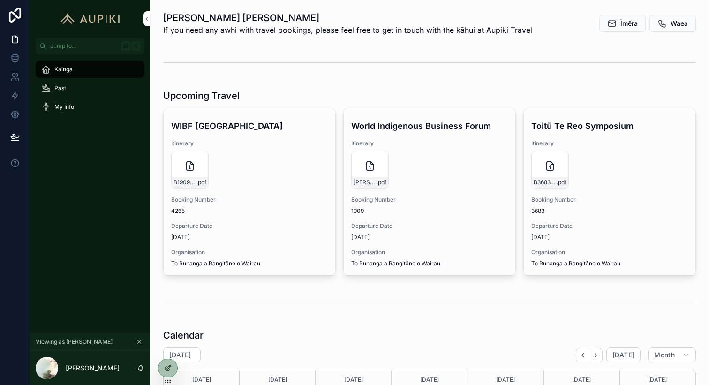
click at [166, 367] on icon at bounding box center [168, 368] width 8 height 8
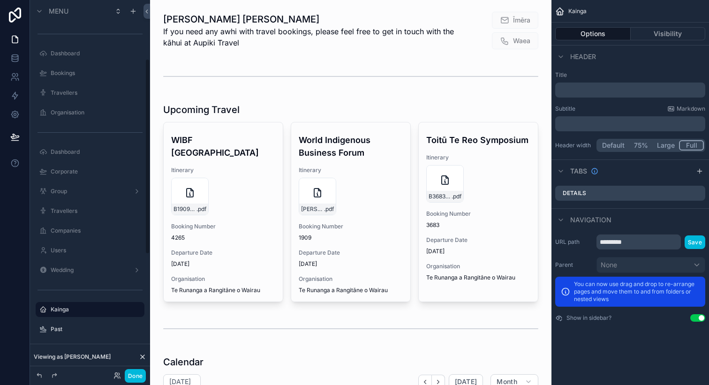
scroll to position [112, 0]
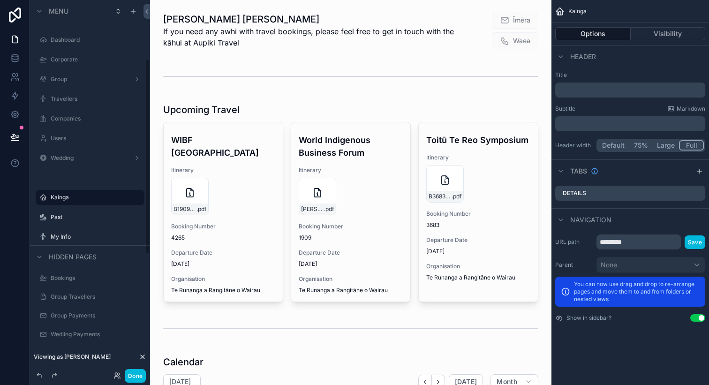
click at [70, 233] on div "My Info" at bounding box center [97, 237] width 92 height 8
click at [92, 240] on label "My Info" at bounding box center [95, 237] width 88 height 8
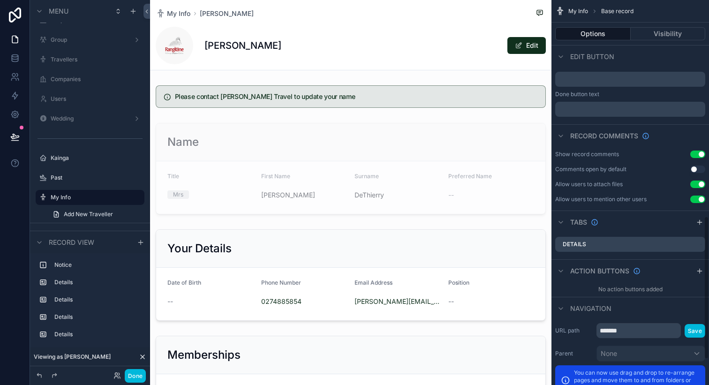
scroll to position [509, 0]
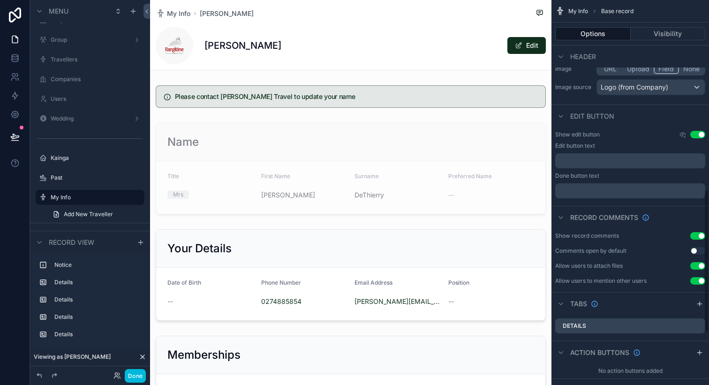
click at [696, 235] on button "Use setting" at bounding box center [697, 236] width 15 height 8
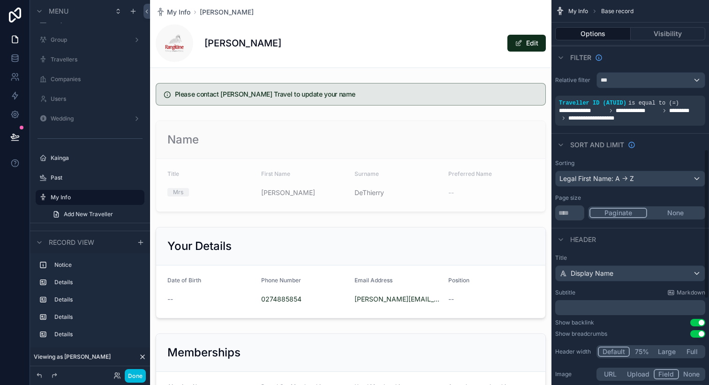
scroll to position [193, 0]
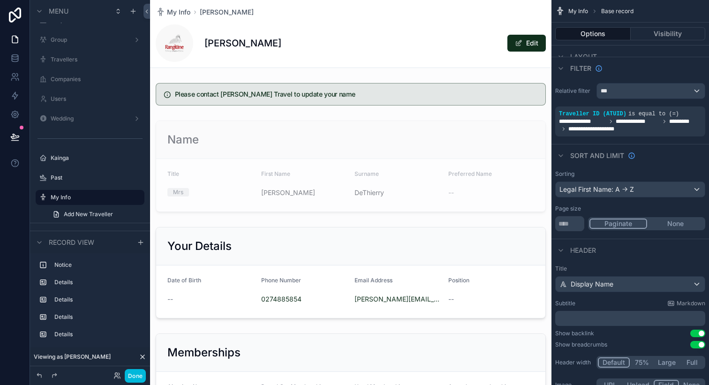
click at [139, 374] on button "Done" at bounding box center [135, 376] width 21 height 14
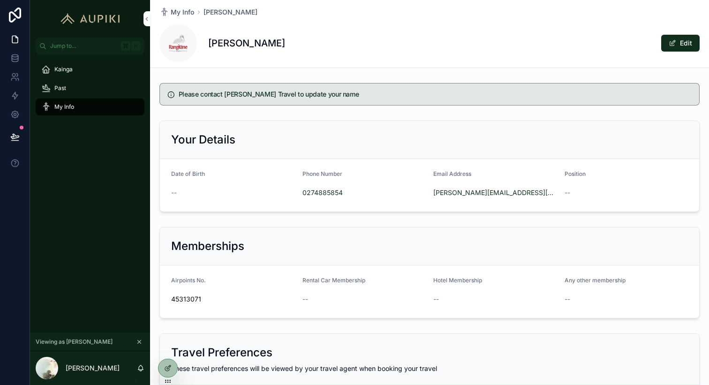
click at [674, 47] on button "Edit" at bounding box center [680, 43] width 38 height 17
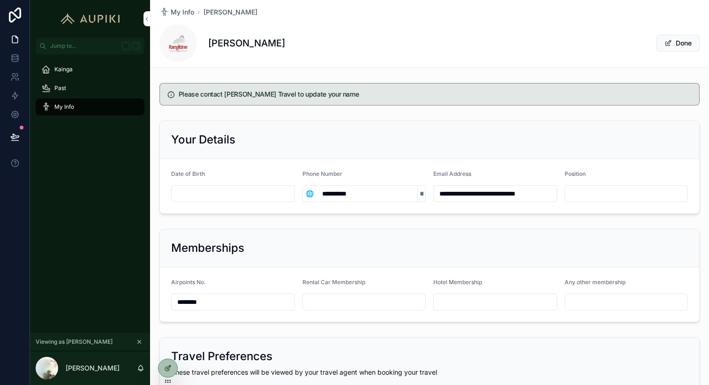
click at [673, 46] on button "Done" at bounding box center [678, 43] width 43 height 17
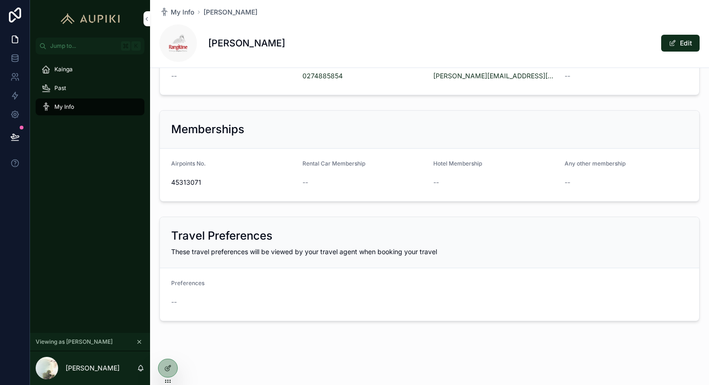
scroll to position [0, 0]
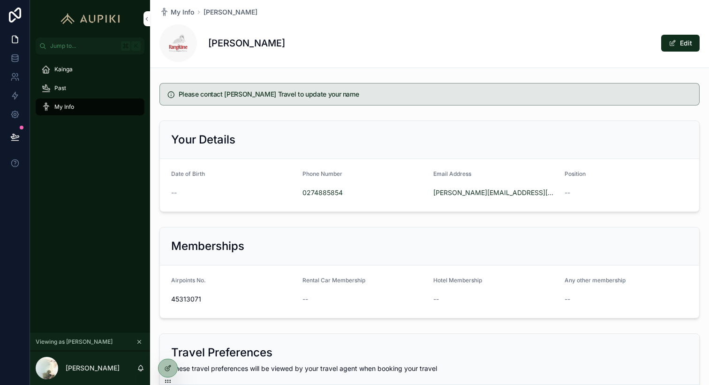
click at [82, 62] on div "Kainga" at bounding box center [90, 69] width 98 height 15
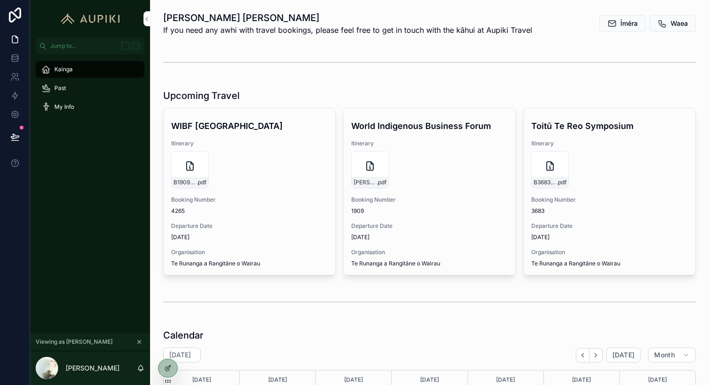
click at [94, 87] on div "Past" at bounding box center [90, 88] width 98 height 15
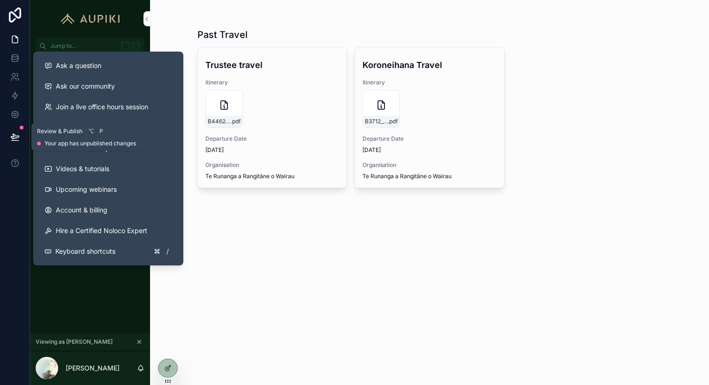
click at [13, 137] on icon at bounding box center [14, 136] width 9 height 9
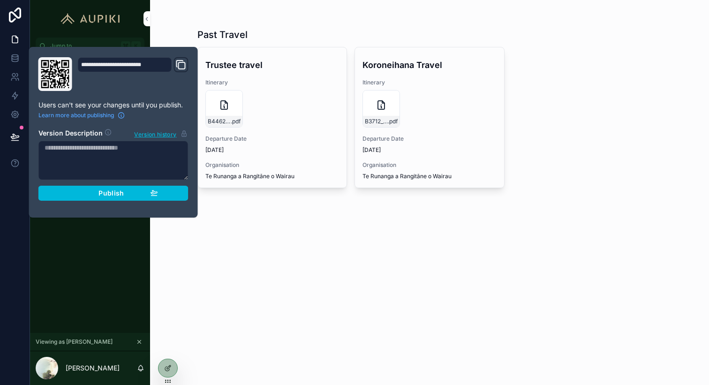
click at [134, 194] on div "Publish" at bounding box center [113, 193] width 89 height 8
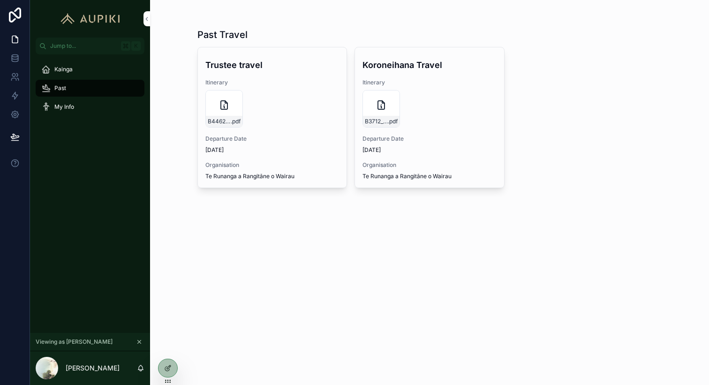
click at [277, 264] on div "Past Travel Trustee travel Itinerary B4462_JANIS_DETHIERRY .pdf Departure Date …" at bounding box center [429, 192] width 559 height 385
